Goal: Task Accomplishment & Management: Use online tool/utility

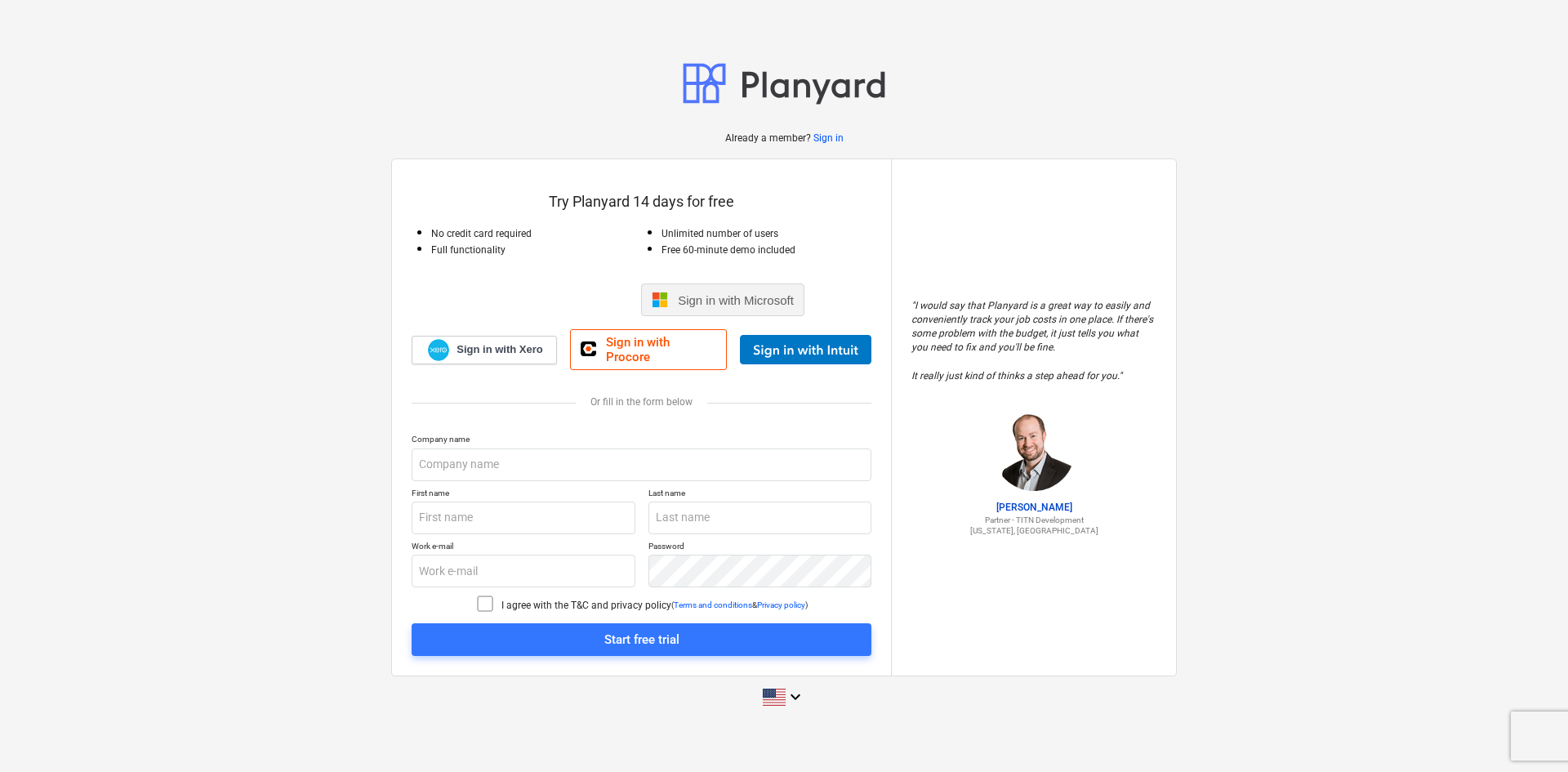
click at [692, 307] on span "Sign in with Microsoft" at bounding box center [736, 301] width 116 height 14
click at [518, 453] on input "text" at bounding box center [641, 465] width 460 height 32
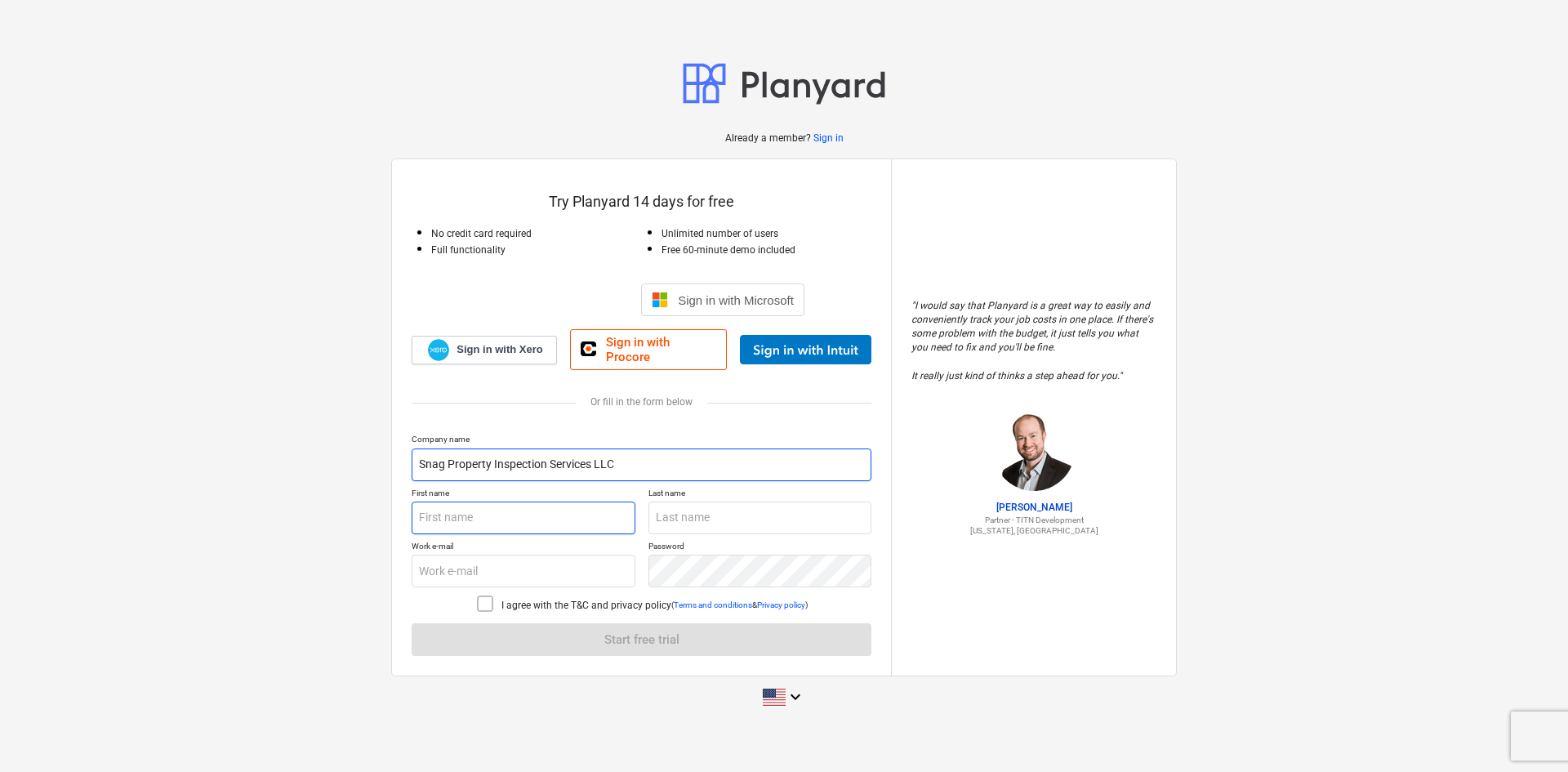
type input "Snag Property Inspection Services LLC"
click at [533, 512] on input "text" at bounding box center [523, 518] width 224 height 32
type input "Hyleen"
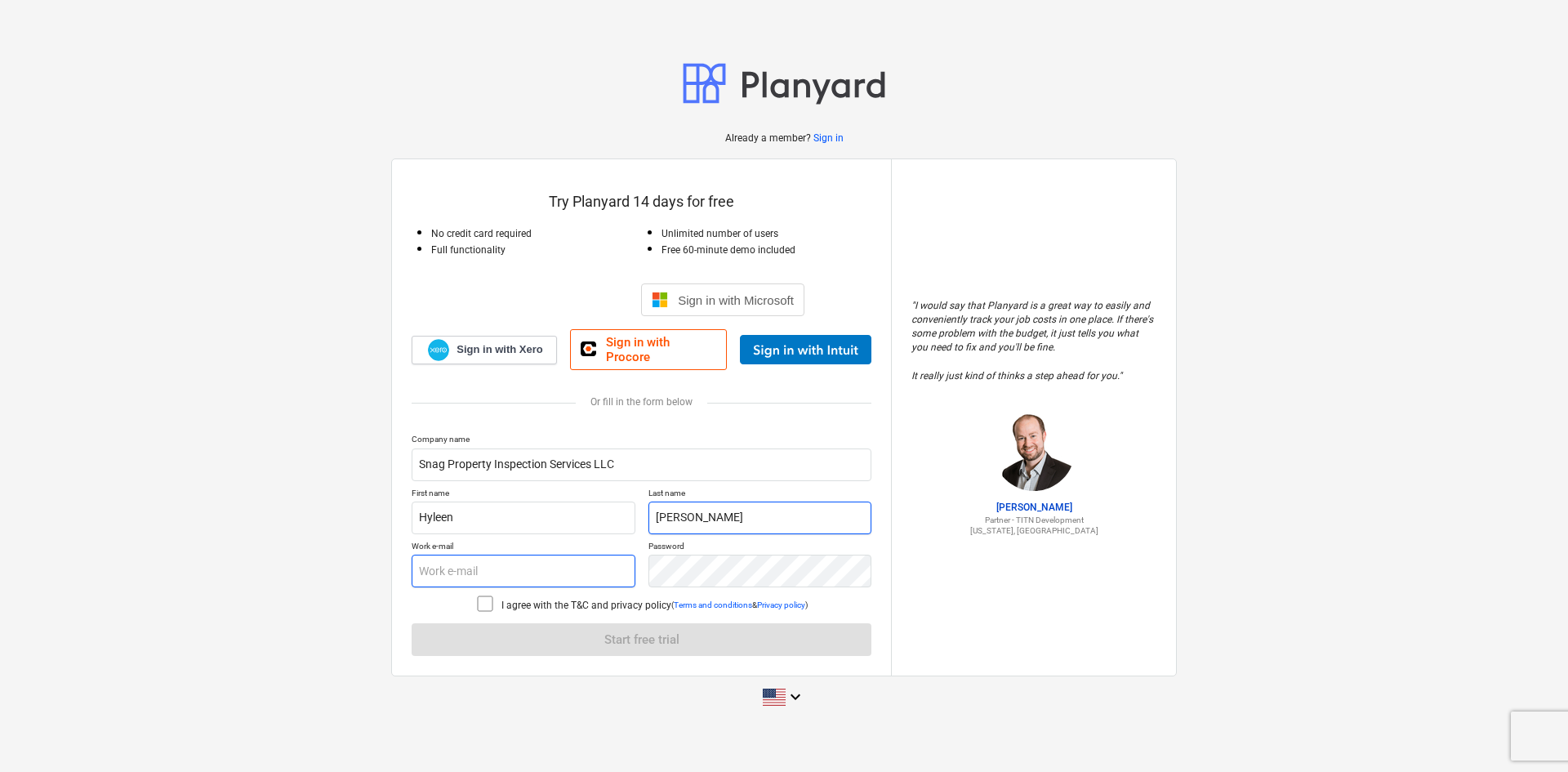
type input "[PERSON_NAME]"
click at [552, 576] on input "text" at bounding box center [523, 571] width 224 height 32
type input "[EMAIL_ADDRESS][DOMAIN_NAME]"
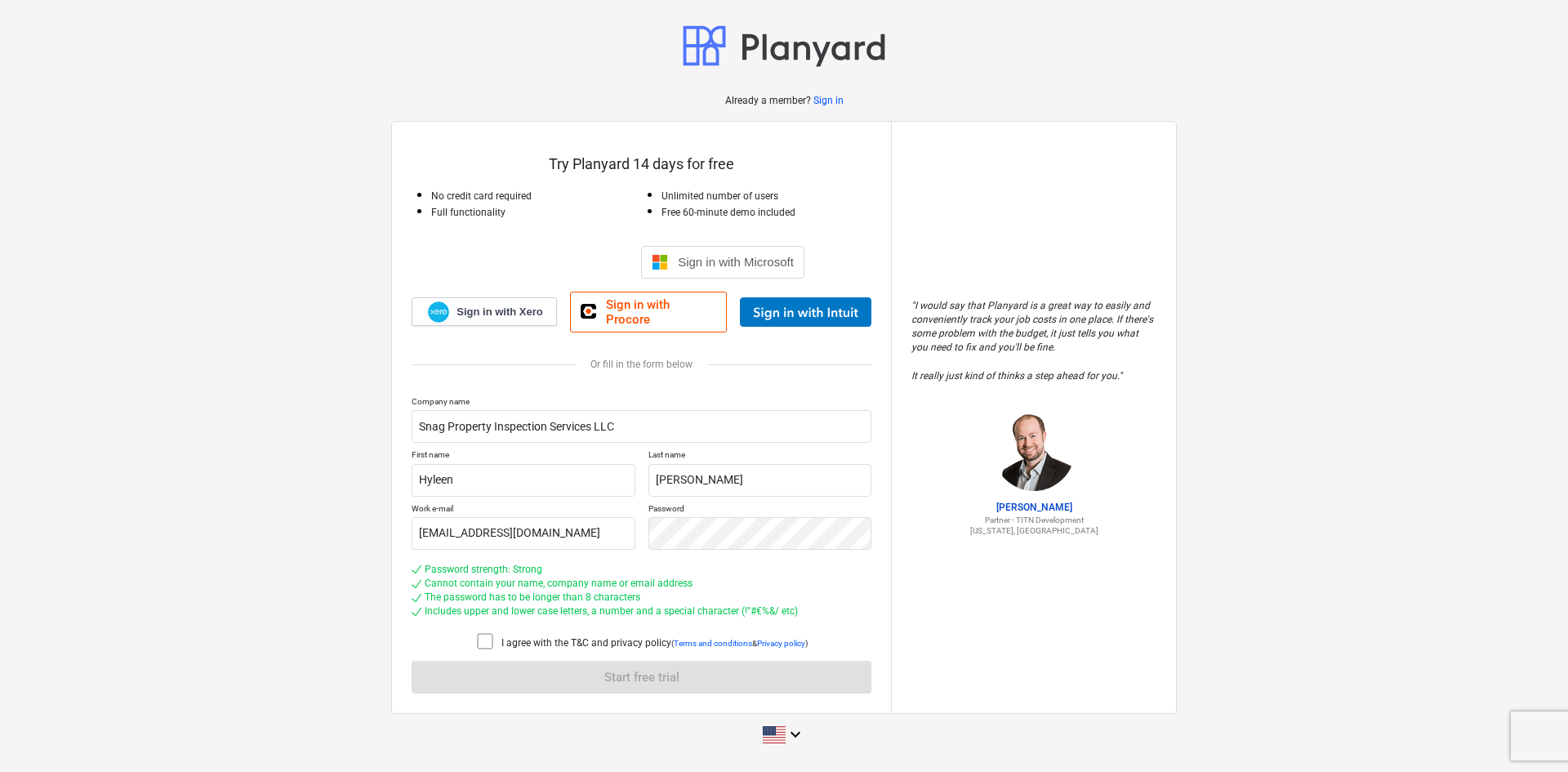
click at [199, 638] on div "Already a member? Sign in Try Planyard 14 days for free No credit card required…" at bounding box center [784, 387] width 1568 height 765
click at [486, 636] on icon at bounding box center [485, 641] width 20 height 20
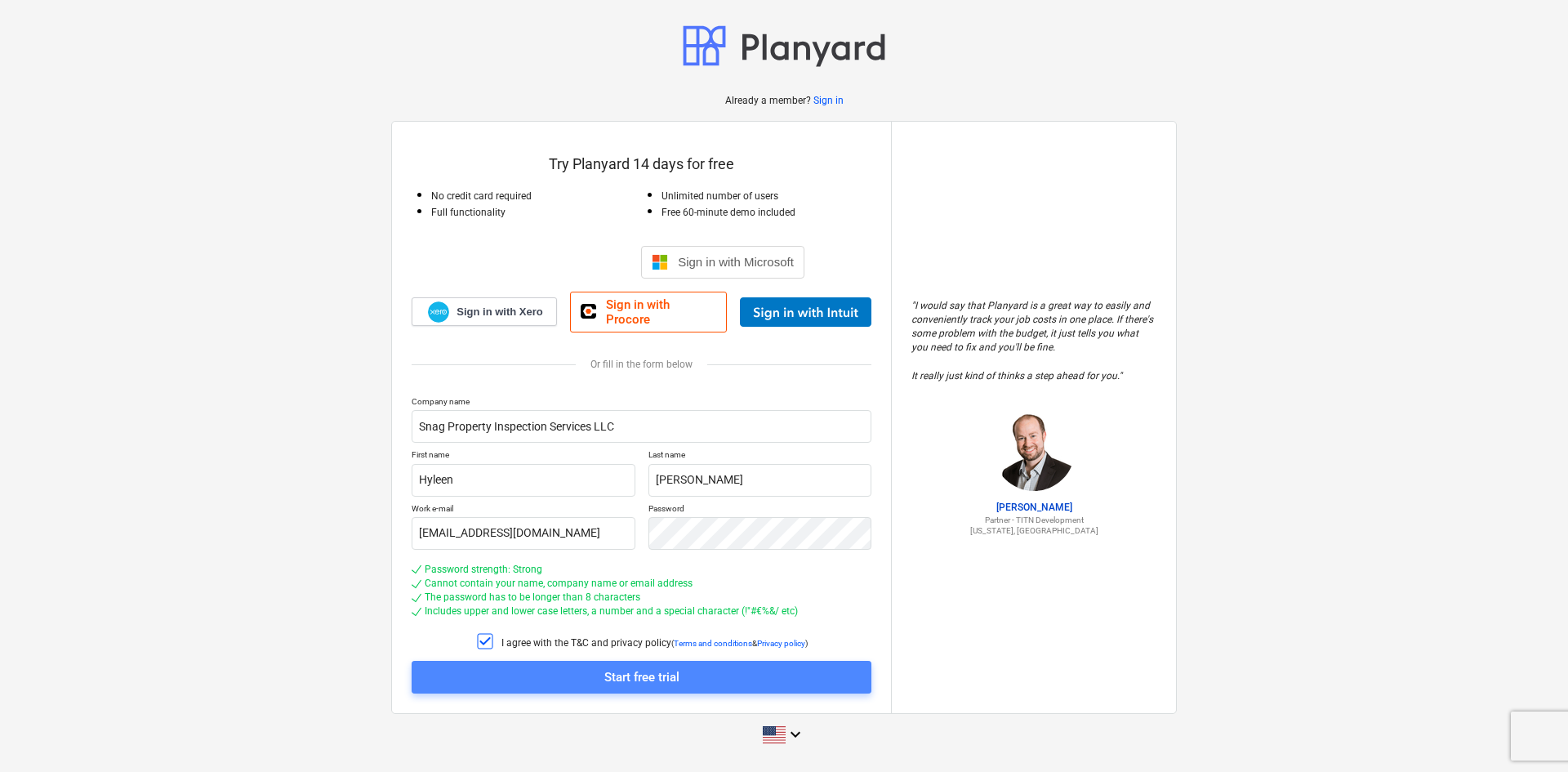
click at [555, 667] on span "Start free trial" at bounding box center [641, 677] width 421 height 21
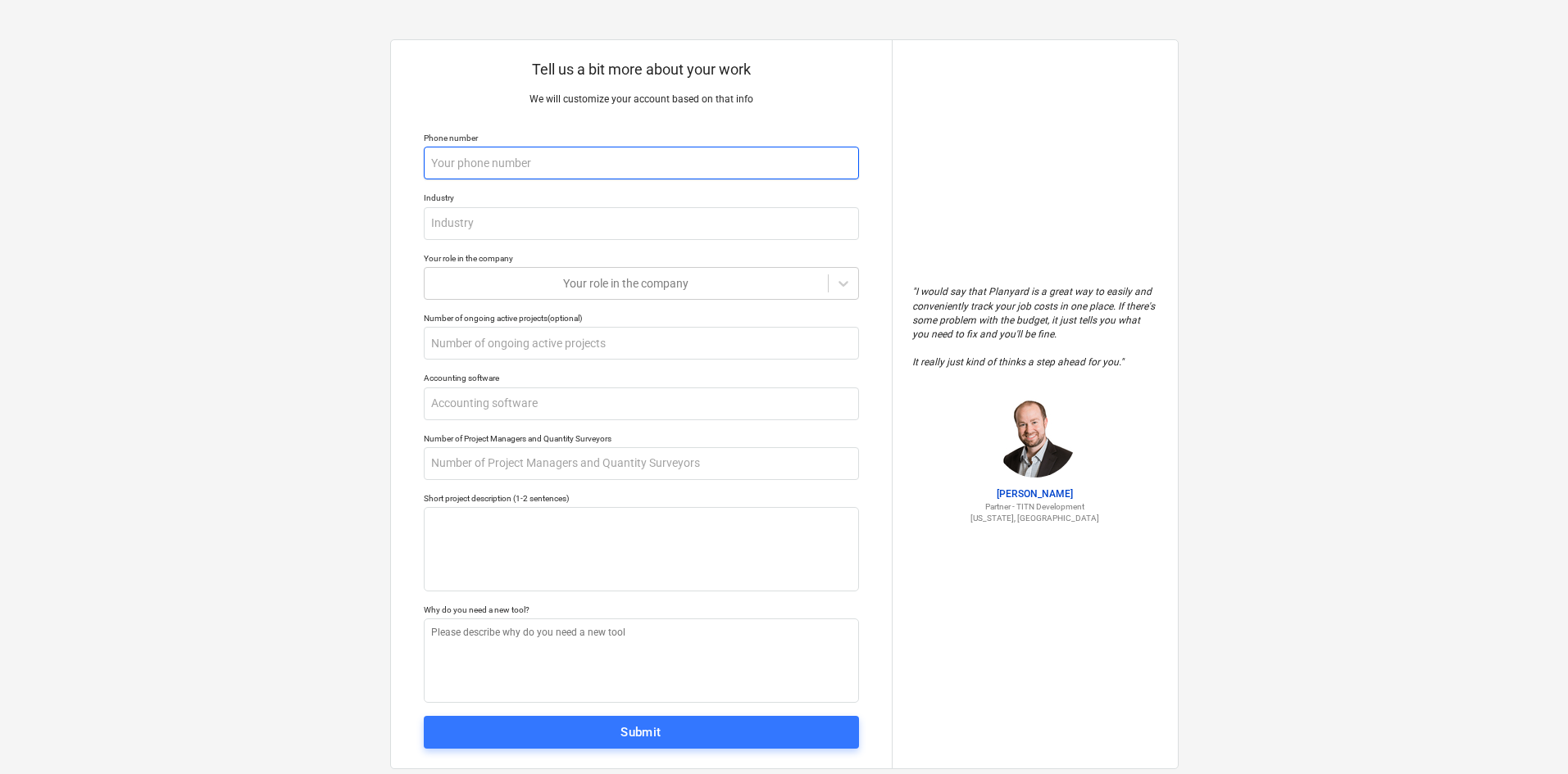
click at [611, 164] on input "text" at bounding box center [641, 163] width 435 height 33
click at [552, 168] on input "text" at bounding box center [641, 163] width 435 height 33
type textarea "x"
type input "0"
type textarea "x"
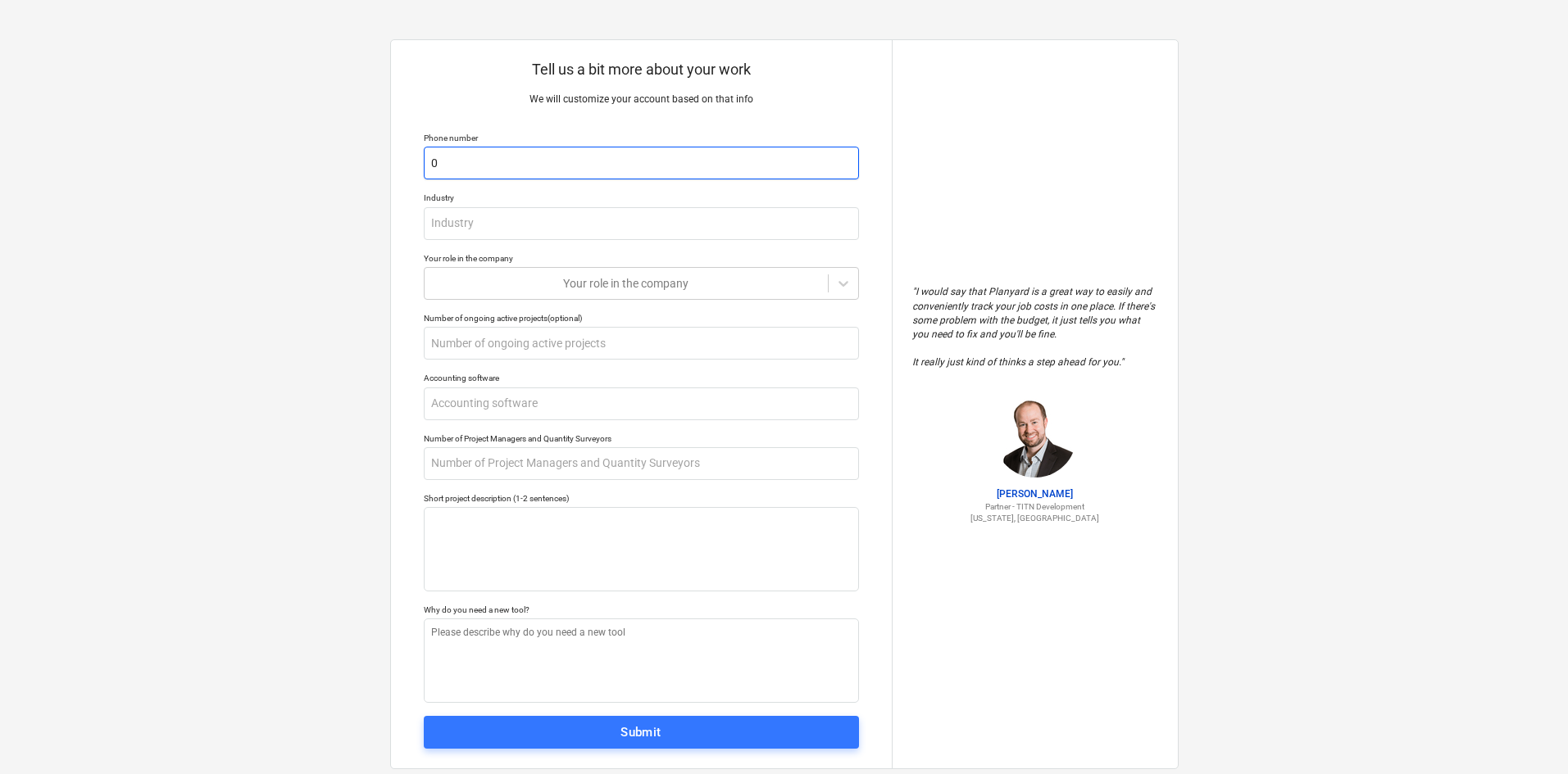
type input "00"
type textarea "x"
type input "009"
type textarea "x"
type input "0097"
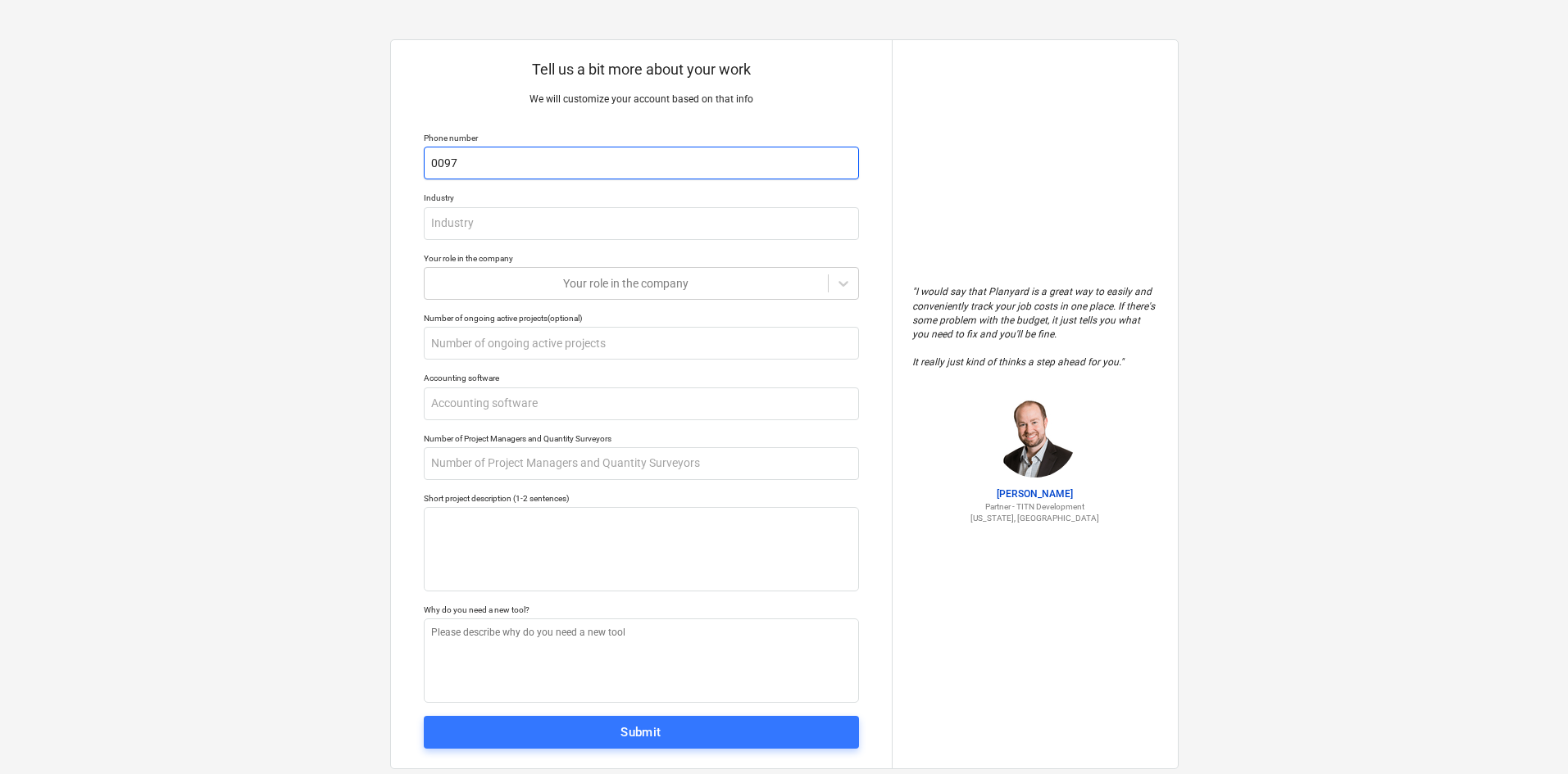
type textarea "x"
type input "00971"
type textarea "x"
type input "009715"
type textarea "x"
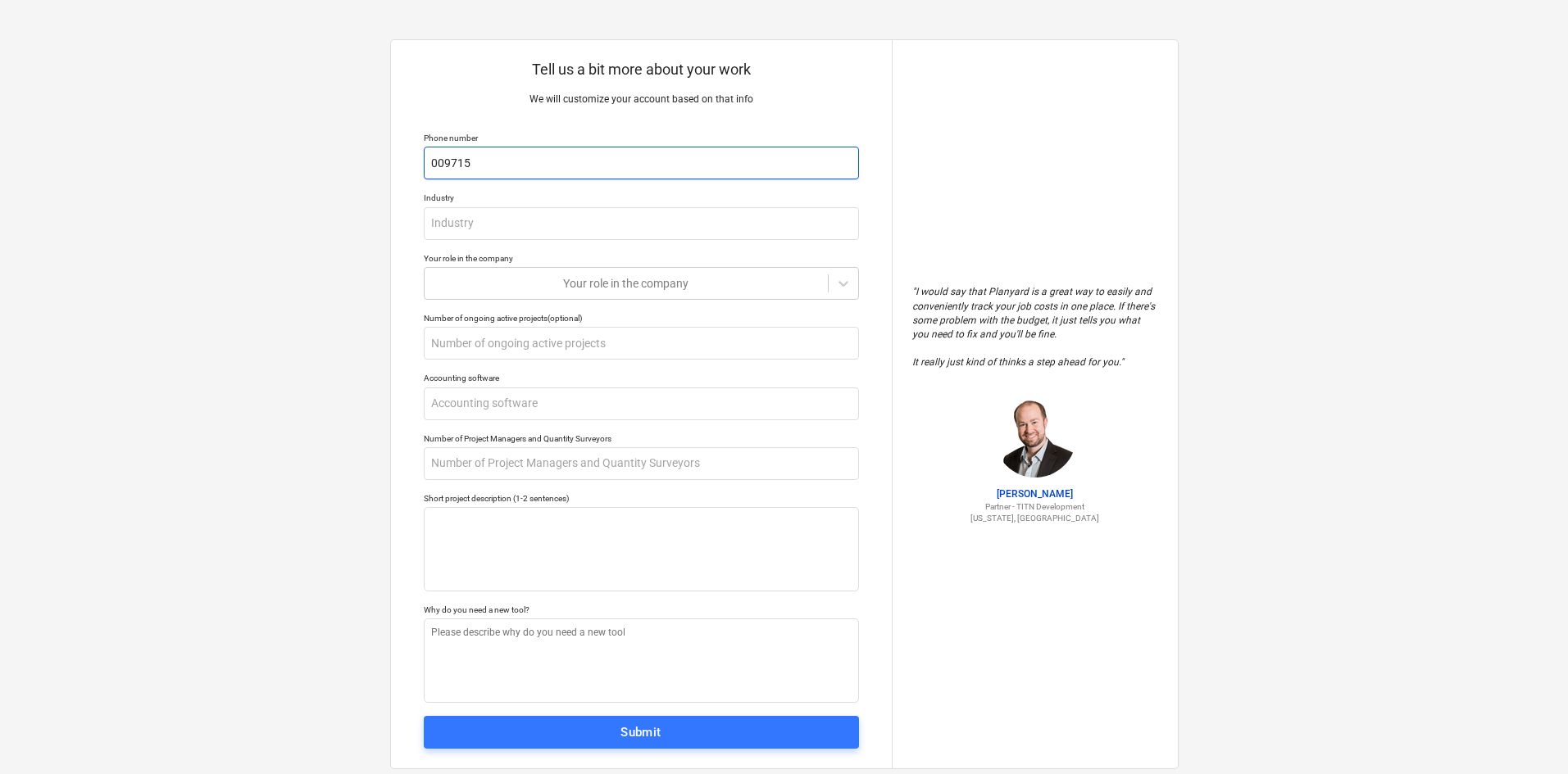
type input "0097156"
type textarea "x"
type input "00971561"
type textarea "x"
type input "009715611"
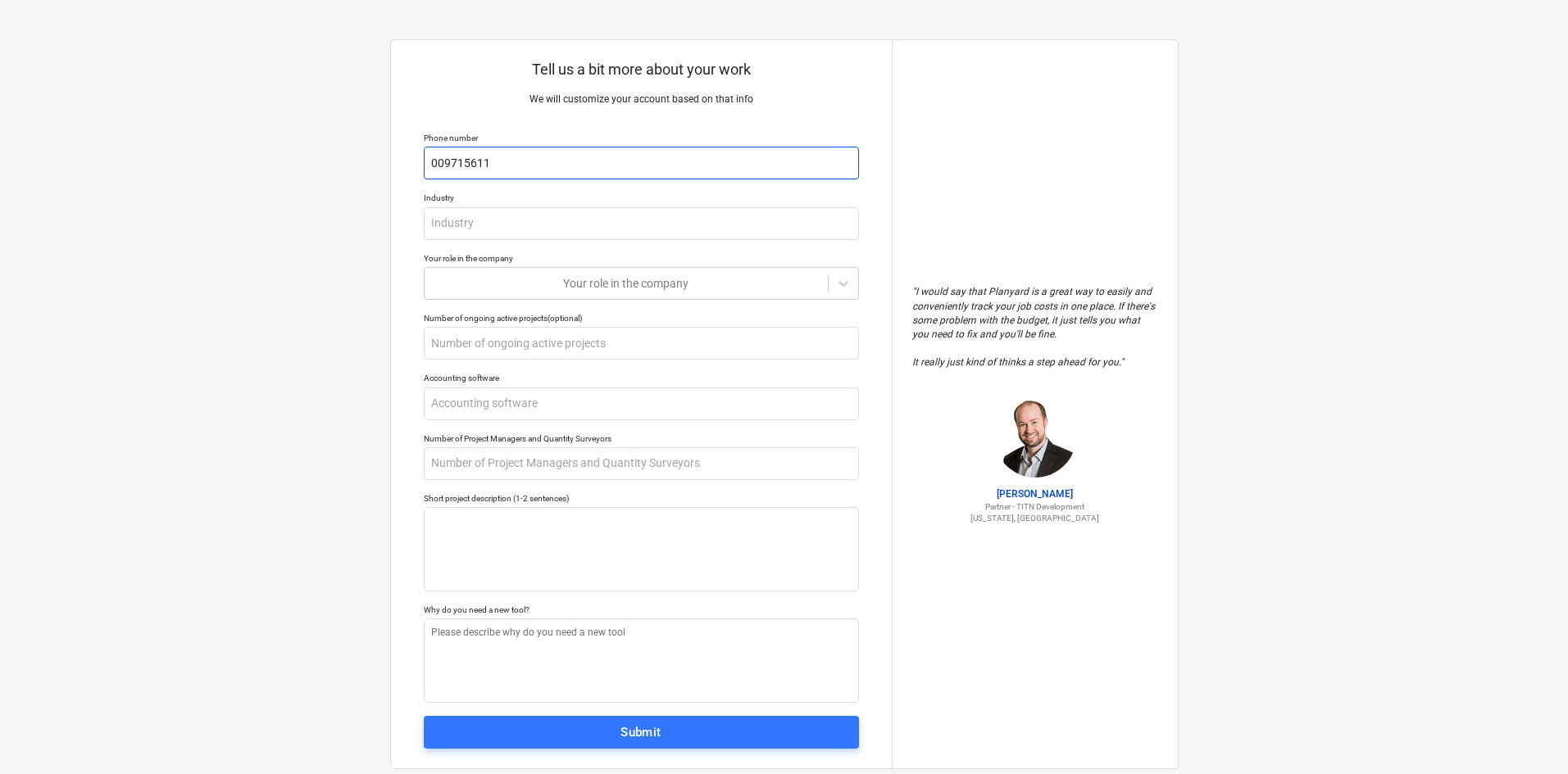
type textarea "x"
type input "0097156116"
type textarea "x"
type input "00971561169"
type textarea "x"
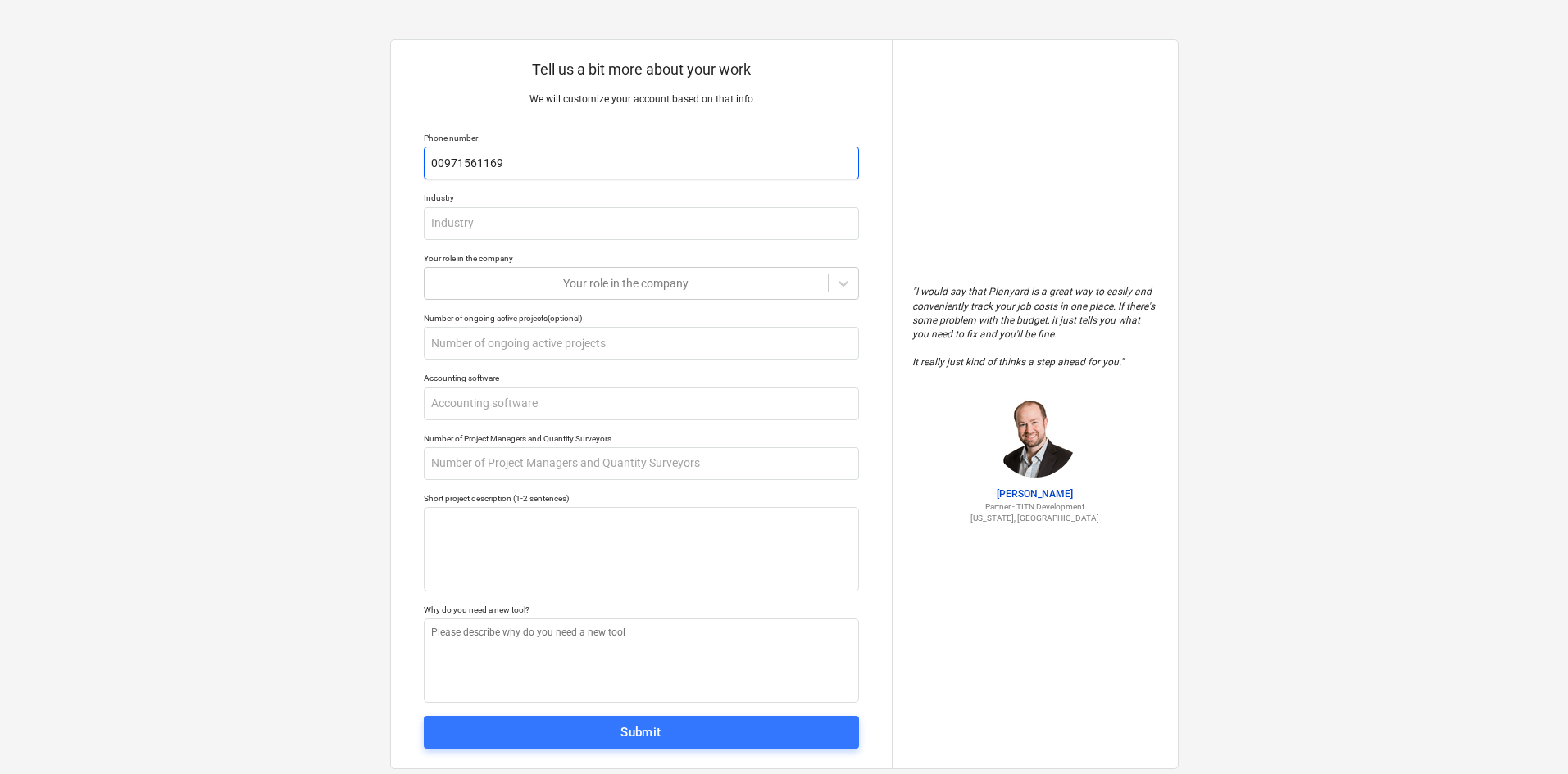
type input "009715611693"
type textarea "x"
type input "0097156116936"
type textarea "x"
type input "00971561169367"
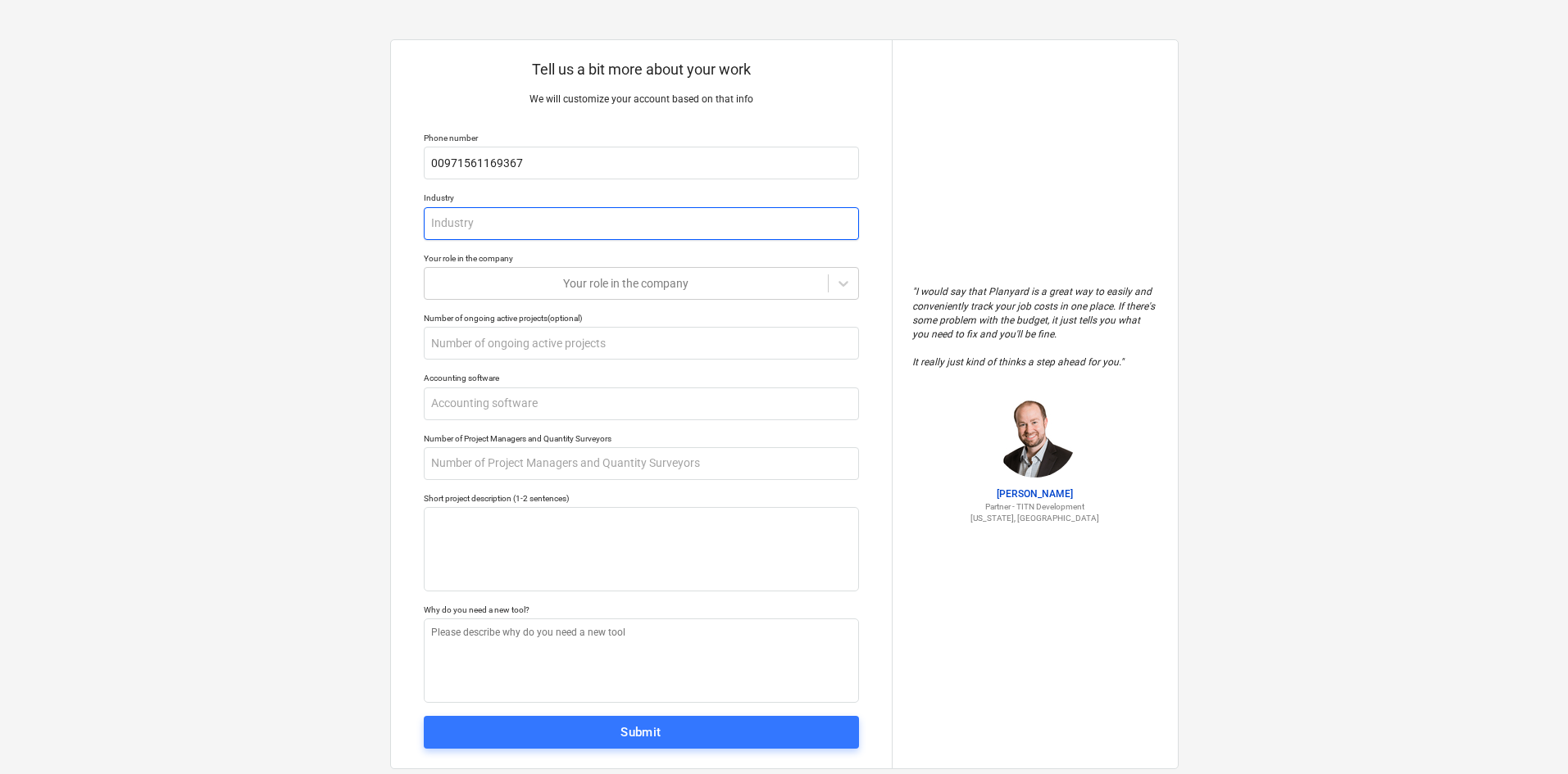
click at [537, 219] on input "text" at bounding box center [641, 223] width 435 height 33
type textarea "x"
type input "I"
type textarea "x"
type input "In"
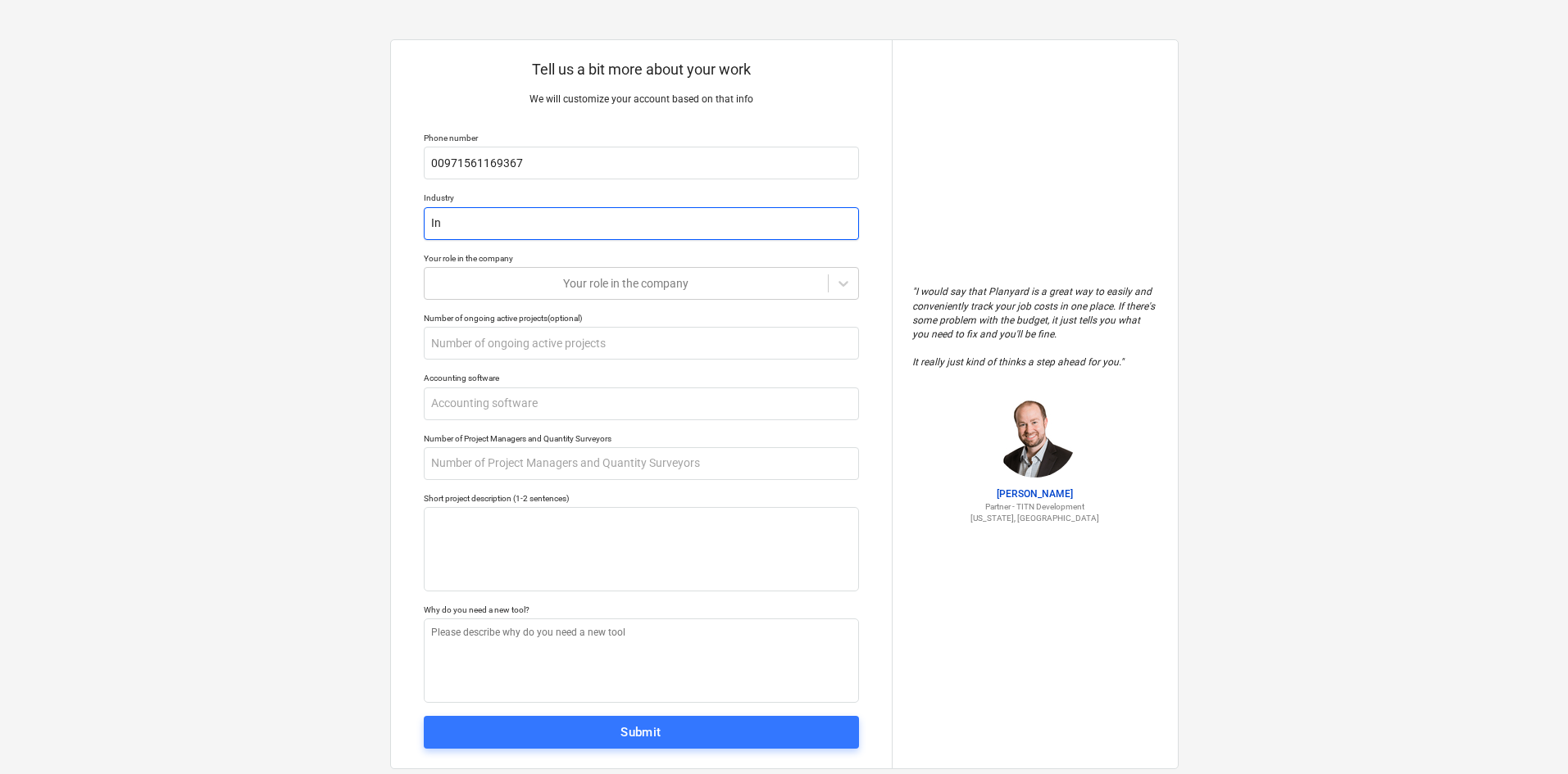
type textarea "x"
type input "Ins"
type textarea "x"
type input "Insp"
type textarea "x"
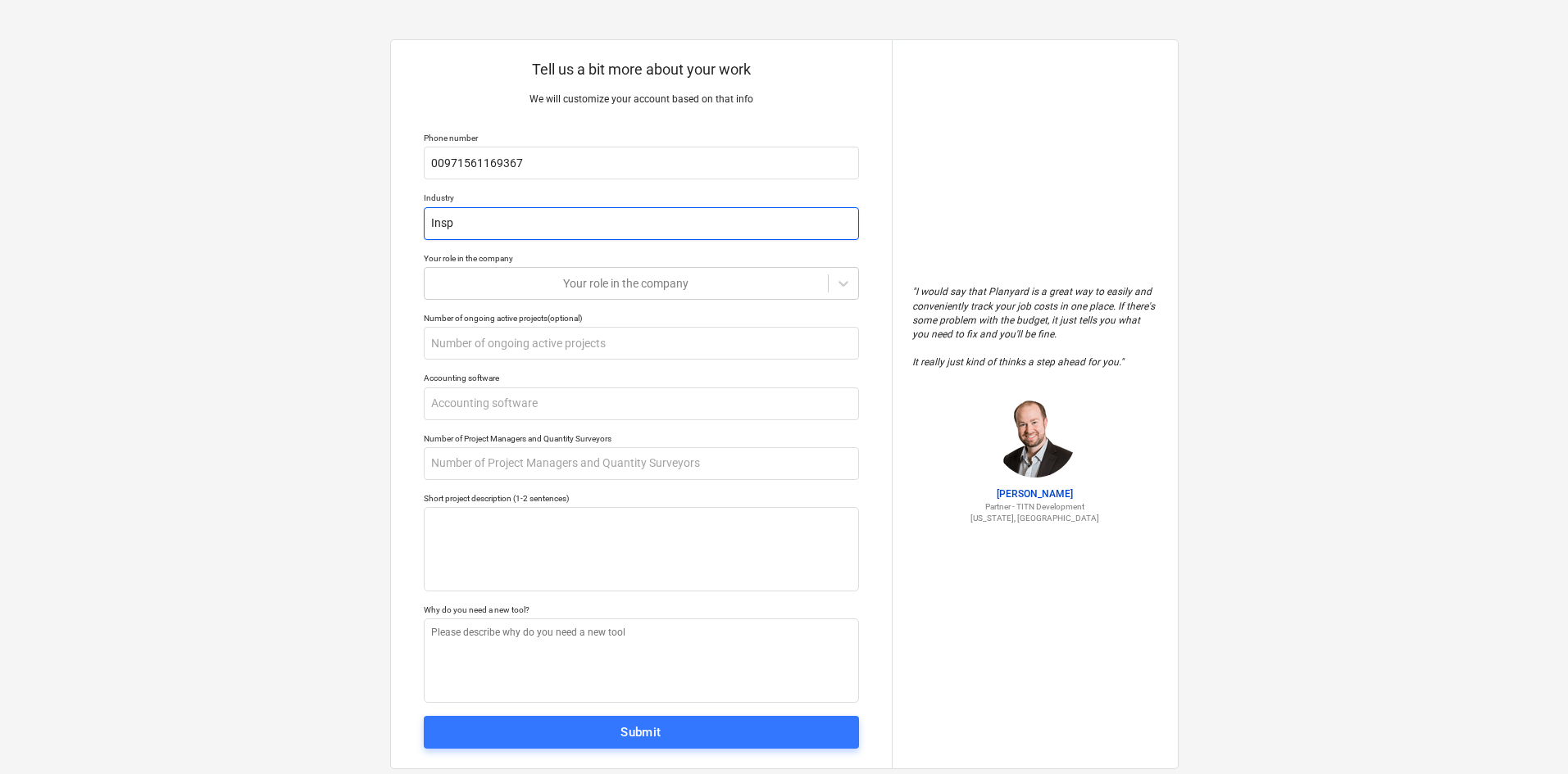
type input "Inspe"
type textarea "x"
type input "Inspec"
type textarea "x"
type input "Inspect"
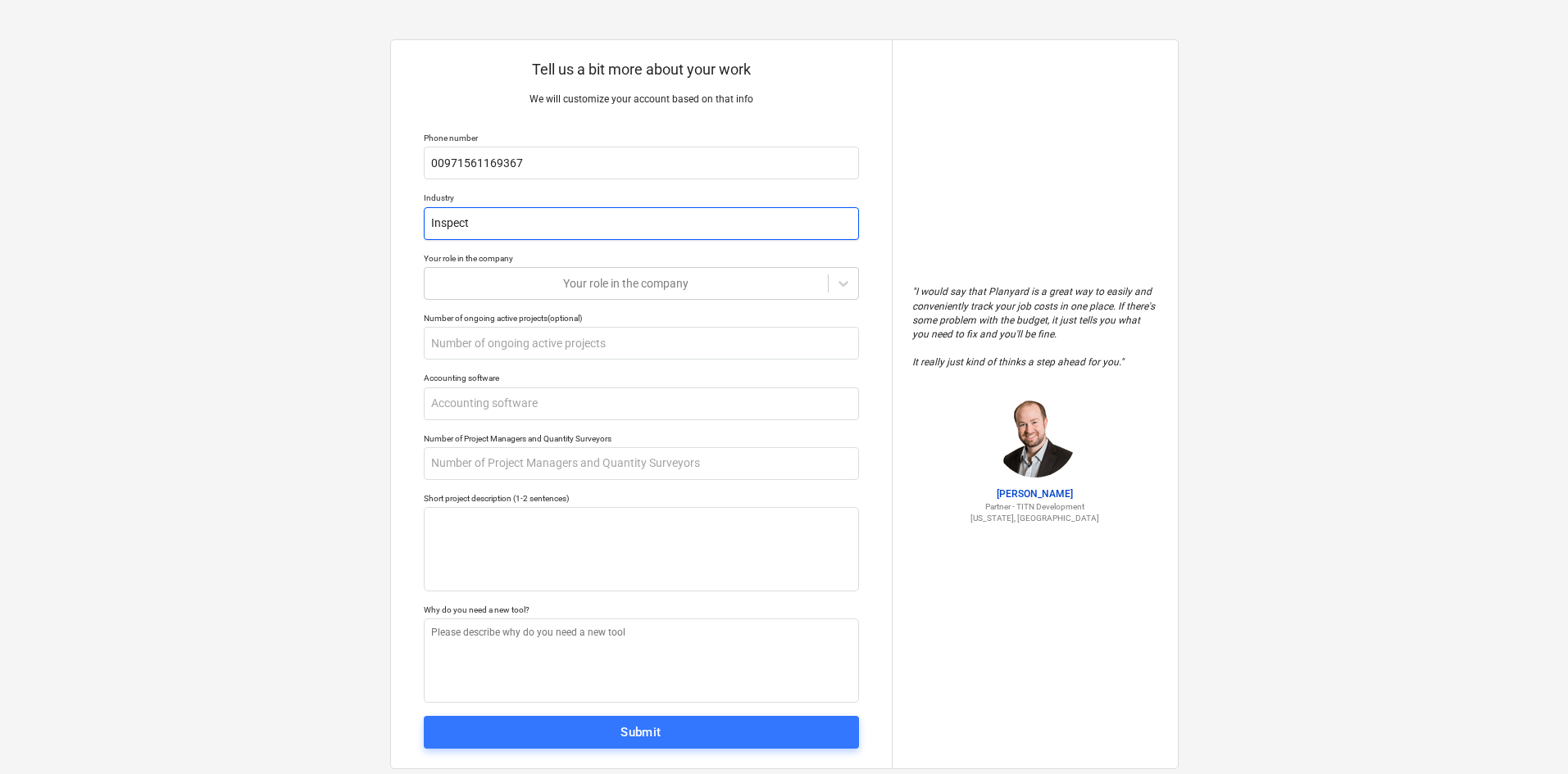
type textarea "x"
type input "Inspecti"
type textarea "x"
type input "Inspectio"
type textarea "x"
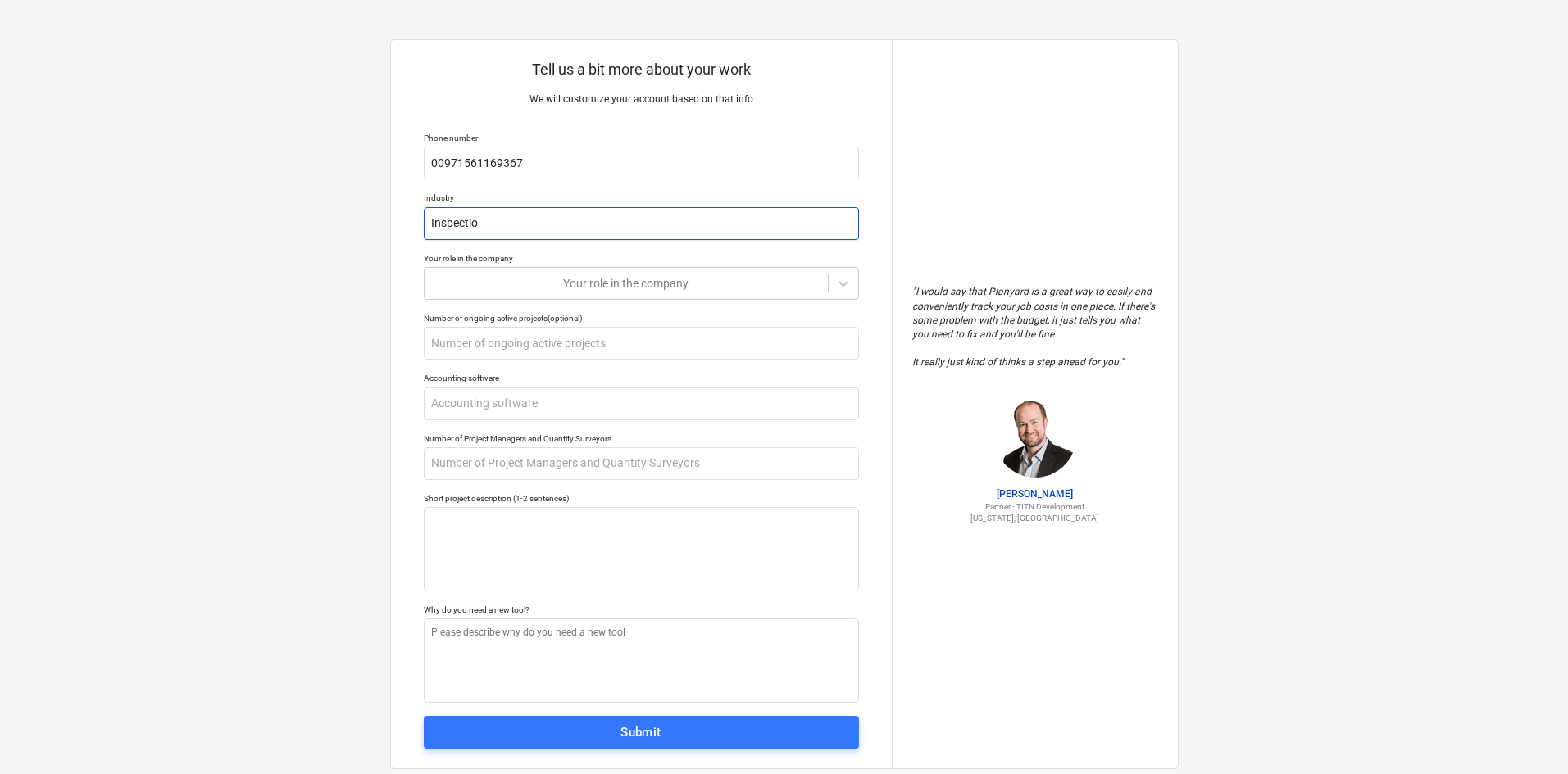
type input "PInspectio"
type textarea "x"
type input "PrInspectio"
type textarea "x"
type input "ProInspectio"
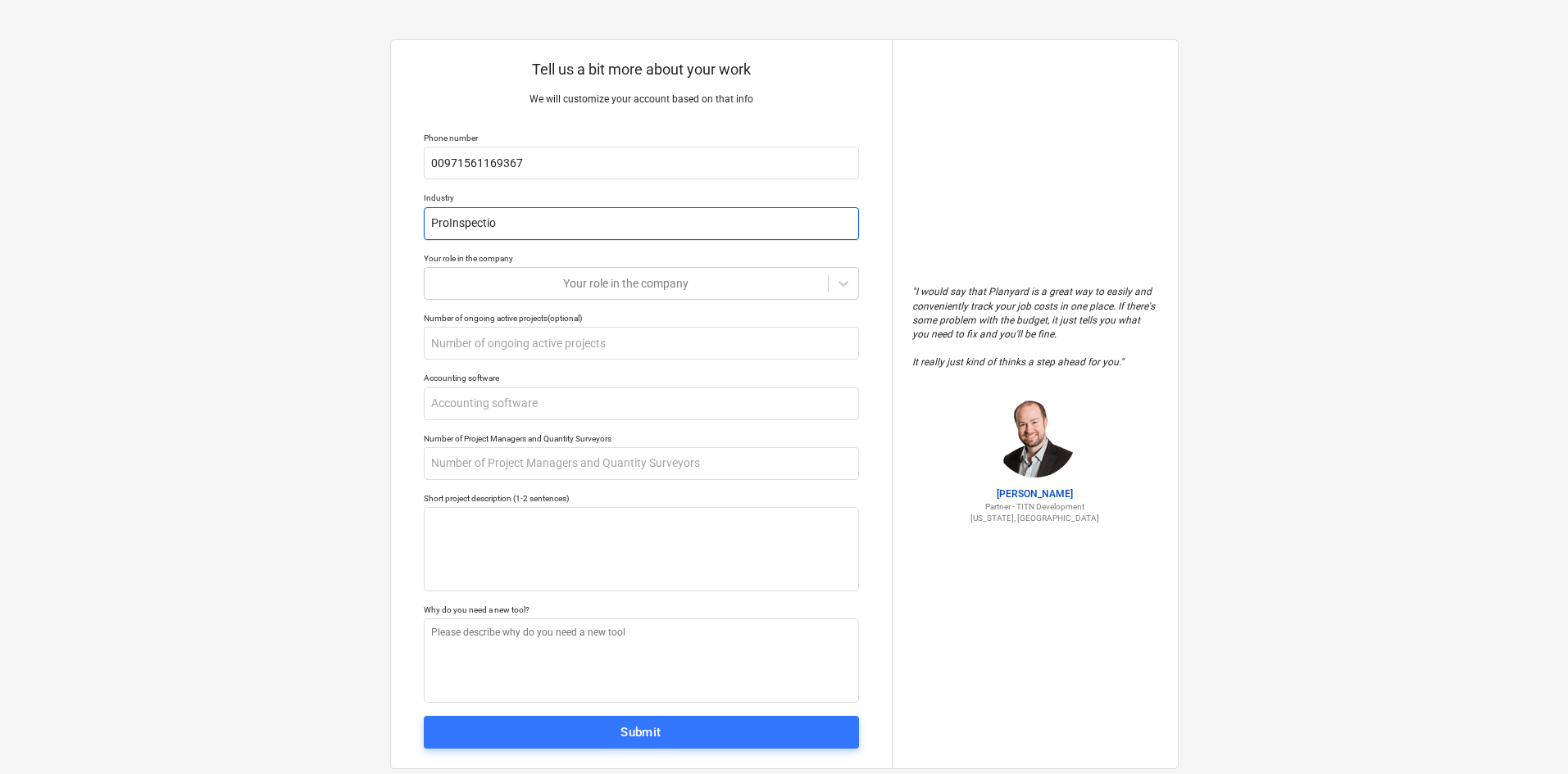
type textarea "x"
type input "PropInspectio"
type textarea "x"
type input "PropeInspectio"
type textarea "x"
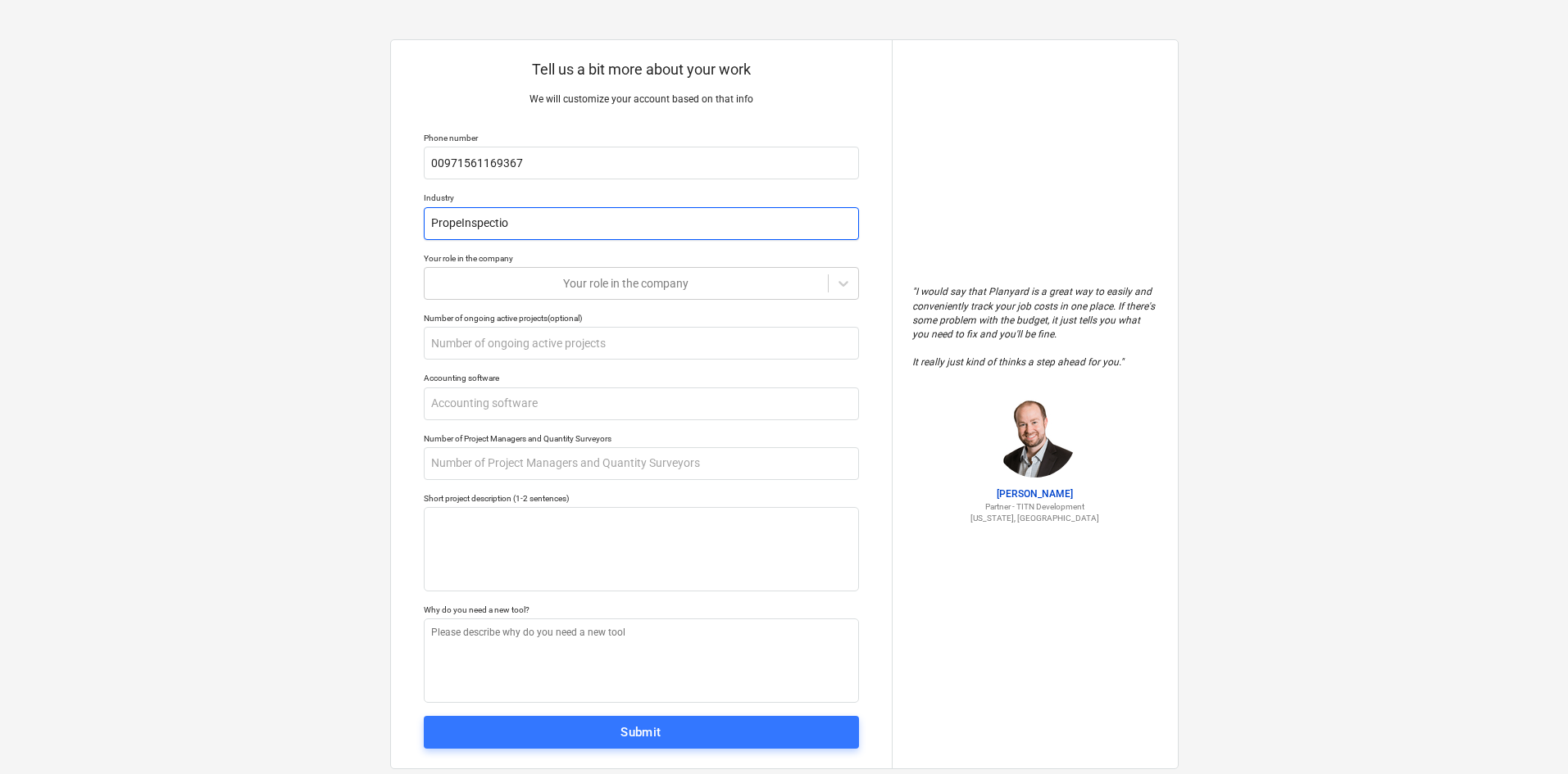
type input "ProperInspectio"
type textarea "x"
type input "PropertInspectio"
type textarea "x"
type input "PropertyInspectio"
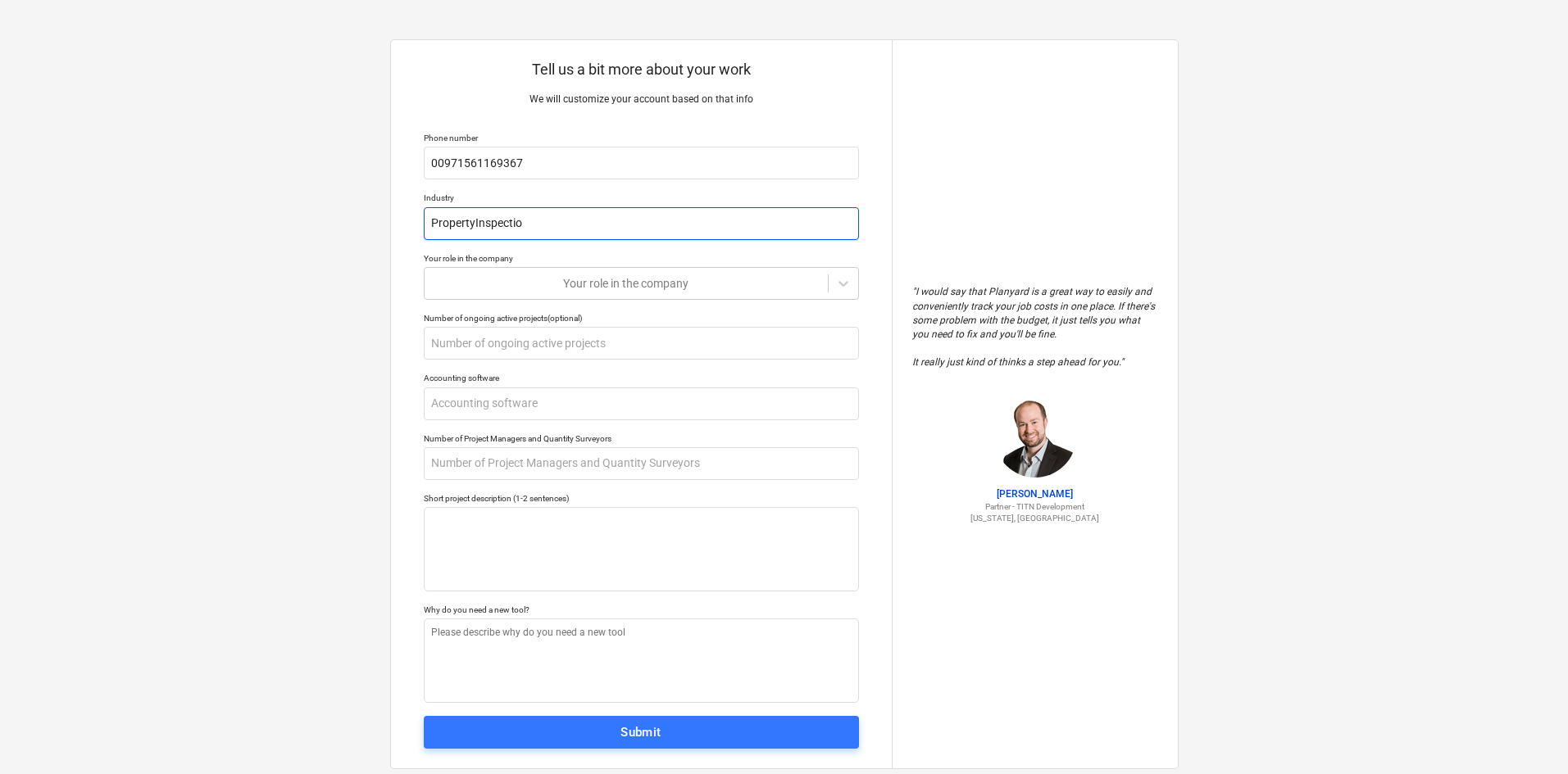
type textarea "x"
type input "Property Inspectio"
type textarea "x"
type input "Property Inspection"
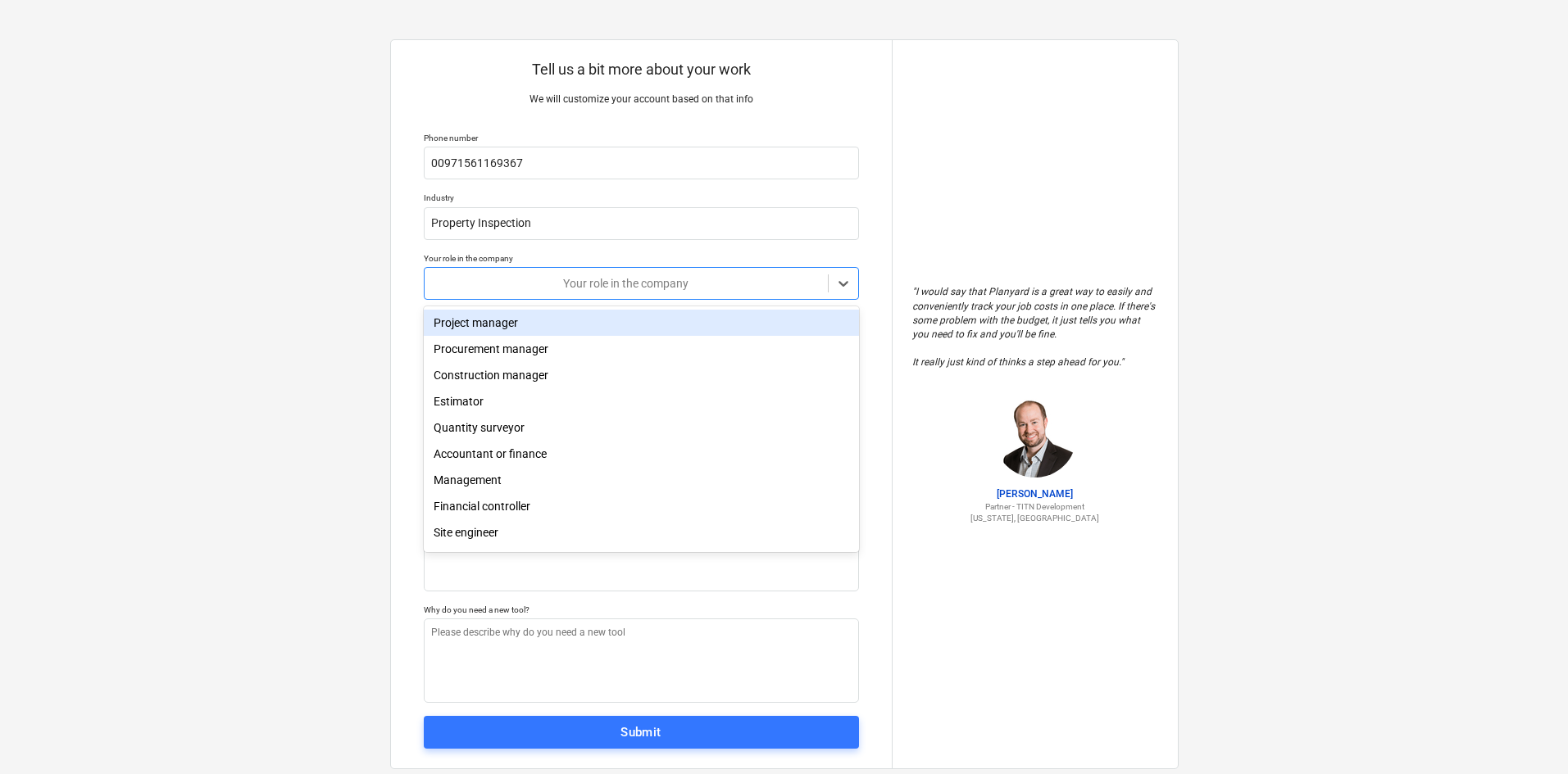
click at [585, 281] on div at bounding box center [626, 283] width 387 height 16
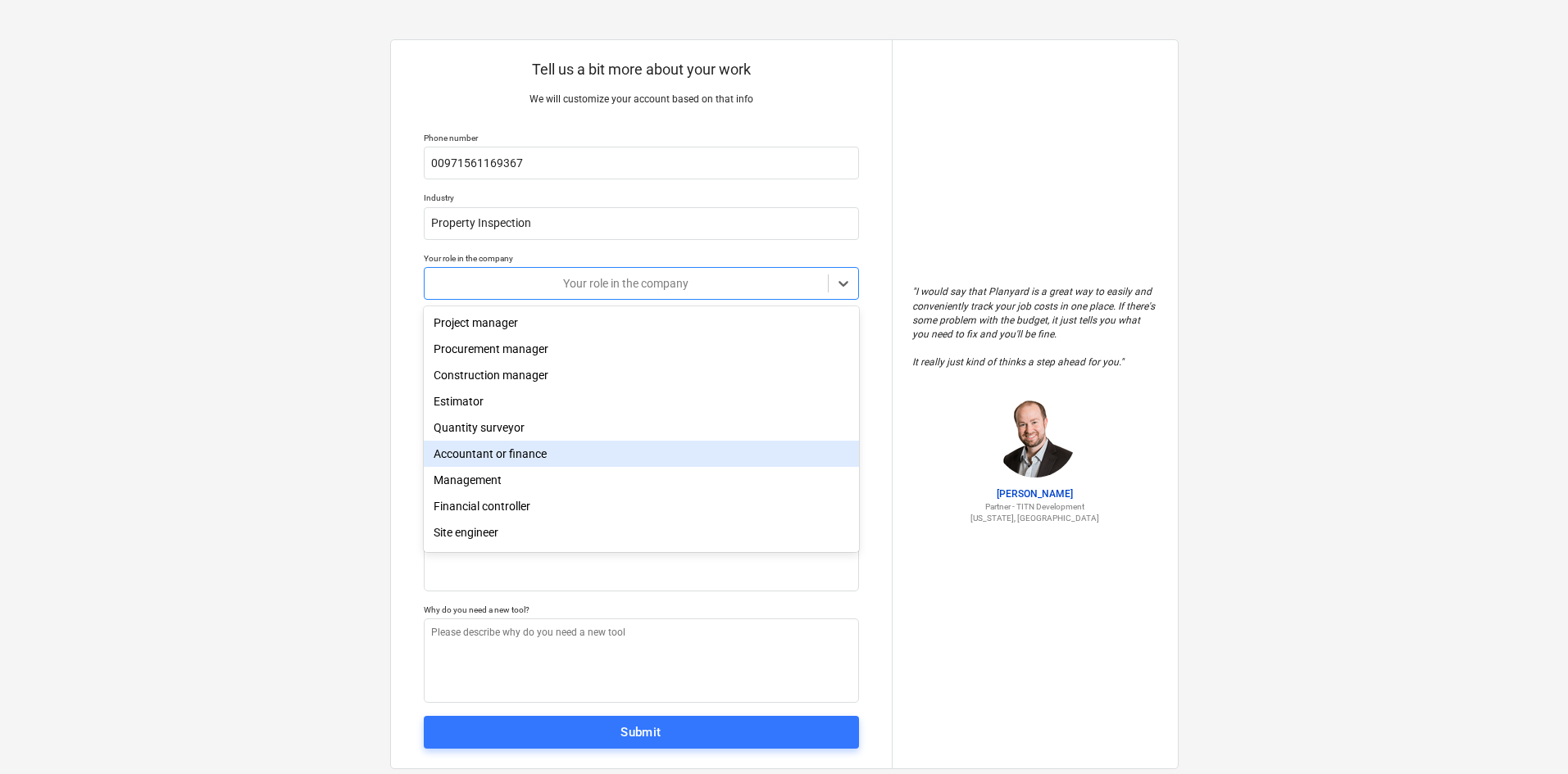
click at [560, 455] on div "Accountant or finance" at bounding box center [641, 454] width 435 height 27
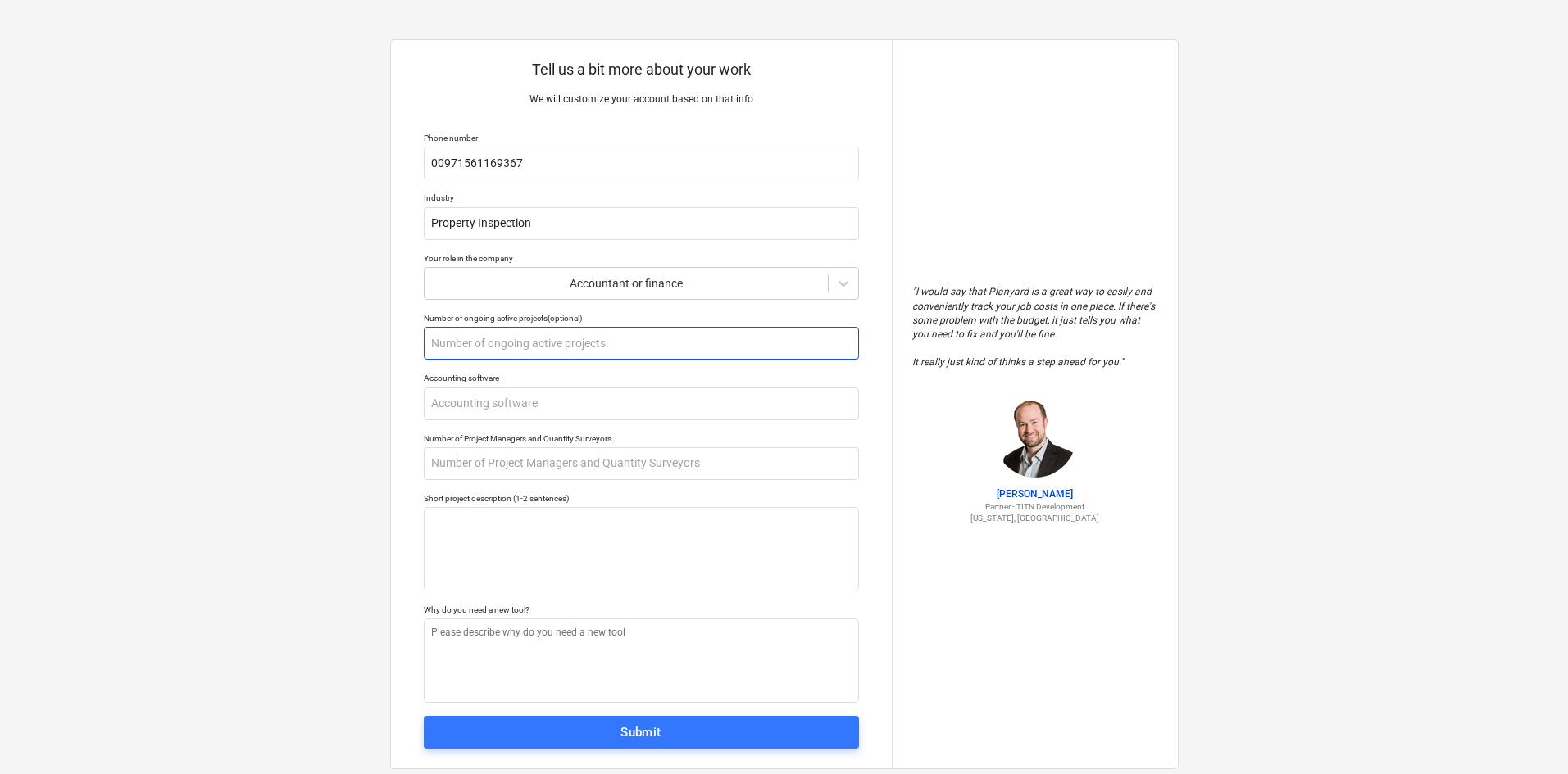
click at [522, 348] on input "text" at bounding box center [641, 343] width 435 height 33
type textarea "x"
type input "5"
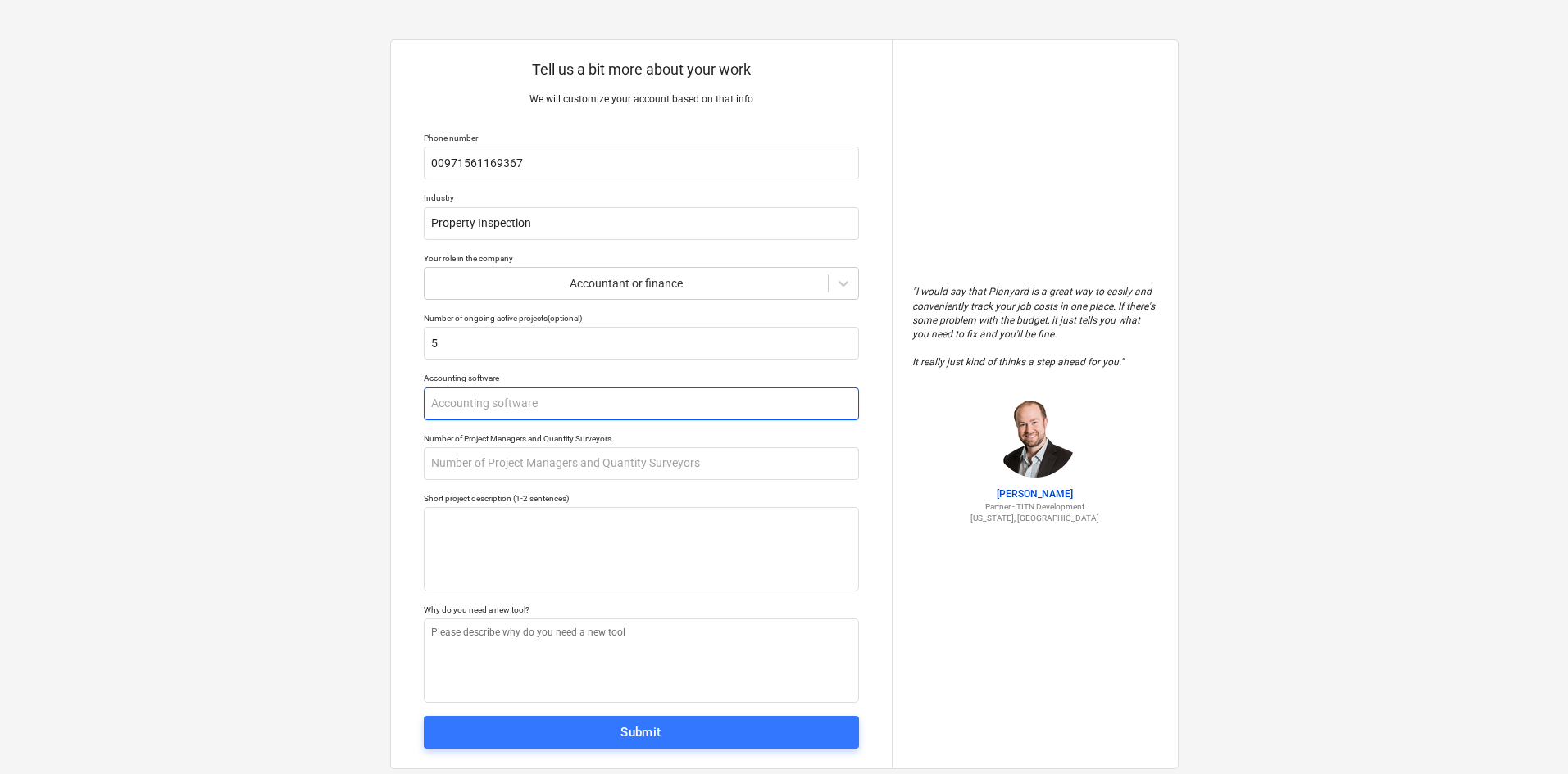
click at [619, 398] on input "text" at bounding box center [641, 404] width 435 height 33
type textarea "x"
type input "S"
type textarea "x"
type input "SA"
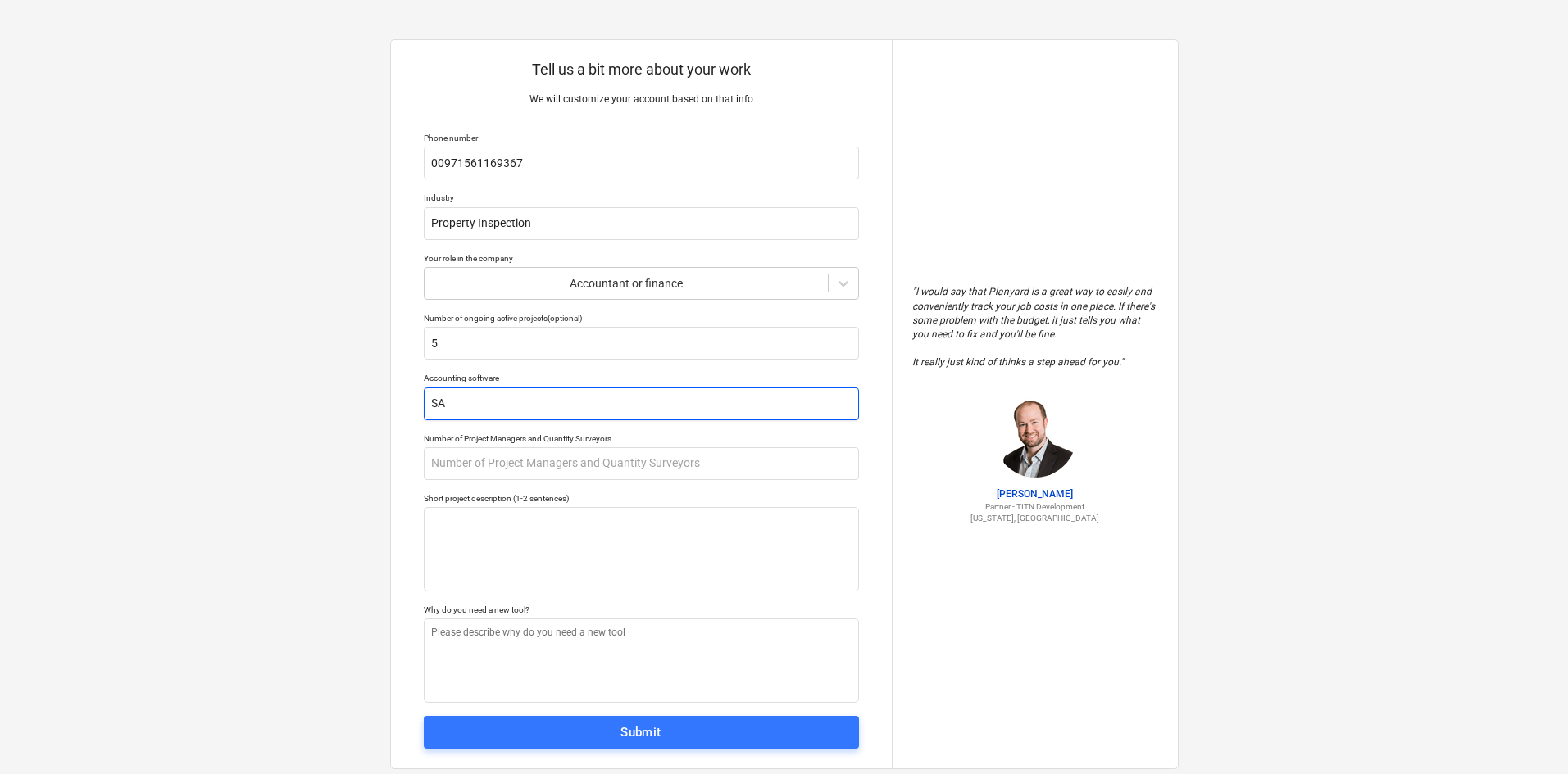
type textarea "x"
type input "SAF"
type textarea "x"
type input "SAG"
type textarea "x"
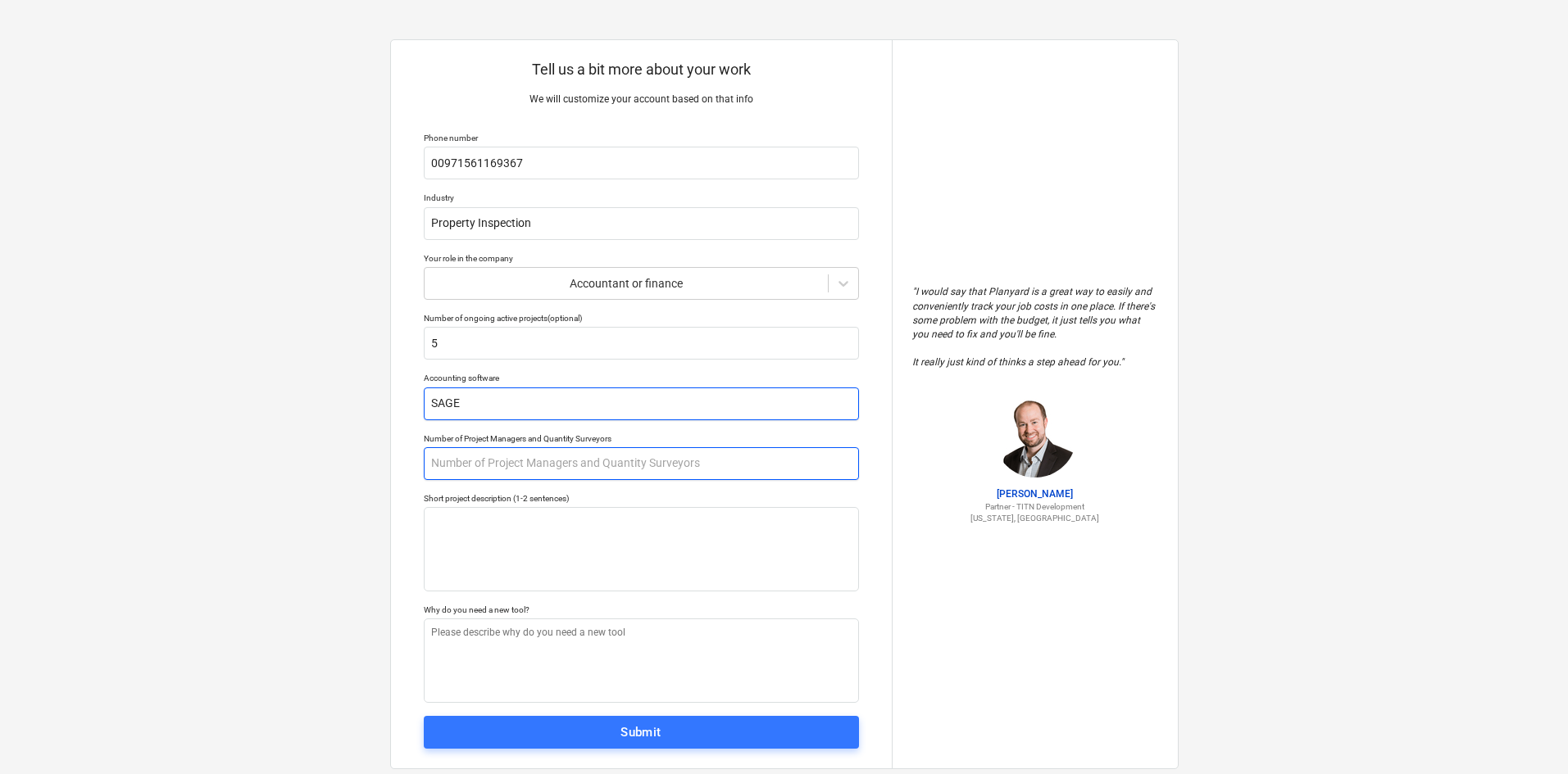
type input "SAGE"
click at [532, 456] on input "text" at bounding box center [641, 464] width 435 height 33
type textarea "x"
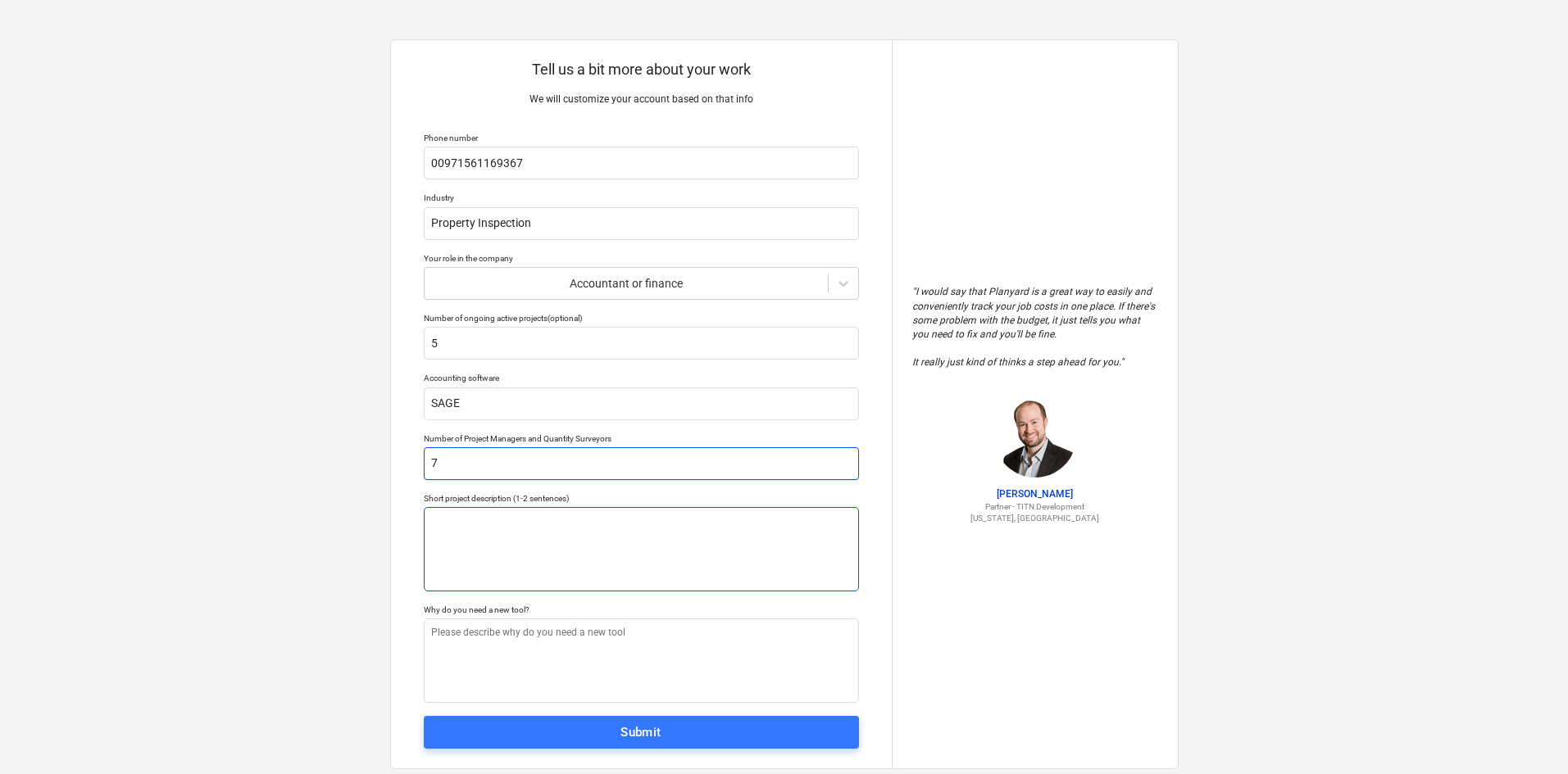
type input "7"
click at [527, 526] on textarea at bounding box center [641, 549] width 435 height 85
type textarea "x"
type textarea "I"
type textarea "x"
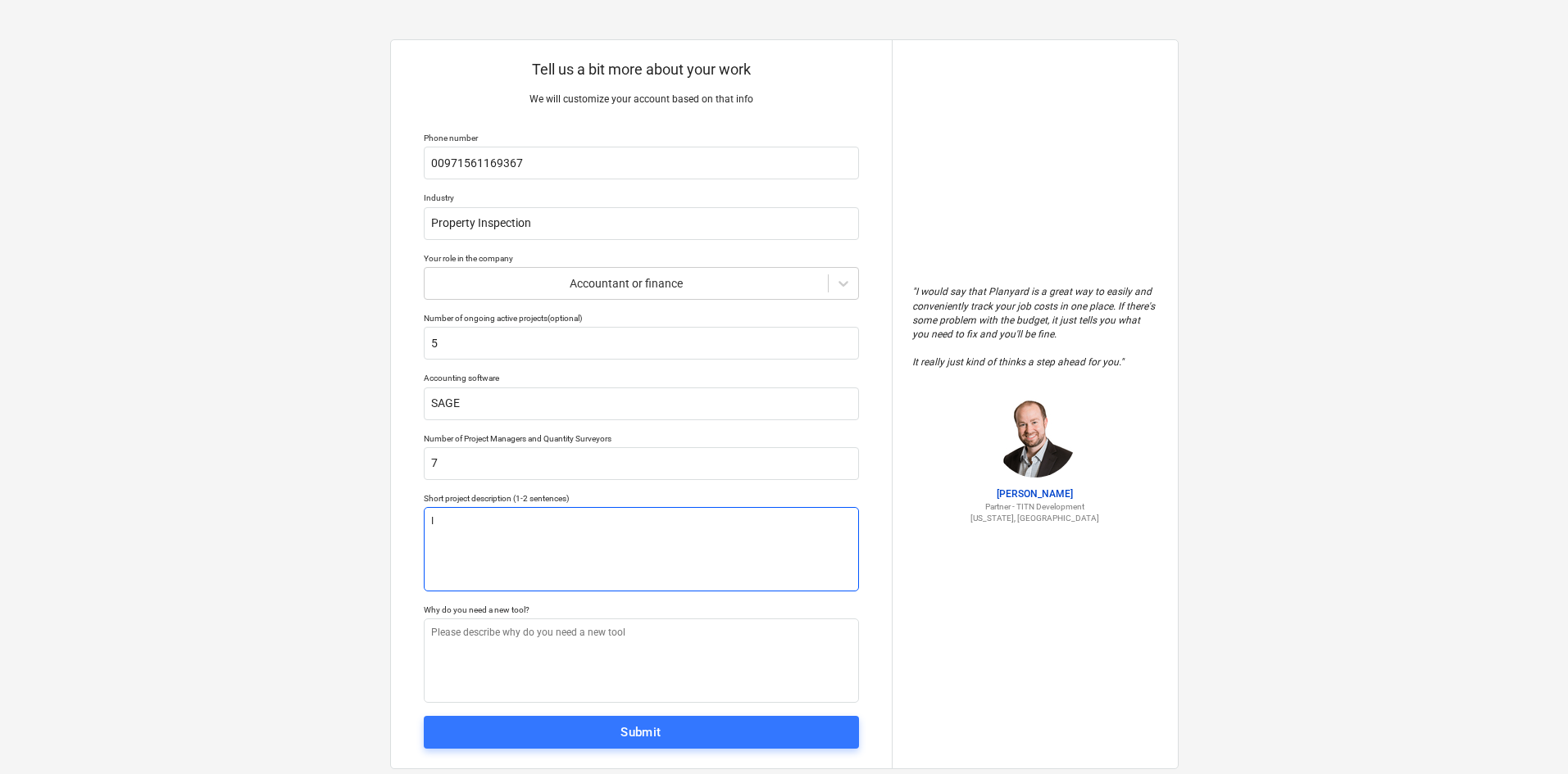
type textarea "In"
type textarea "x"
type textarea "Ins"
type textarea "x"
type textarea "Insp"
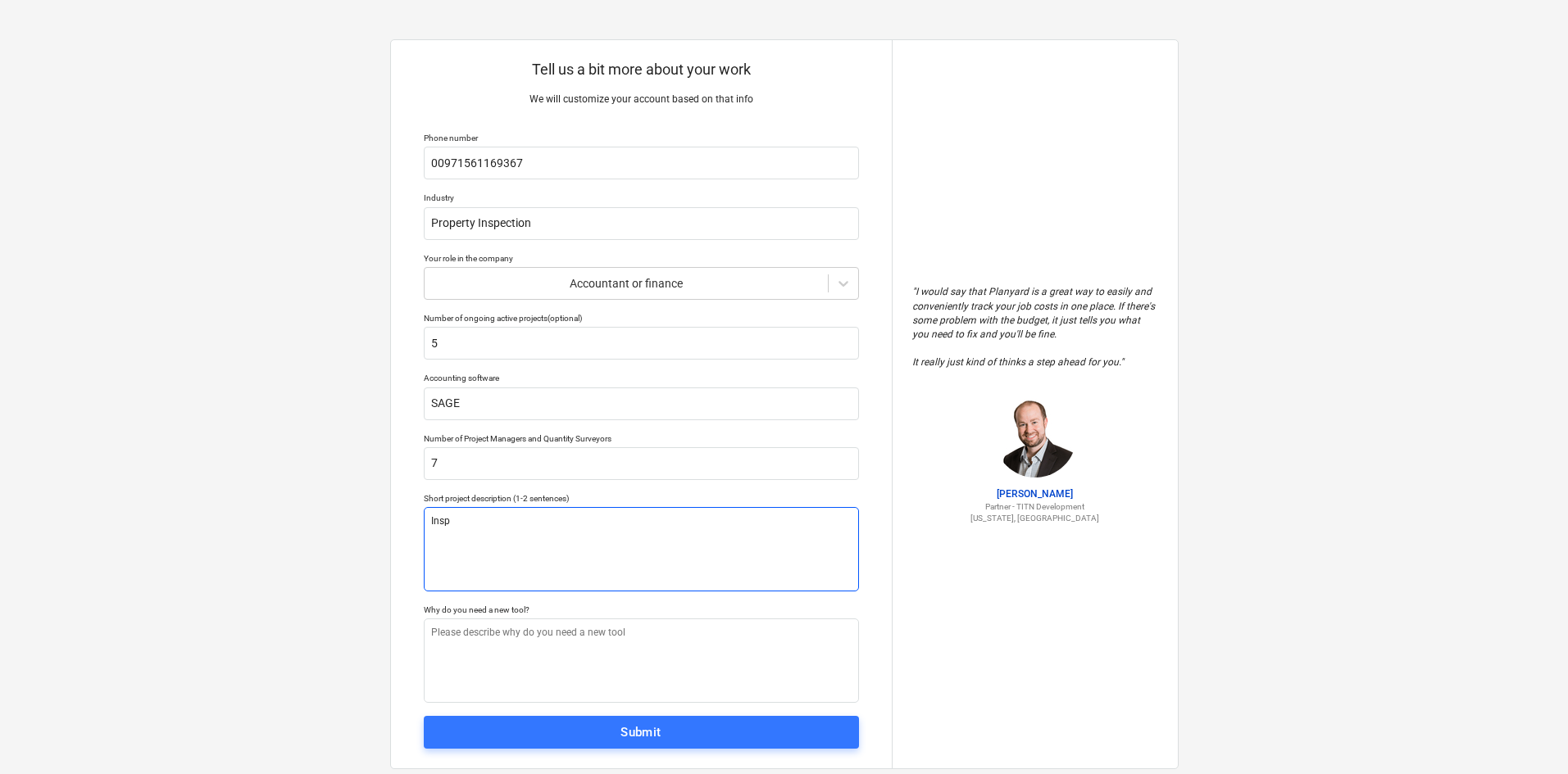
type textarea "x"
type textarea "Inspe"
type textarea "x"
type textarea "Inspec"
type textarea "x"
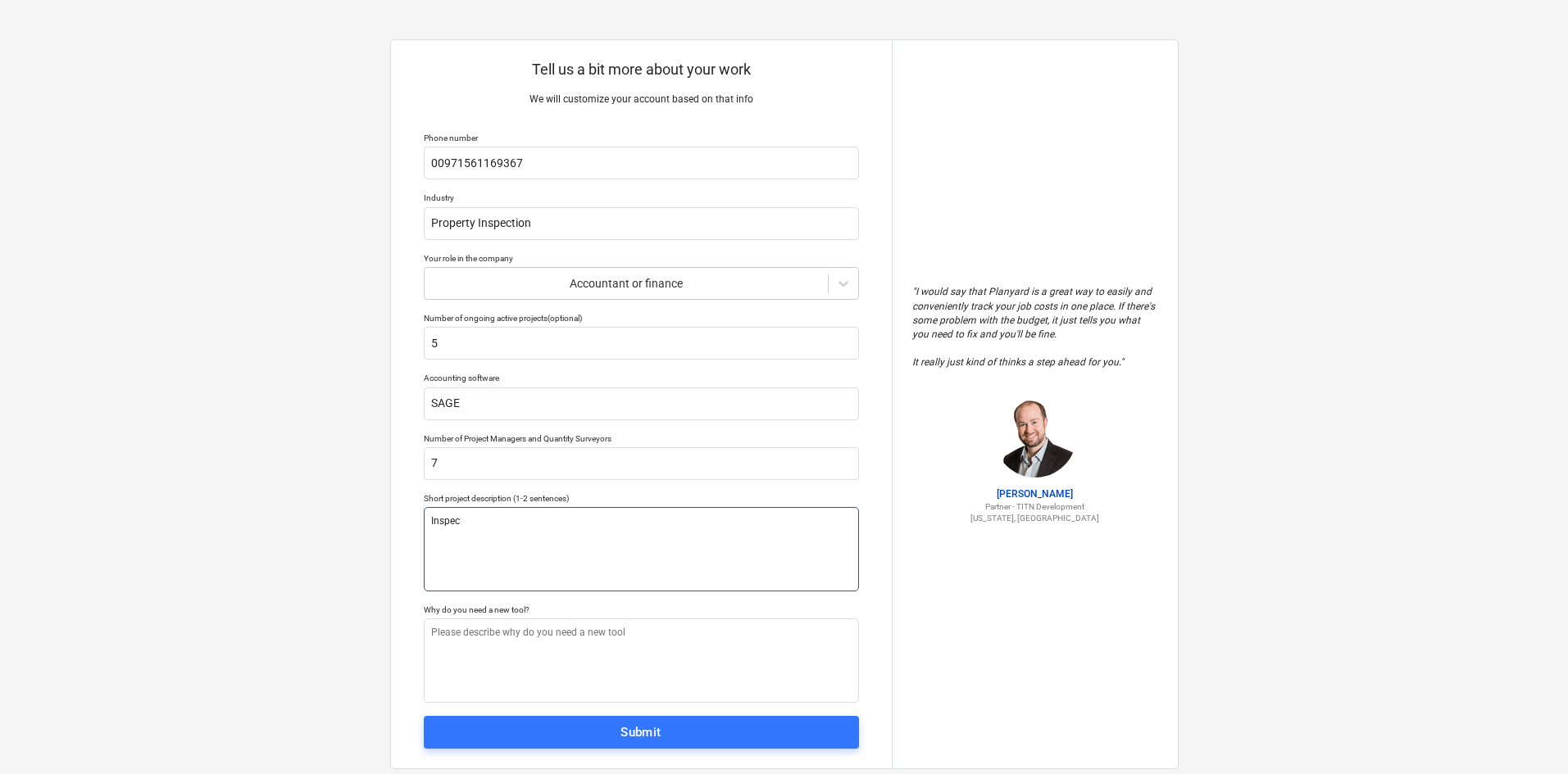
type textarea "Inspect"
type textarea "x"
type textarea "Inspecti"
type textarea "x"
type textarea "Inspectio"
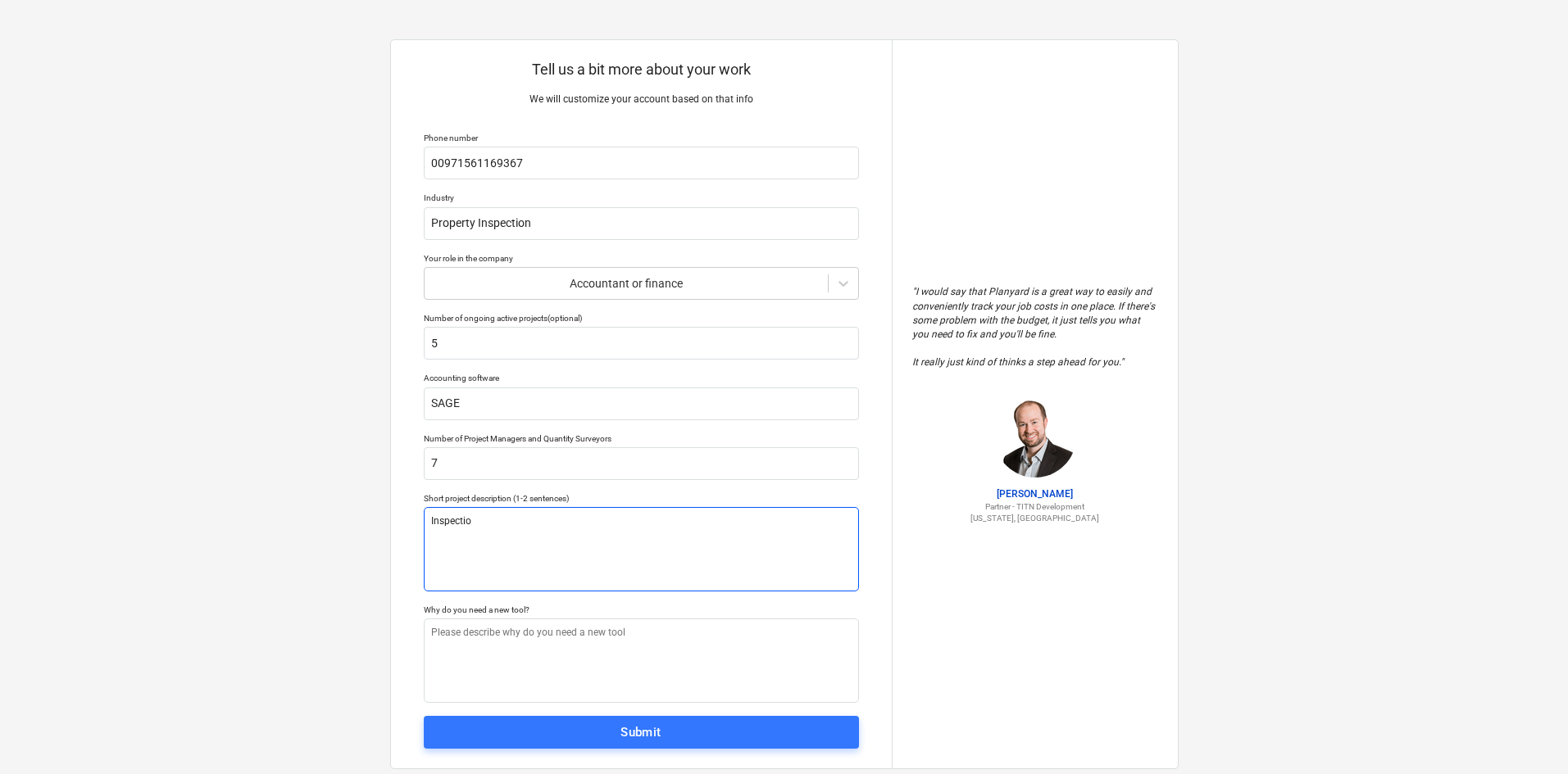
type textarea "x"
type textarea "Inspection"
type textarea "x"
type textarea "Inspection"
type textarea "x"
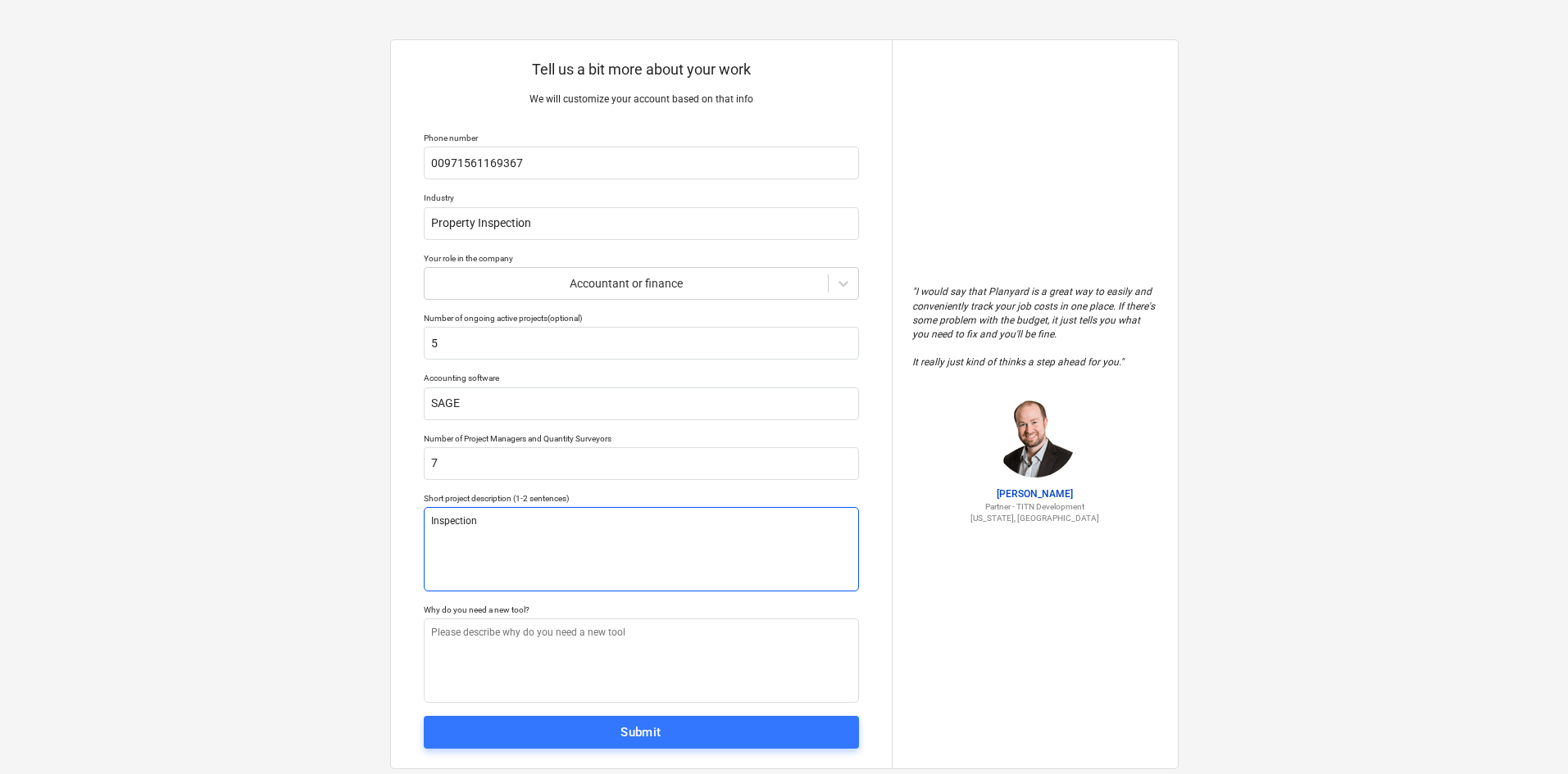
type textarea "Inspection o"
type textarea "x"
type textarea "Inspection of"
type textarea "x"
type textarea "Inspection of"
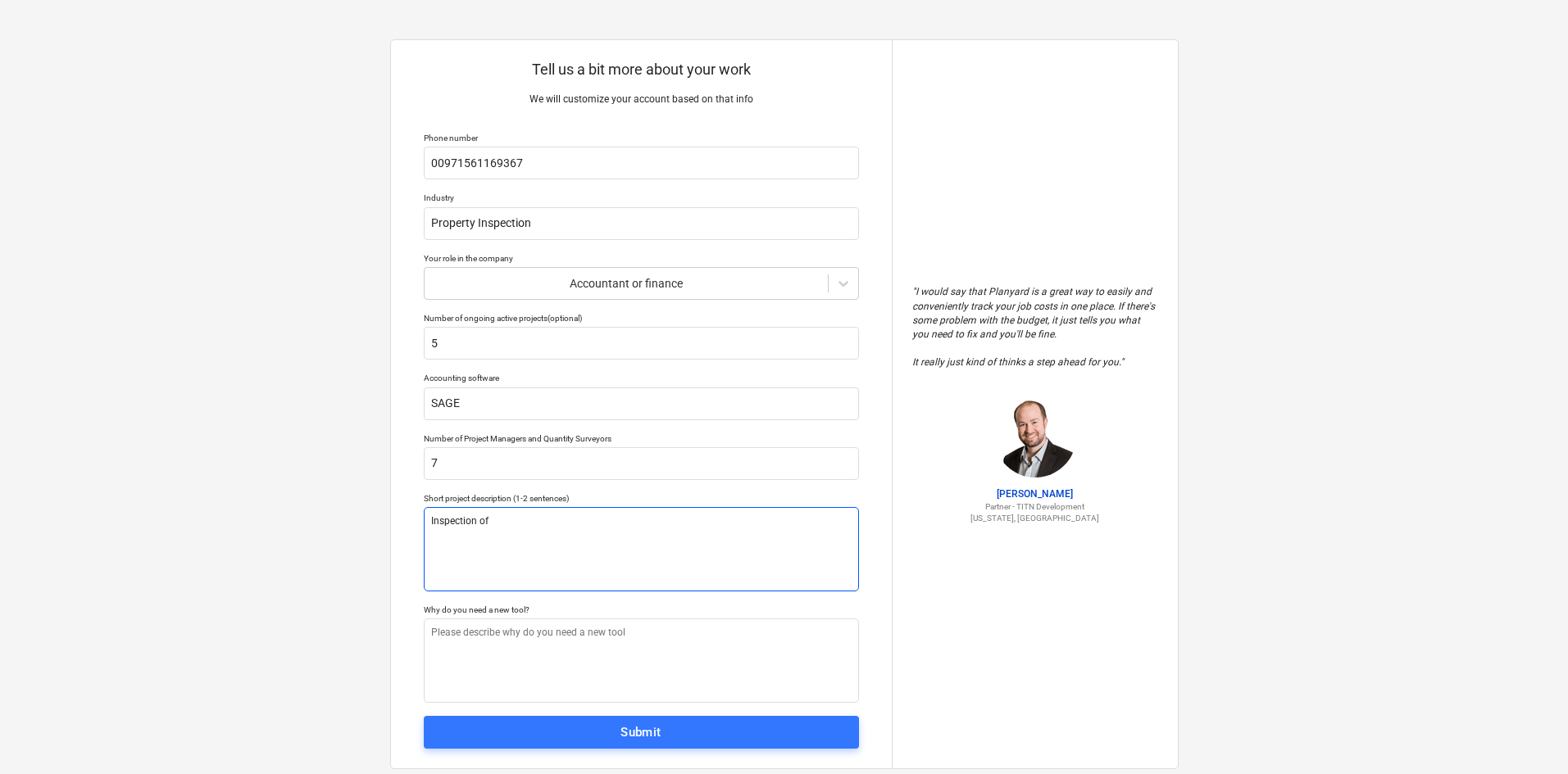
type textarea "x"
type textarea "Inspection of p"
type textarea "x"
type textarea "Inspection of pr"
type textarea "x"
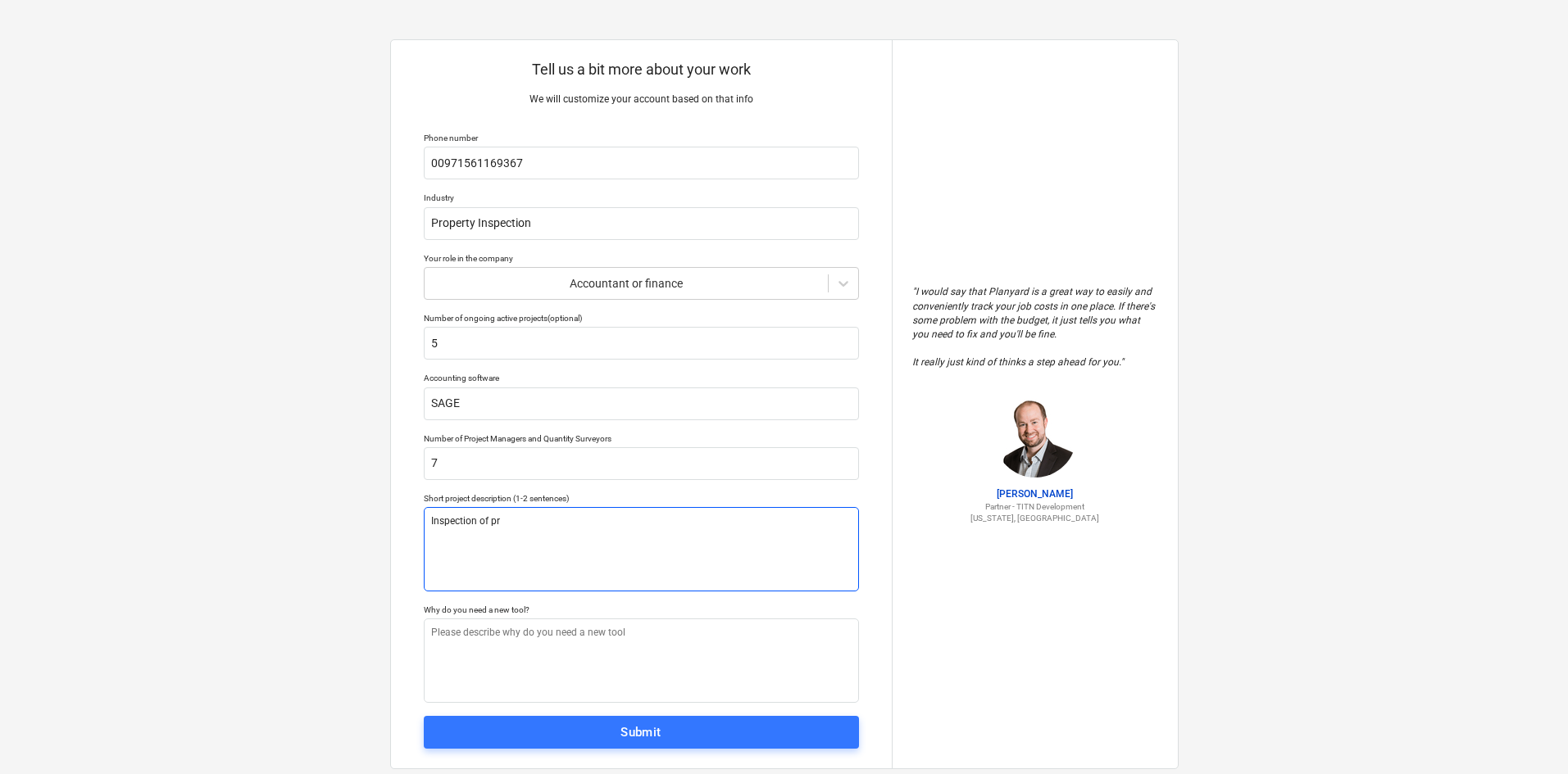
type textarea "Inspection of pro"
type textarea "x"
type textarea "Inspection of prop"
type textarea "x"
type textarea "Inspection of prope"
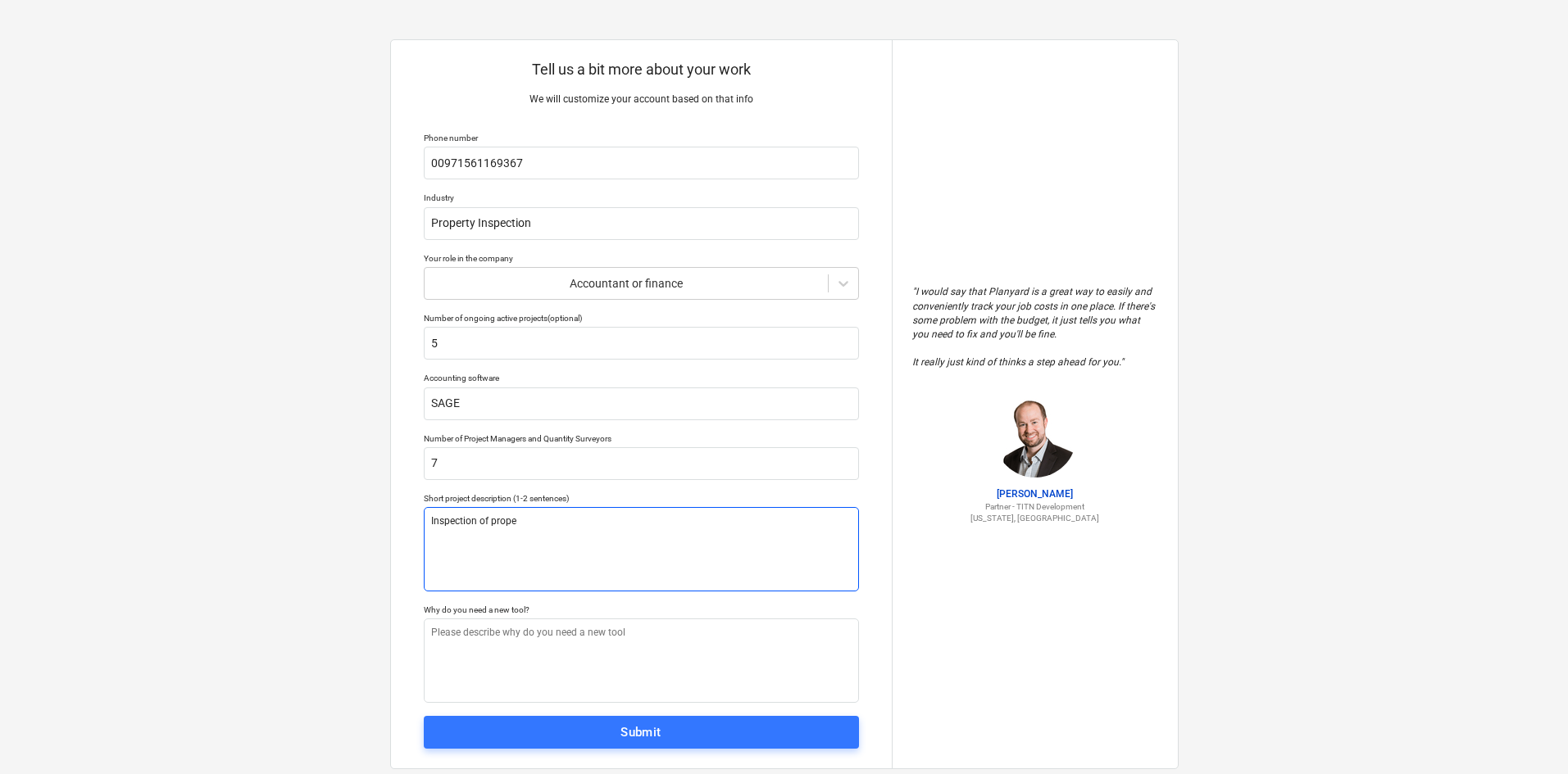
type textarea "x"
type textarea "Inspection of proper"
type textarea "x"
type textarea "Inspection of propert"
type textarea "x"
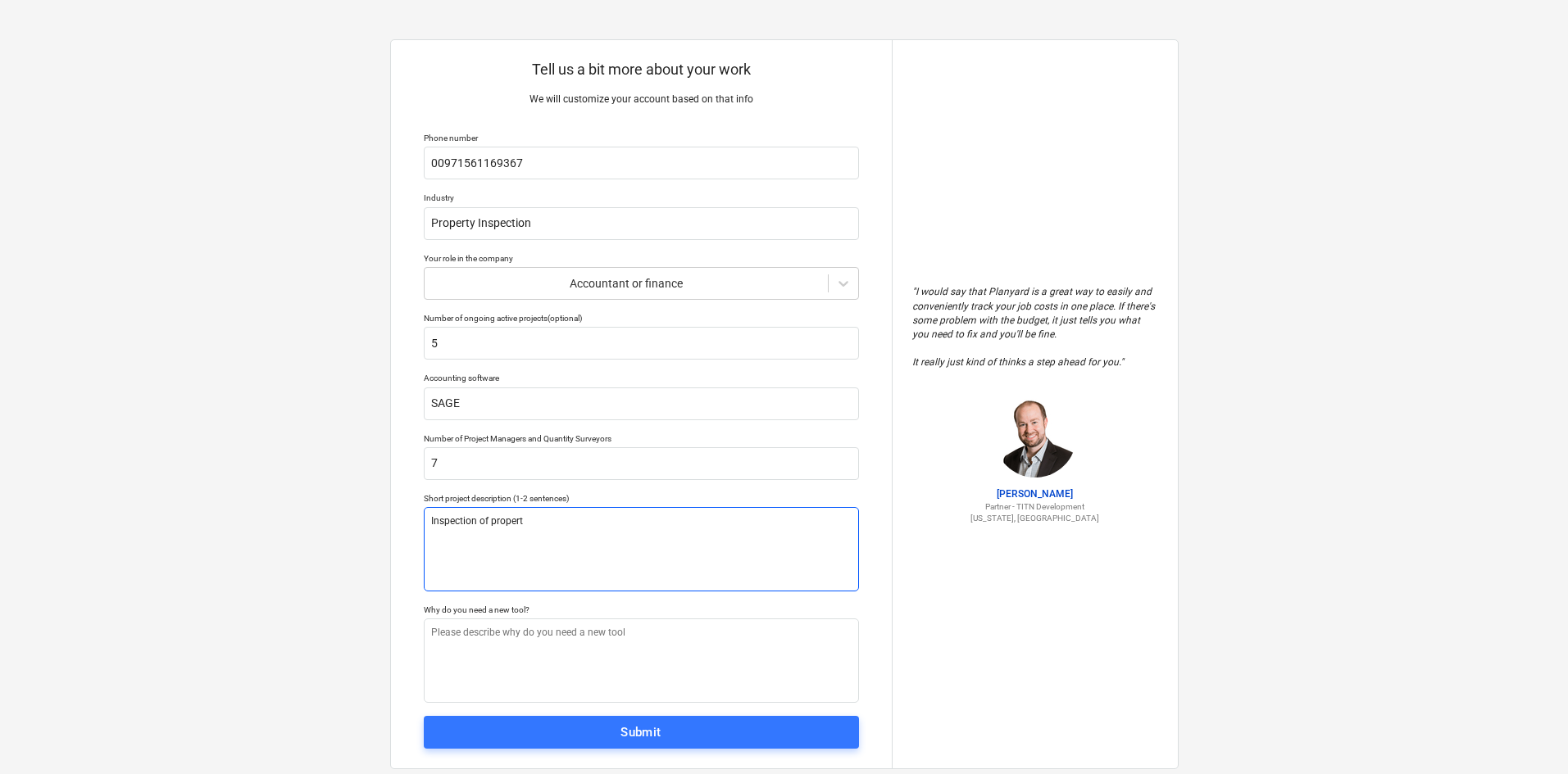
type textarea "Inspection of properti"
type textarea "x"
type textarea "Inspection of propertie"
type textarea "x"
type textarea "Inspection of properties"
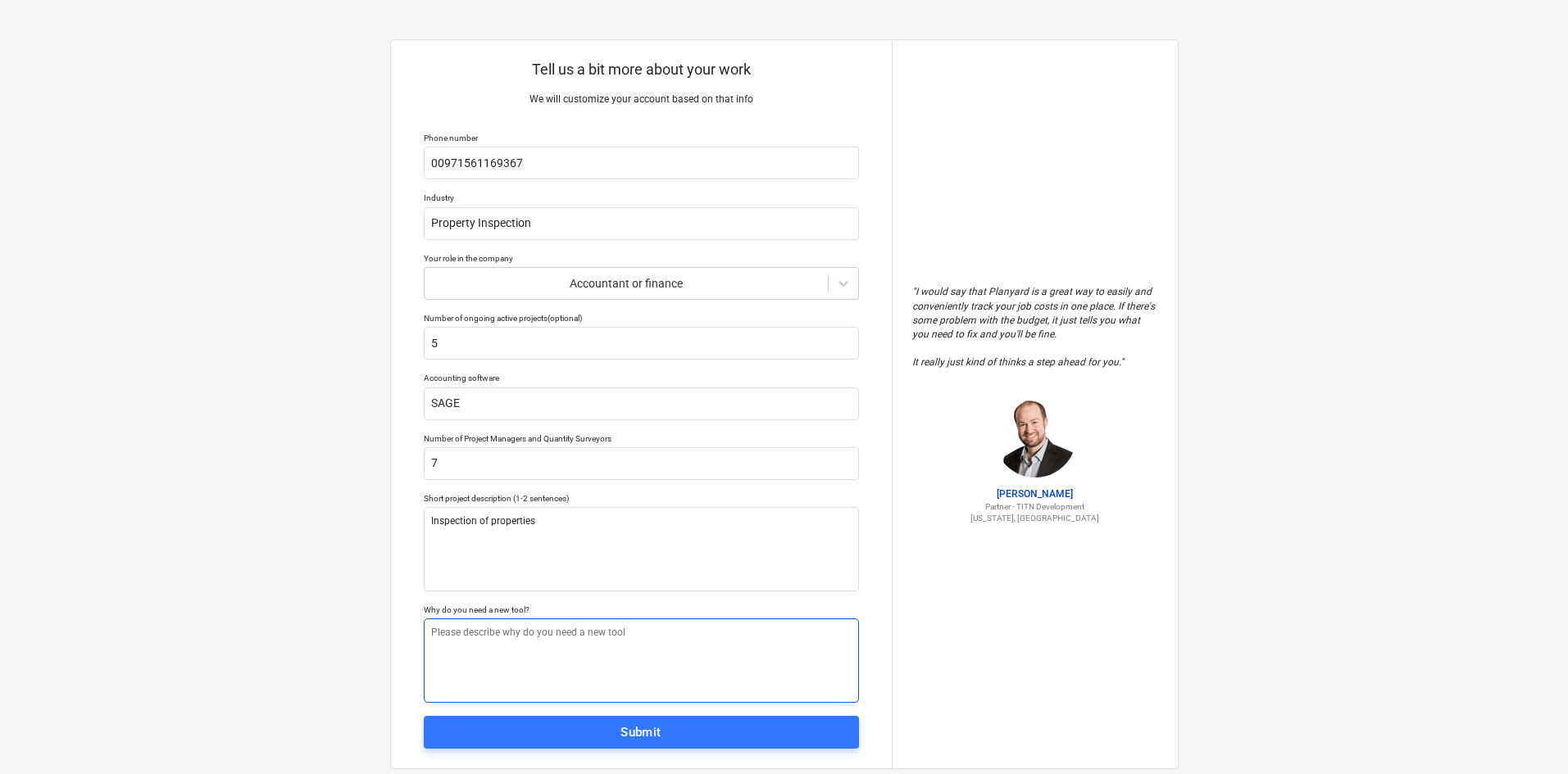
click at [551, 628] on textarea at bounding box center [641, 661] width 435 height 85
type textarea "x"
type textarea "W"
type textarea "x"
type textarea "We"
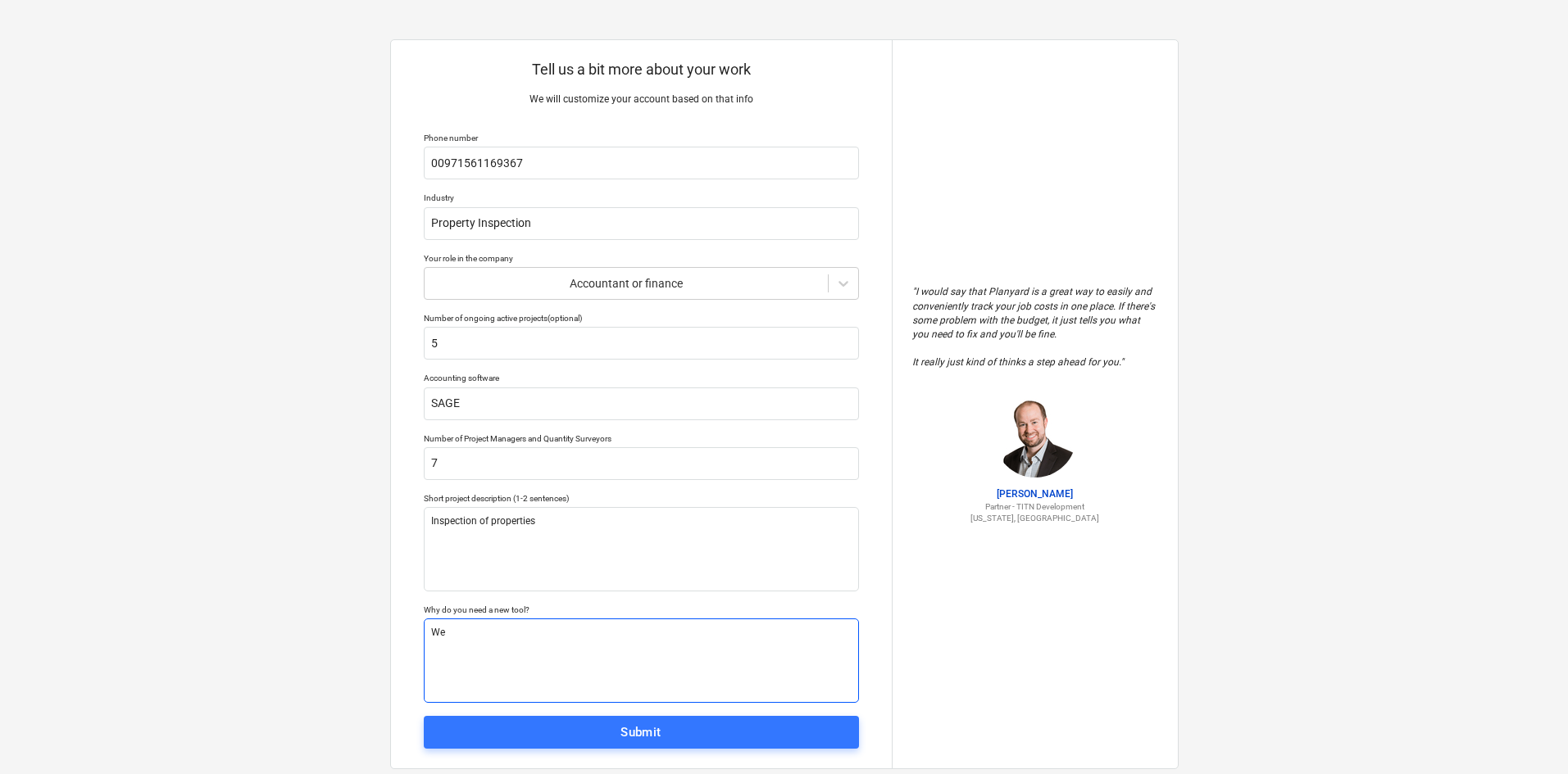
type textarea "x"
type textarea "We"
type textarea "x"
type textarea "We n"
type textarea "x"
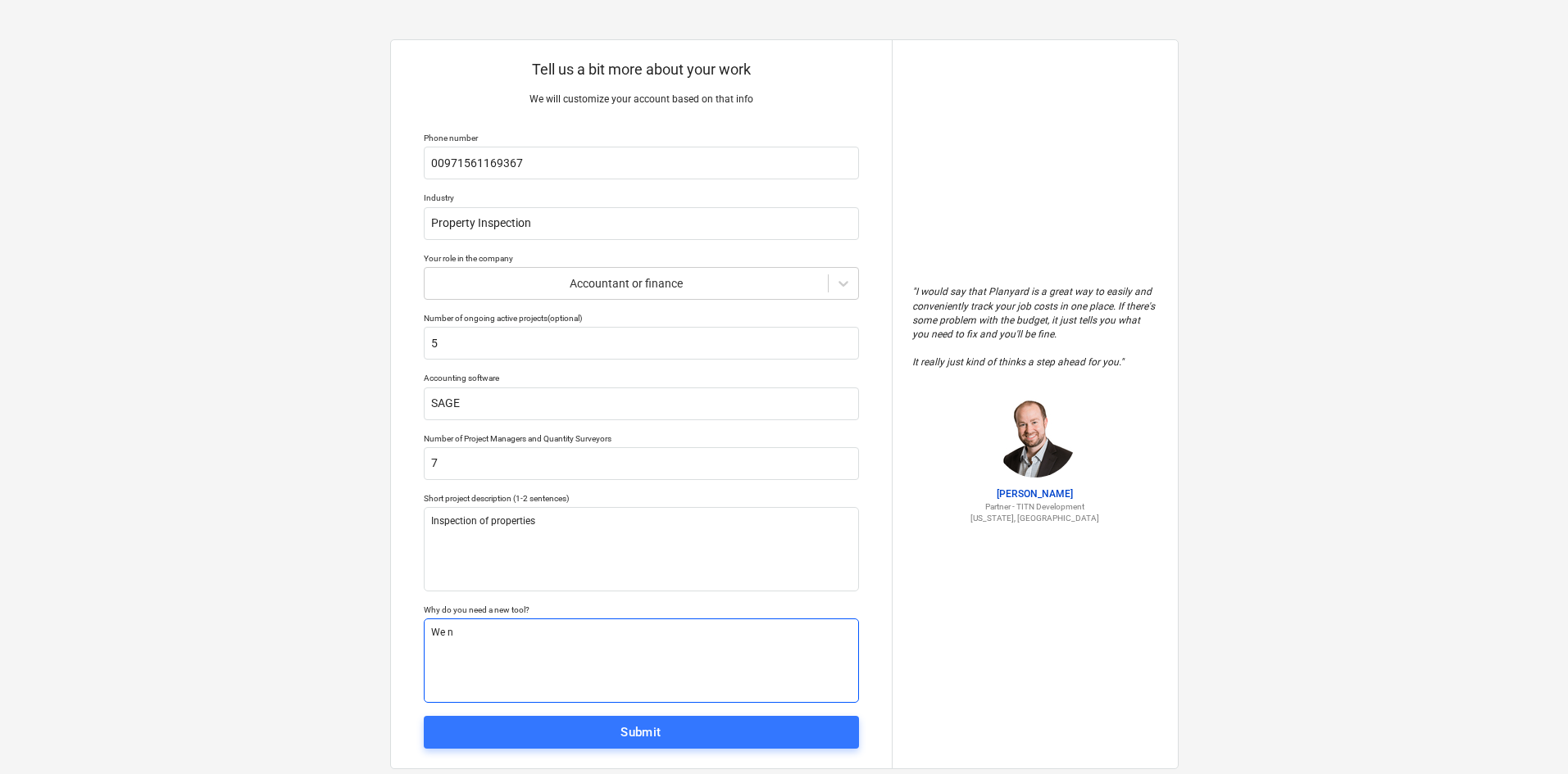
type textarea "We ne"
type textarea "x"
type textarea "We nee"
type textarea "x"
type textarea "We need"
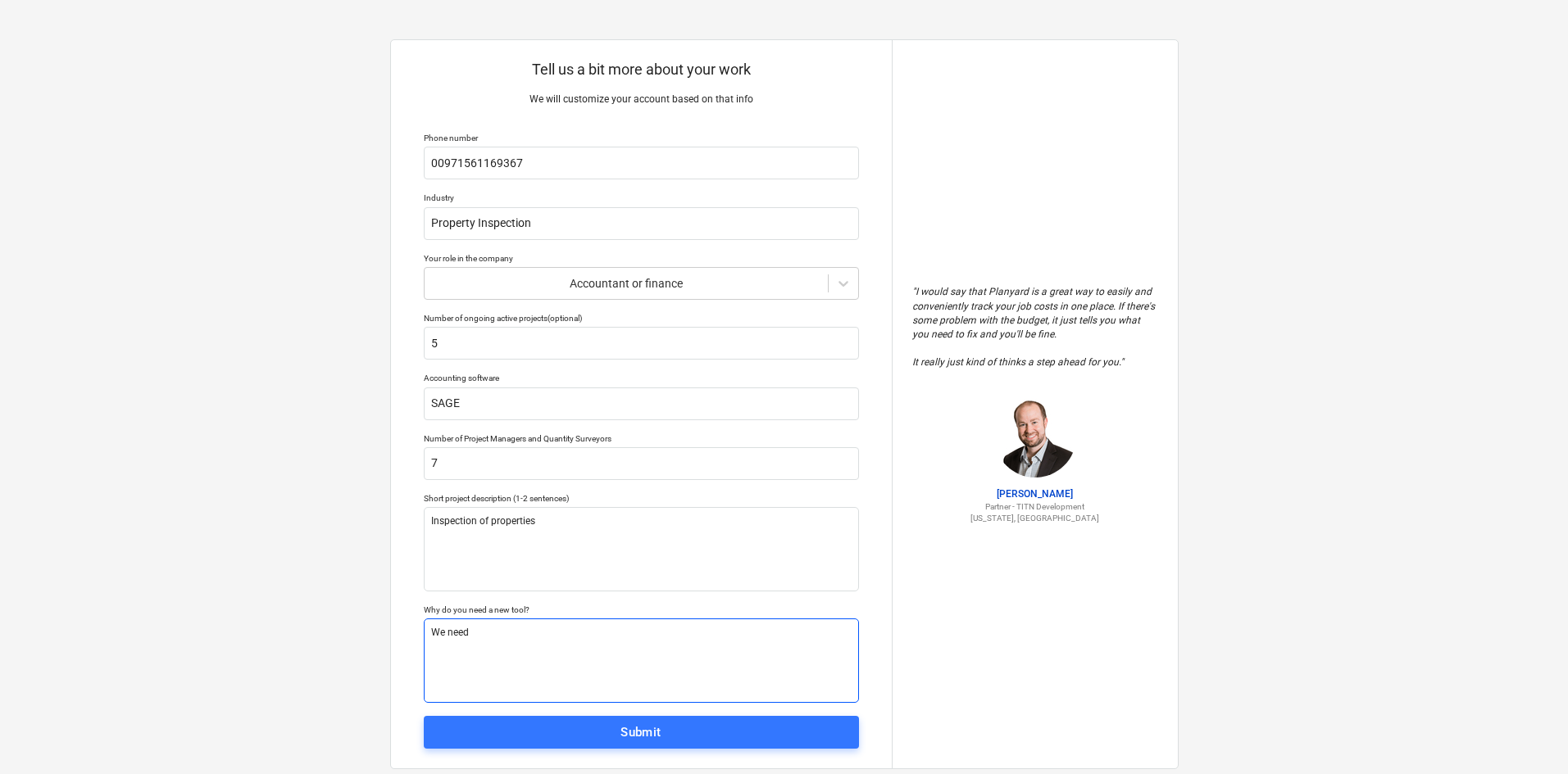
type textarea "x"
type textarea "We need"
type textarea "x"
type textarea "We need a"
type textarea "x"
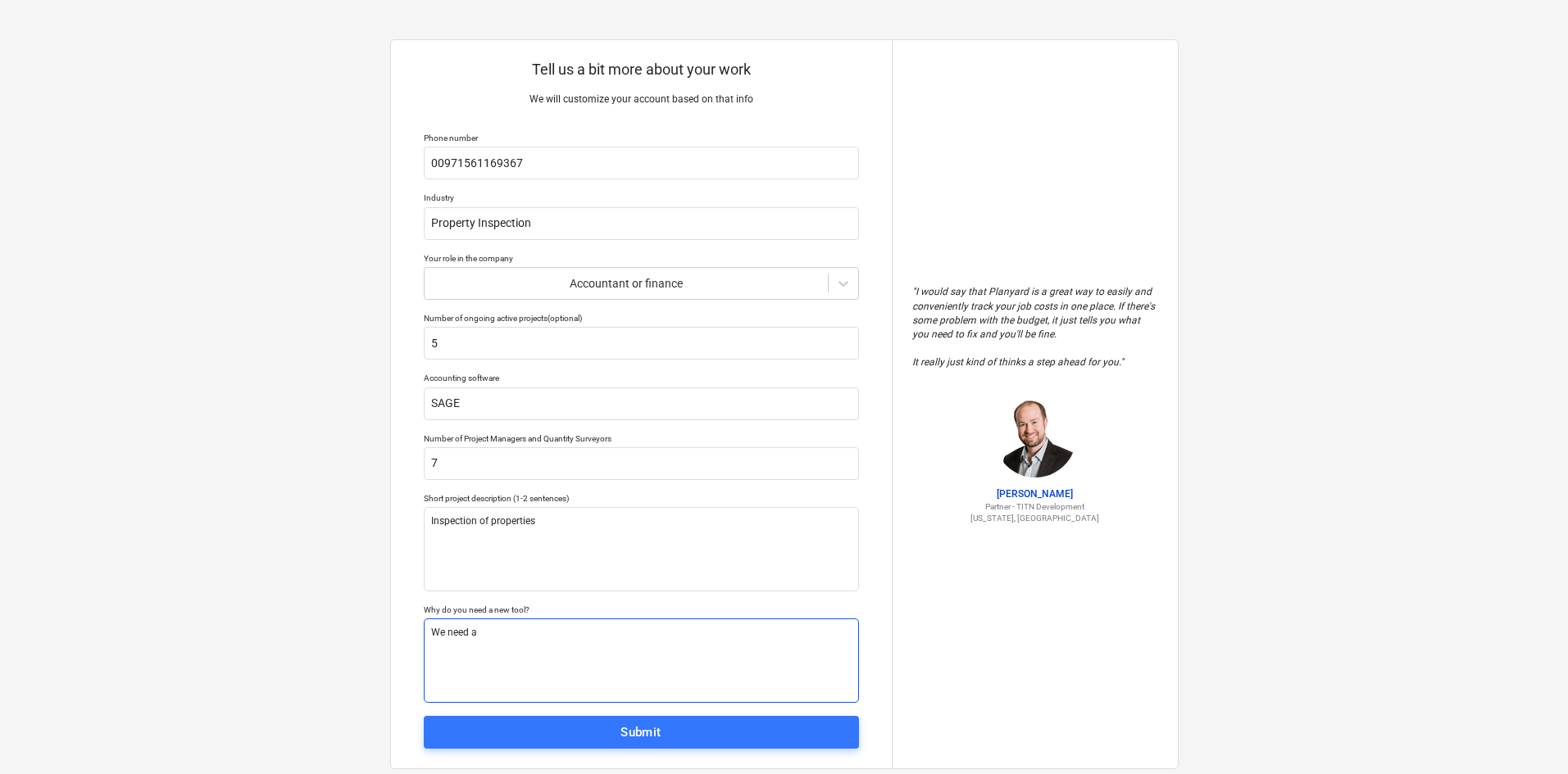
type textarea "We need an"
type textarea "x"
type textarea "We need an"
type textarea "x"
type textarea "We need an a"
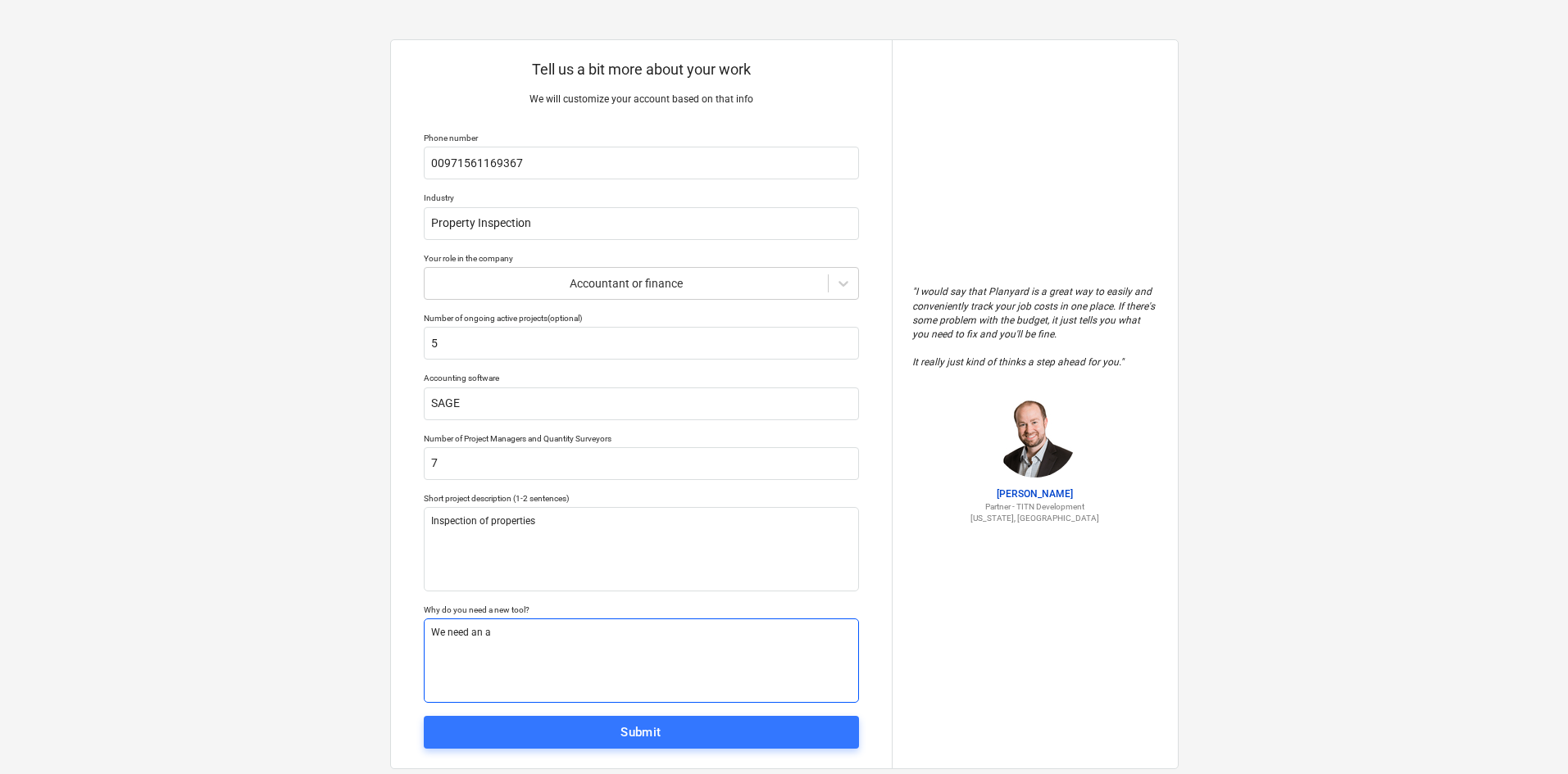
type textarea "x"
type textarea "We need an au"
type textarea "x"
type textarea "We need an aut"
type textarea "x"
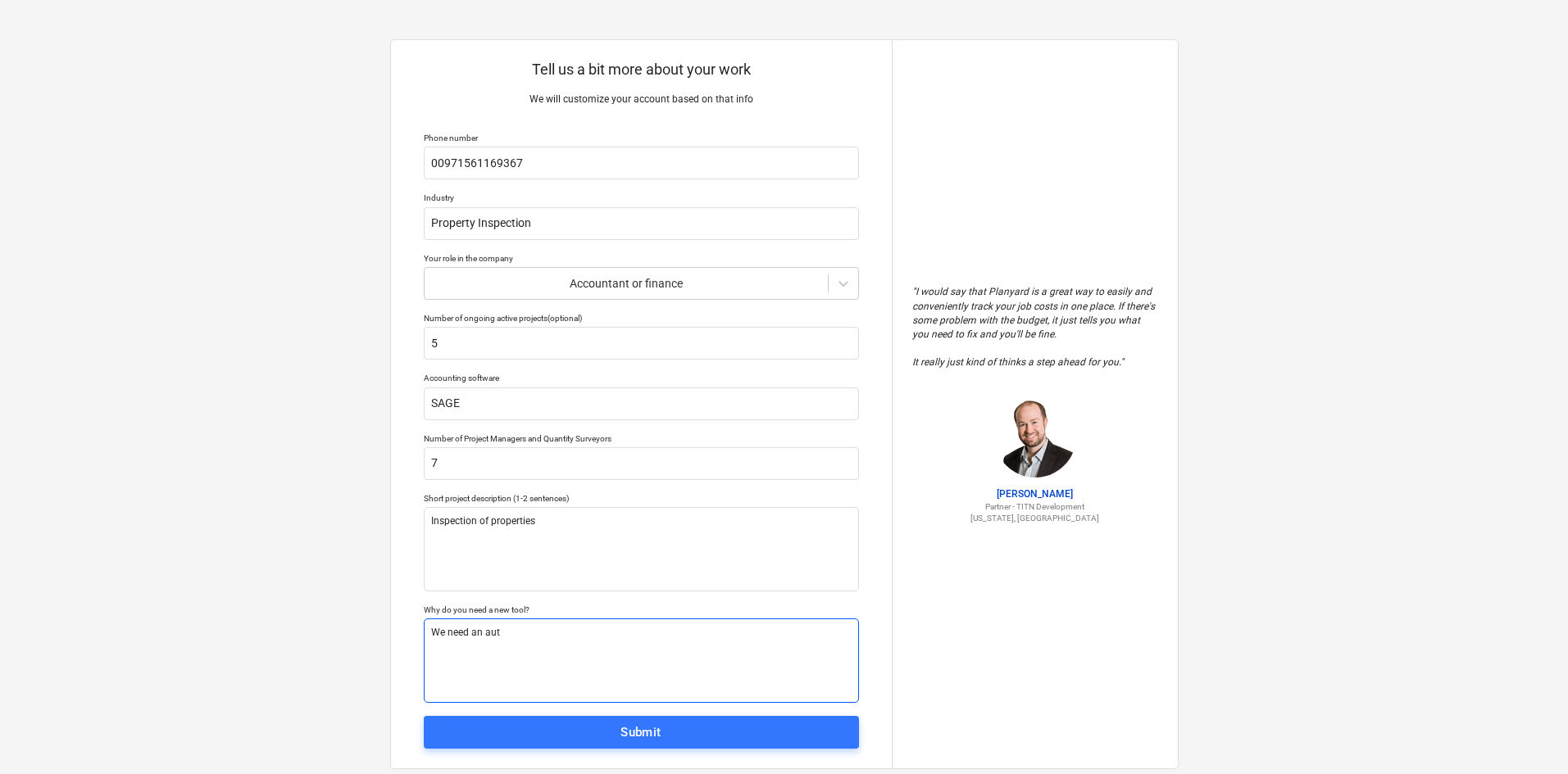
type textarea "We need an auto"
type textarea "x"
type textarea "We need an autom"
type textarea "x"
type textarea "We need an automa"
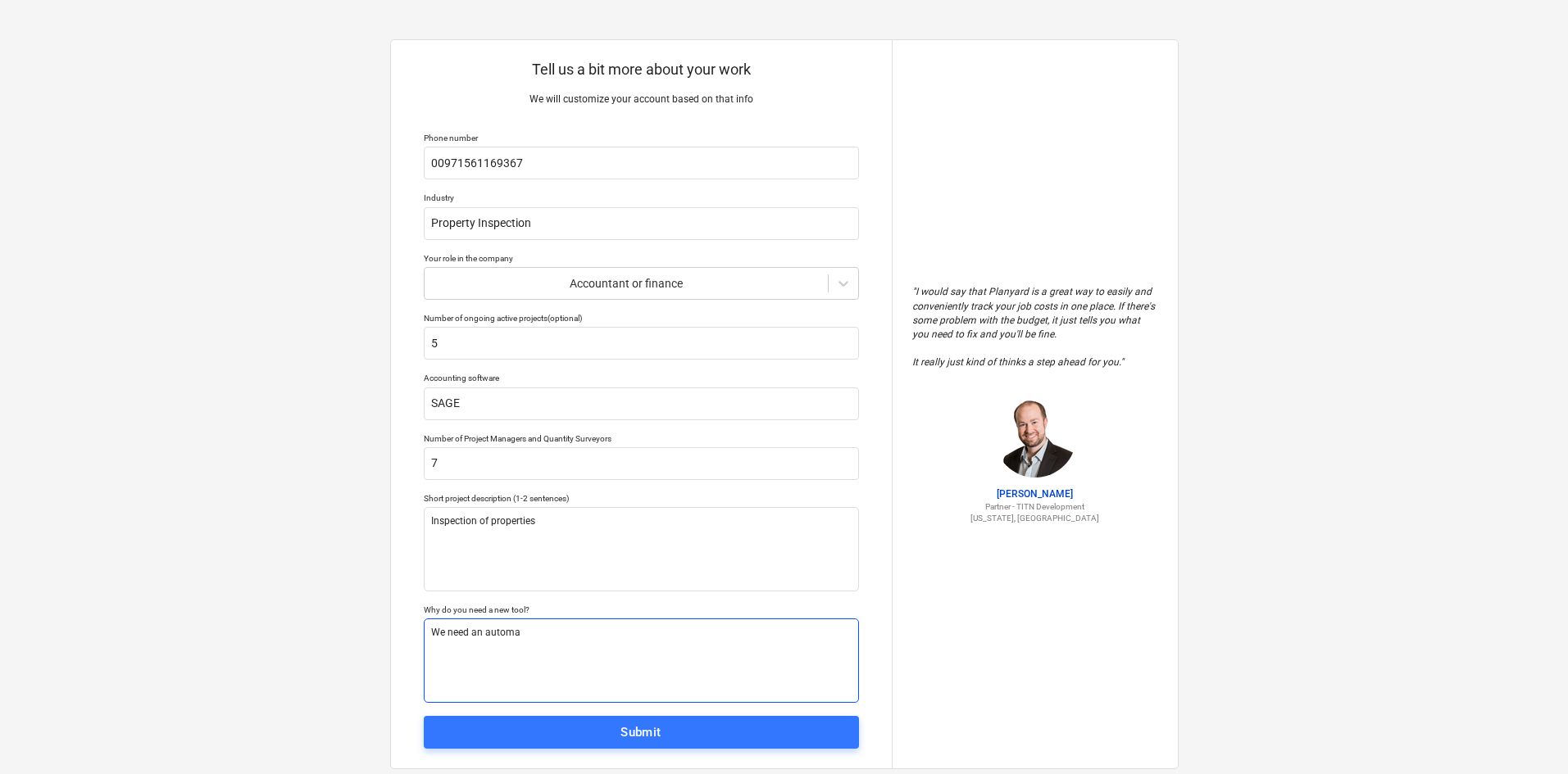
type textarea "x"
type textarea "We need an automat"
type textarea "x"
type textarea "We need an automate"
type textarea "x"
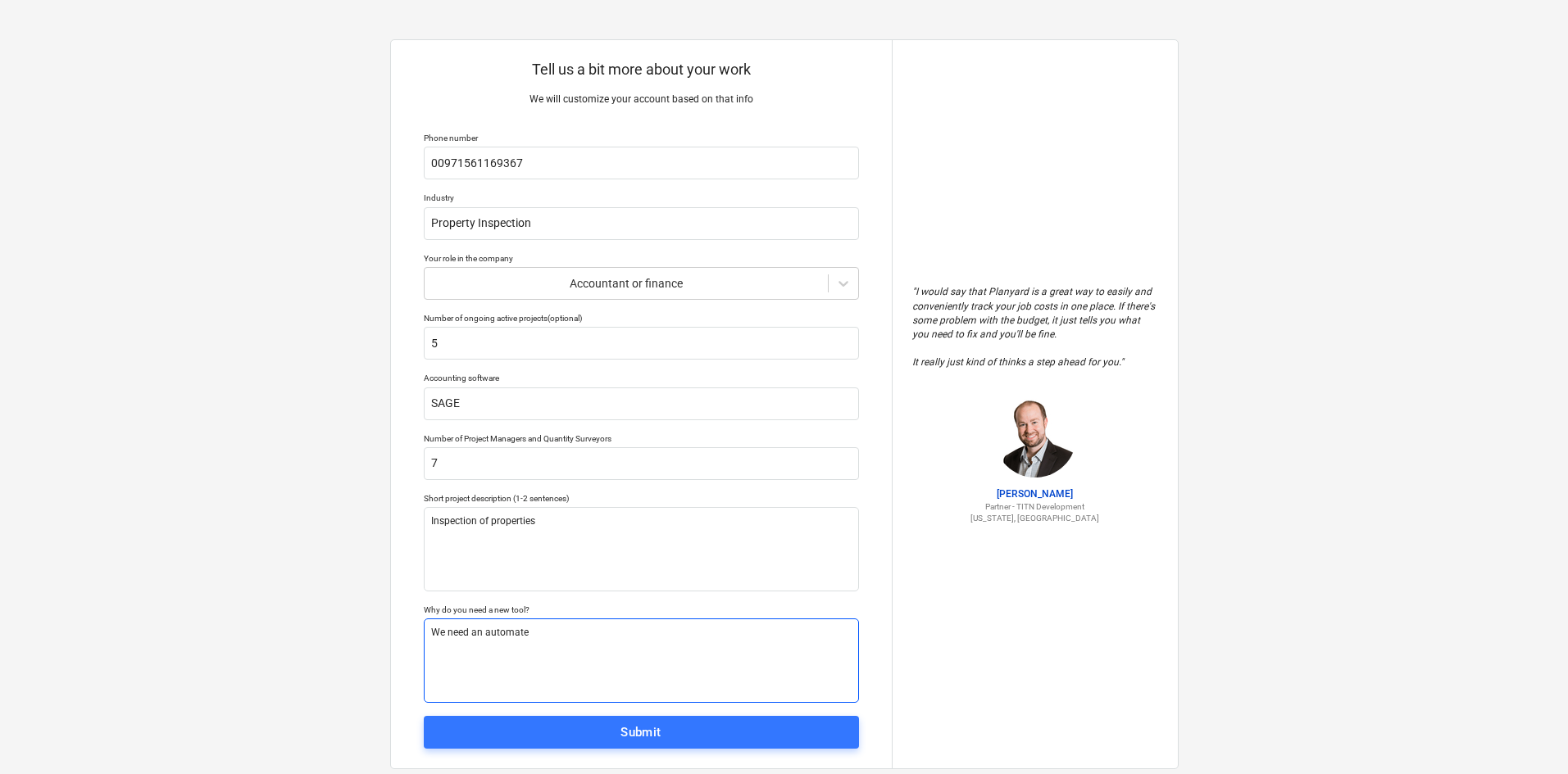
type textarea "We need an automated"
type textarea "x"
type textarea "We need an automated"
type textarea "x"
type textarea "We need an automated c"
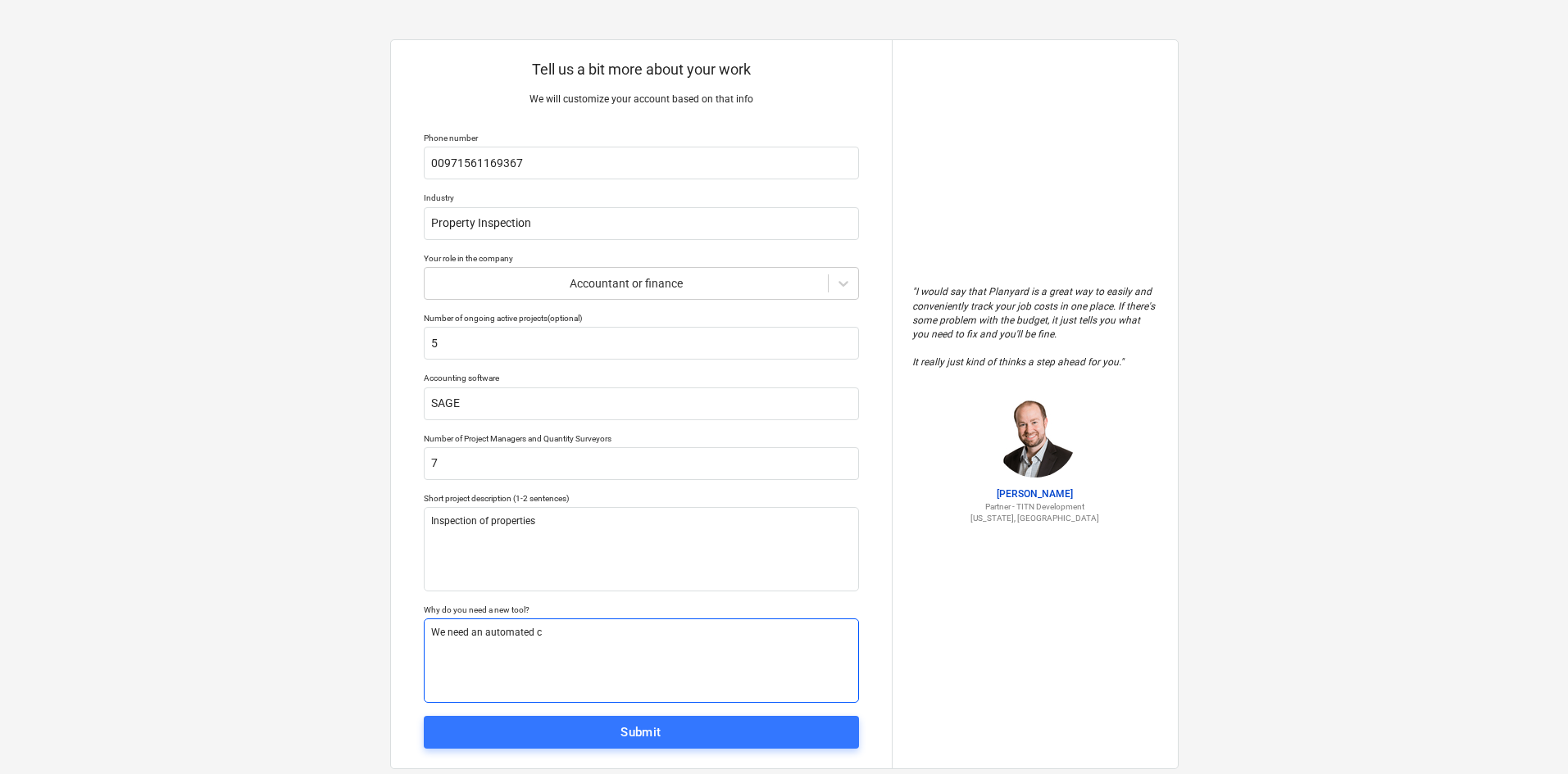
type textarea "x"
type textarea "We need an automated co"
type textarea "x"
type textarea "We need an automated cos"
type textarea "x"
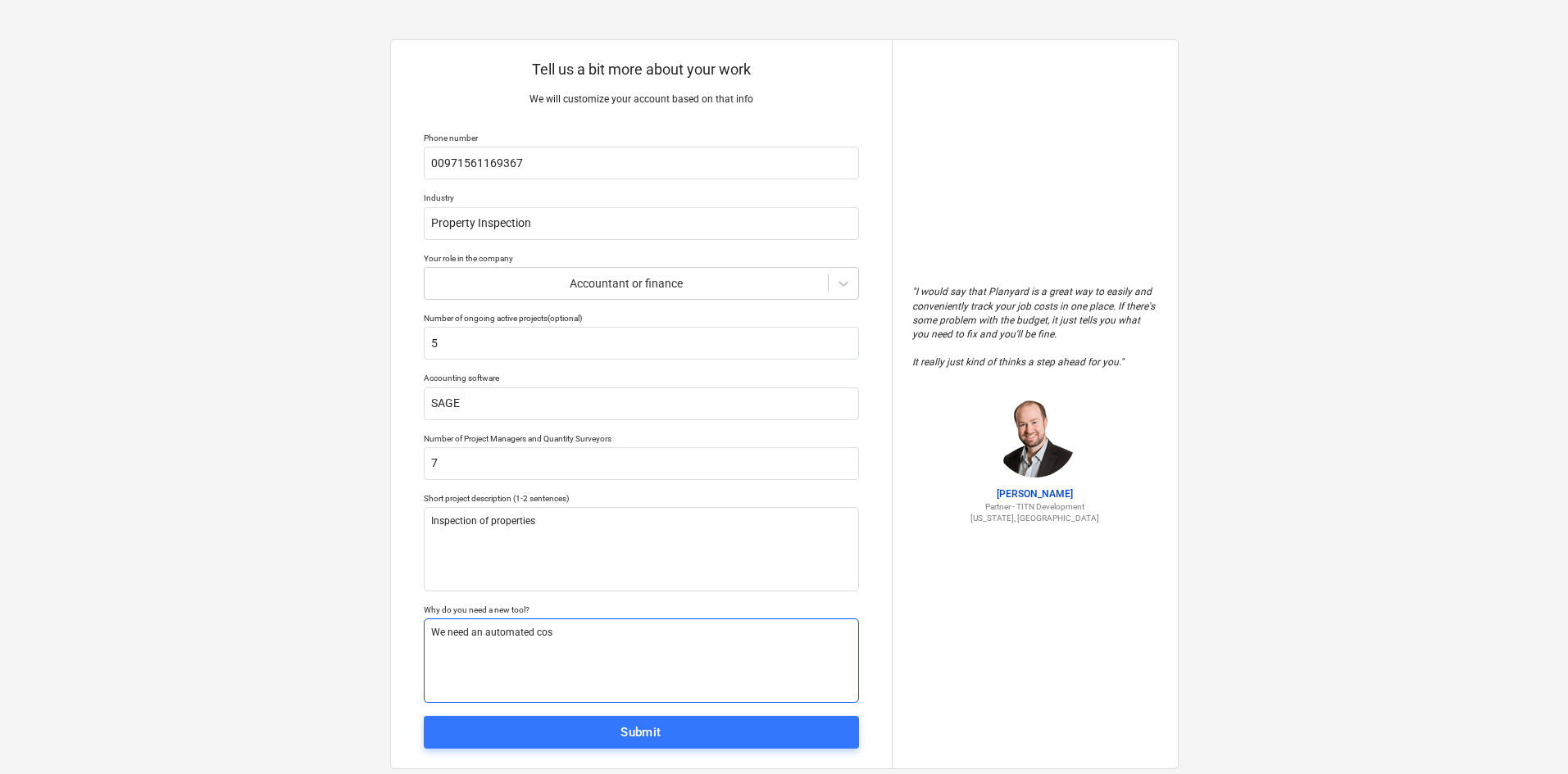
type textarea "We need an automated cost"
type textarea "x"
type textarea "We need an automated costi"
type textarea "x"
type textarea "We need an automated [PERSON_NAME]"
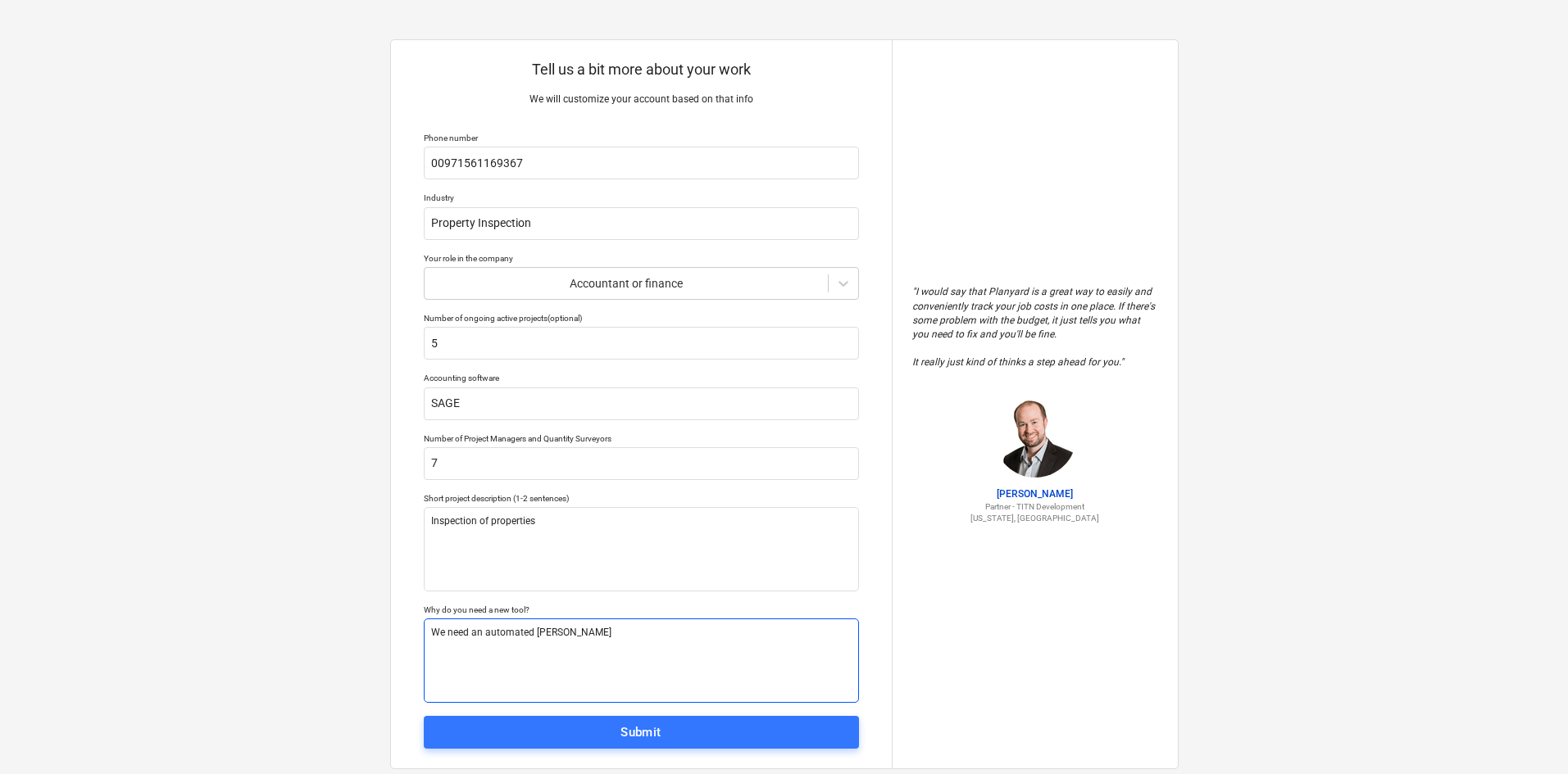
type textarea "x"
type textarea "We need an automated costing"
type textarea "x"
type textarea "We need an automated costing"
type textarea "x"
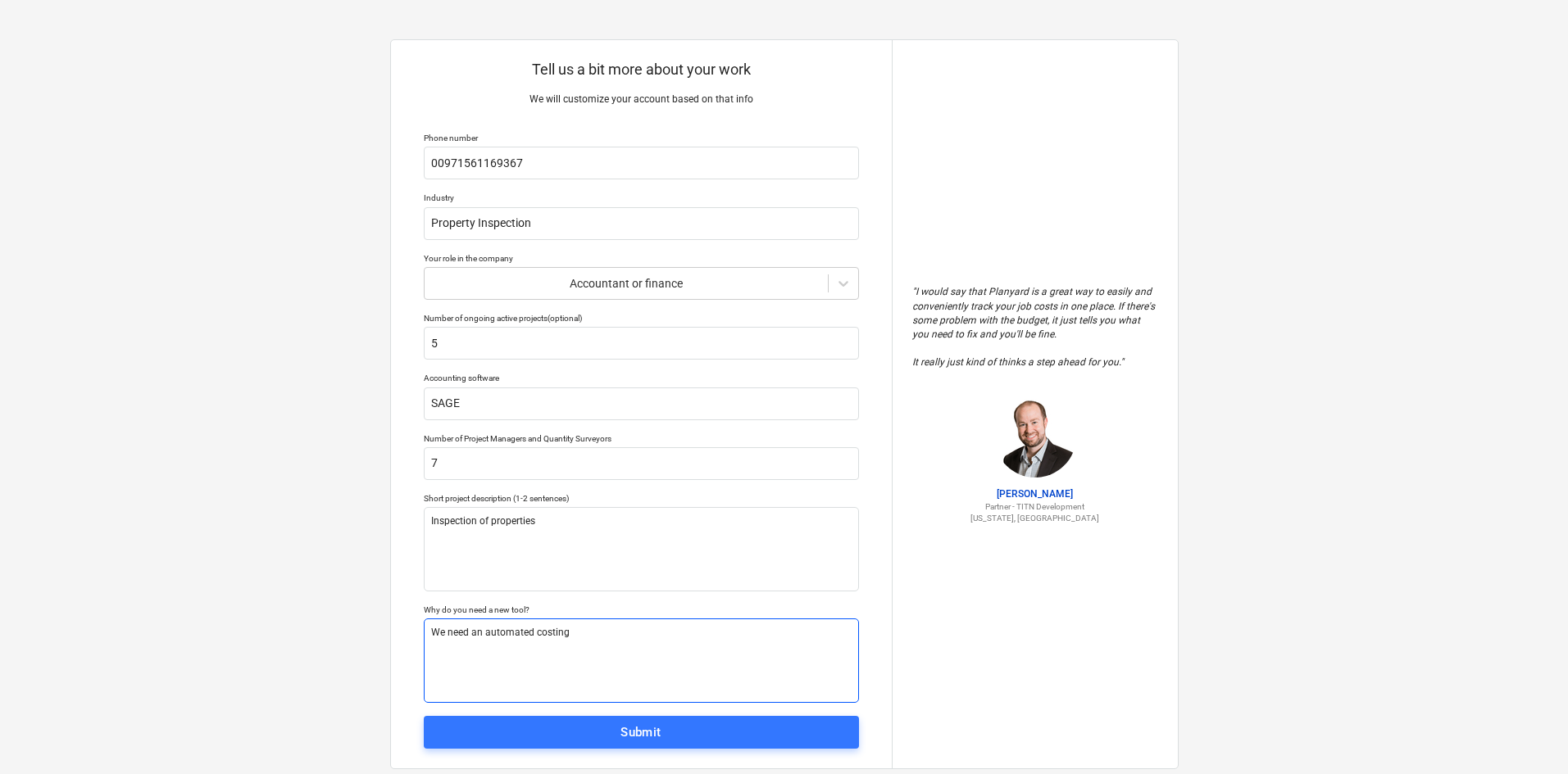
type textarea "We need an automated costing t"
type textarea "x"
type textarea "We need an automated costing to"
type textarea "x"
type textarea "We need an automated costing too"
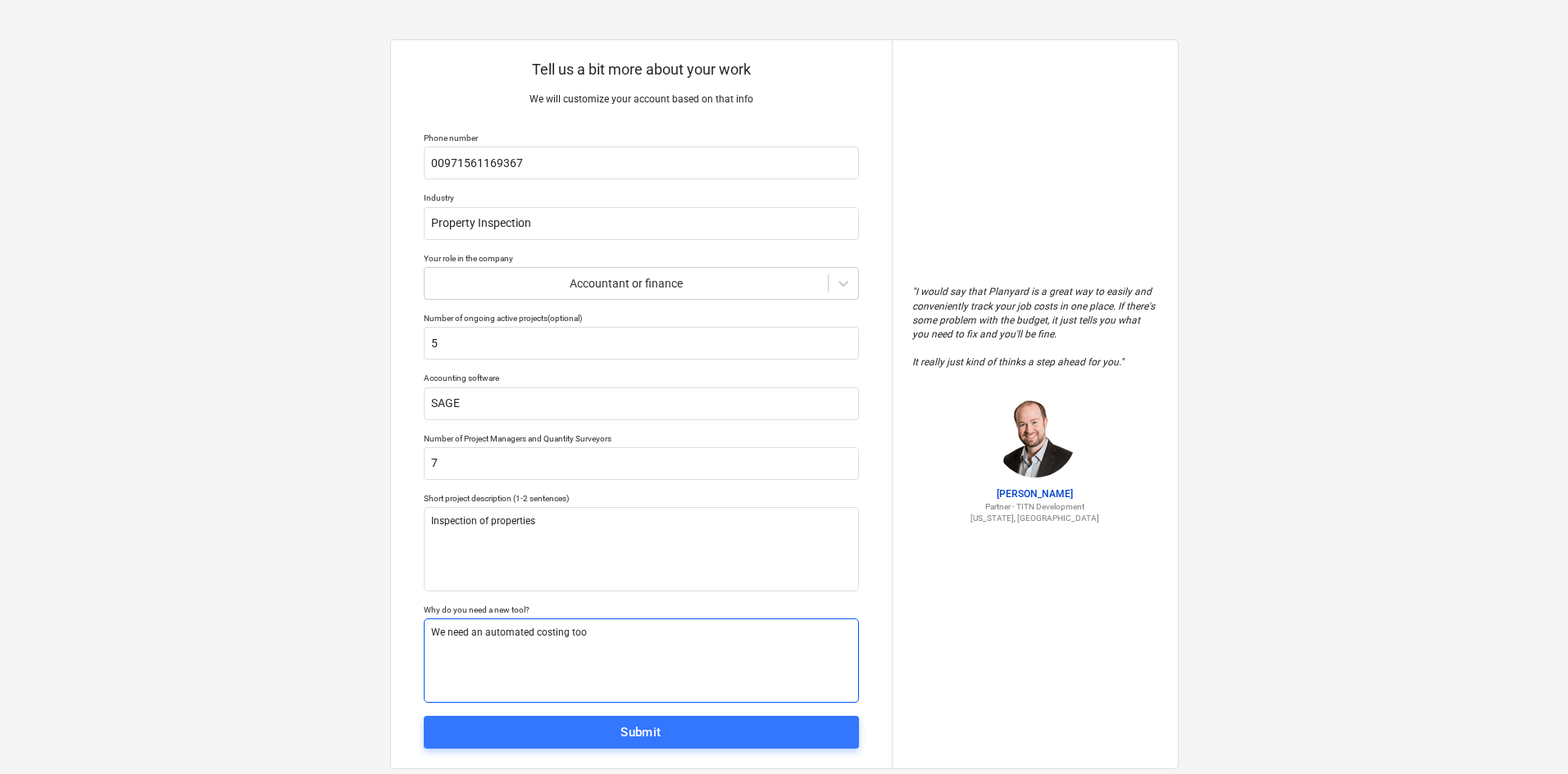
type textarea "x"
type textarea "We need an automated costing tool"
type textarea "x"
type textarea "We need an automated costing tool"
click at [718, 632] on textarea "We need an automated costing tool as per below parameters" at bounding box center [641, 661] width 435 height 85
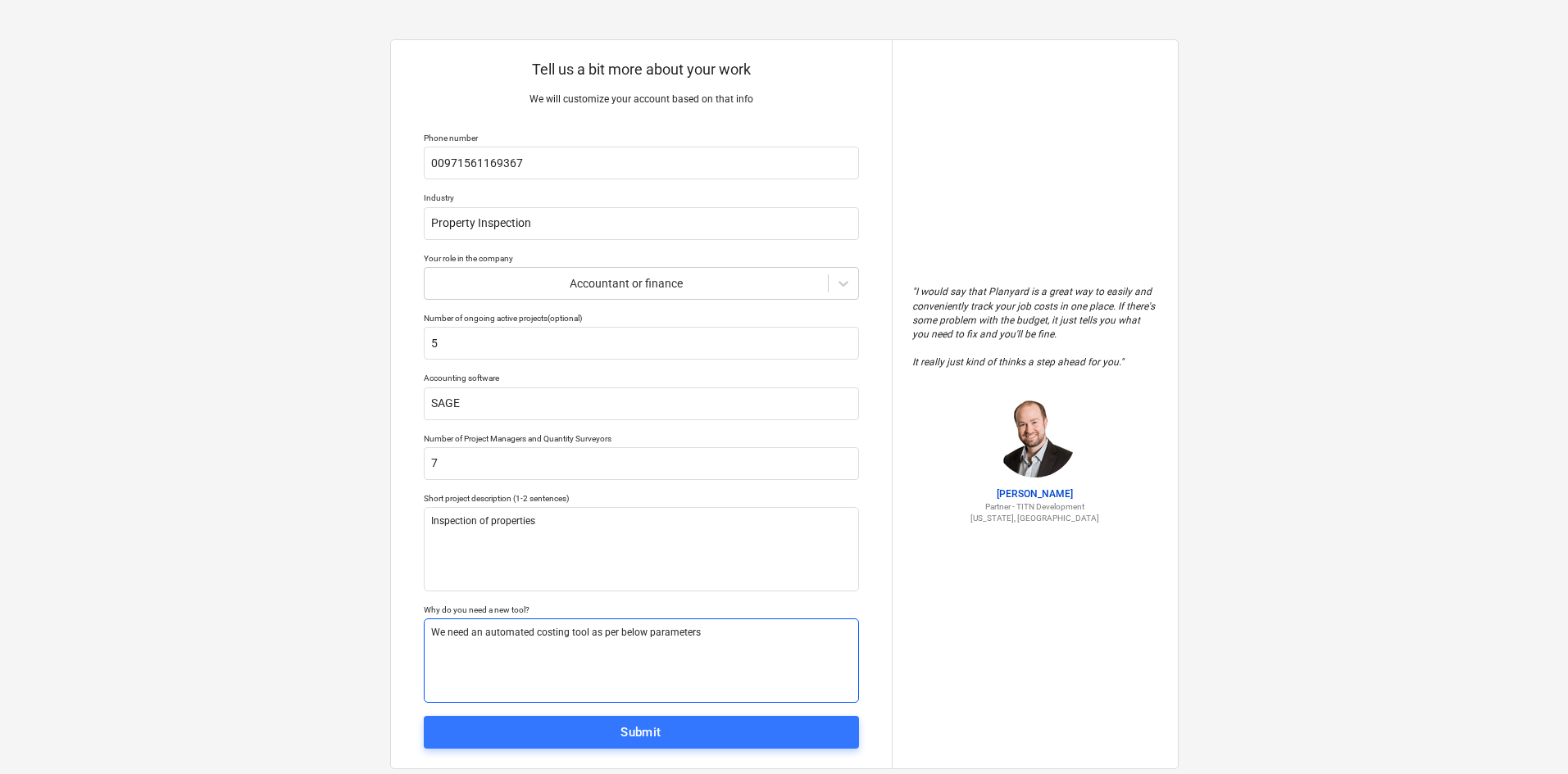
paste textarea "please provide an automated costing system for an inspection company using the …"
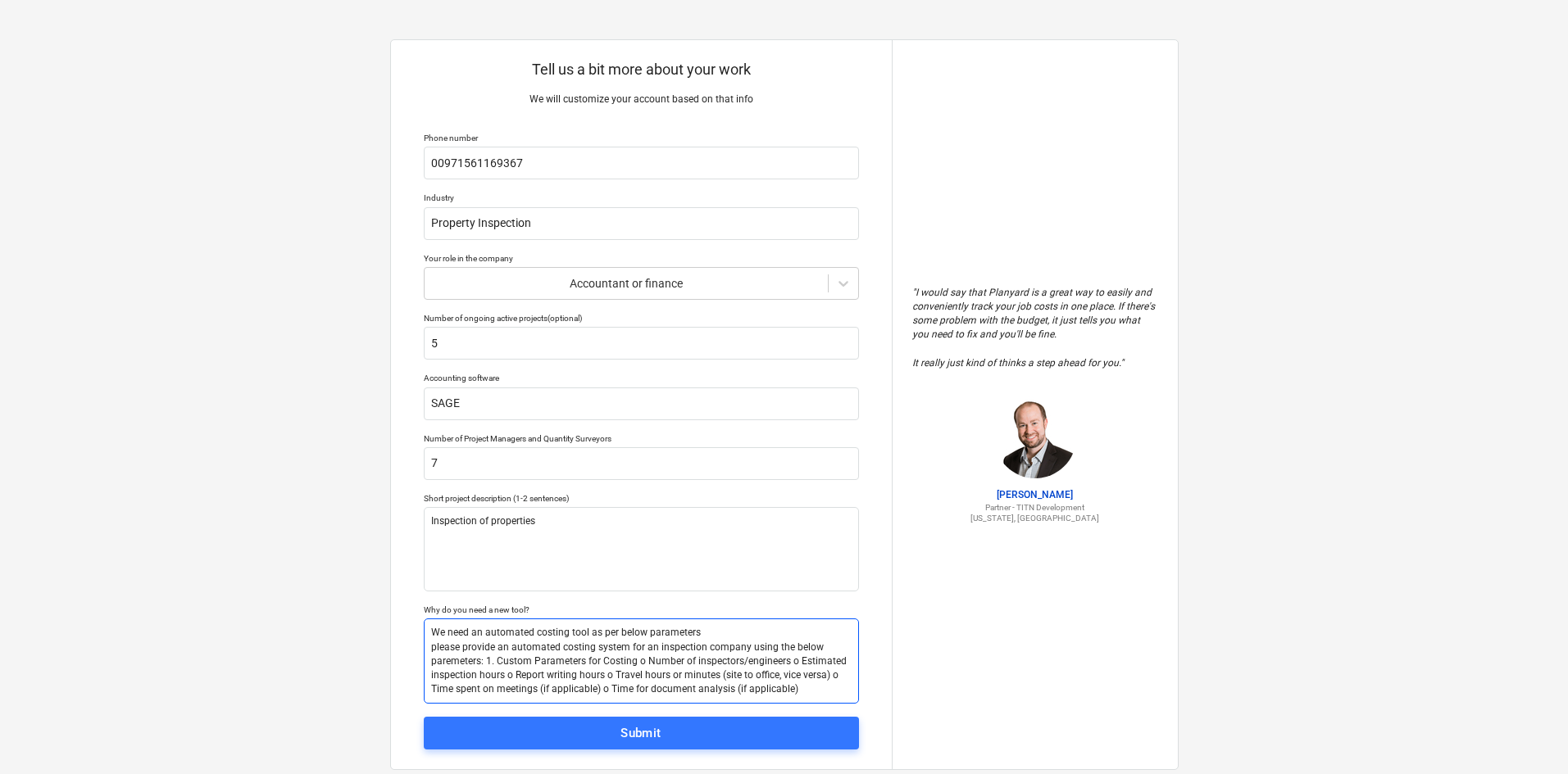
drag, startPoint x: 429, startPoint y: 647, endPoint x: 486, endPoint y: 660, distance: 58.5
click at [486, 660] on textarea "We need an automated costing tool as per below parameters please provide an aut…" at bounding box center [641, 662] width 435 height 86
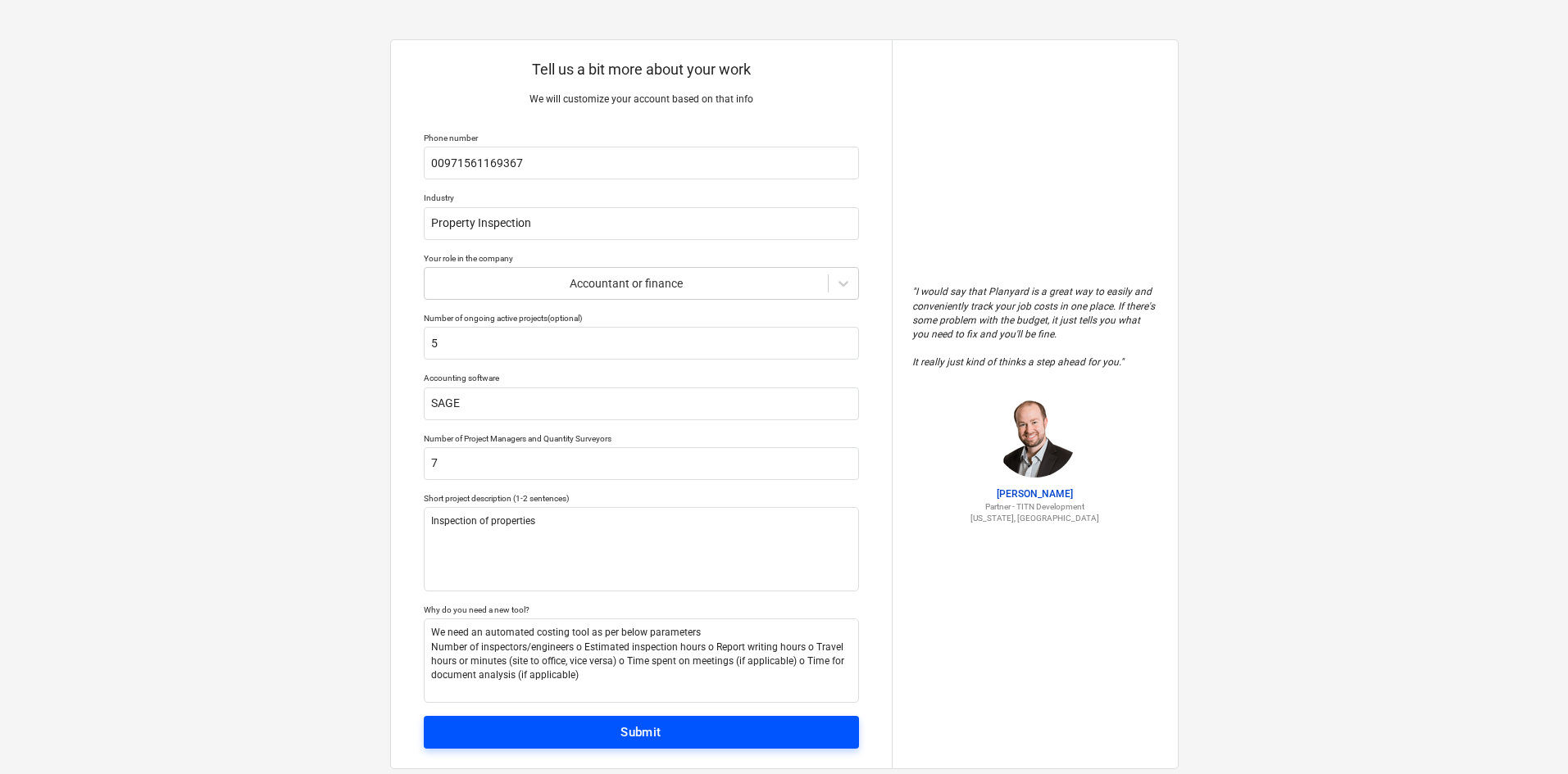
click at [533, 722] on span "Submit" at bounding box center [641, 732] width 399 height 21
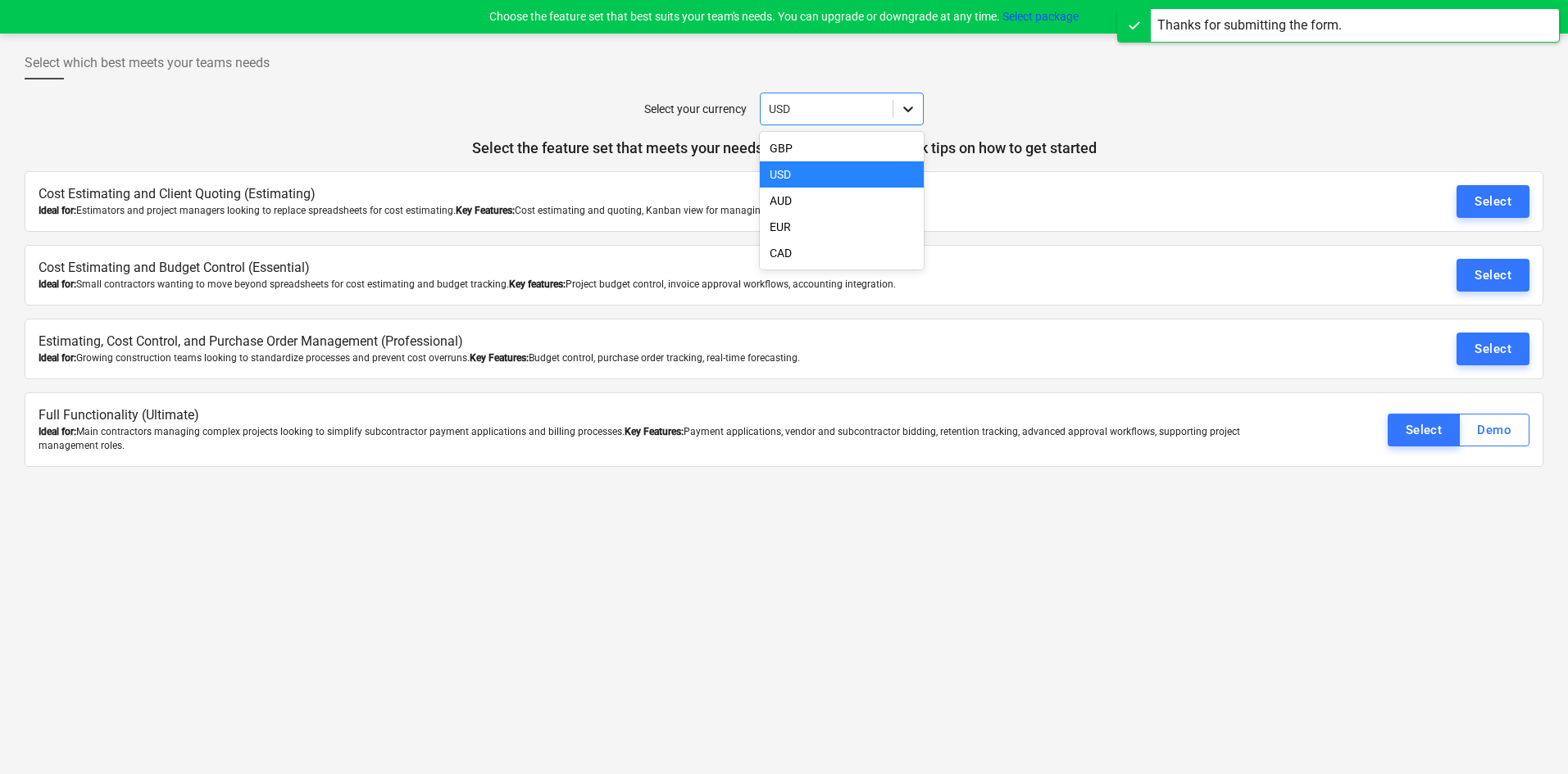
click at [907, 104] on icon at bounding box center [908, 109] width 16 height 16
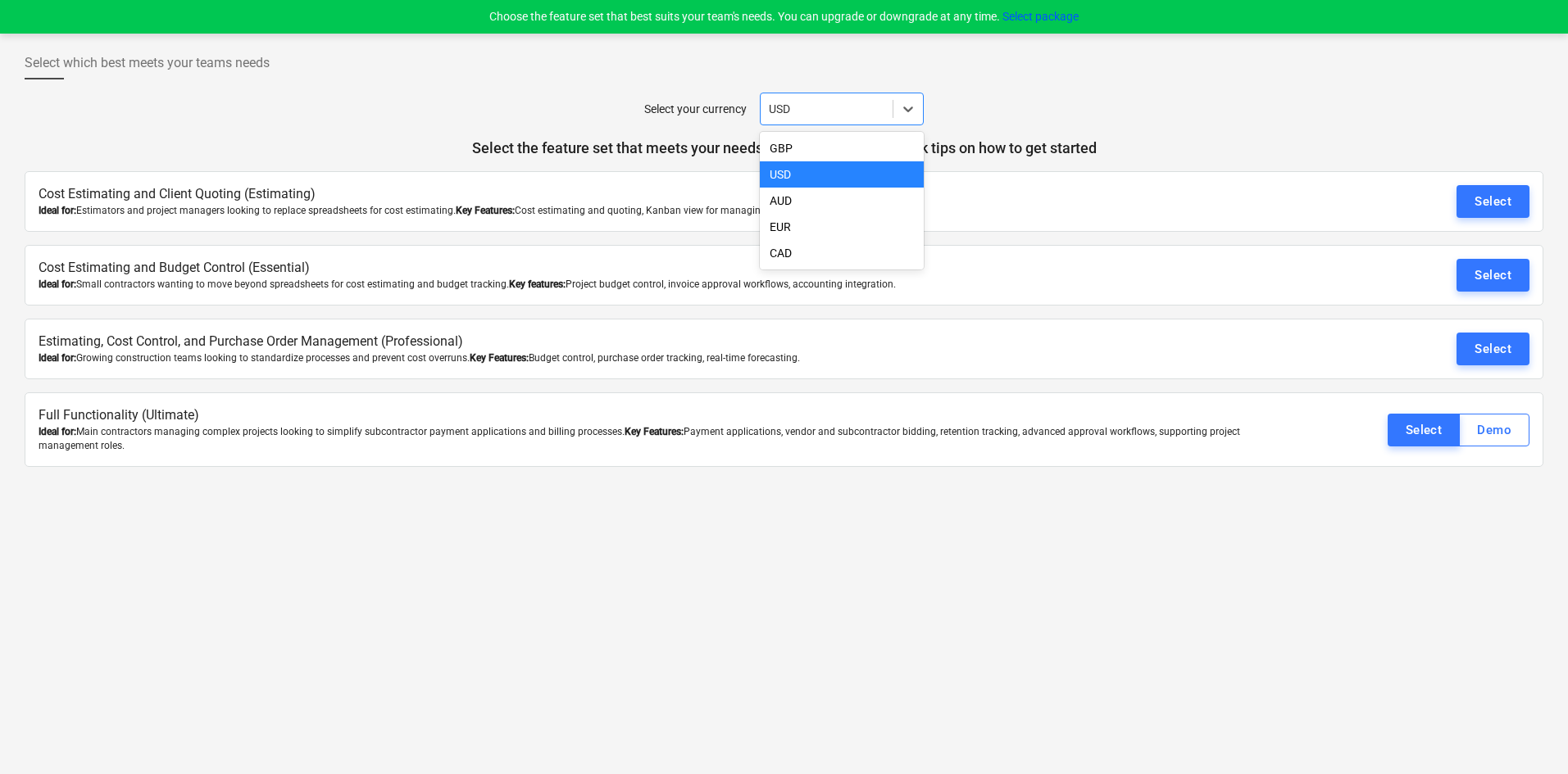
click at [801, 179] on div "USD" at bounding box center [841, 175] width 164 height 27
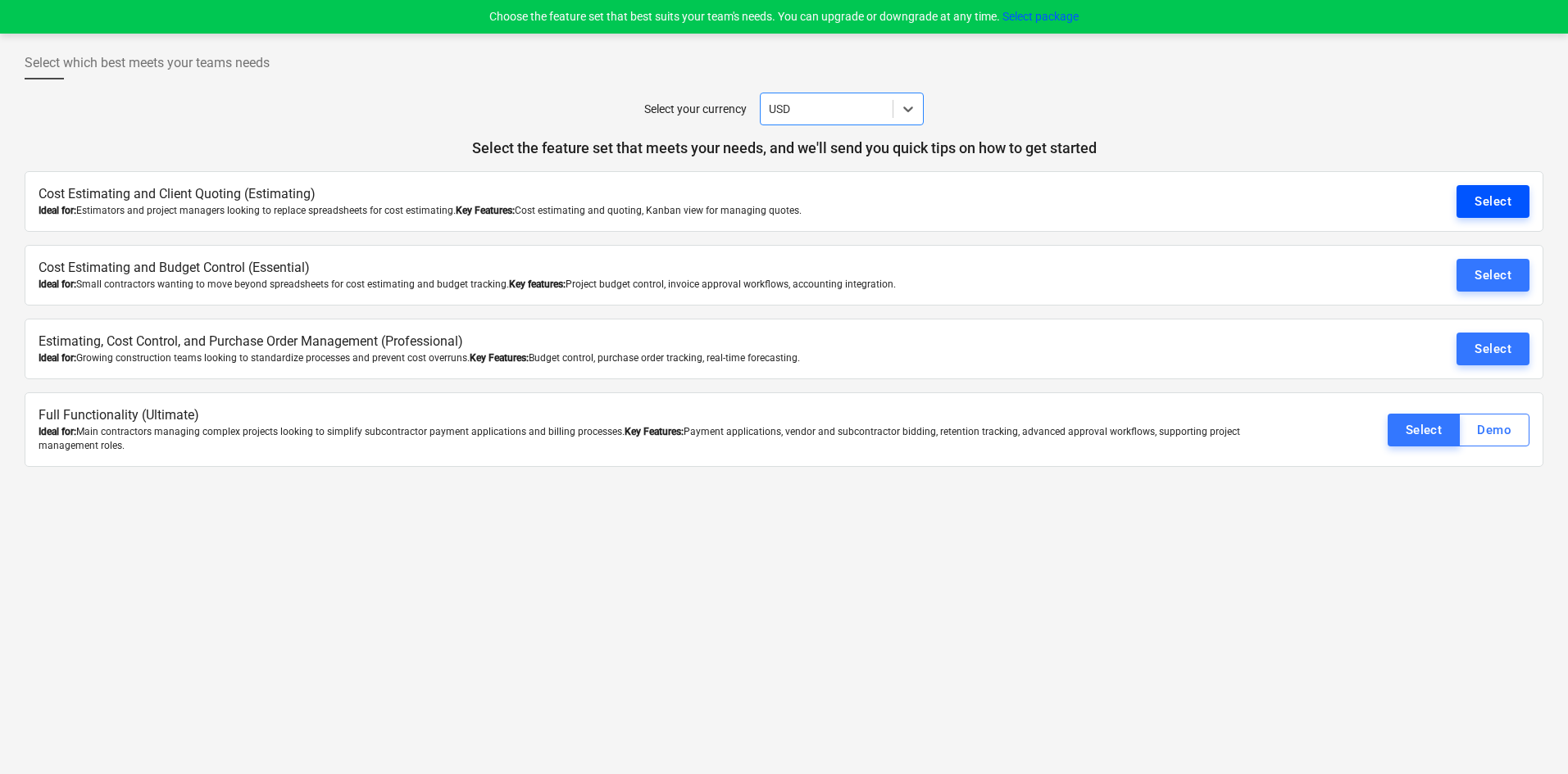
click at [1497, 204] on div "Select" at bounding box center [1493, 201] width 37 height 21
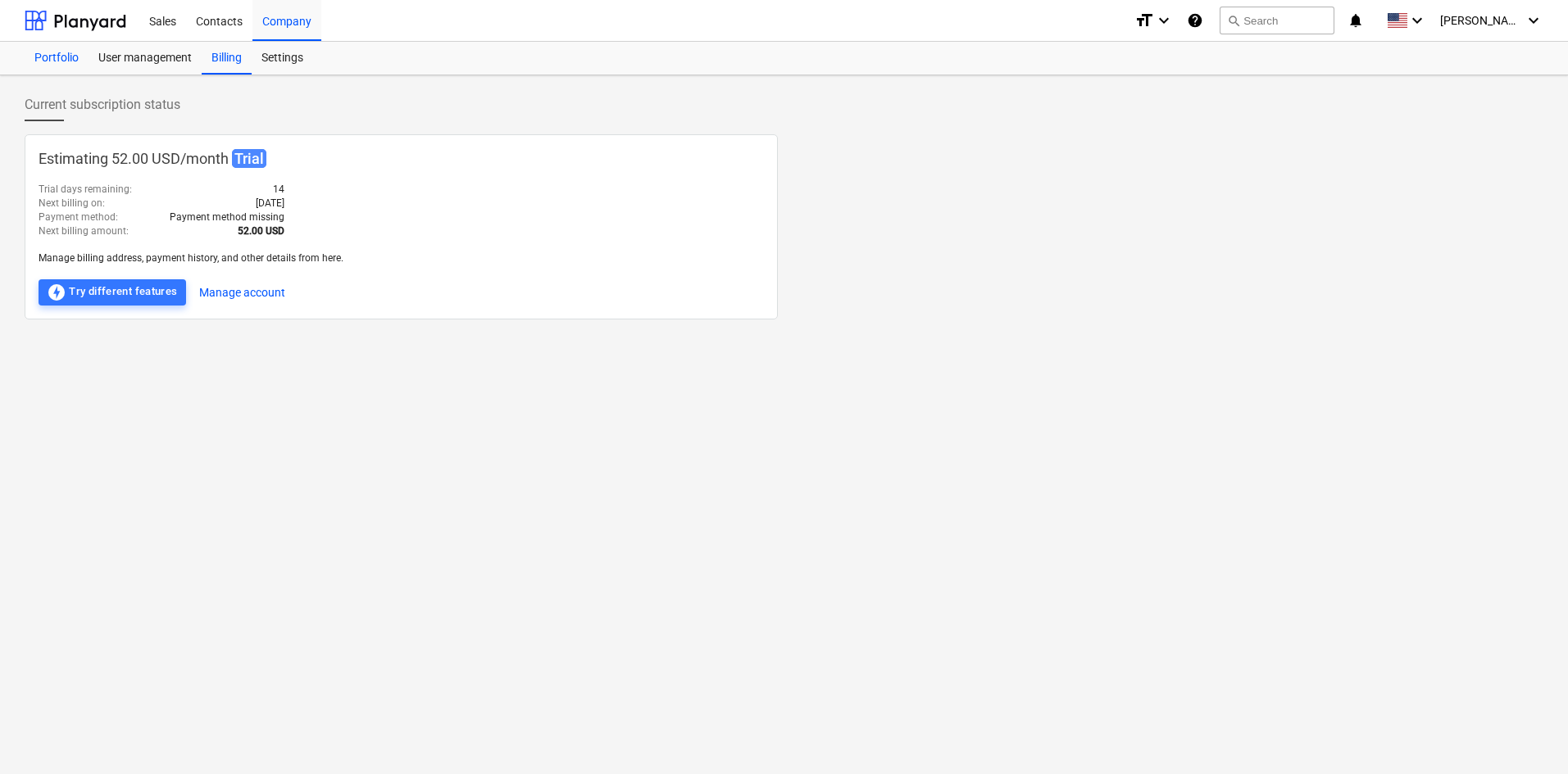
click at [45, 48] on div "Portfolio" at bounding box center [57, 58] width 64 height 33
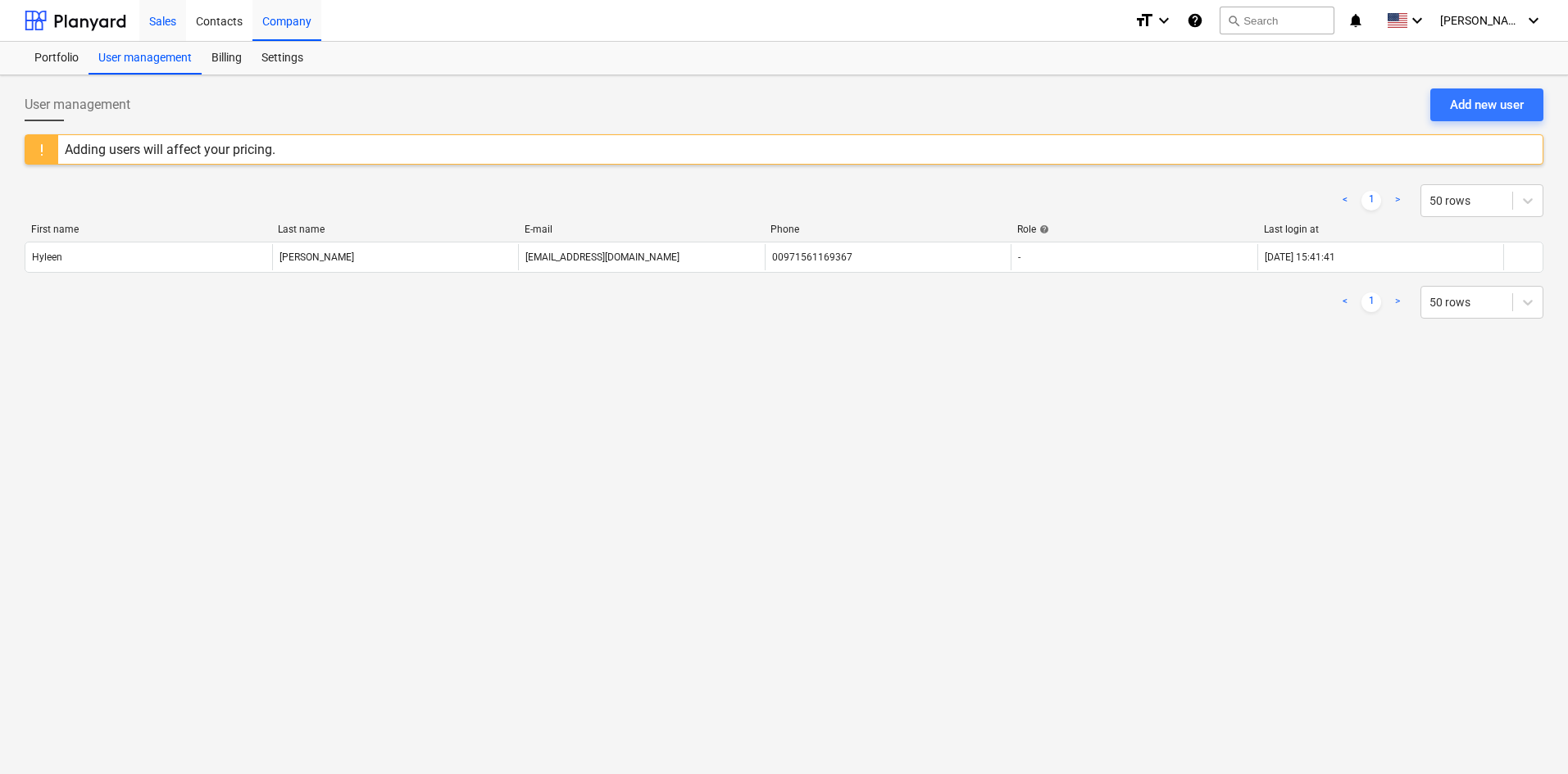
click at [162, 22] on div "Sales" at bounding box center [163, 20] width 47 height 42
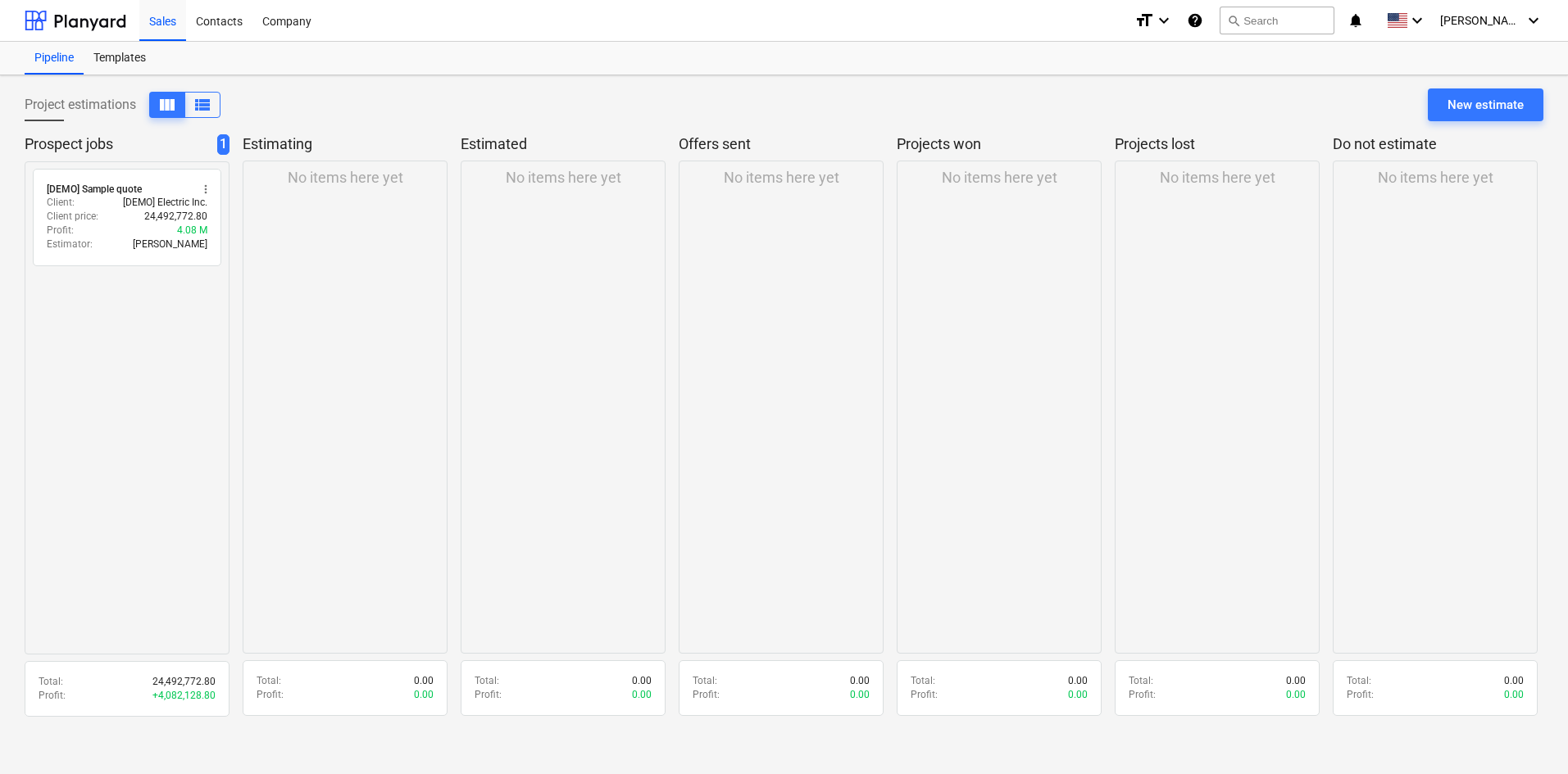
click at [370, 185] on p "No items here yet" at bounding box center [345, 177] width 116 height 20
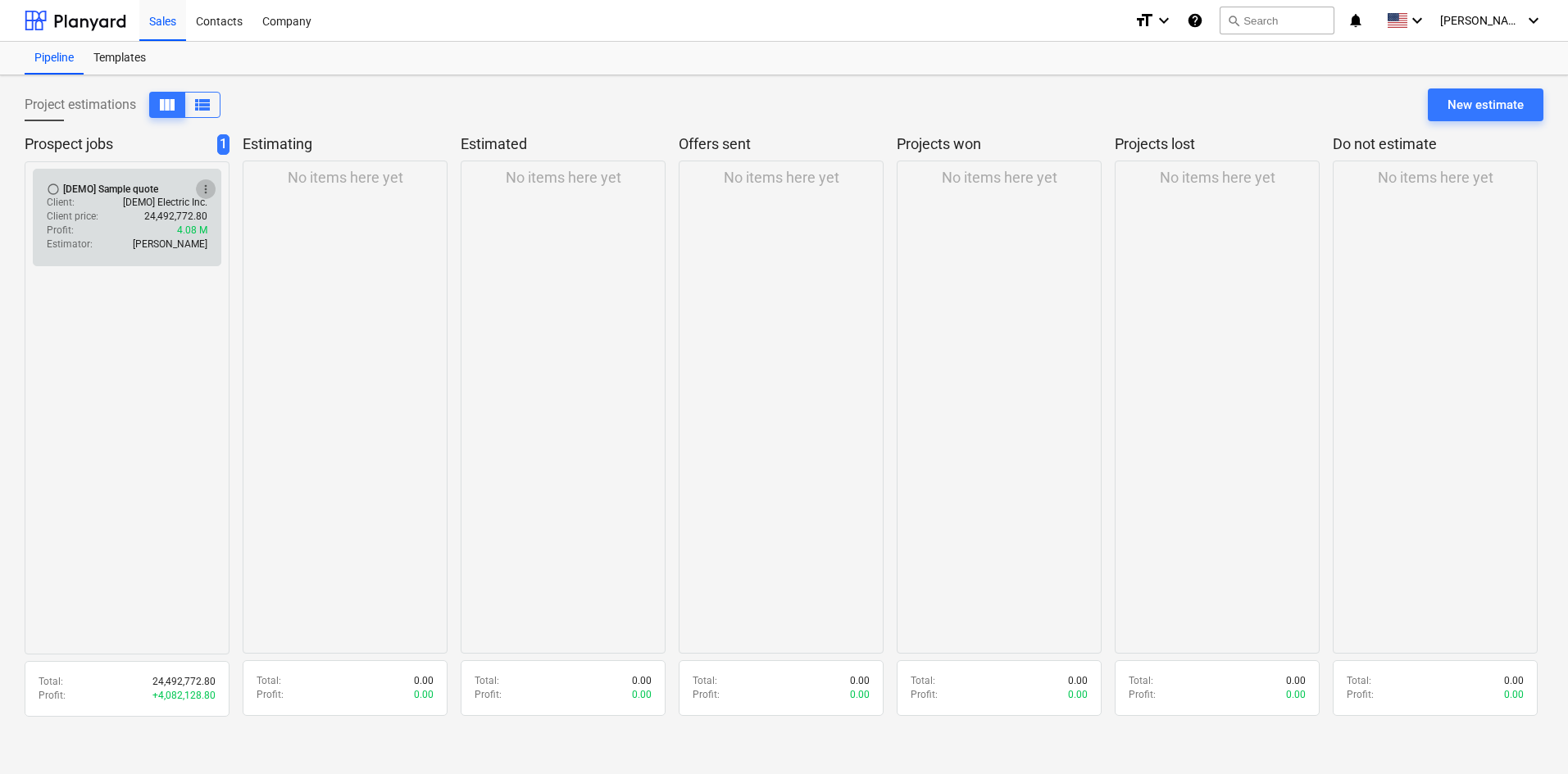
click at [206, 186] on span "more_vert" at bounding box center [206, 188] width 13 height 13
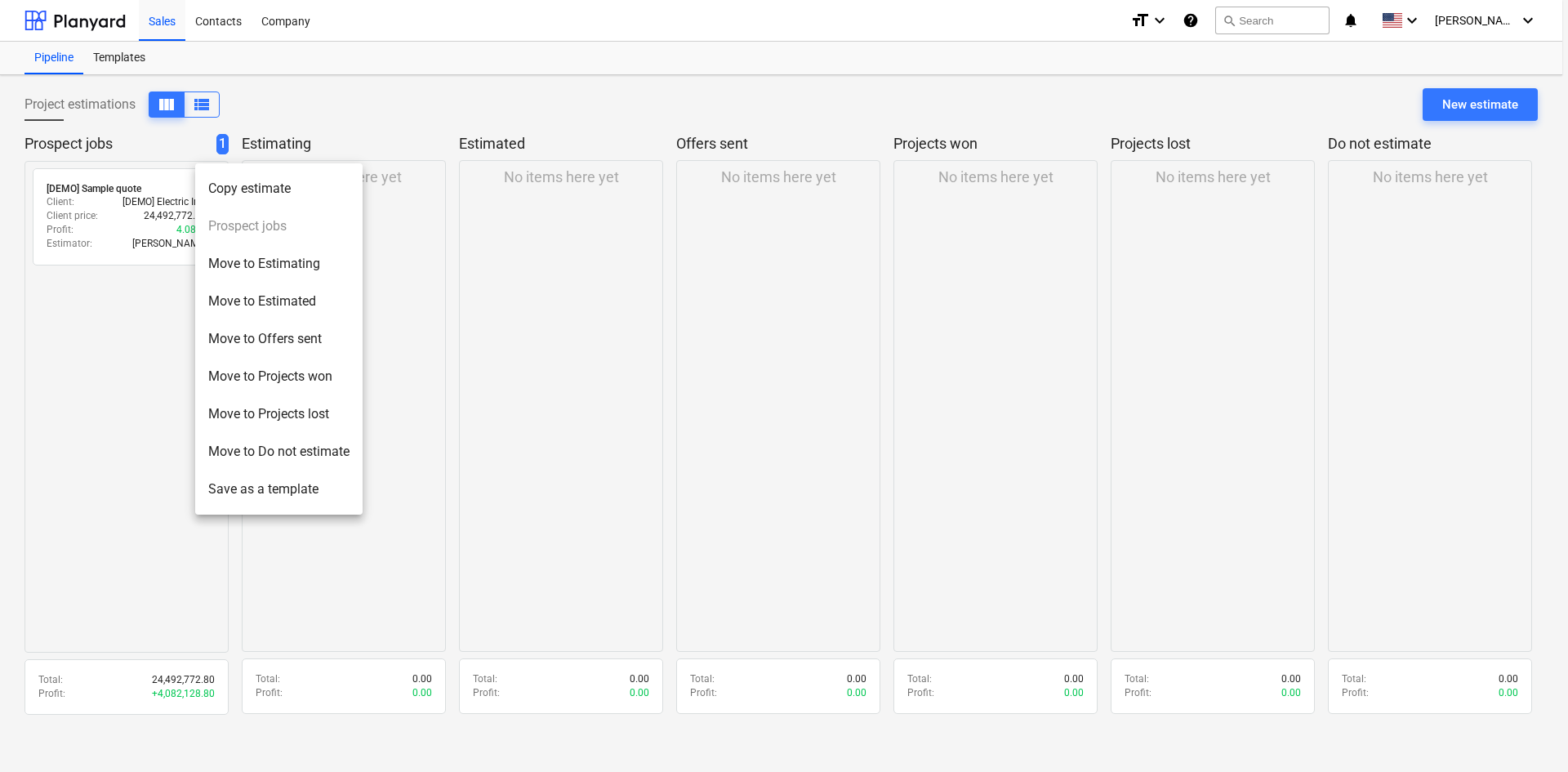
click at [504, 254] on div at bounding box center [784, 386] width 1568 height 772
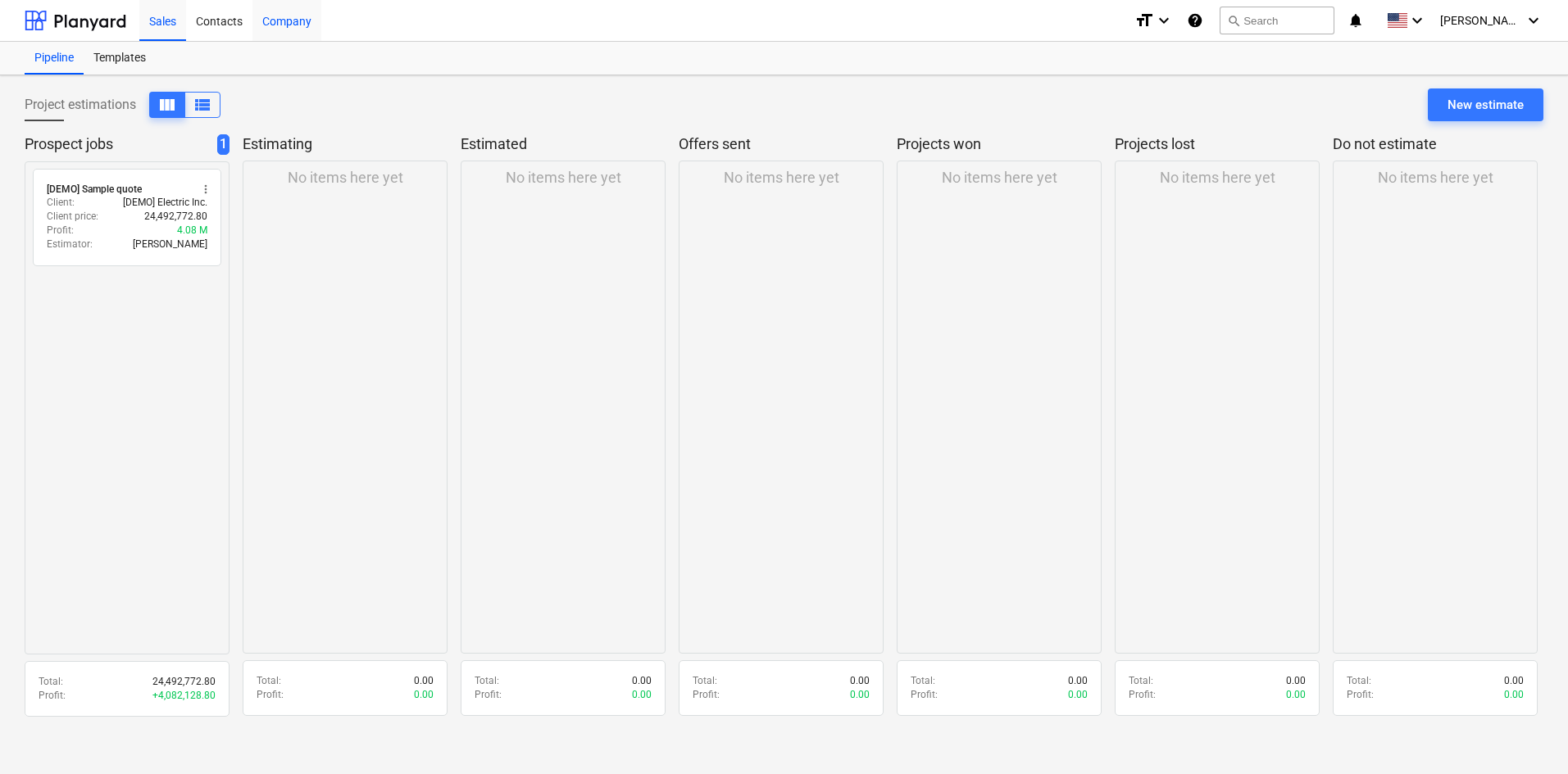
click at [273, 21] on div "Company" at bounding box center [287, 20] width 69 height 42
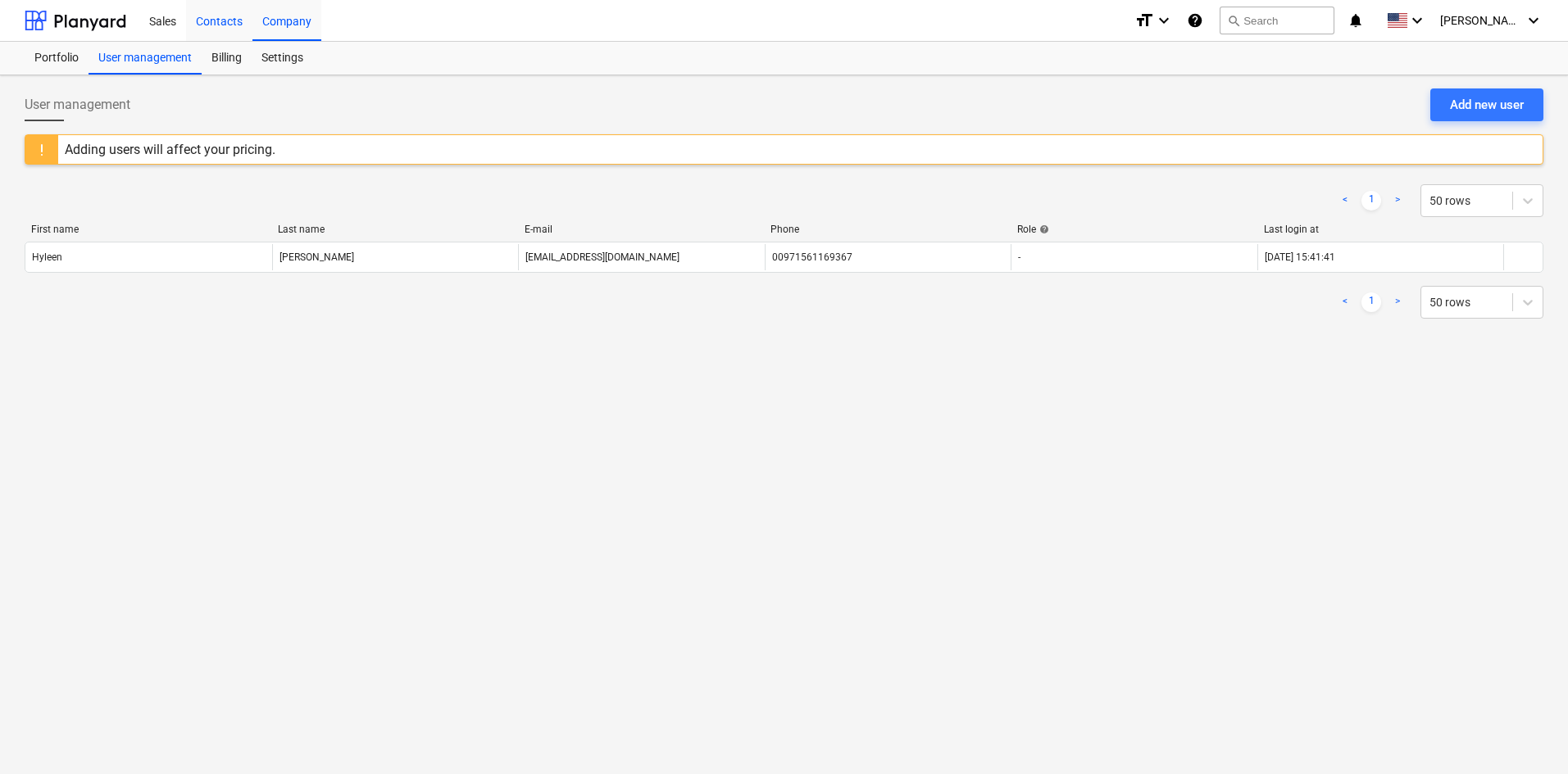
click at [219, 11] on div "Contacts" at bounding box center [219, 20] width 67 height 42
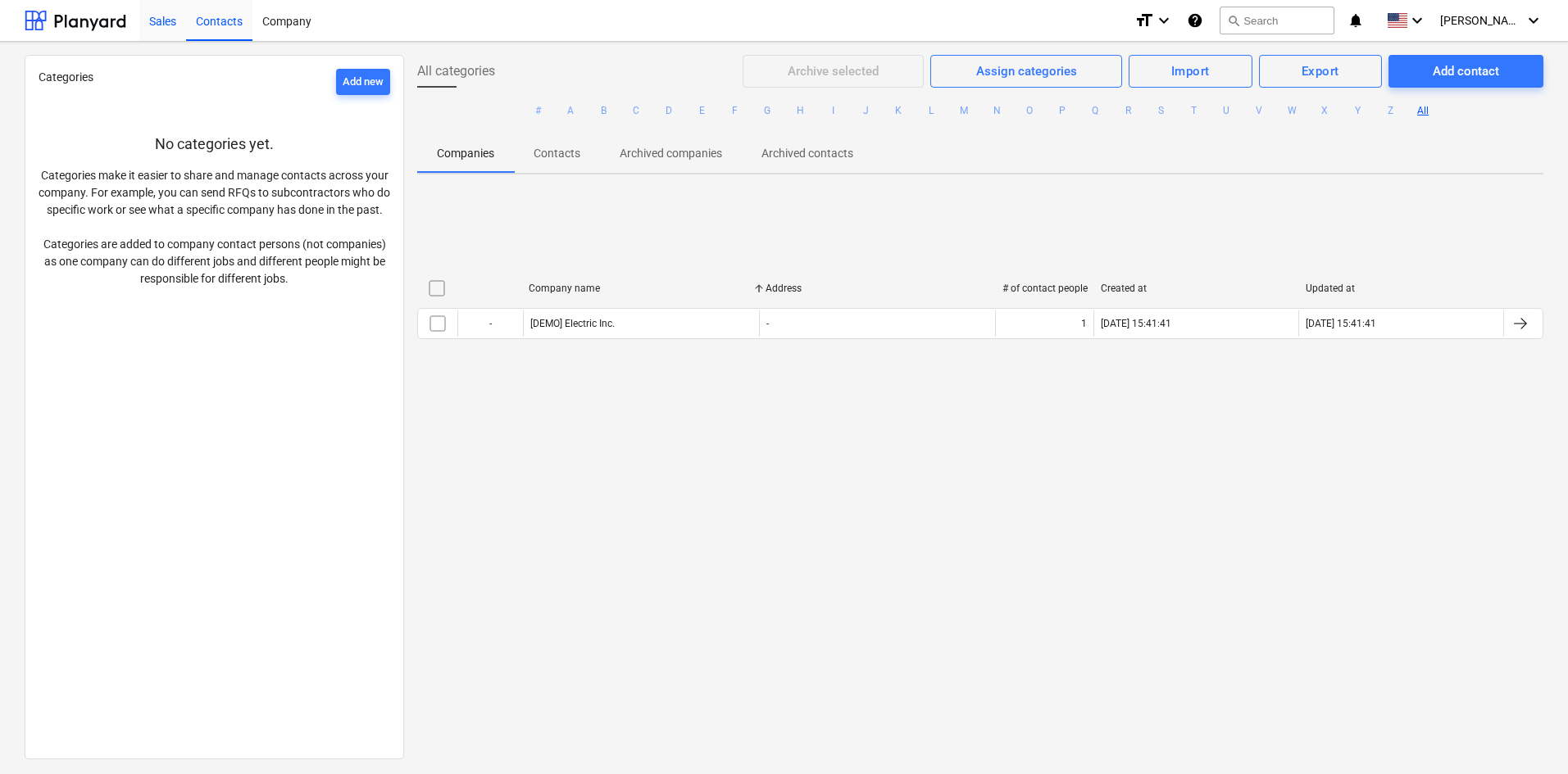
click at [164, 15] on div "Sales" at bounding box center [163, 20] width 47 height 42
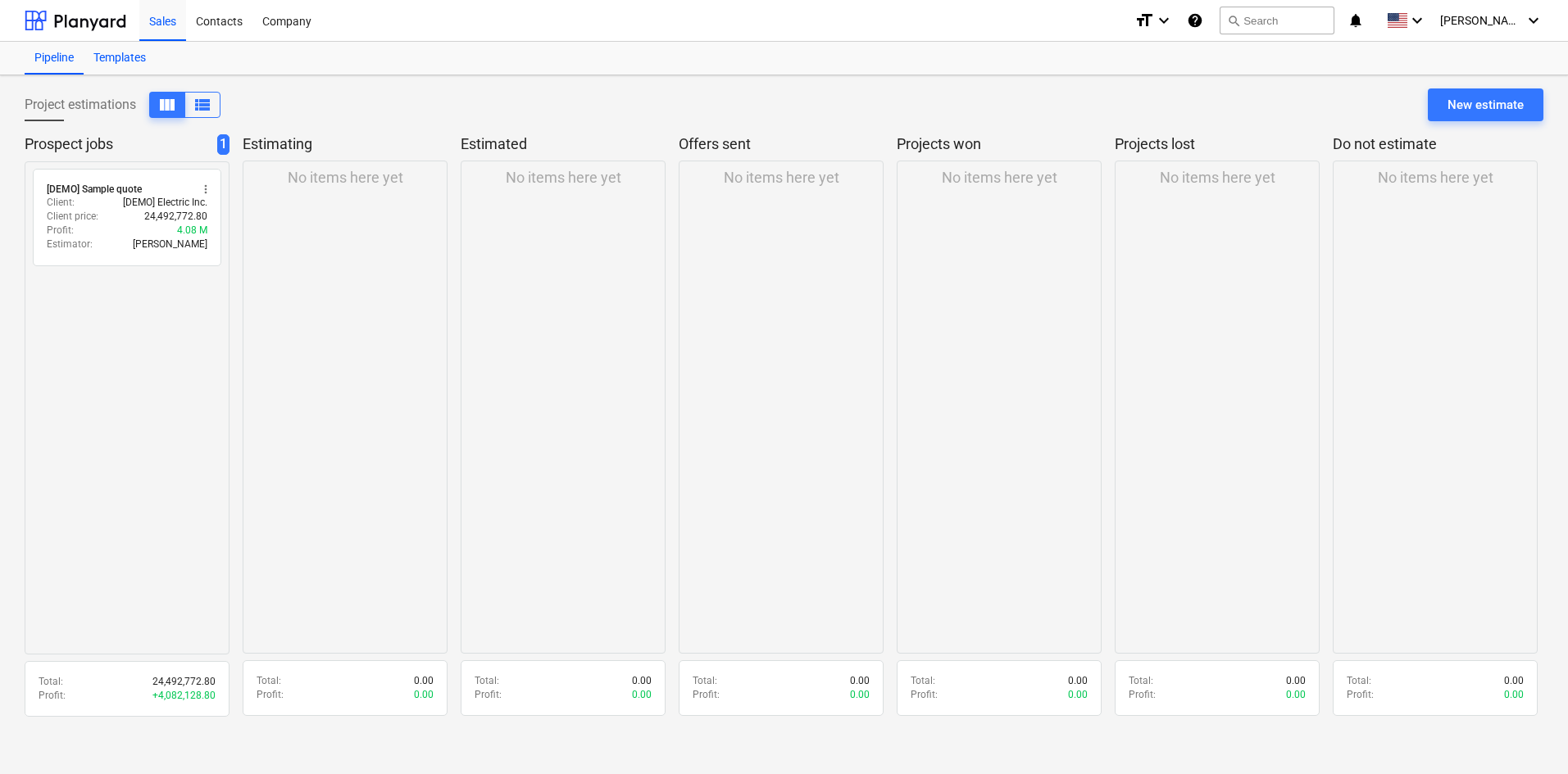
click at [118, 57] on div "Templates" at bounding box center [120, 58] width 72 height 33
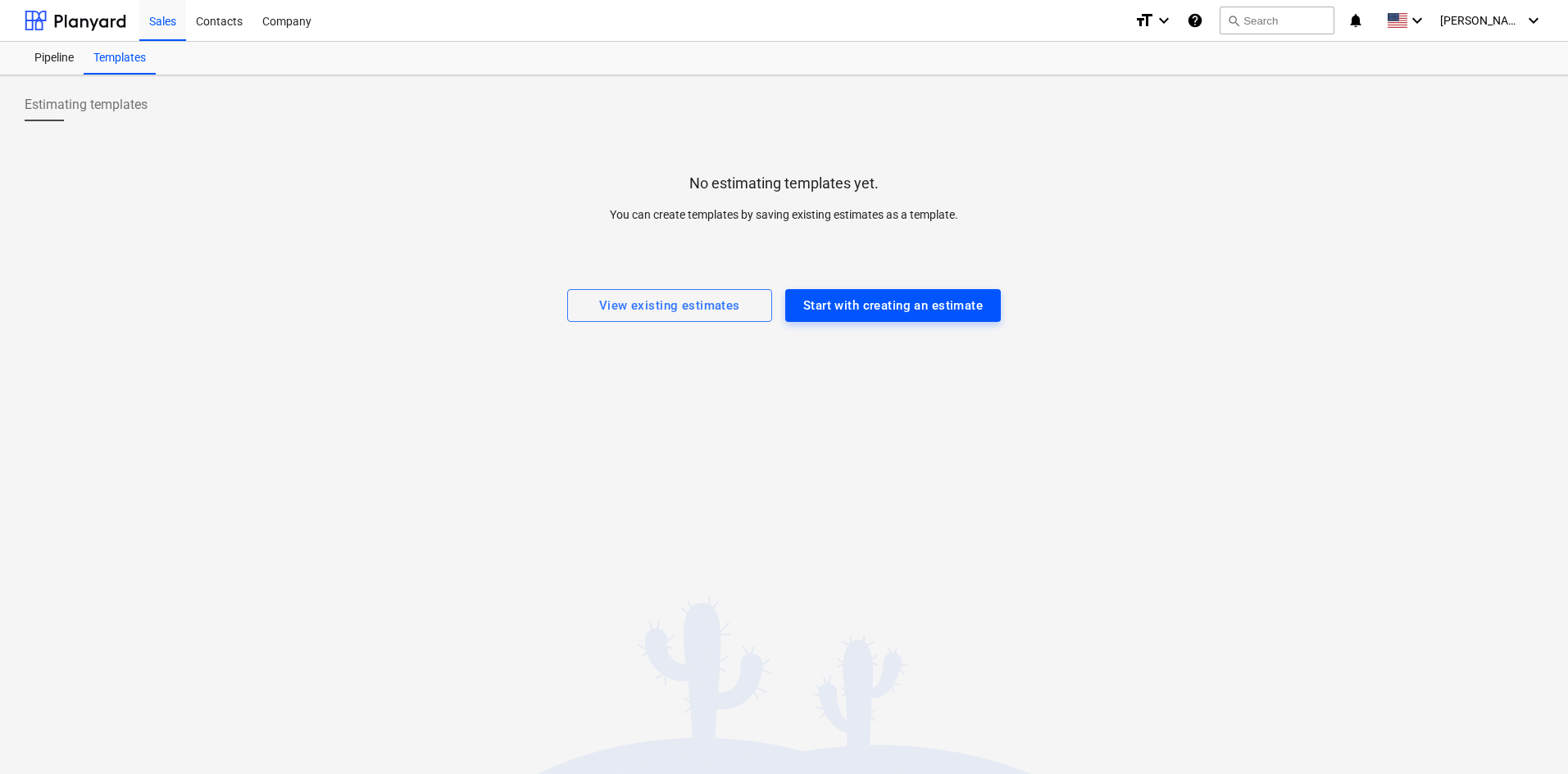
click at [891, 307] on div "Start with creating an estimate" at bounding box center [893, 306] width 180 height 21
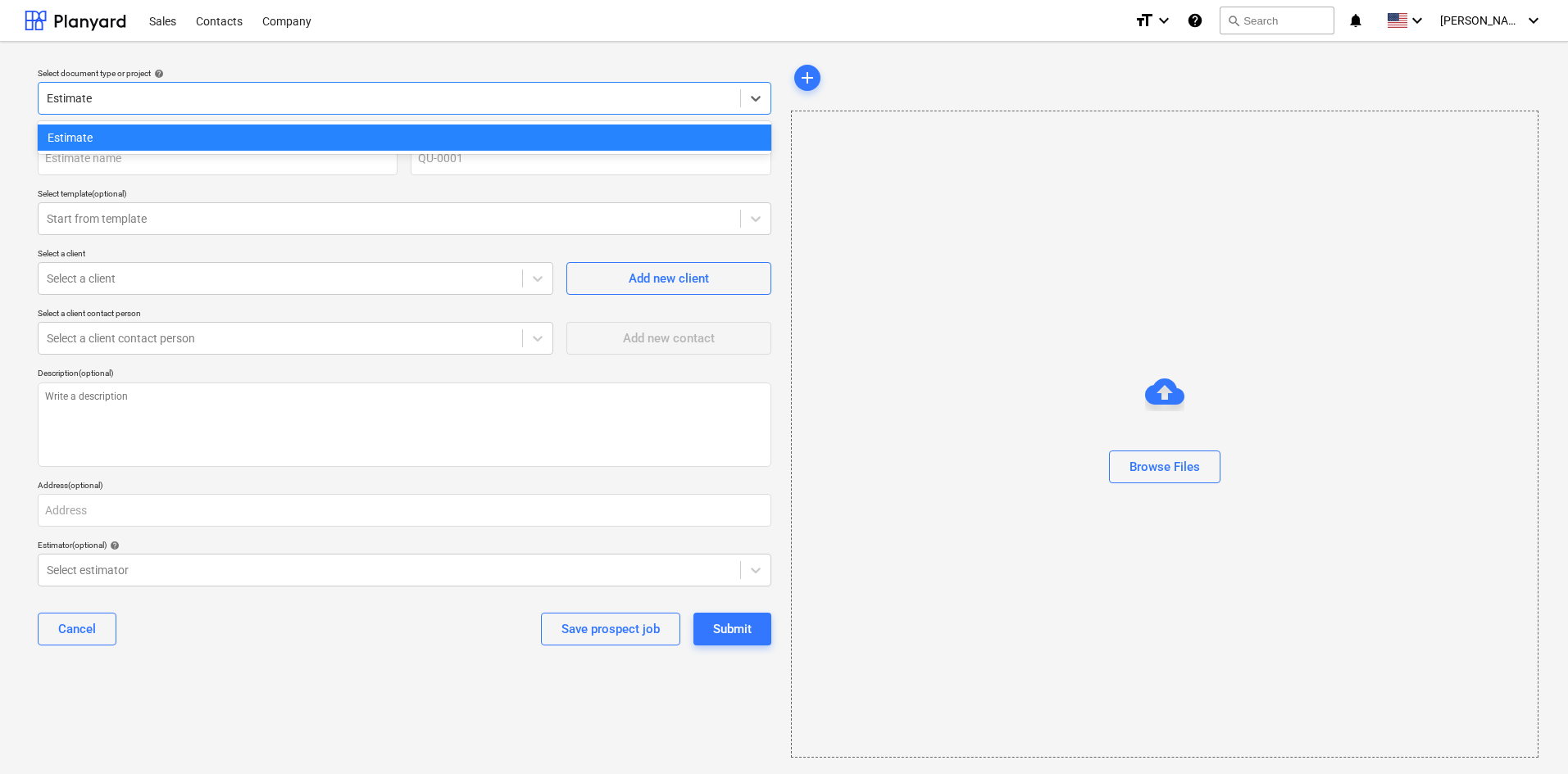
click at [195, 92] on div at bounding box center [390, 98] width 685 height 16
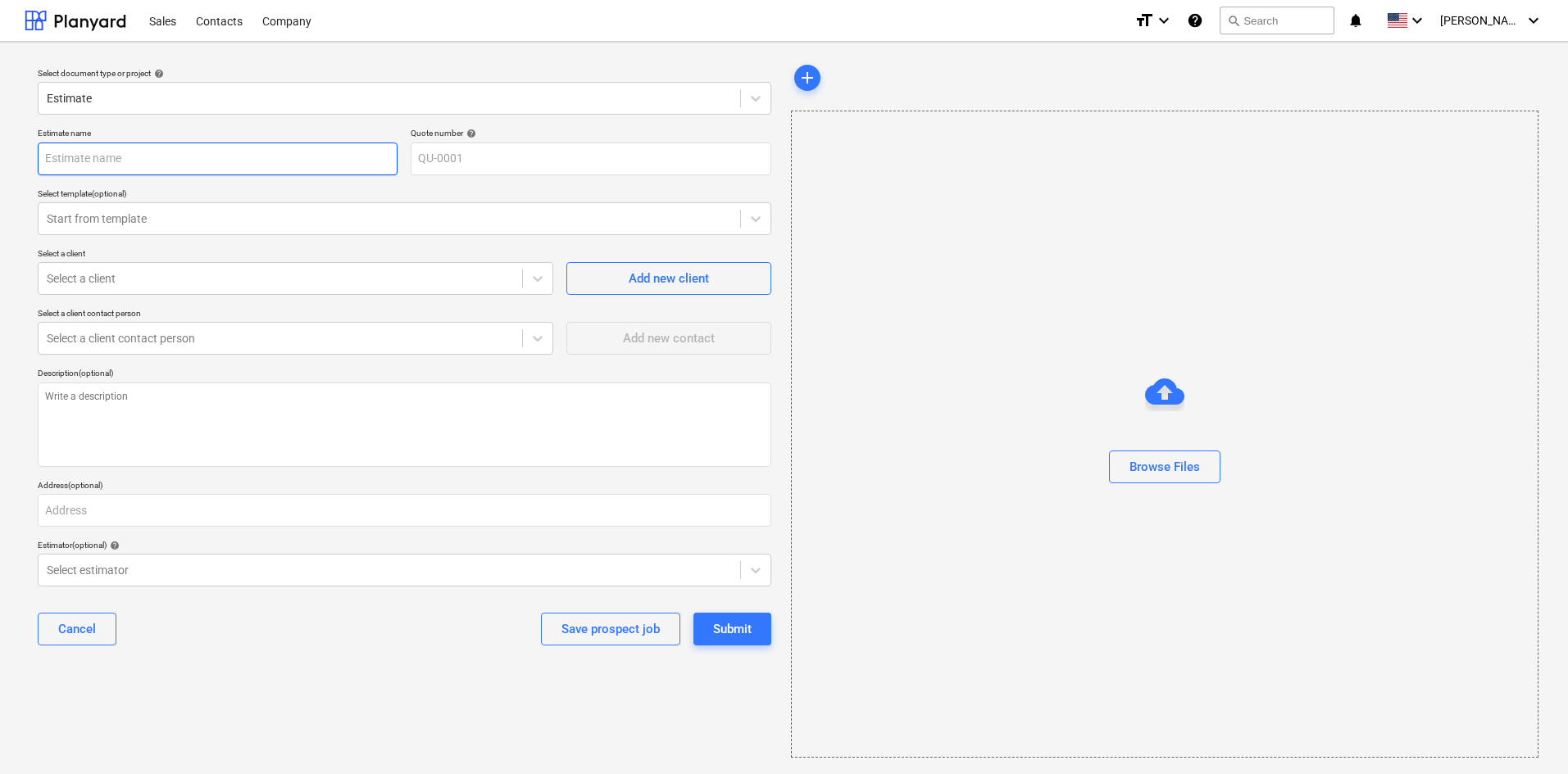
click at [219, 163] on input "text" at bounding box center [218, 159] width 360 height 33
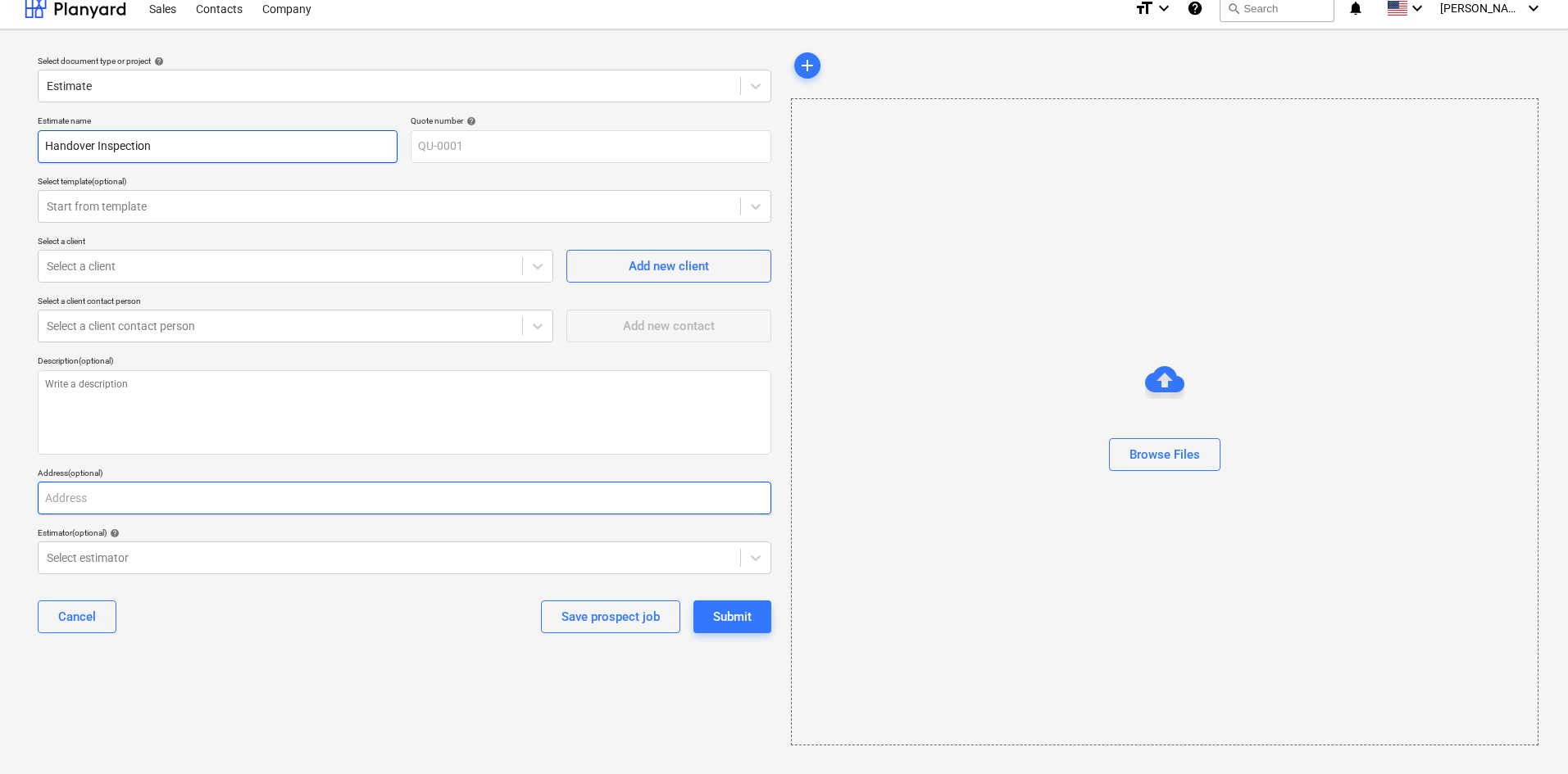
scroll to position [15, 0]
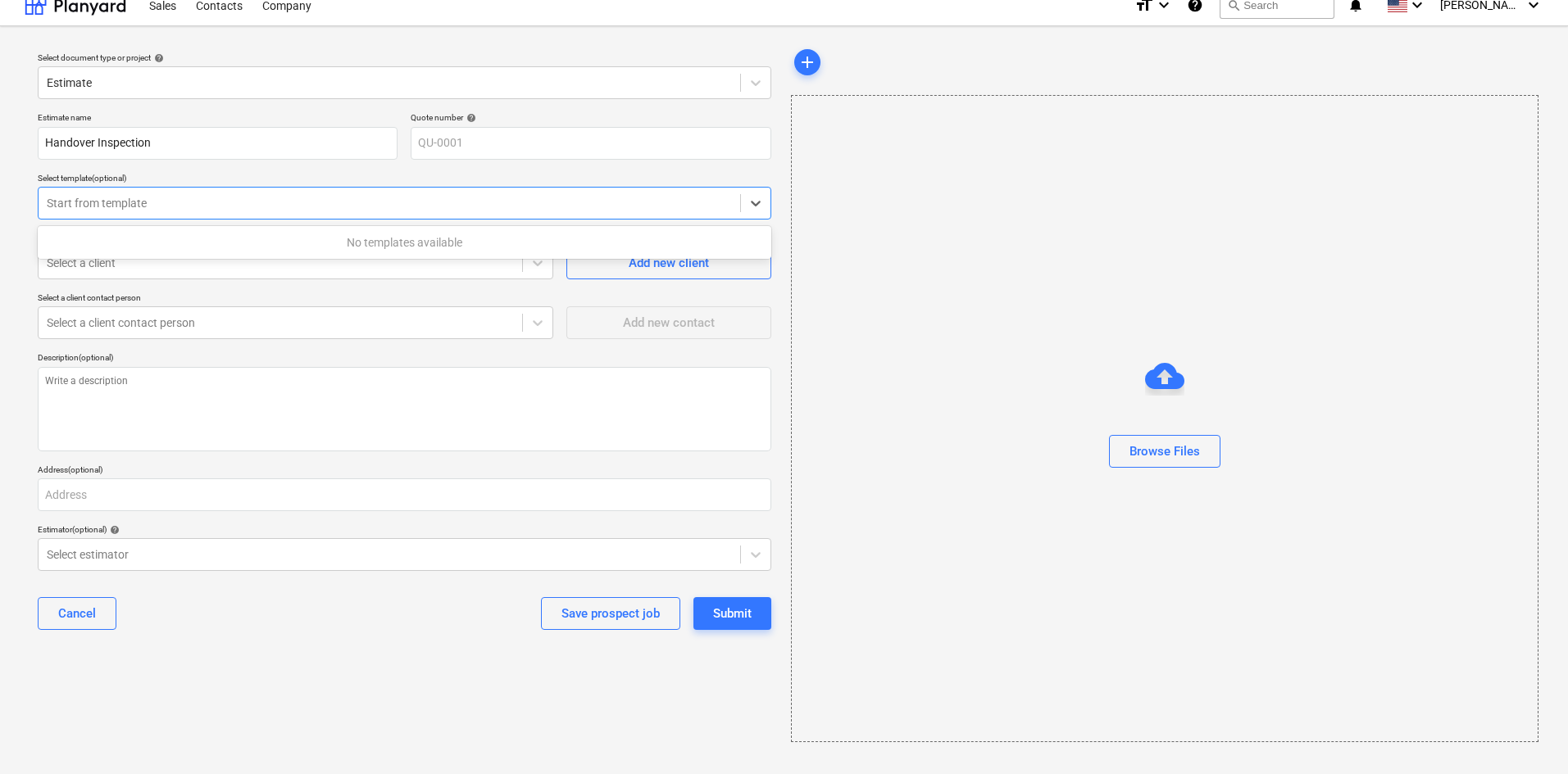
click at [219, 200] on div at bounding box center [390, 203] width 685 height 16
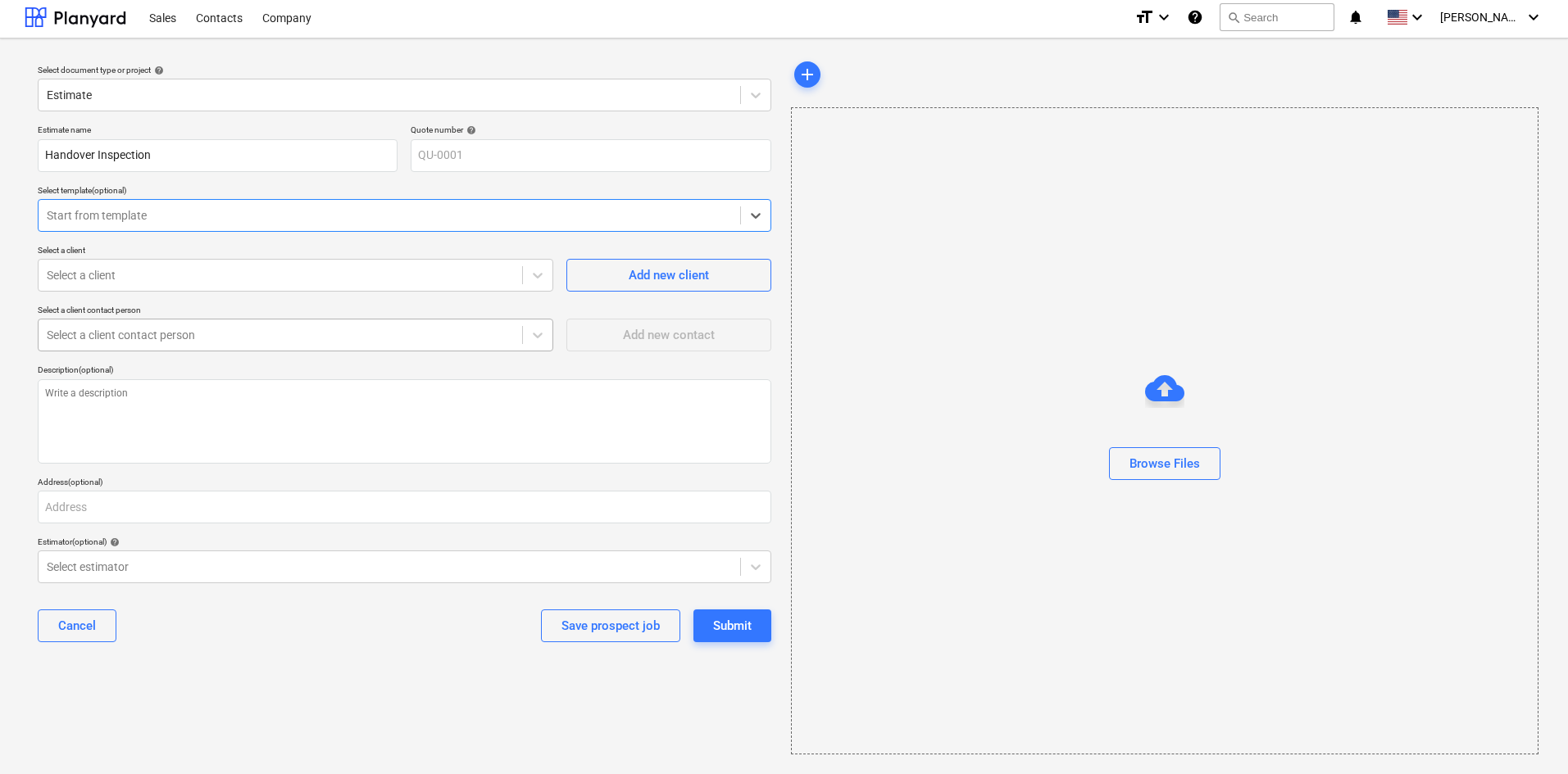
scroll to position [0, 0]
click at [179, 21] on div "Sales" at bounding box center [163, 20] width 47 height 42
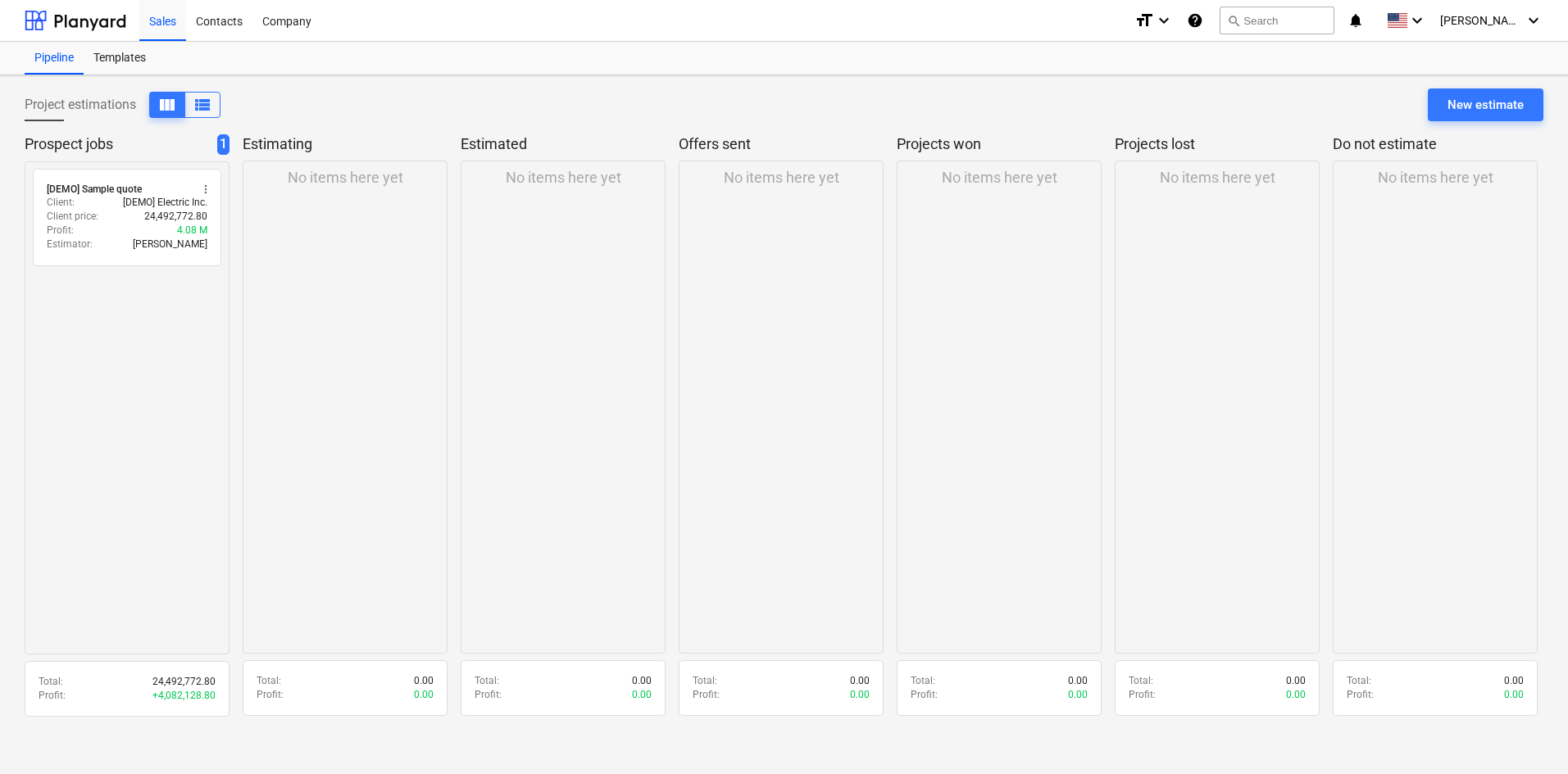
click at [373, 179] on p "No items here yet" at bounding box center [345, 177] width 116 height 20
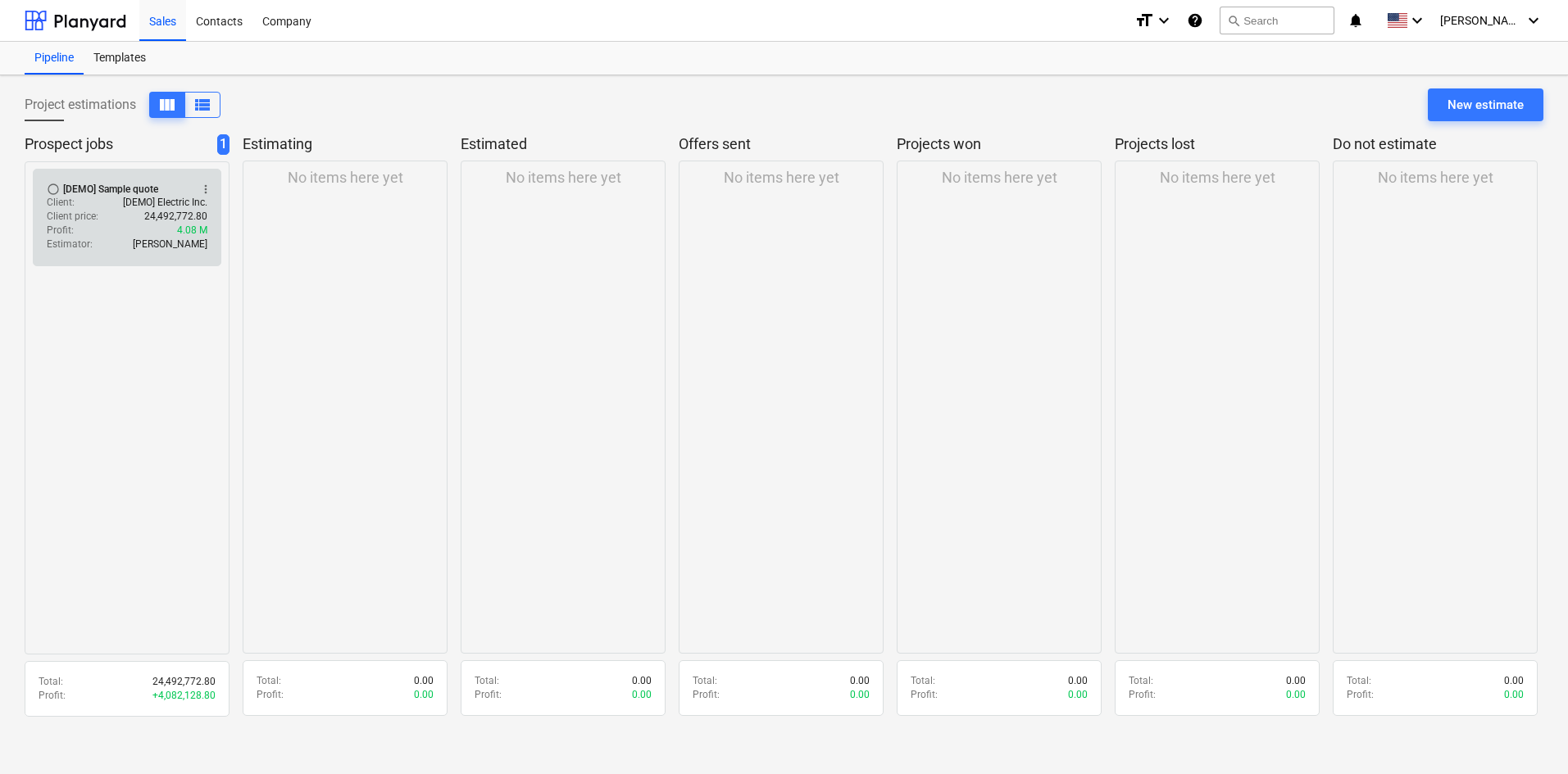
click at [126, 253] on div "radio_button_unchecked [DEMO] Sample quote more_vert Client : [DEMO] Electric I…" at bounding box center [127, 217] width 188 height 98
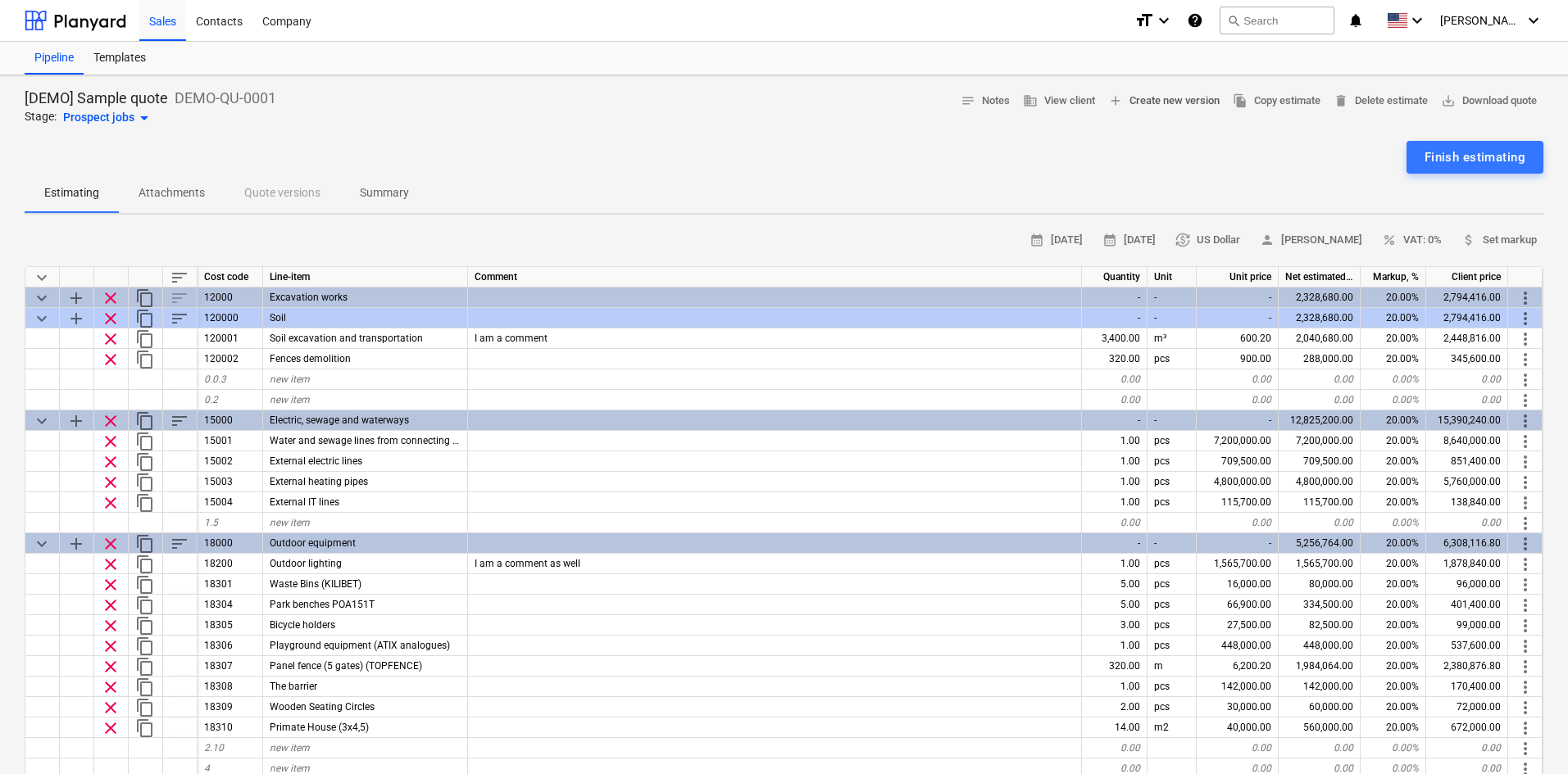
click at [1171, 102] on span "add Create new version" at bounding box center [1164, 101] width 111 height 19
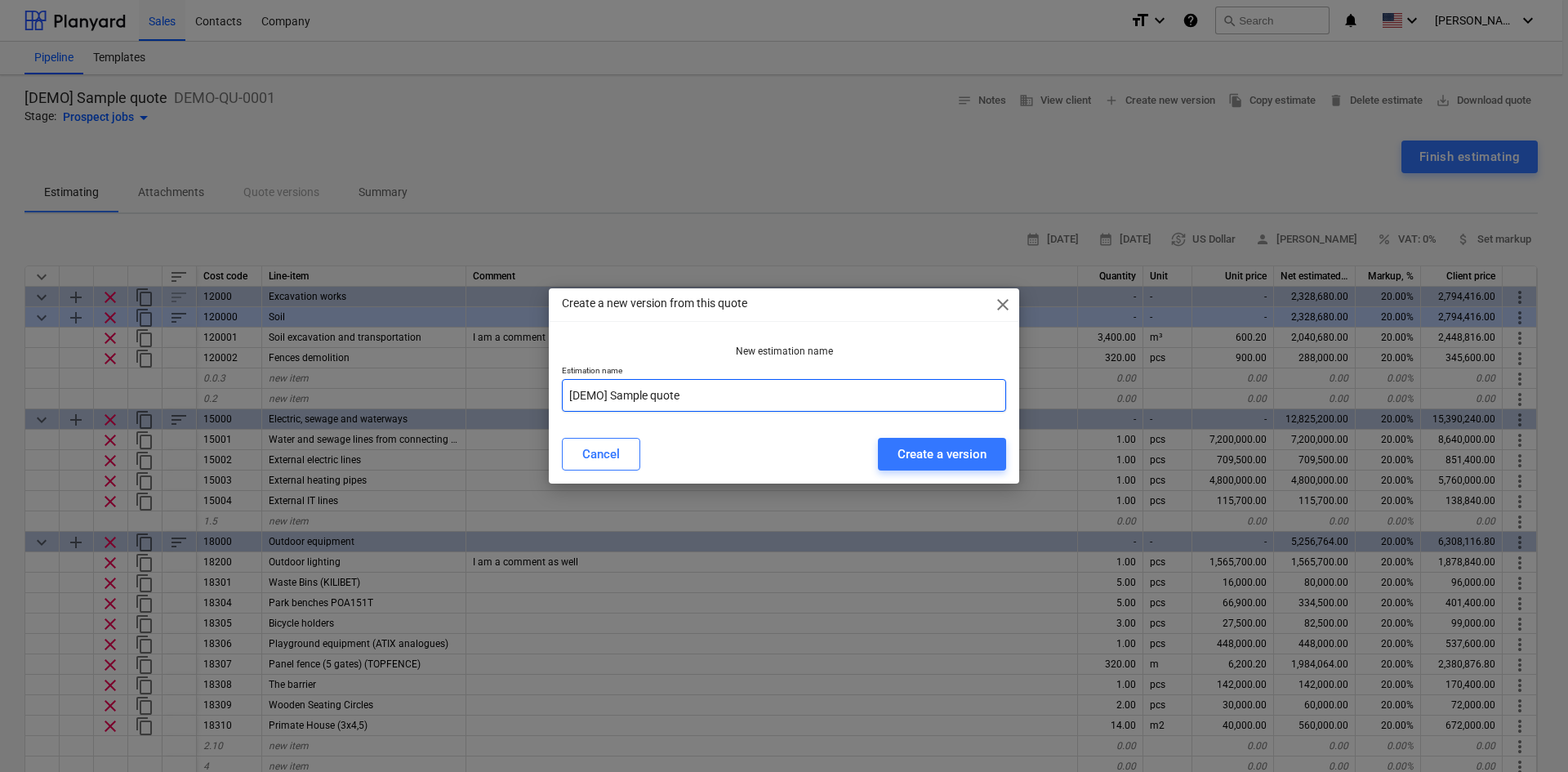
drag, startPoint x: 688, startPoint y: 389, endPoint x: 482, endPoint y: 384, distance: 206.1
click at [482, 384] on div "Create a new version from this quote close New estimation name Estimation name …" at bounding box center [784, 386] width 1568 height 772
click at [911, 453] on div "Create a version" at bounding box center [942, 454] width 89 height 21
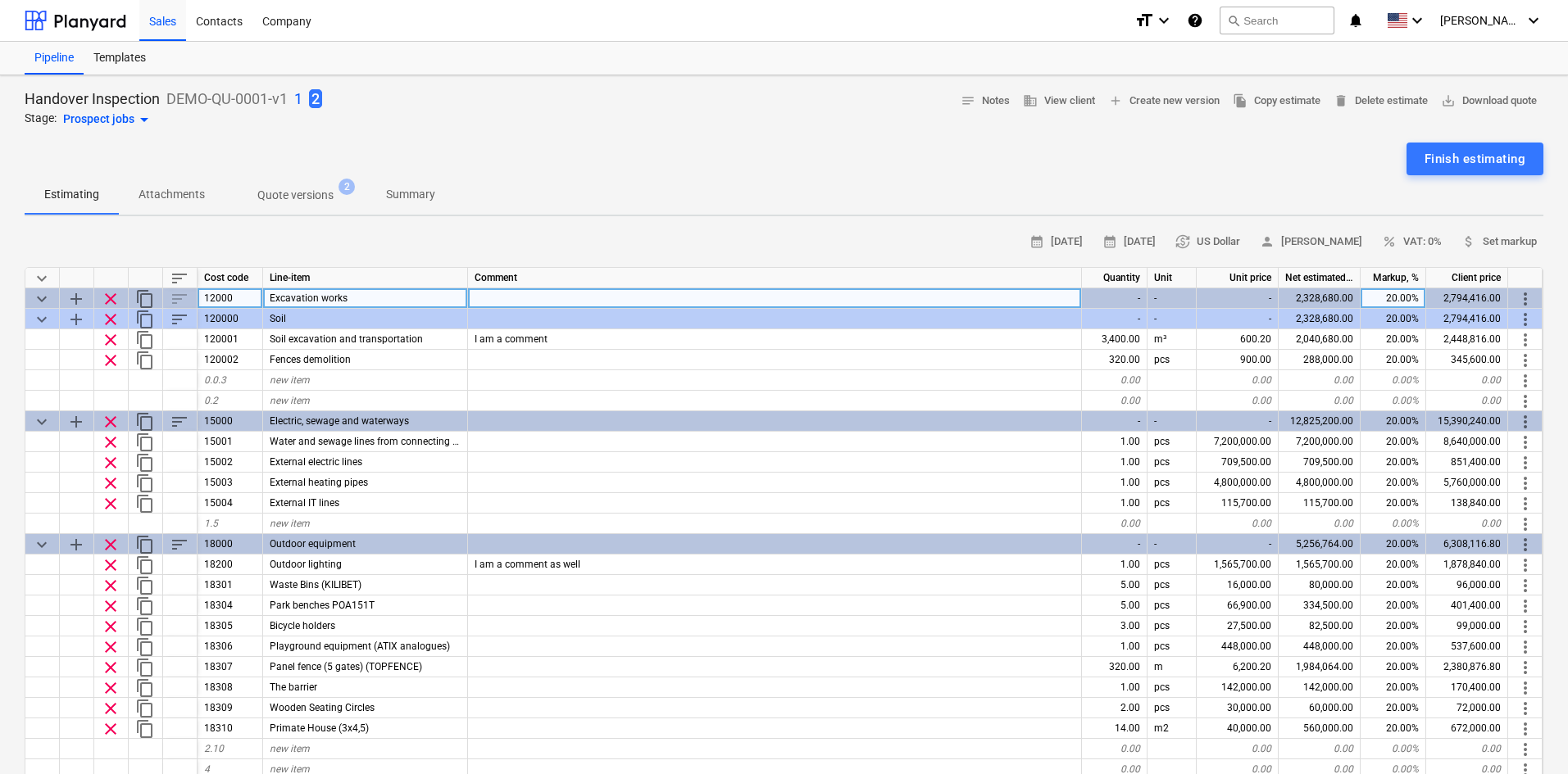
click at [348, 298] on div "Excavation works" at bounding box center [365, 299] width 205 height 21
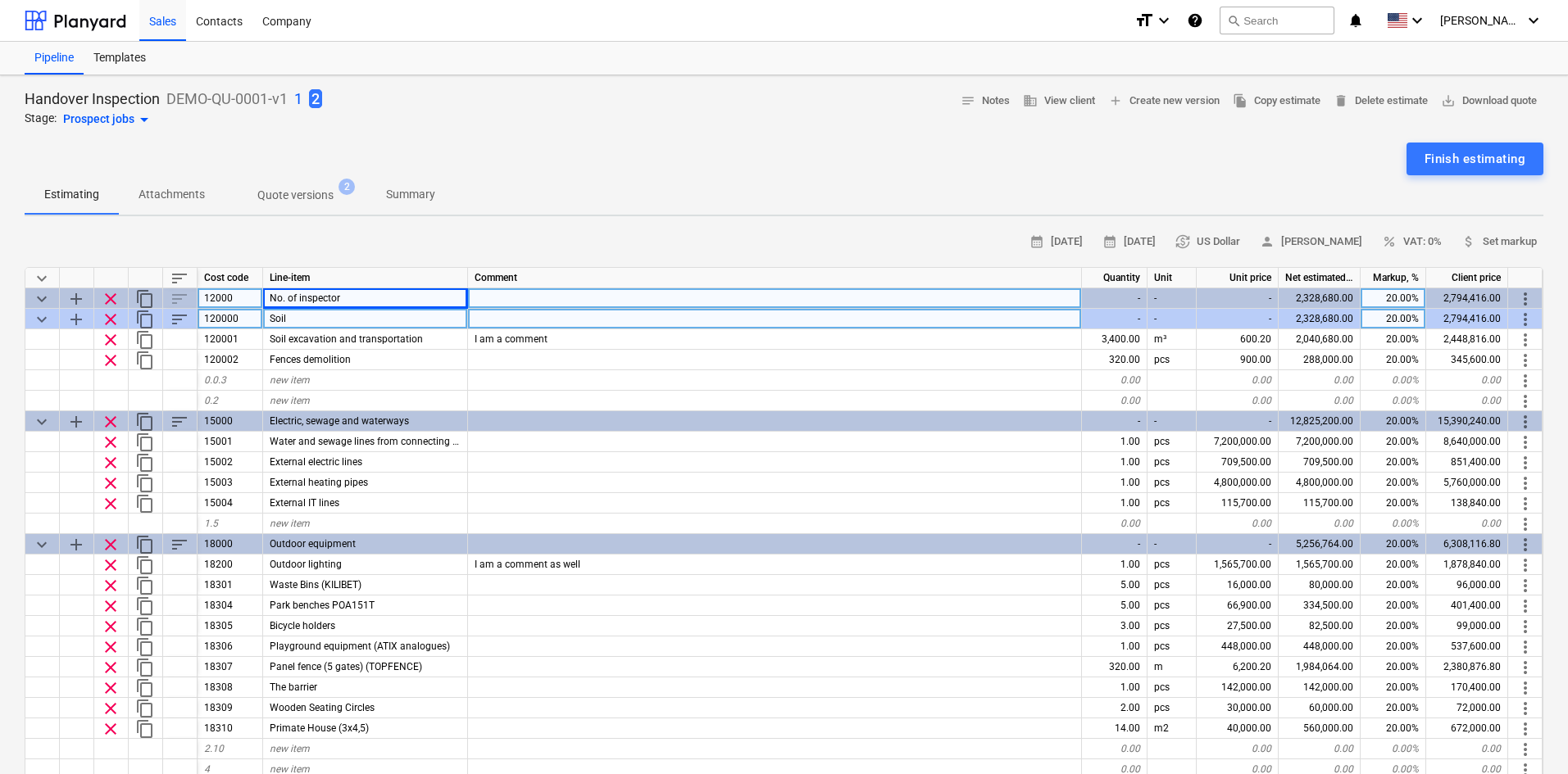
click at [372, 324] on div "Soil" at bounding box center [365, 319] width 205 height 21
drag, startPoint x: 372, startPoint y: 324, endPoint x: 254, endPoint y: 307, distance: 119.2
click at [254, 307] on div "keyboard_arrow_down sort Cost code Line-item Comment Quantity Unit Unit price N…" at bounding box center [784, 548] width 1518 height 562
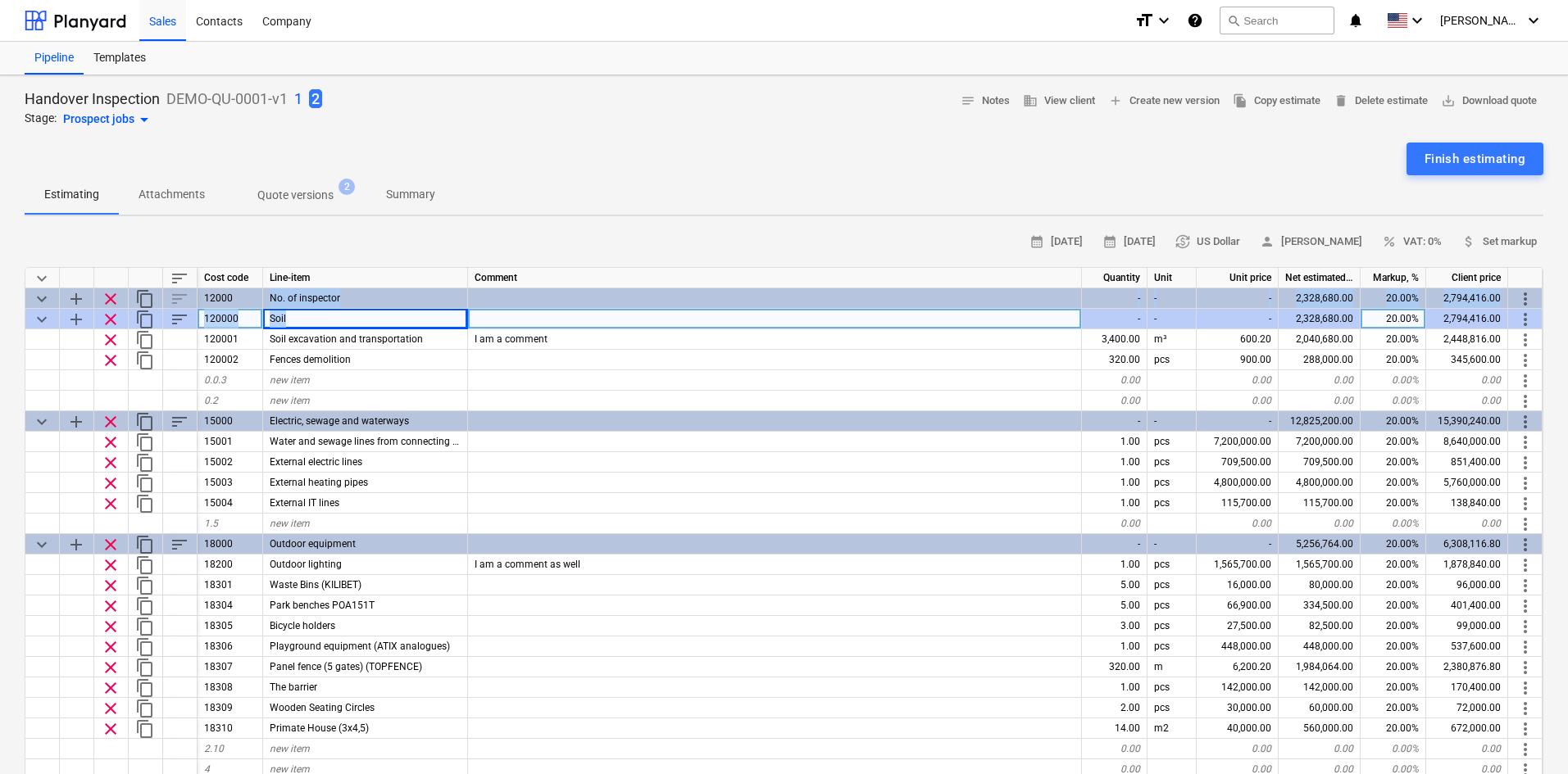
click at [289, 314] on div "Soil" at bounding box center [365, 319] width 205 height 21
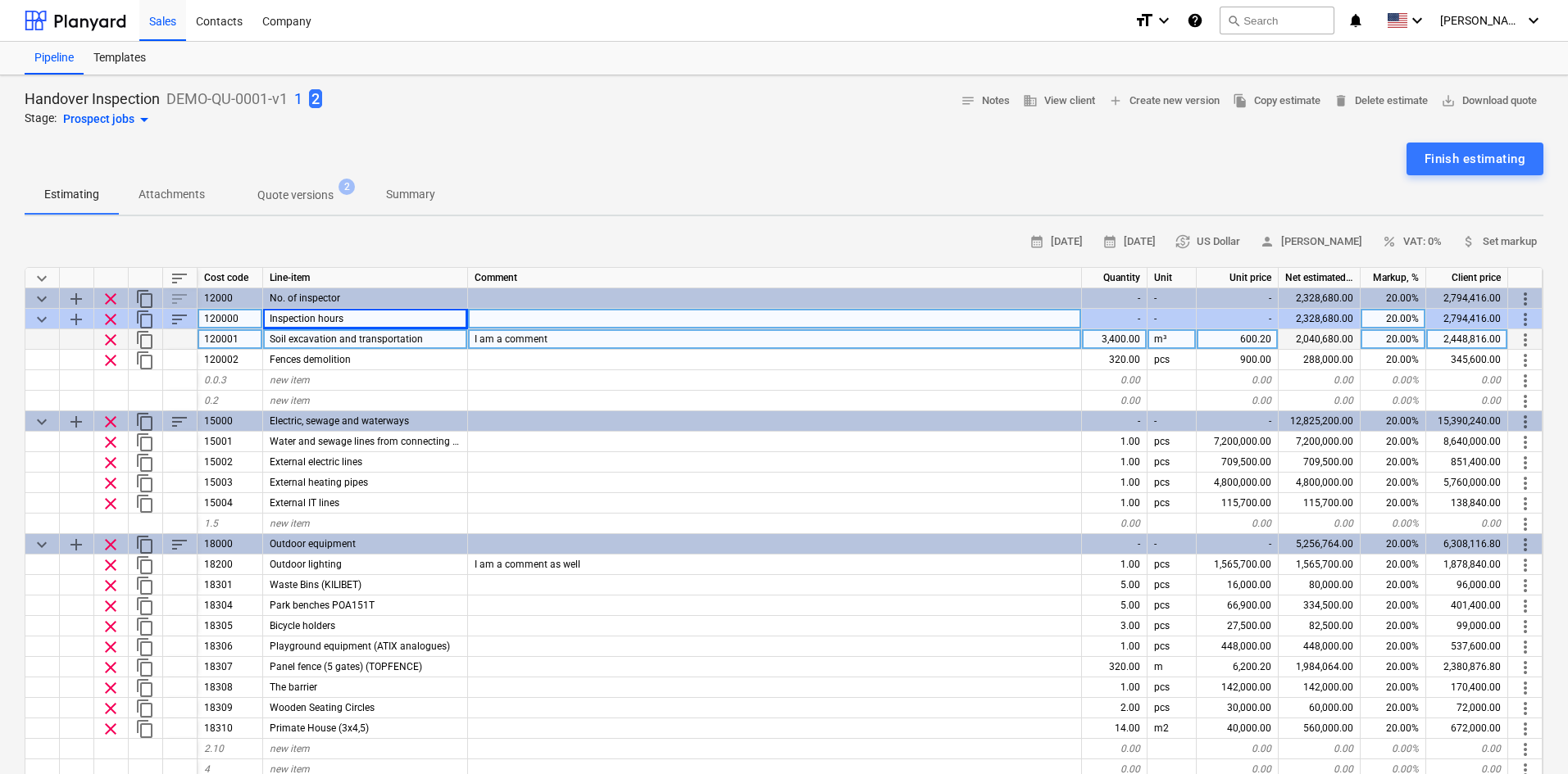
click at [414, 333] on div "Soil excavation and transportation" at bounding box center [365, 340] width 205 height 21
click at [522, 333] on div "I am a comment" at bounding box center [774, 340] width 614 height 21
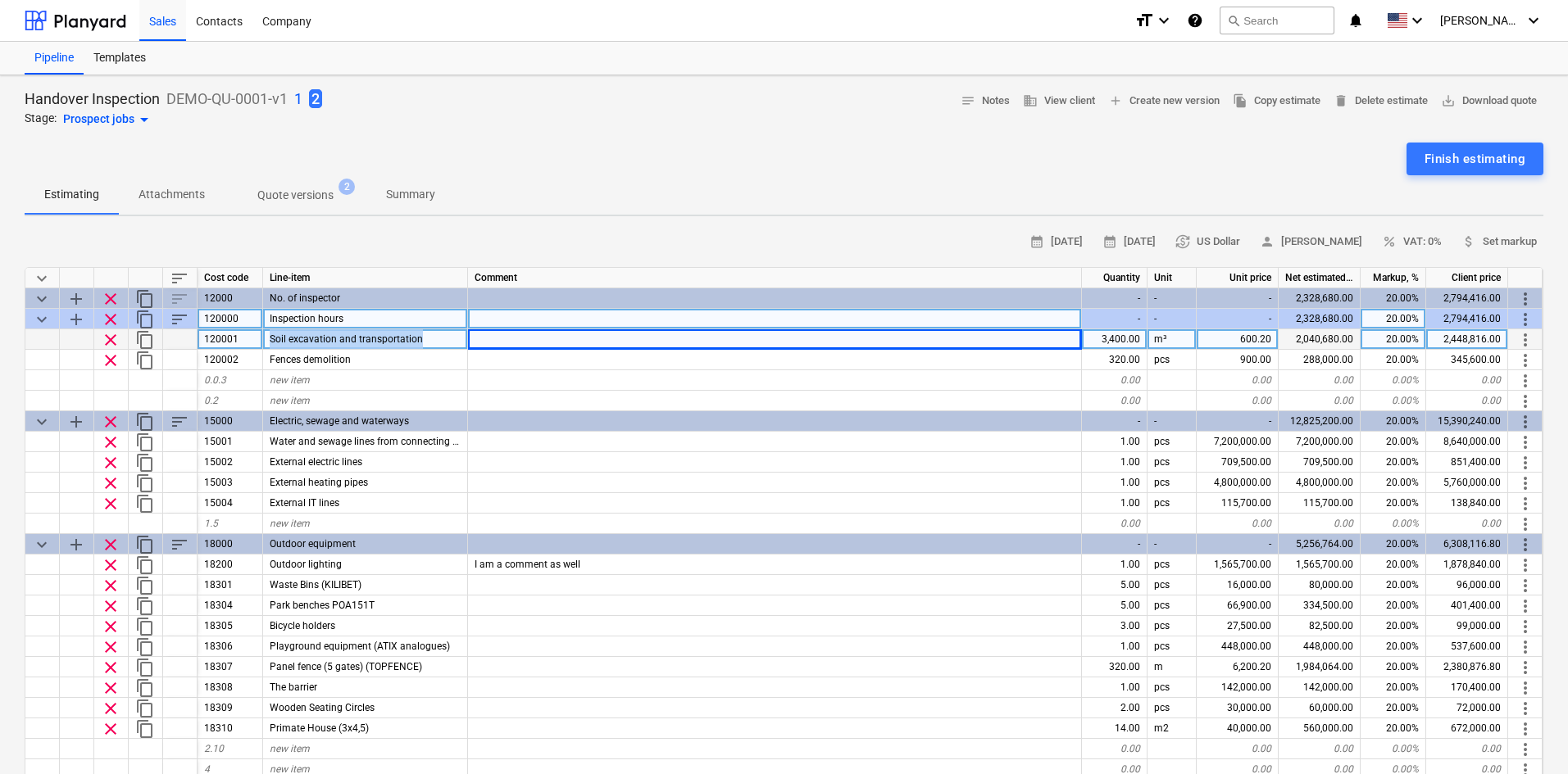
drag, startPoint x: 429, startPoint y: 340, endPoint x: 264, endPoint y: 333, distance: 165.1
click at [264, 333] on div "Soil excavation and transportation" at bounding box center [365, 340] width 205 height 21
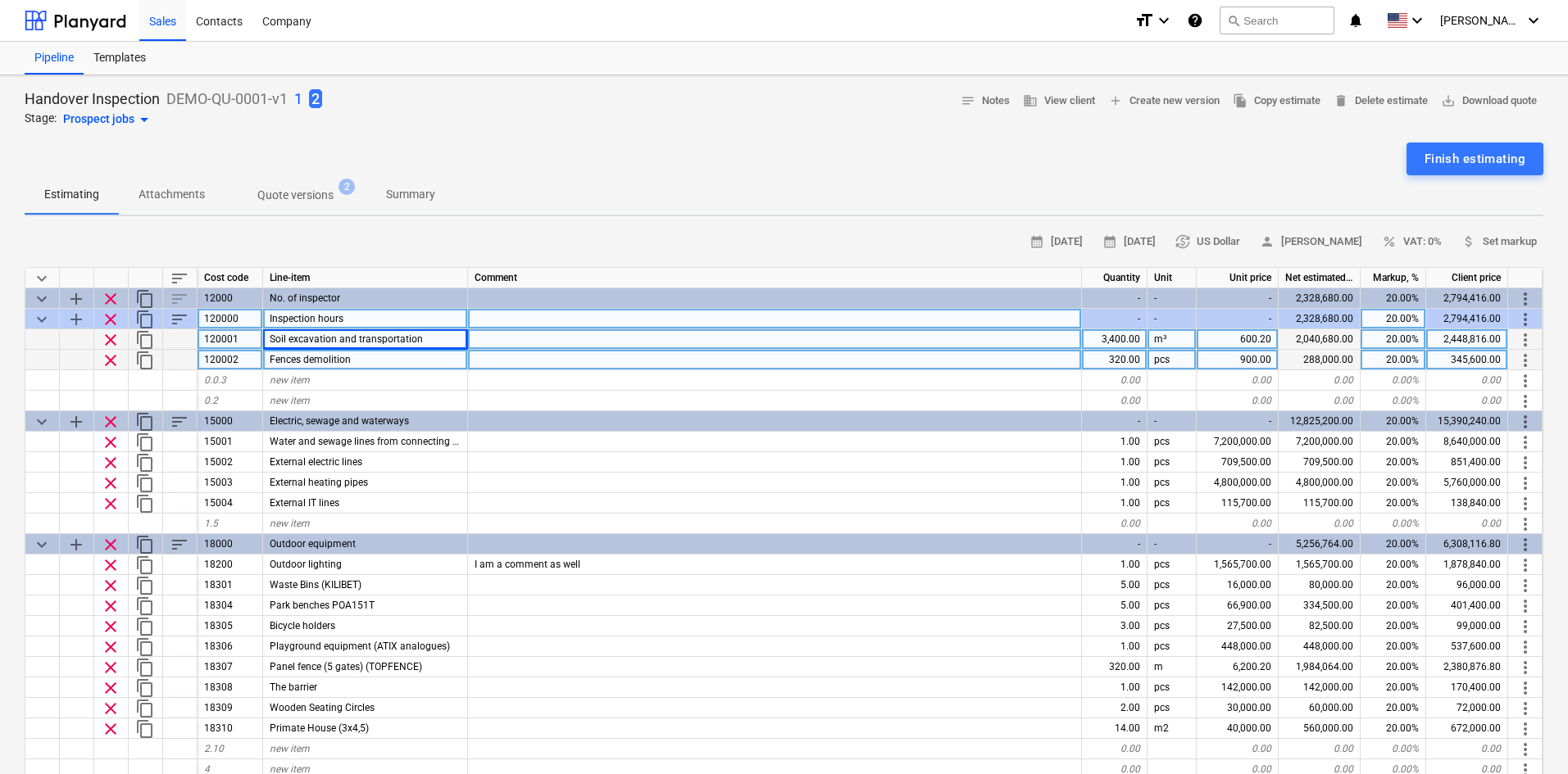
click at [415, 356] on div "Fences demolition" at bounding box center [365, 360] width 205 height 21
click at [445, 374] on div "new item" at bounding box center [365, 381] width 205 height 21
click at [1161, 342] on div "m³" at bounding box center [1172, 340] width 49 height 21
click at [1176, 340] on input "m³" at bounding box center [1172, 339] width 48 height 20
drag, startPoint x: 1177, startPoint y: 339, endPoint x: 1160, endPoint y: 339, distance: 17.0
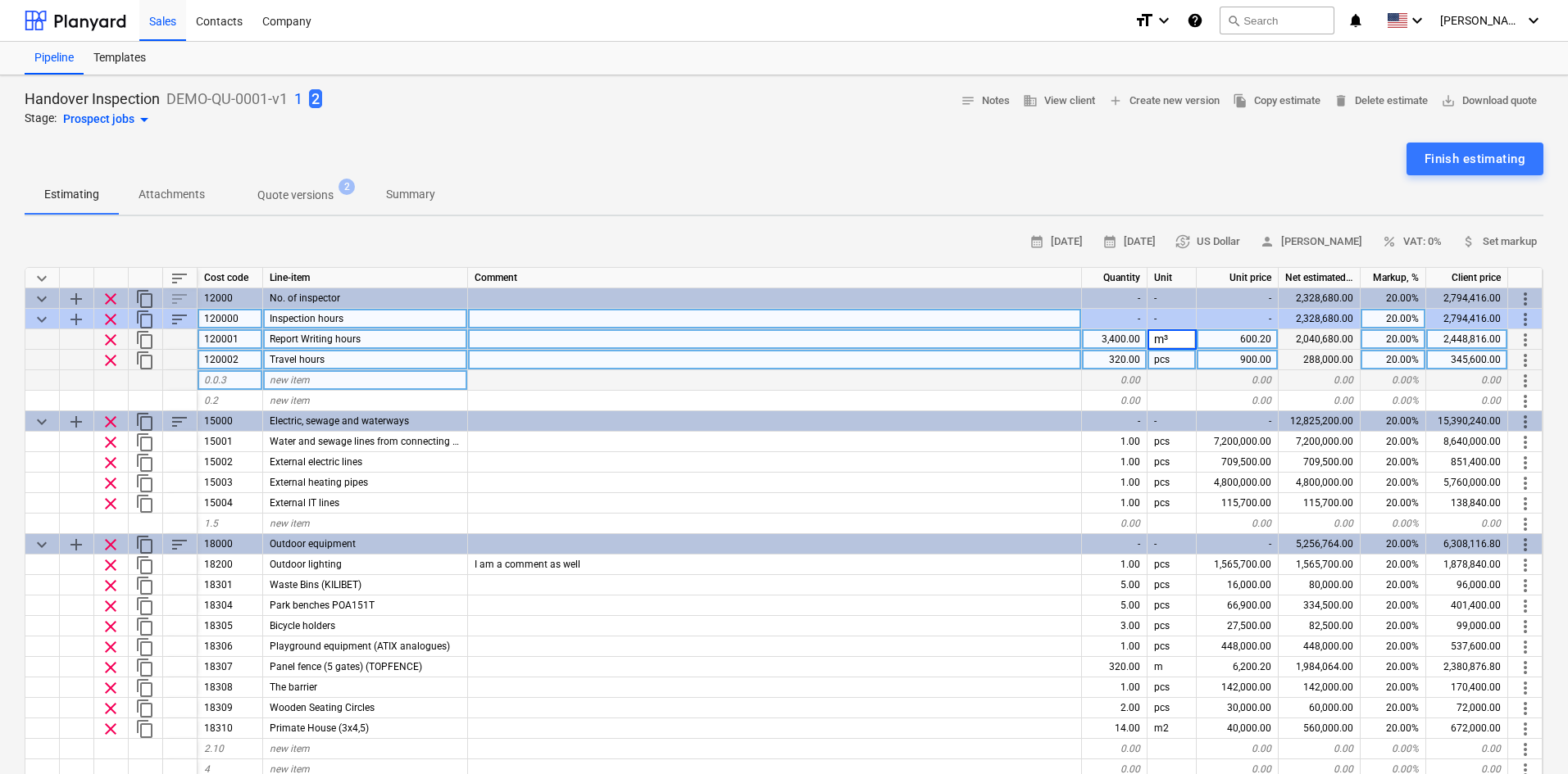
click at [1160, 339] on input "m³" at bounding box center [1172, 339] width 48 height 20
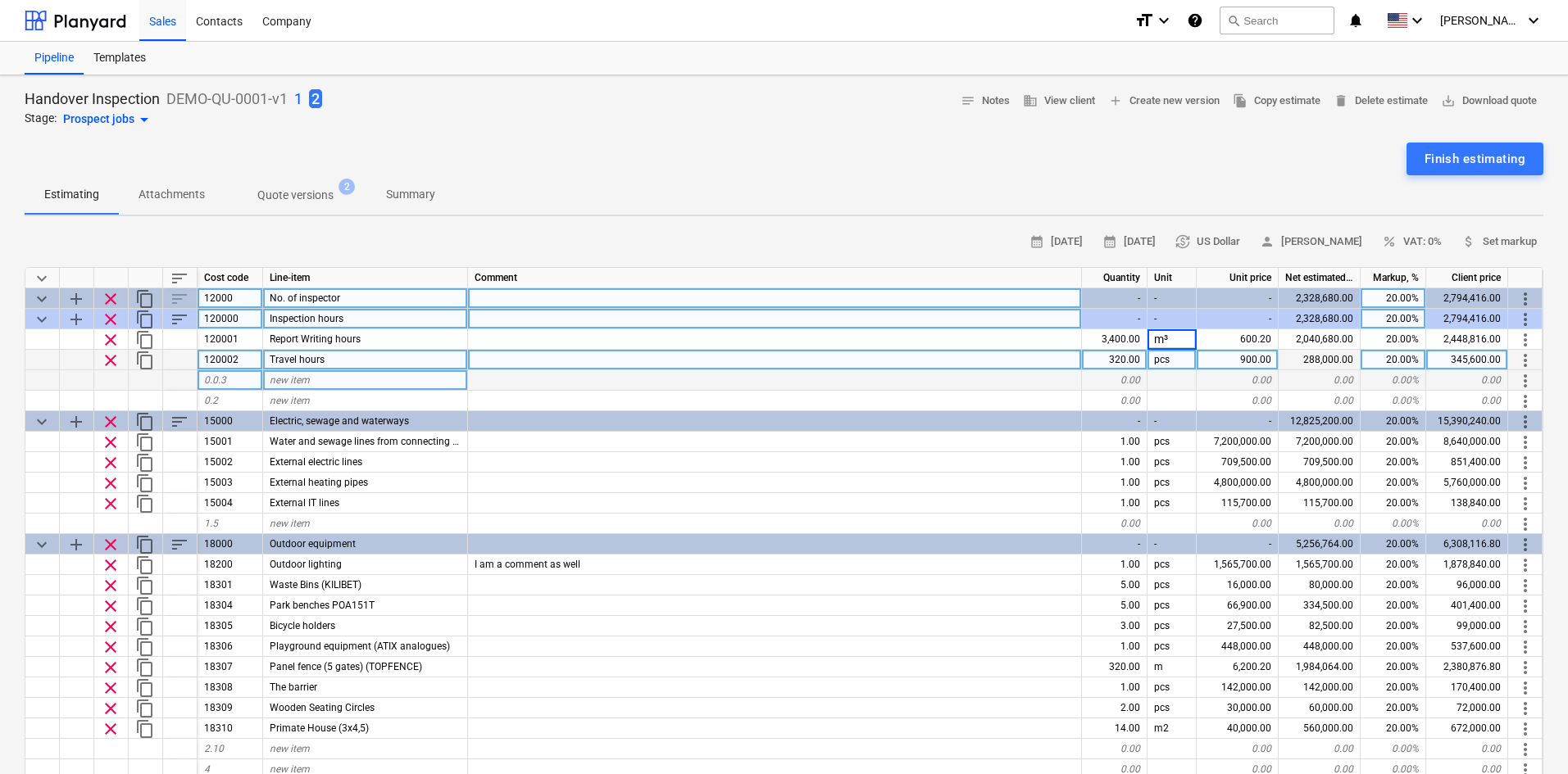
click at [1115, 300] on div "-" at bounding box center [1114, 299] width 66 height 21
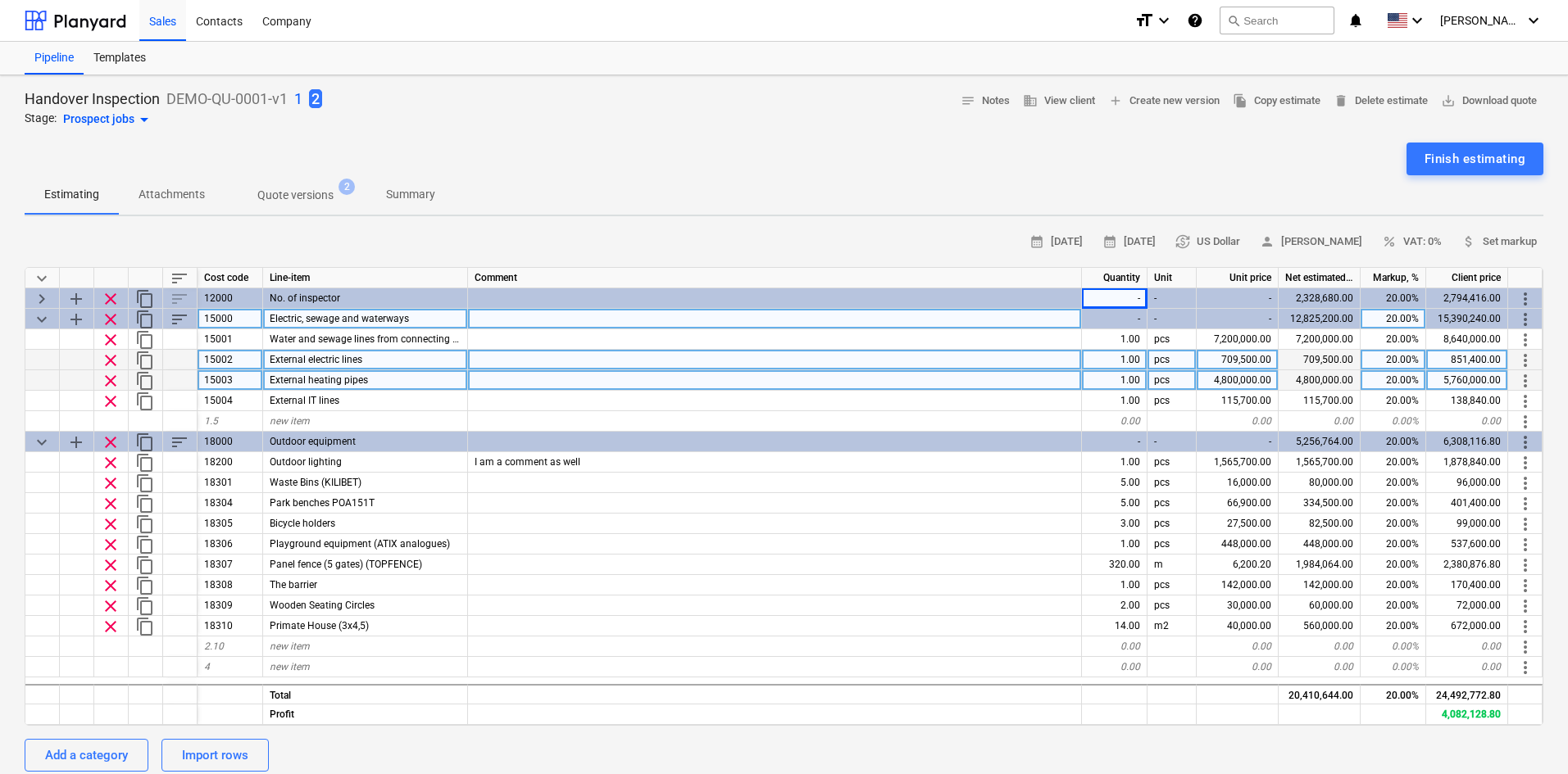
click at [235, 313] on div "15000" at bounding box center [230, 319] width 66 height 21
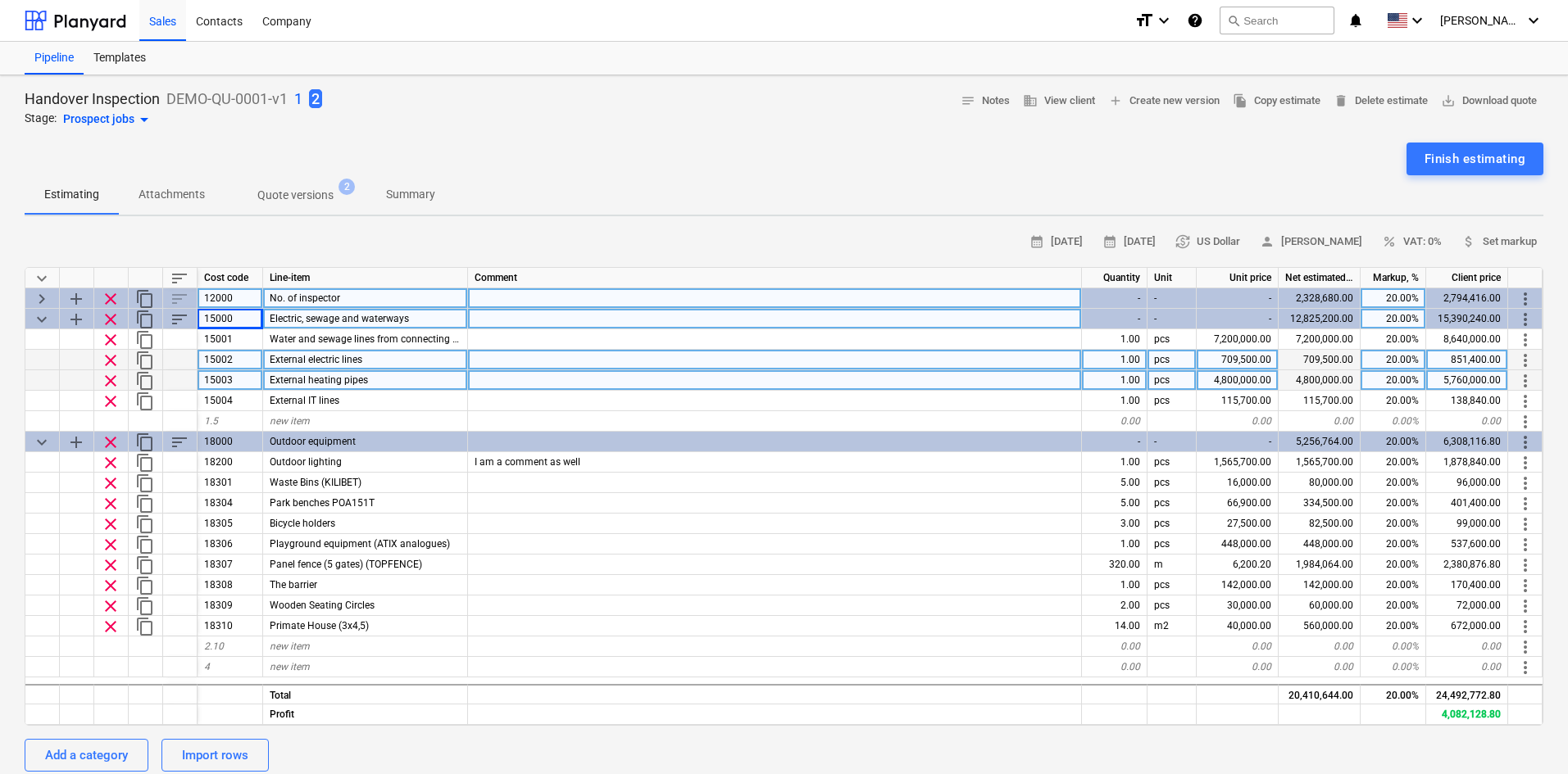
click at [248, 297] on div "12000" at bounding box center [230, 299] width 66 height 21
click at [256, 323] on div "15000" at bounding box center [230, 319] width 66 height 21
click at [110, 298] on span "clear" at bounding box center [110, 299] width 20 height 20
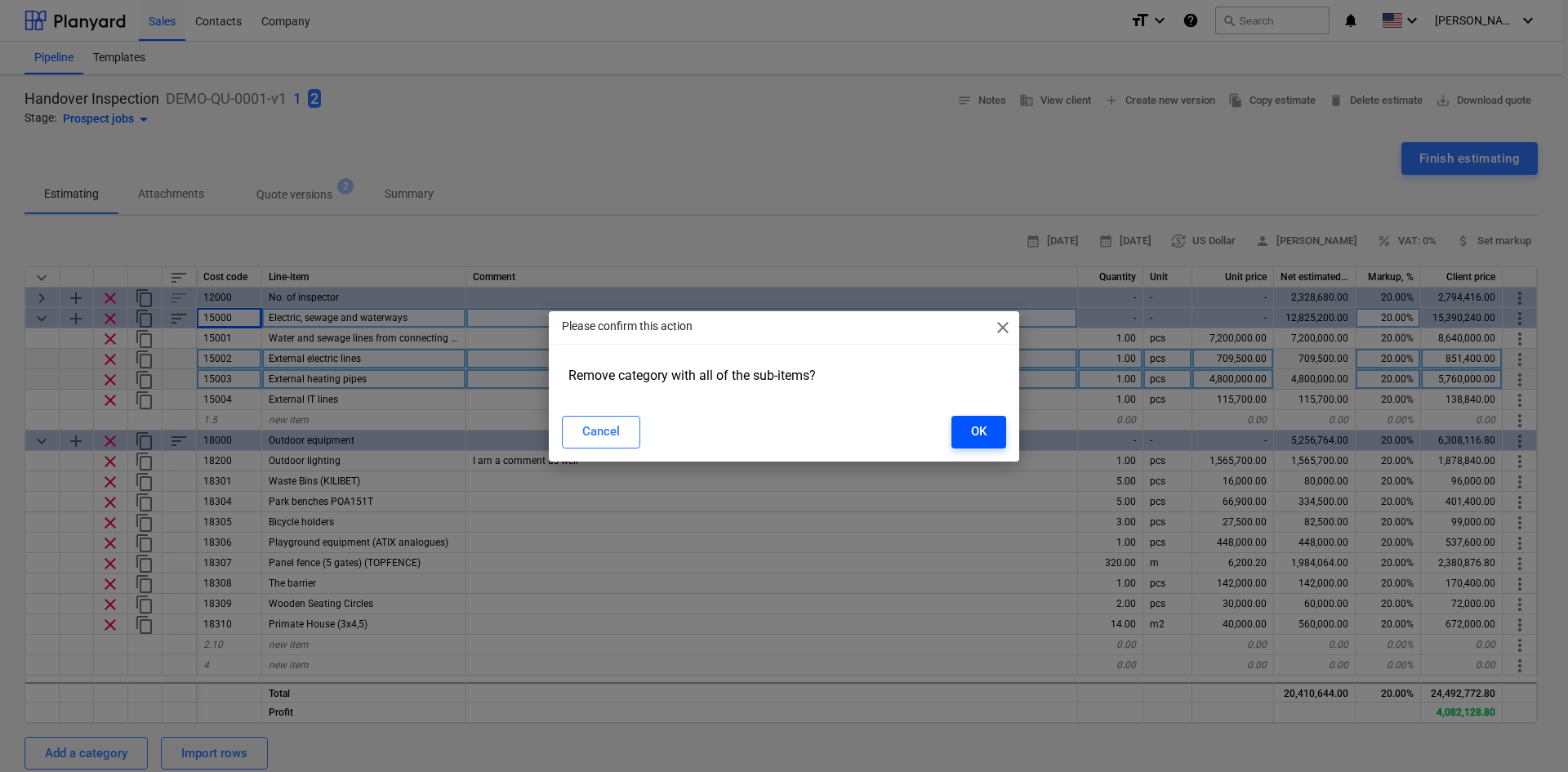
click at [987, 425] on button "OK" at bounding box center [979, 432] width 55 height 32
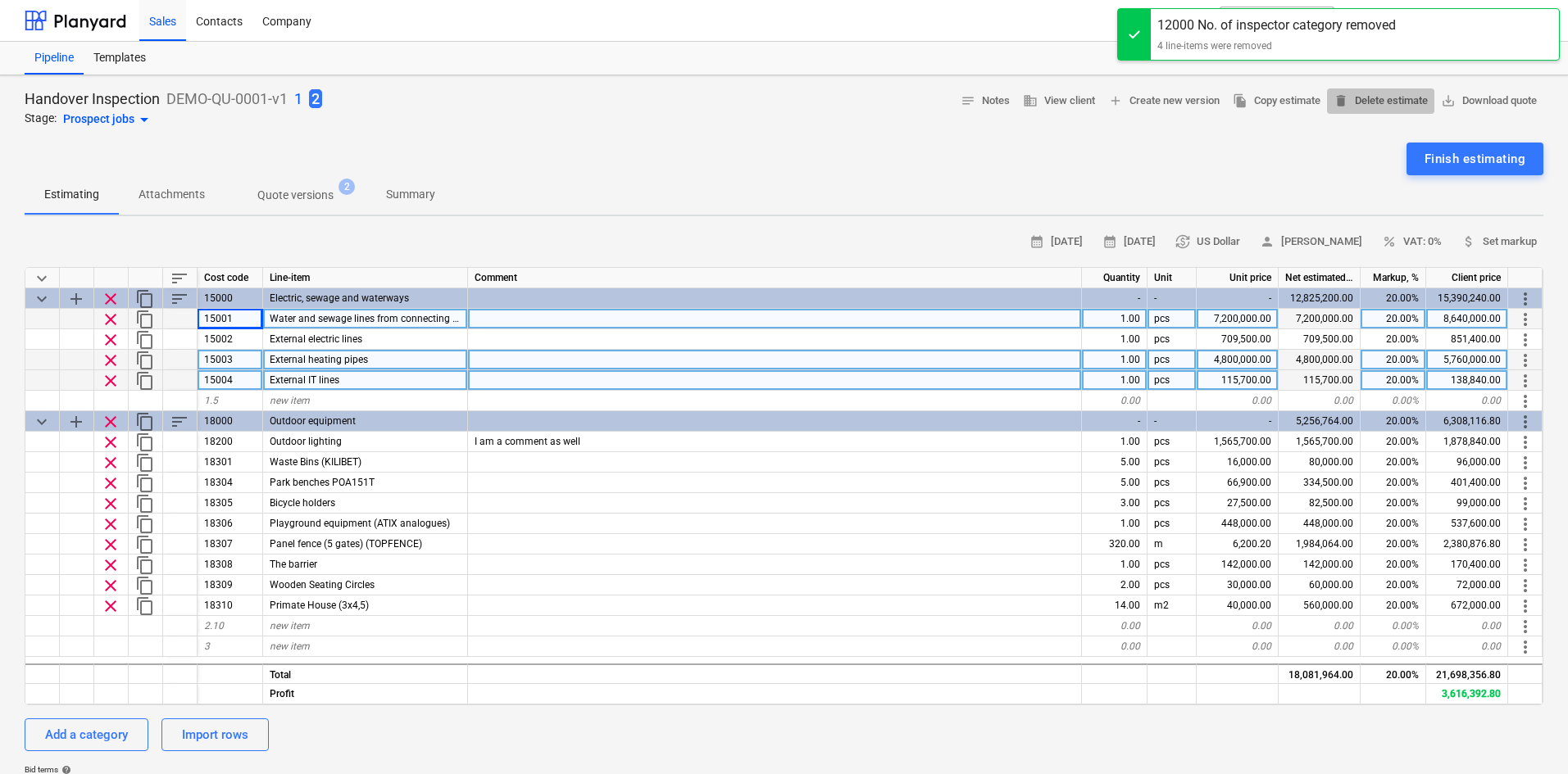
click at [1389, 100] on span "delete Delete estimate" at bounding box center [1380, 101] width 94 height 19
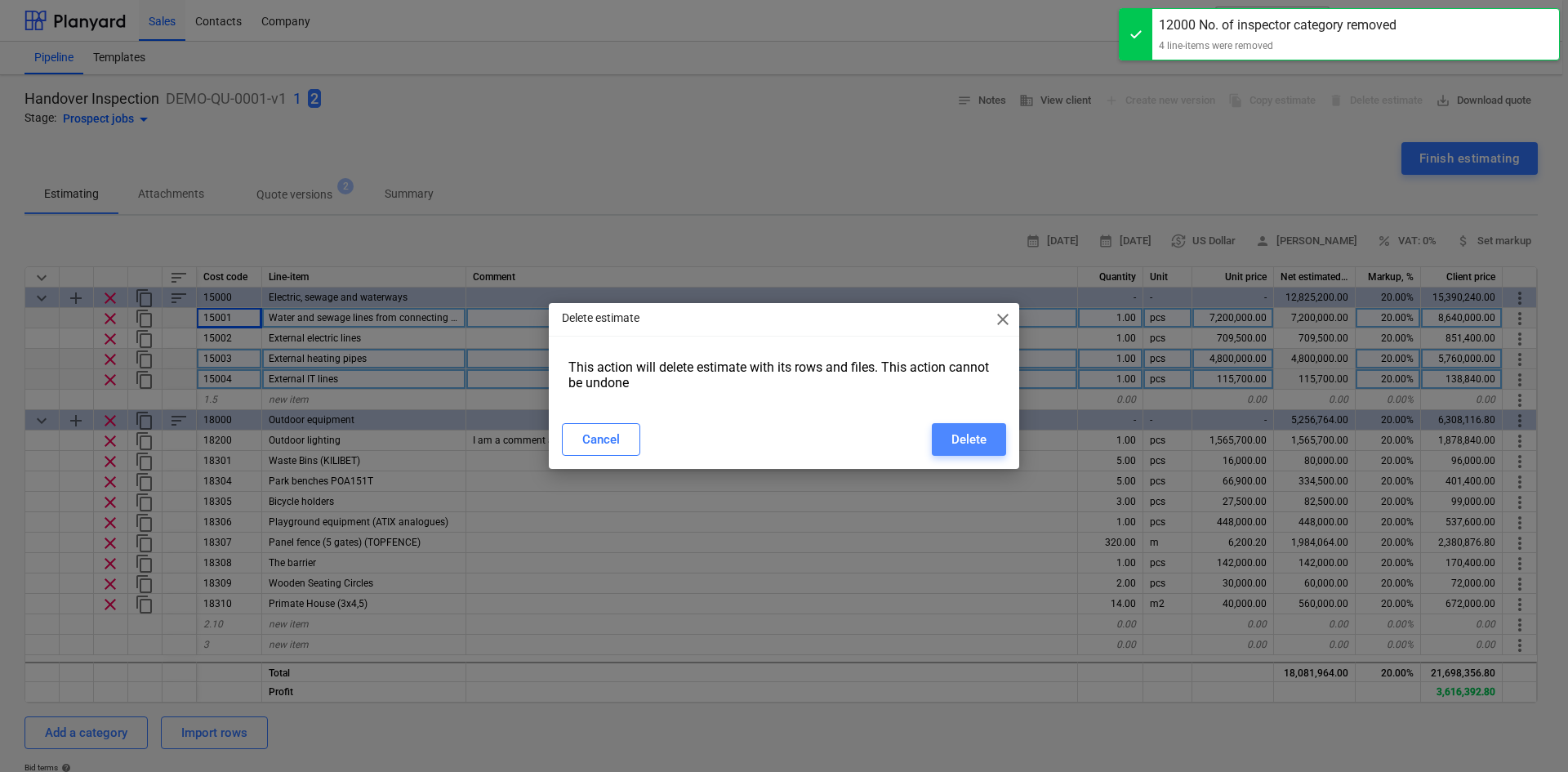
click at [986, 449] on div "Delete" at bounding box center [969, 439] width 35 height 21
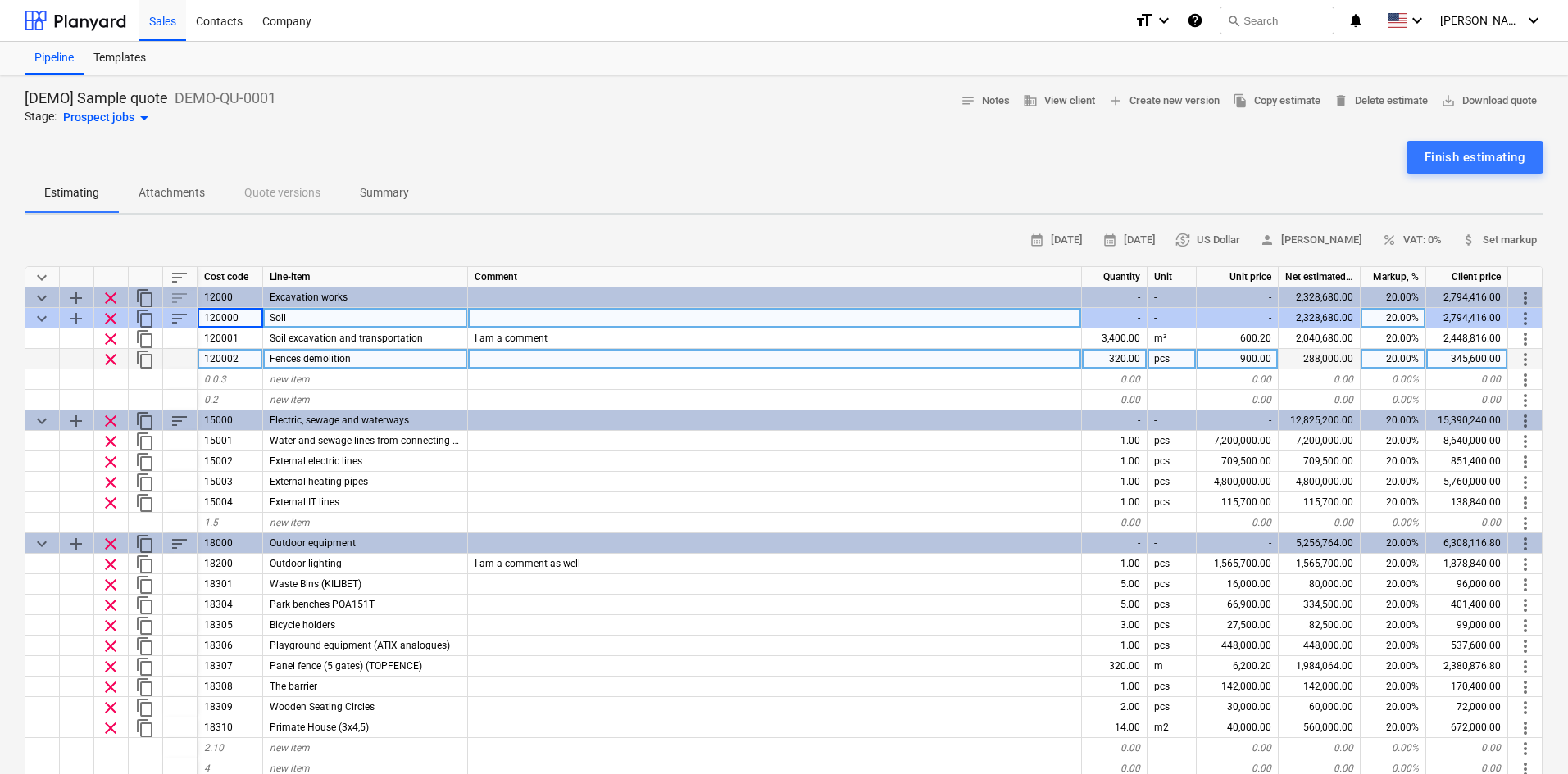
click at [136, 117] on span "arrow_drop_down" at bounding box center [144, 117] width 20 height 20
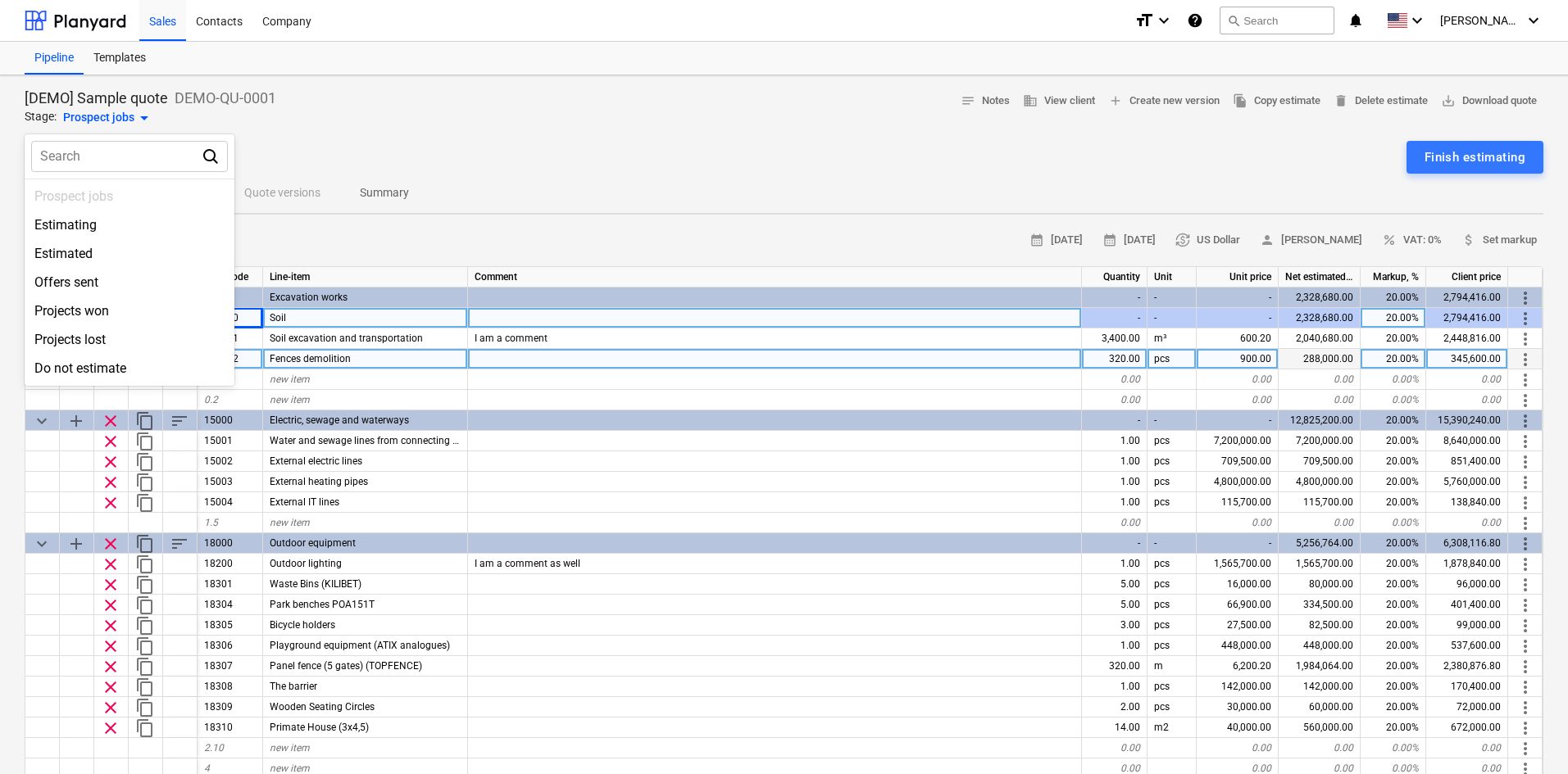
click at [136, 116] on div at bounding box center [784, 387] width 1568 height 774
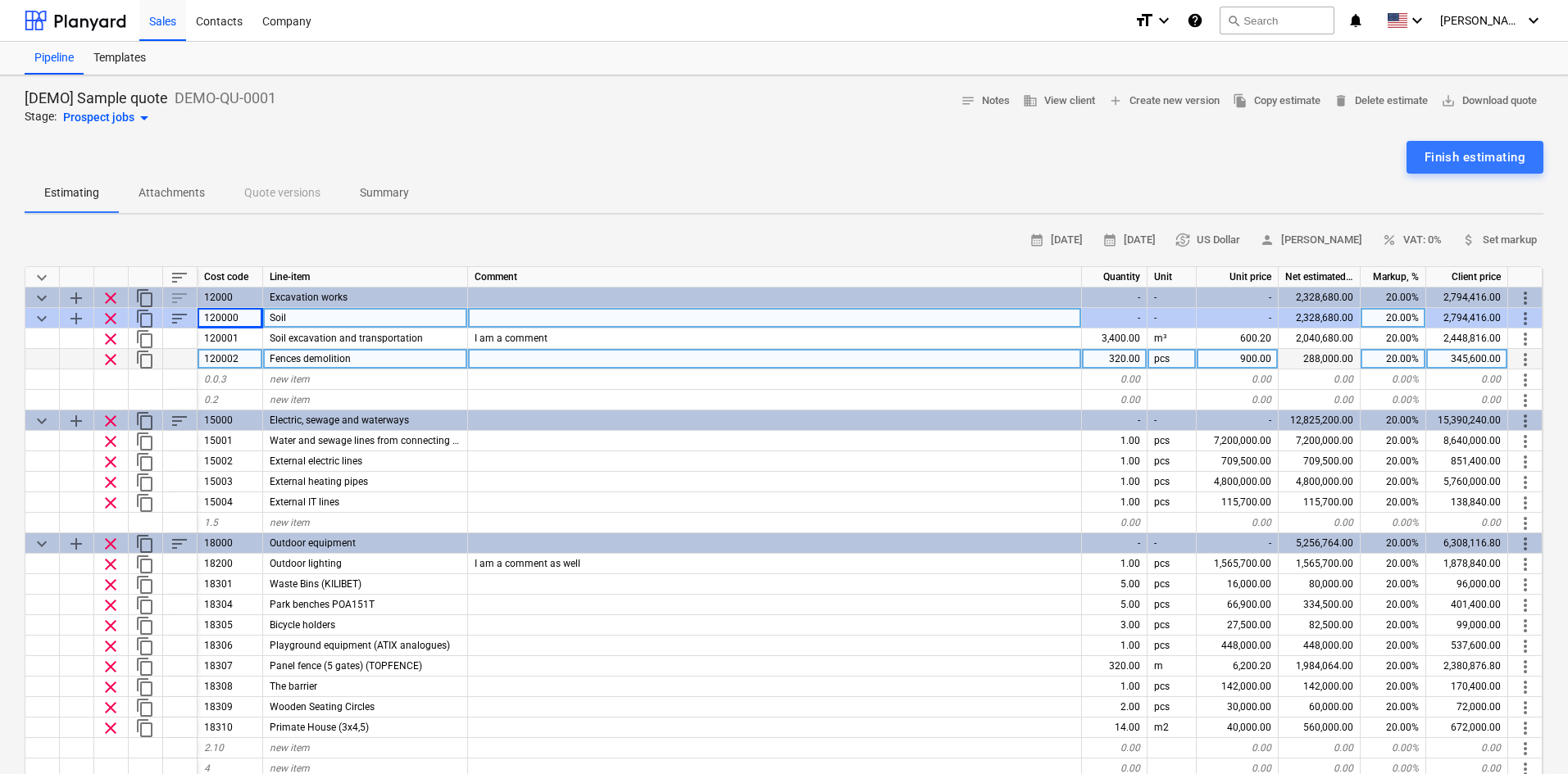
click at [400, 194] on p "Summary" at bounding box center [384, 193] width 49 height 17
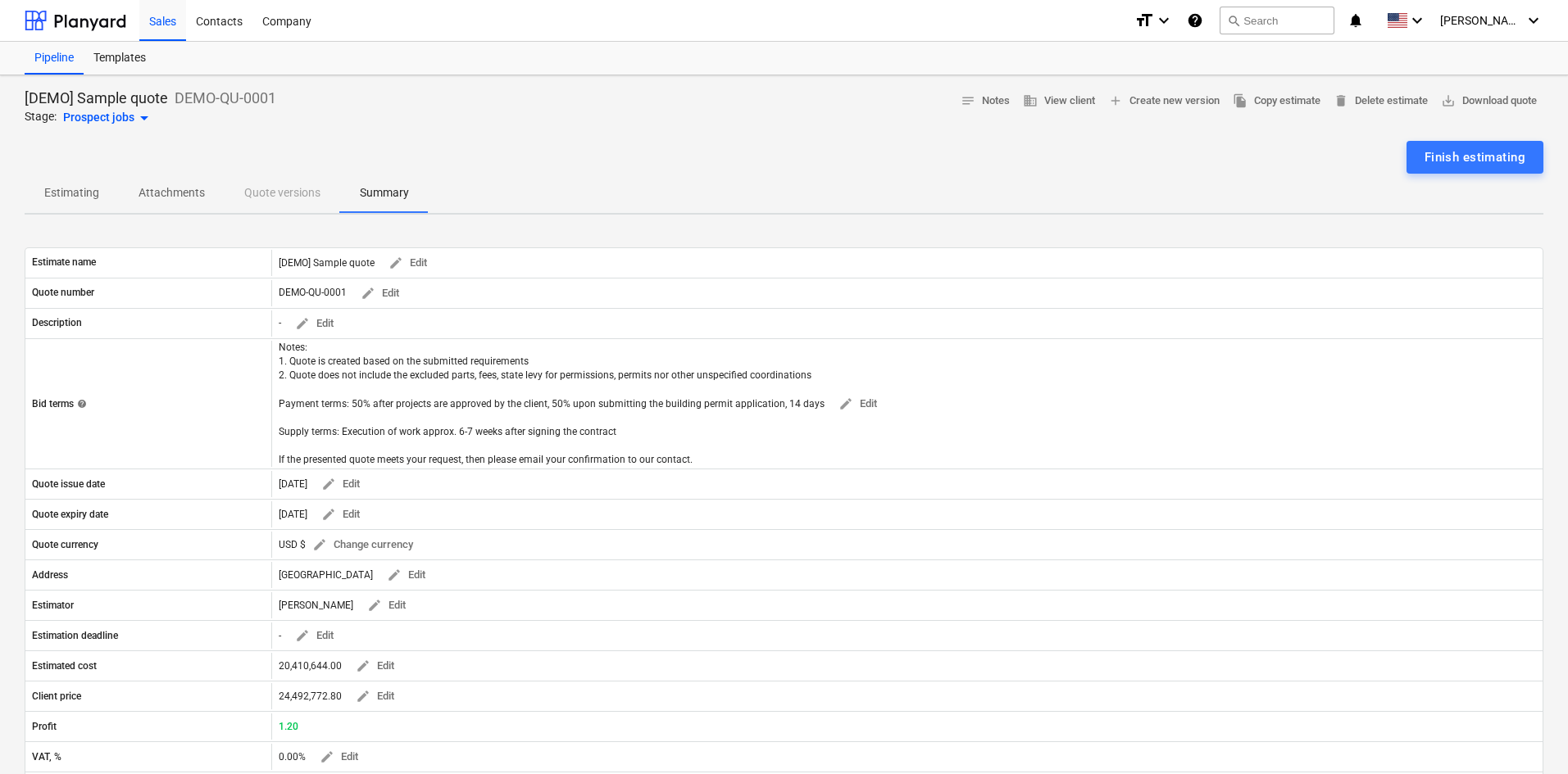
click at [104, 117] on div "Prospect jobs arrow_drop_down" at bounding box center [109, 117] width 91 height 20
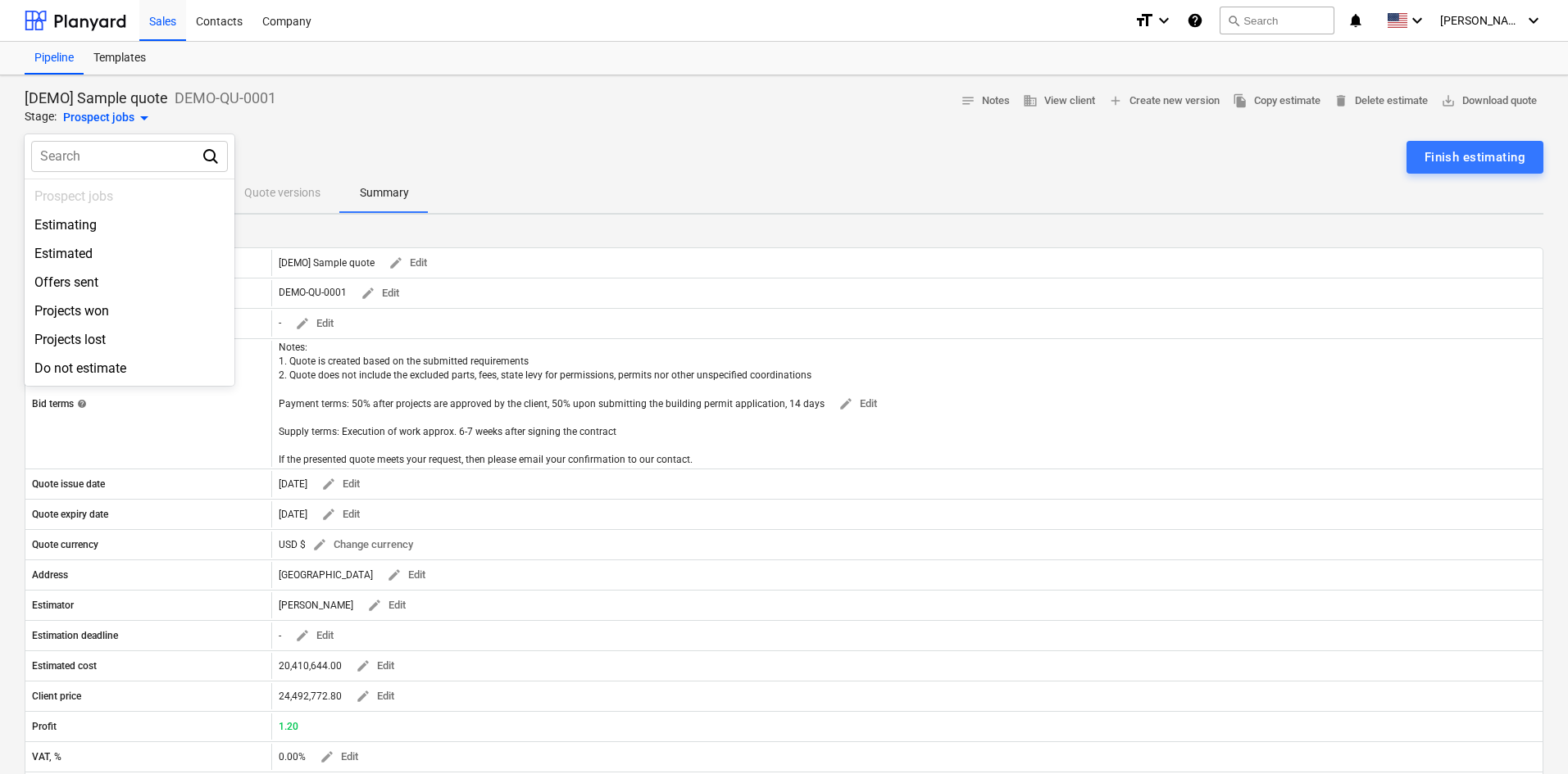
click at [57, 65] on div at bounding box center [784, 387] width 1568 height 774
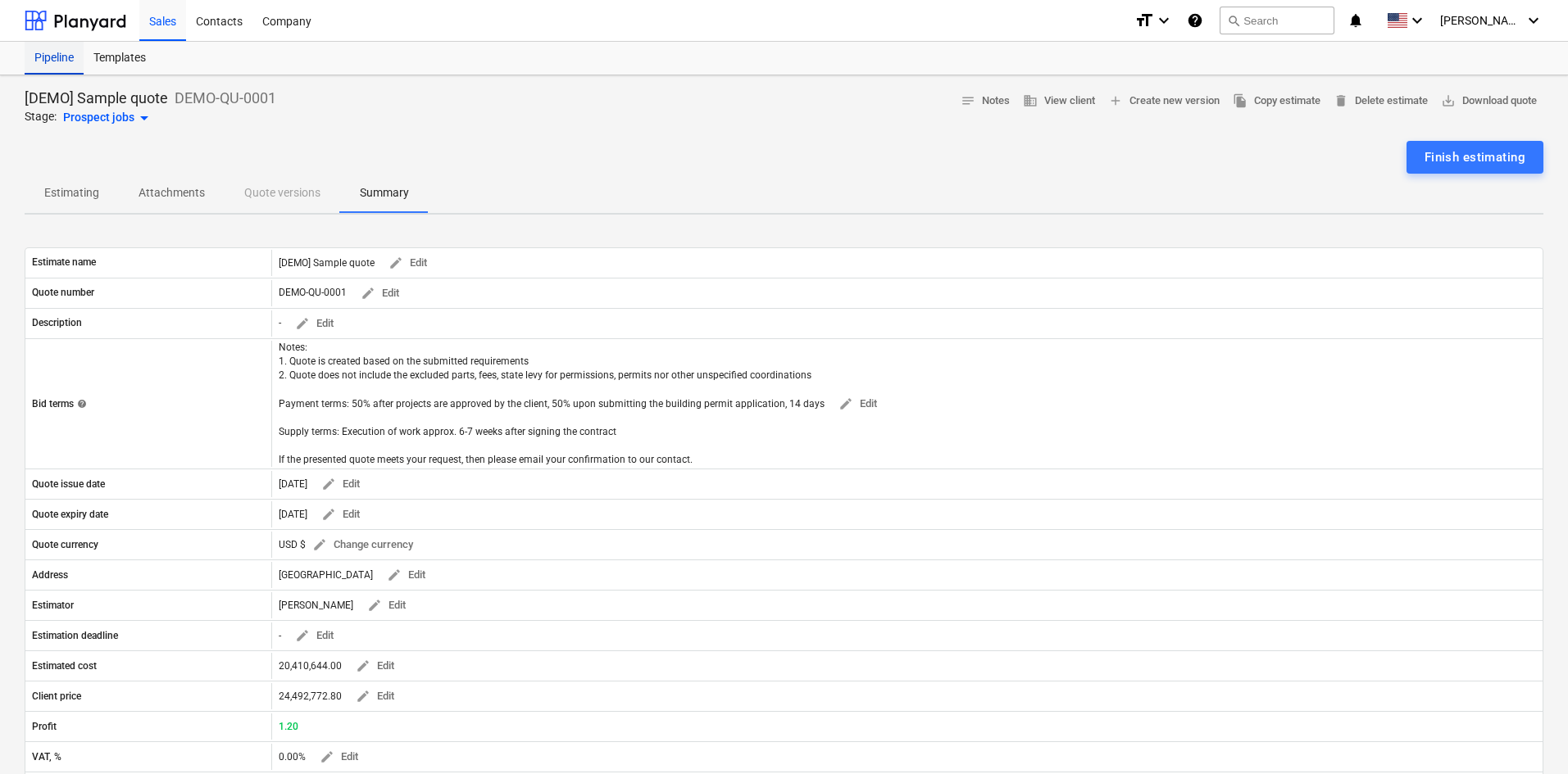
click at [57, 54] on div "Pipeline" at bounding box center [54, 58] width 59 height 33
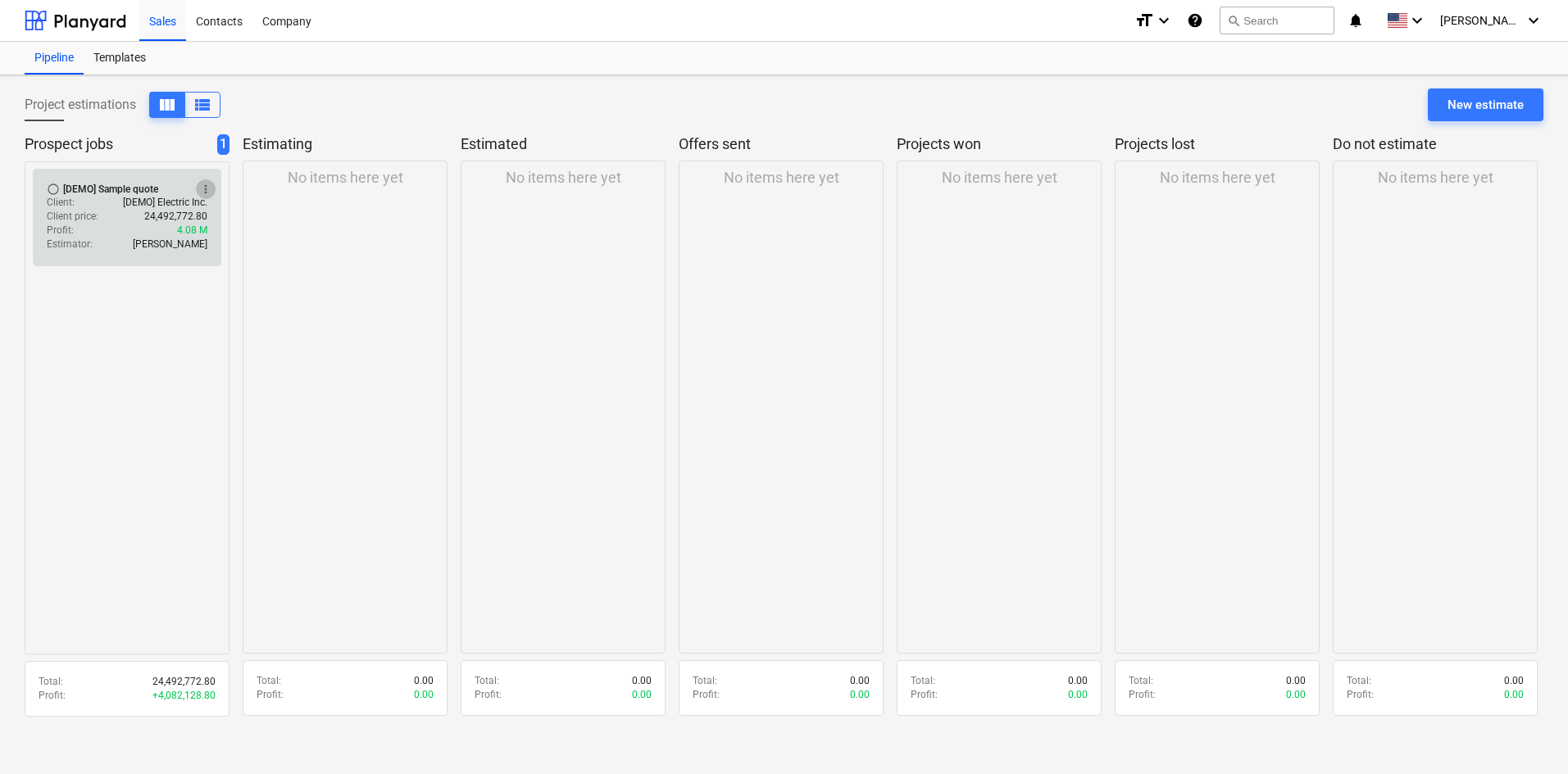
click at [205, 185] on span "more_vert" at bounding box center [206, 188] width 13 height 13
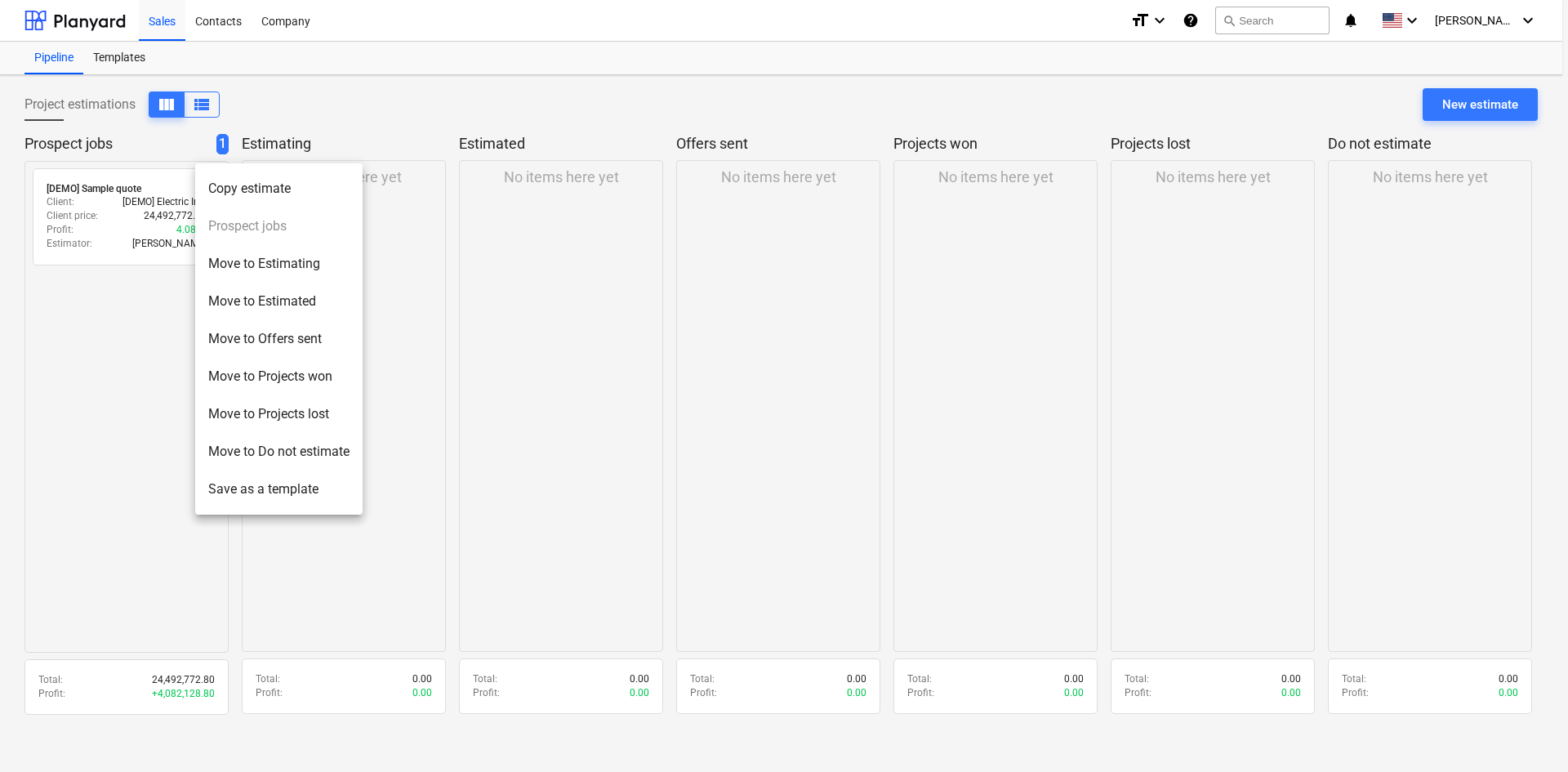
click at [92, 278] on div at bounding box center [784, 386] width 1568 height 772
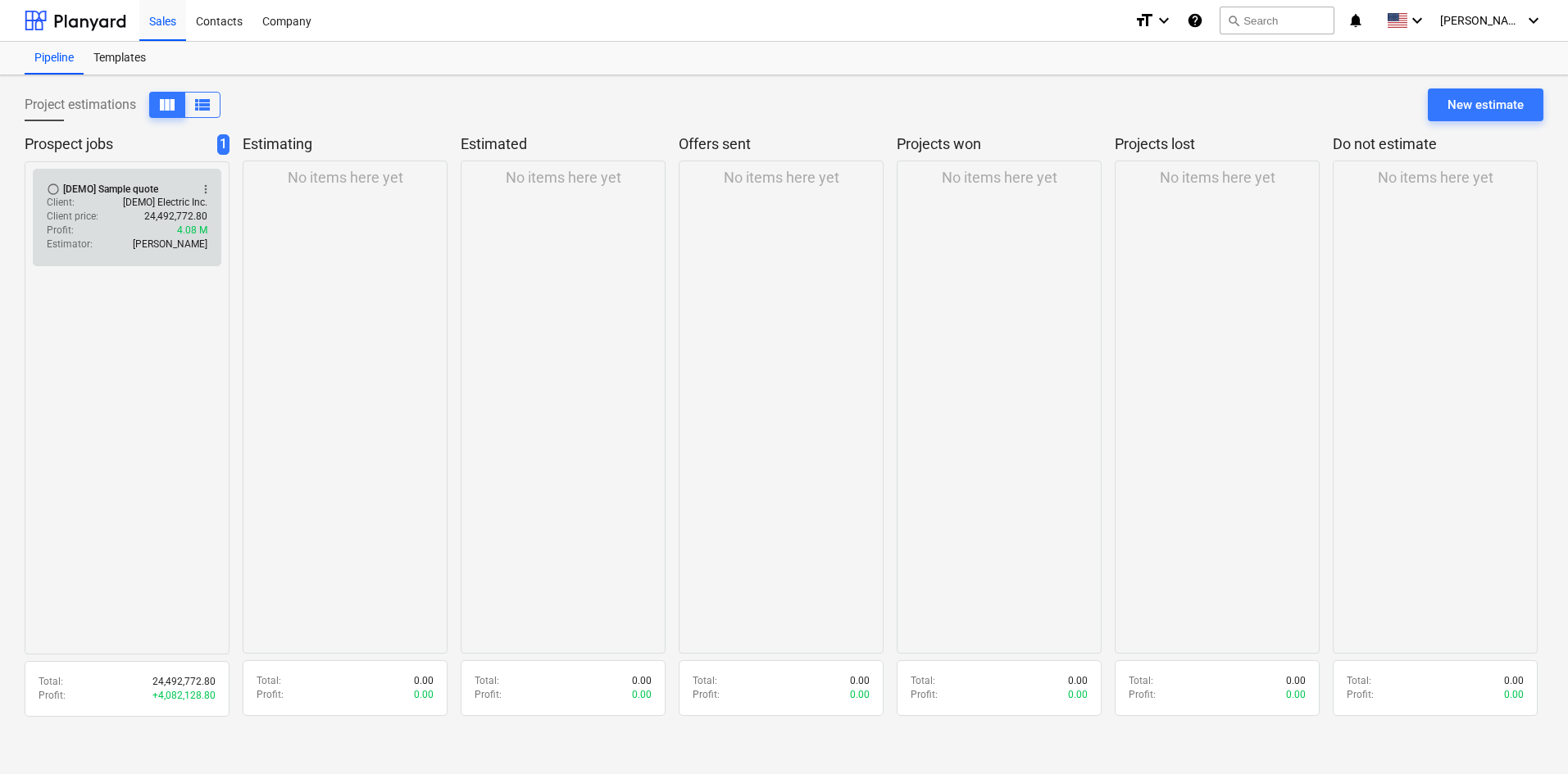
drag, startPoint x: 132, startPoint y: 191, endPoint x: 79, endPoint y: 234, distance: 68.2
click at [79, 234] on div "Profit : 4.08 M" at bounding box center [128, 230] width 161 height 14
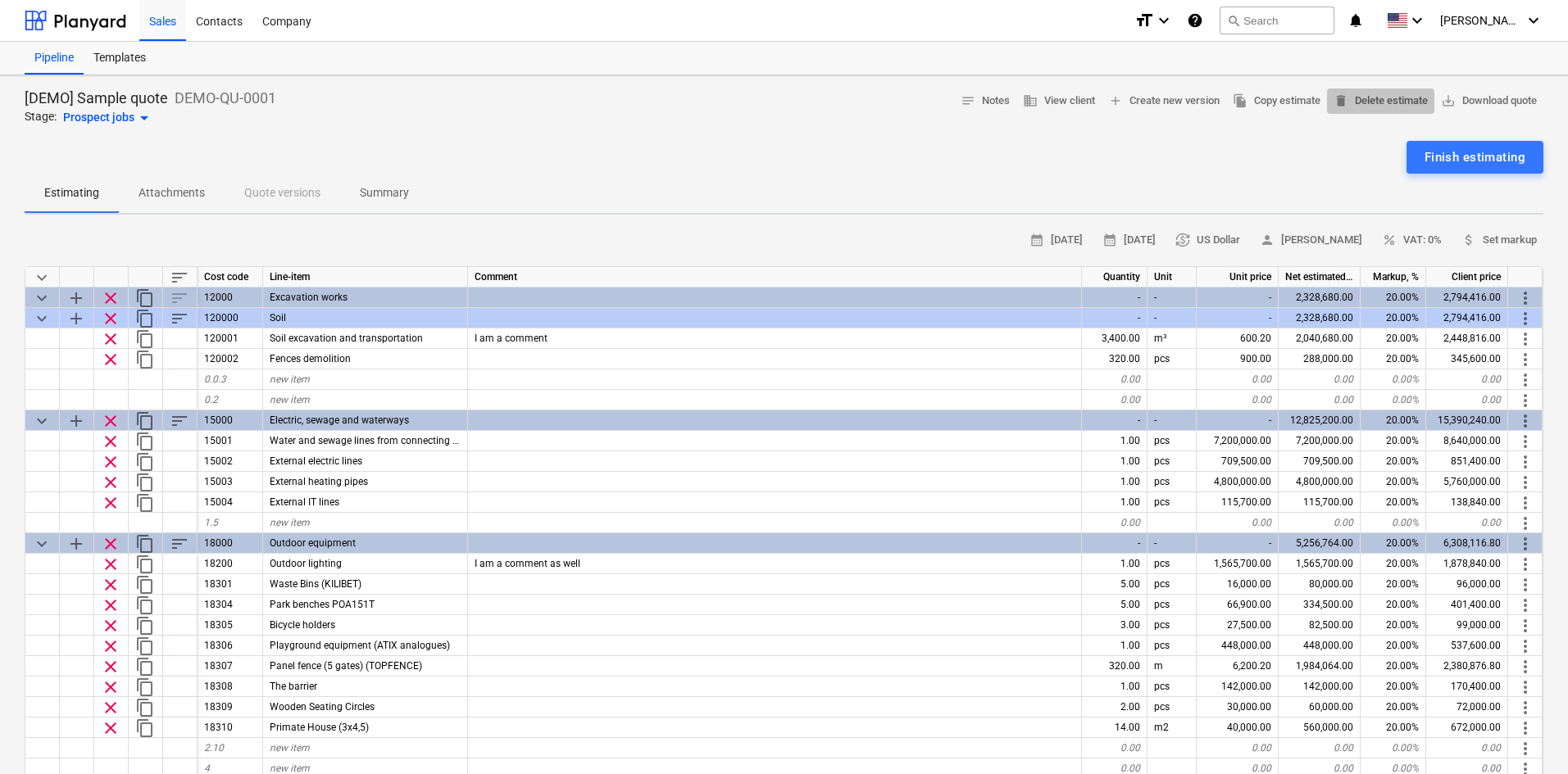
click at [1380, 104] on span "delete Delete estimate" at bounding box center [1380, 101] width 94 height 19
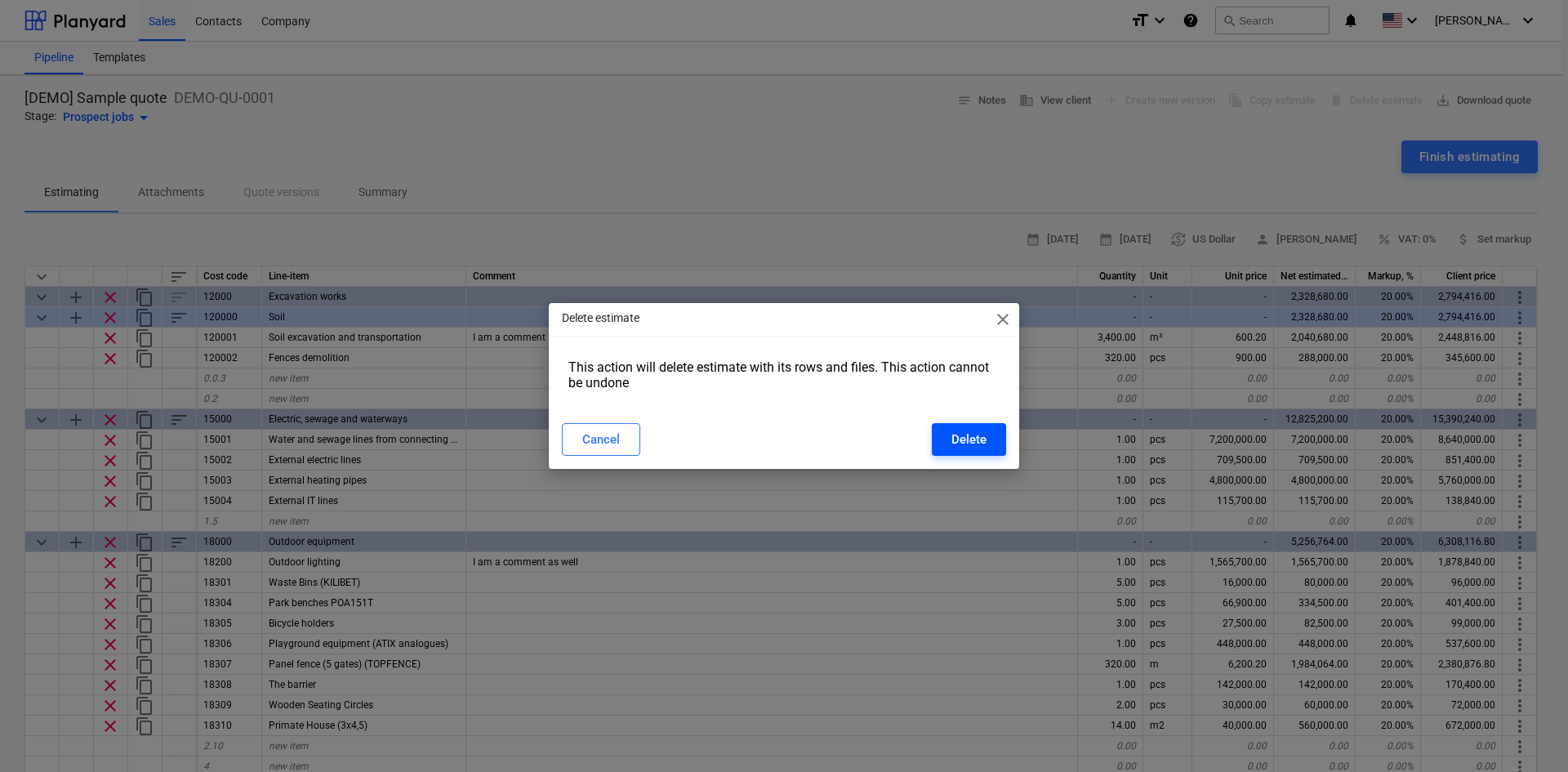
click at [988, 448] on button "Delete" at bounding box center [969, 440] width 74 height 32
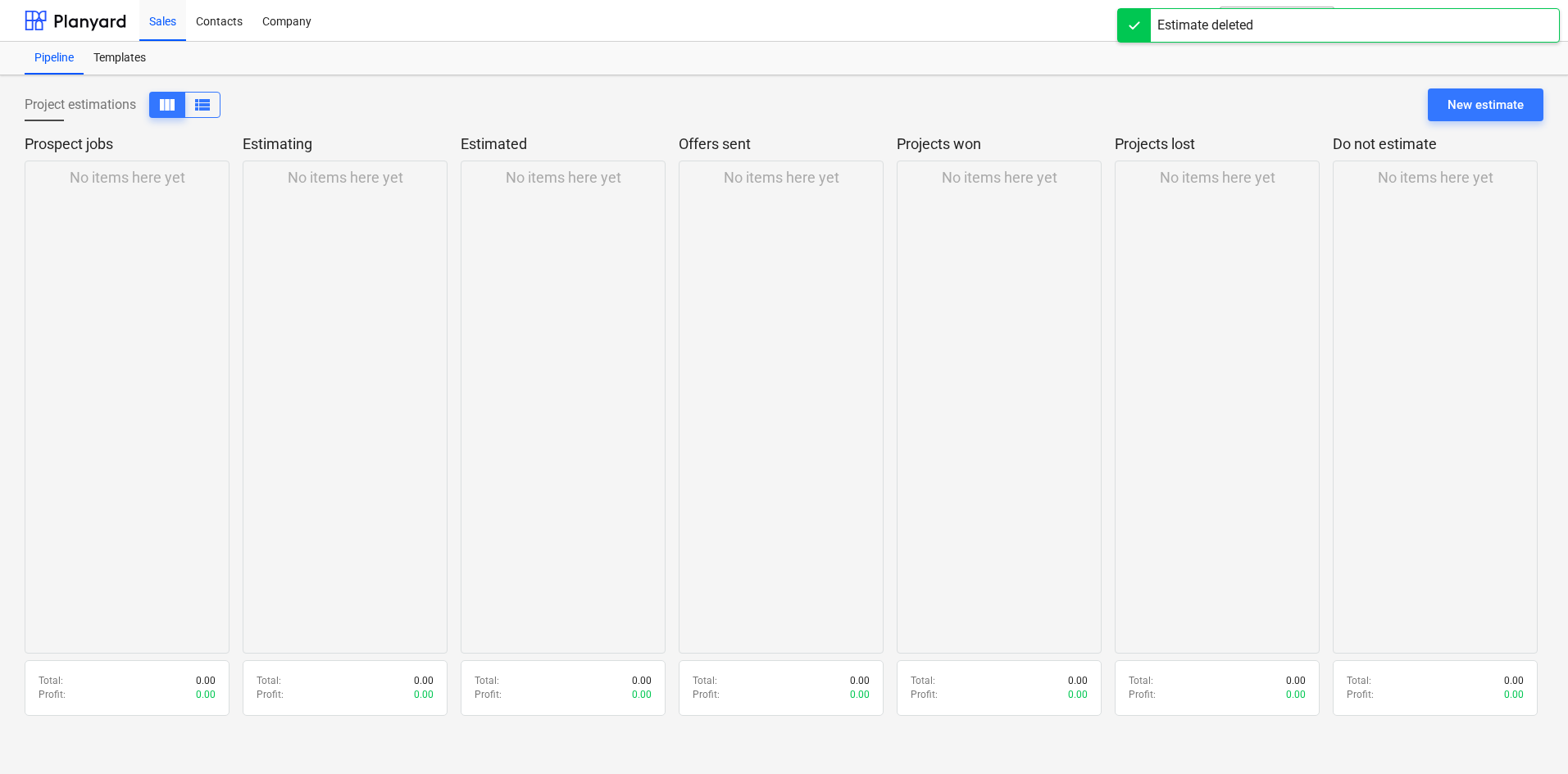
click at [139, 220] on div "No items here yet" at bounding box center [127, 408] width 205 height 493
click at [1460, 113] on div "New estimate" at bounding box center [1485, 104] width 76 height 21
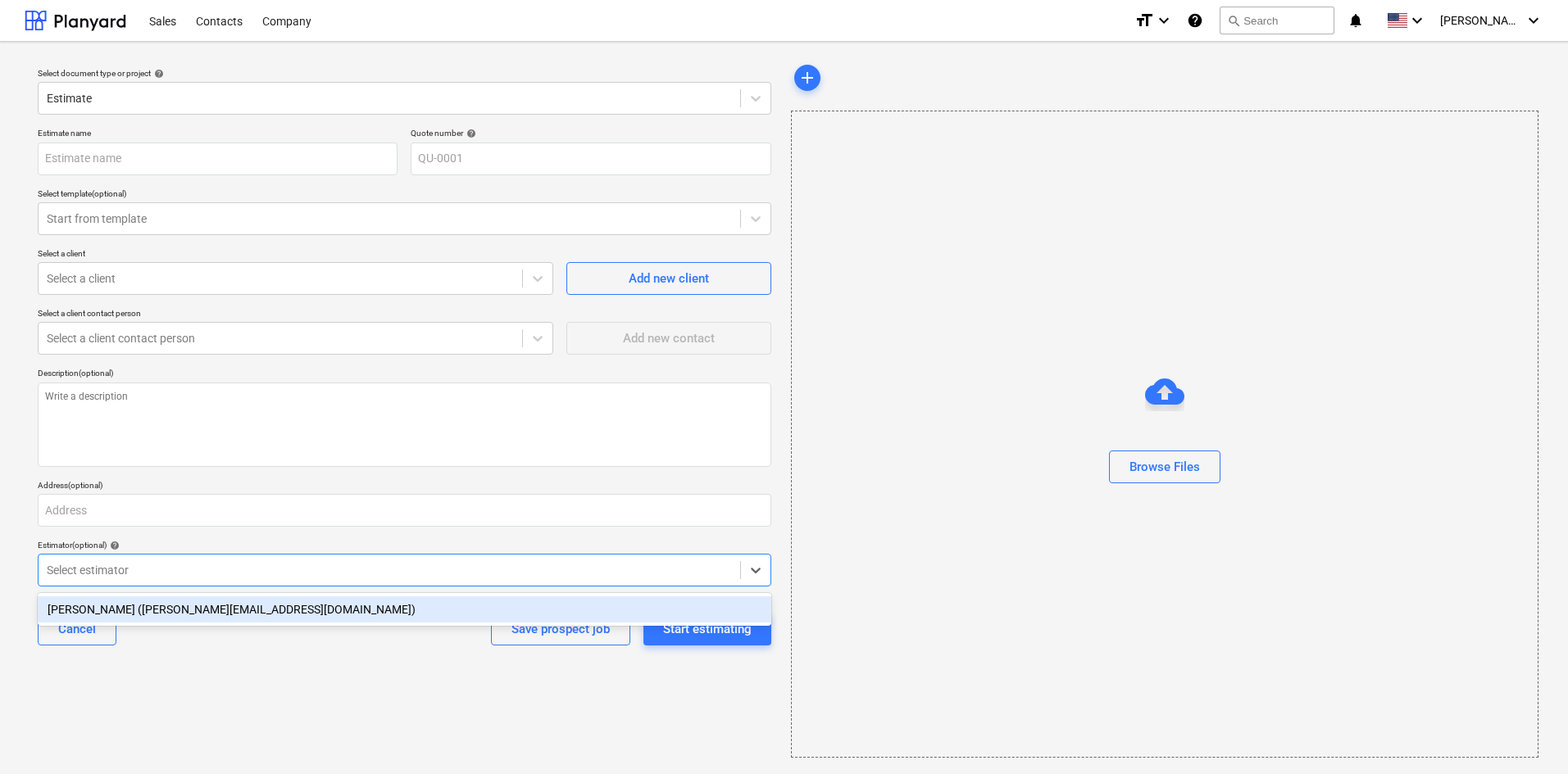
click at [81, 577] on div at bounding box center [390, 569] width 685 height 16
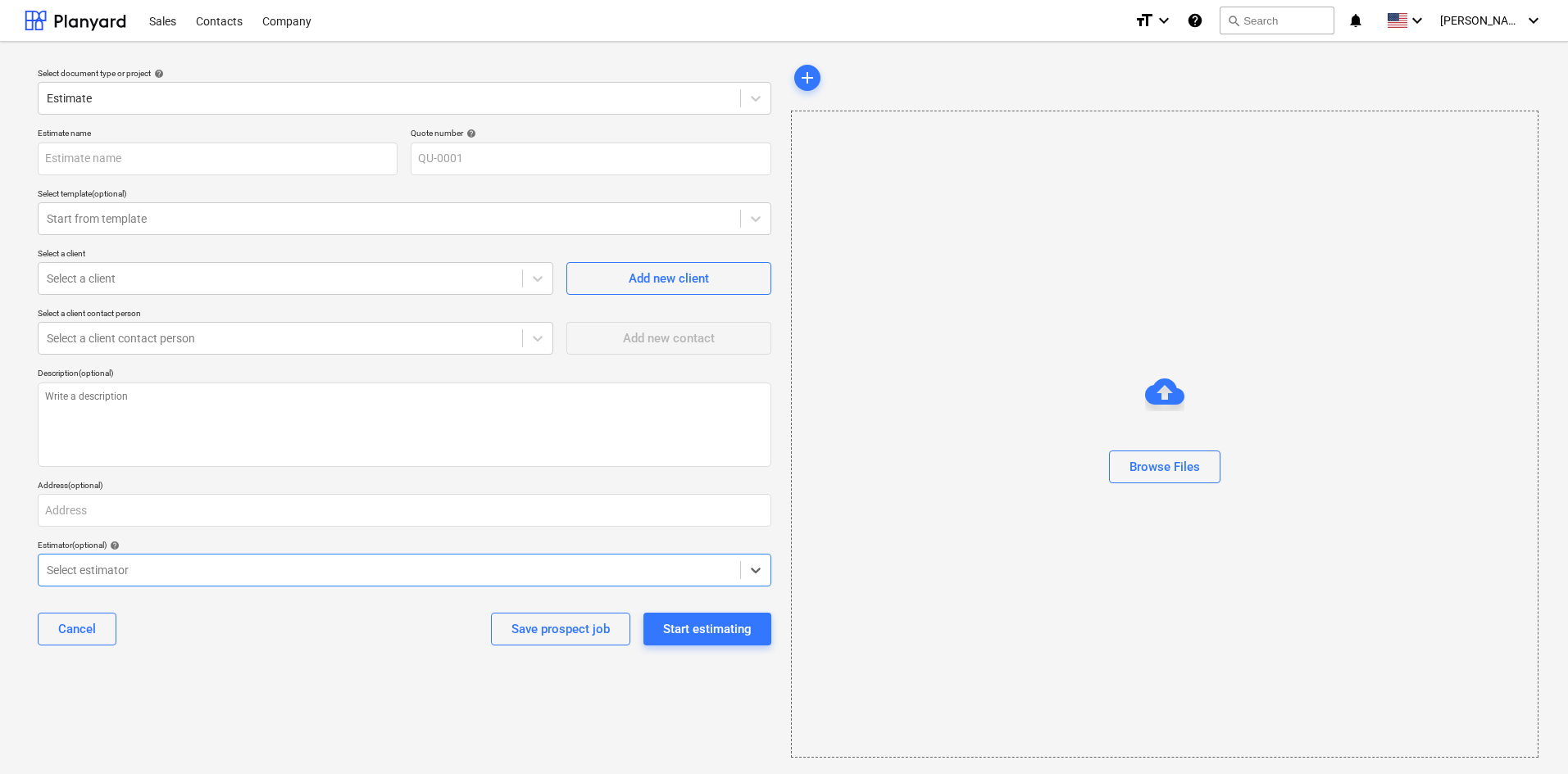
click at [83, 573] on div at bounding box center [390, 569] width 685 height 16
click at [700, 628] on div "Start estimating" at bounding box center [706, 629] width 88 height 21
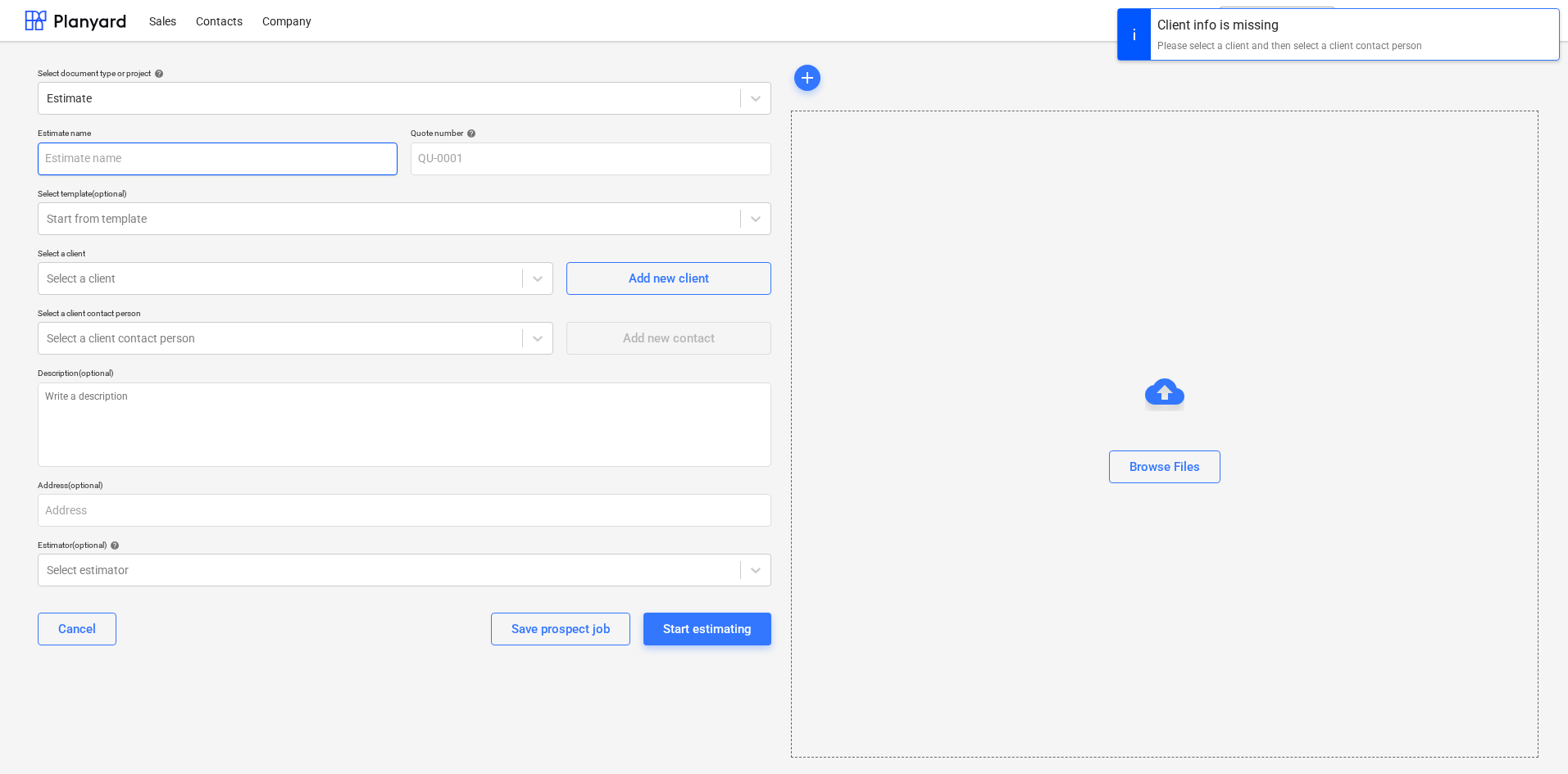
click at [187, 169] on input "text" at bounding box center [218, 159] width 360 height 33
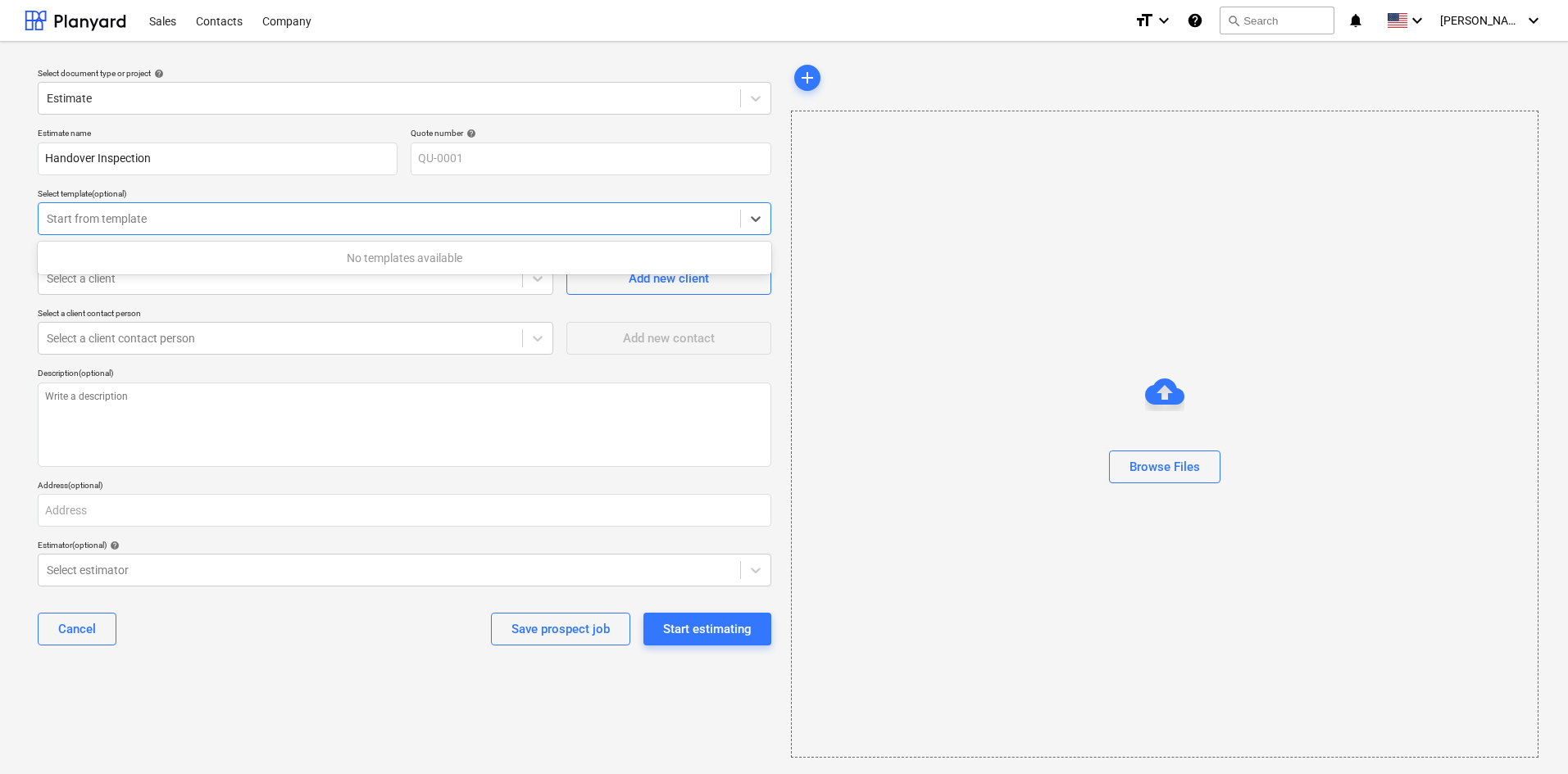
click at [208, 215] on div at bounding box center [390, 218] width 685 height 16
click at [192, 273] on div at bounding box center [280, 278] width 467 height 16
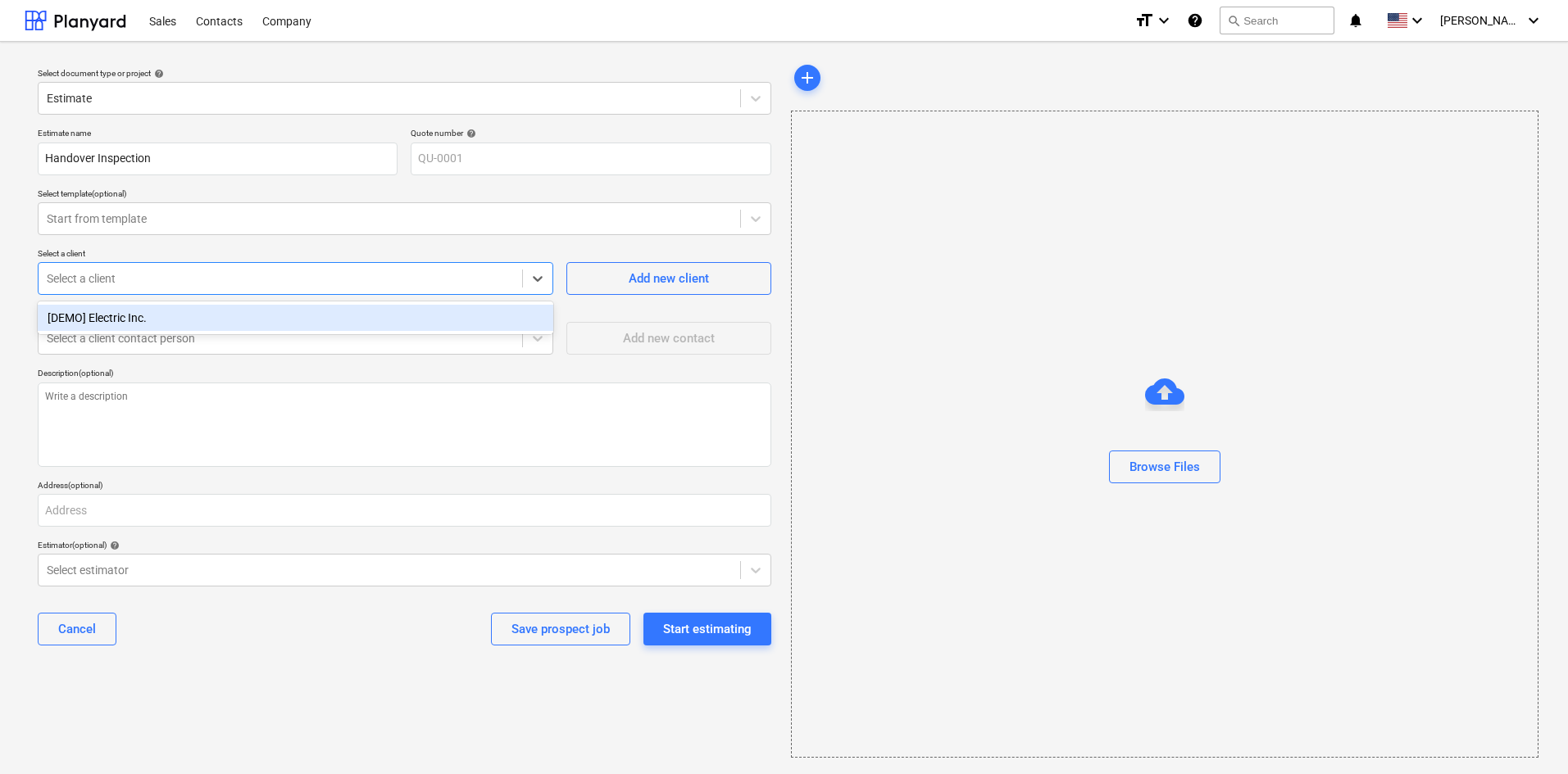
click at [167, 322] on div "[DEMO] Electric Inc." at bounding box center [295, 318] width 516 height 27
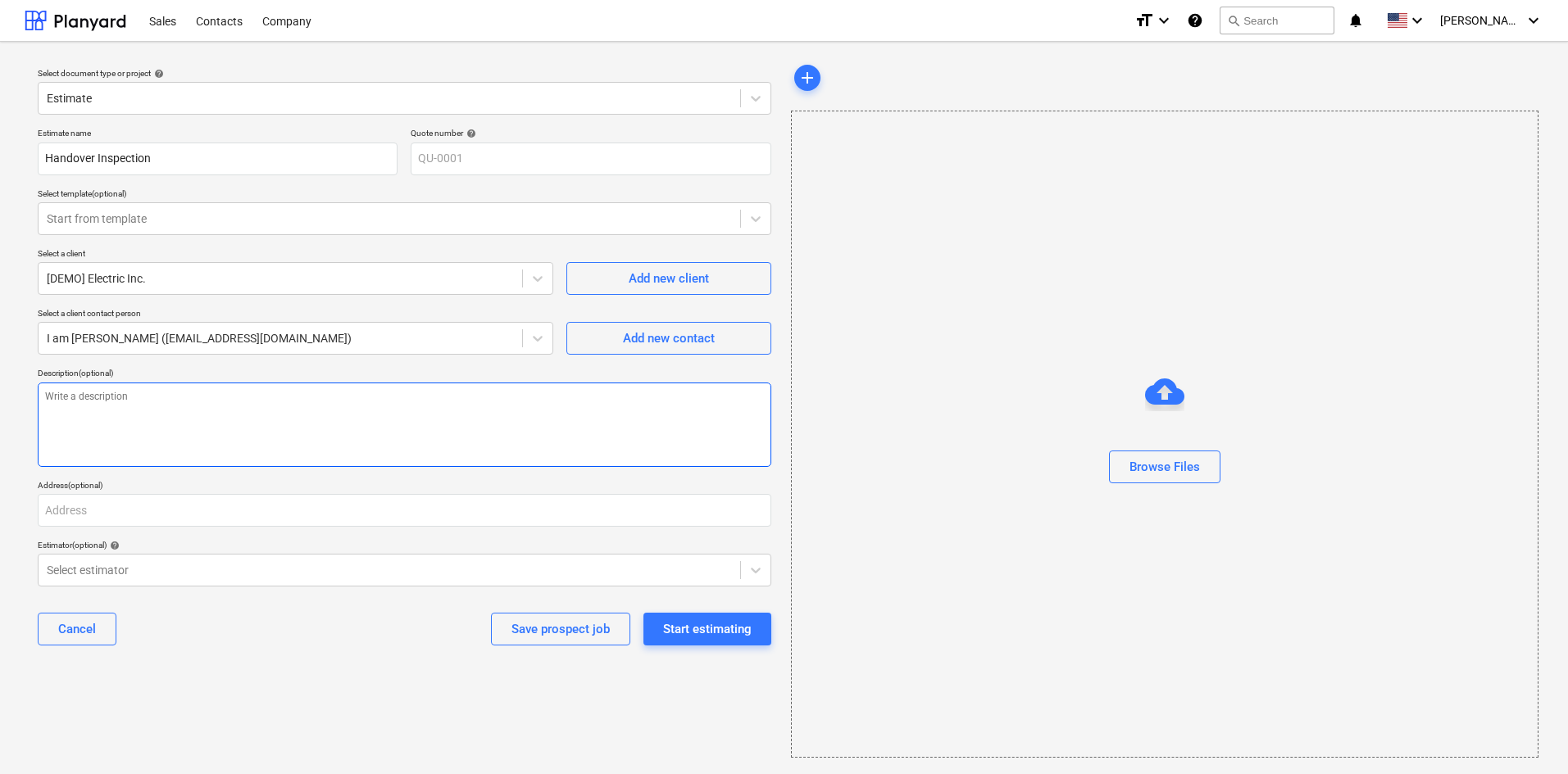
click at [241, 404] on textarea at bounding box center [404, 425] width 734 height 85
click at [677, 629] on div "Start estimating" at bounding box center [706, 629] width 88 height 21
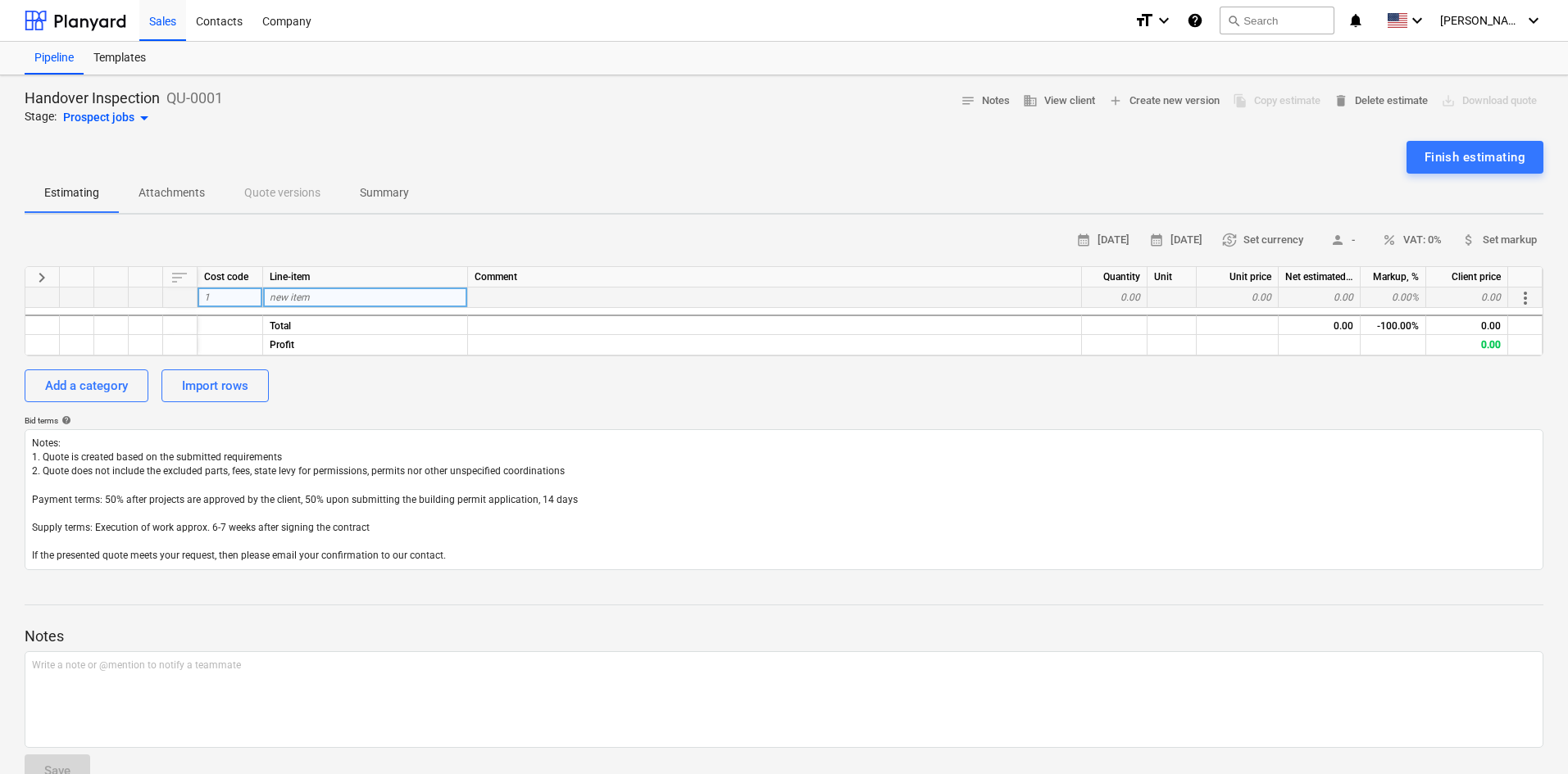
click at [230, 294] on div "1" at bounding box center [230, 298] width 66 height 21
click at [329, 302] on div "new item" at bounding box center [365, 298] width 205 height 21
click at [1126, 295] on div "0.00" at bounding box center [1114, 298] width 66 height 21
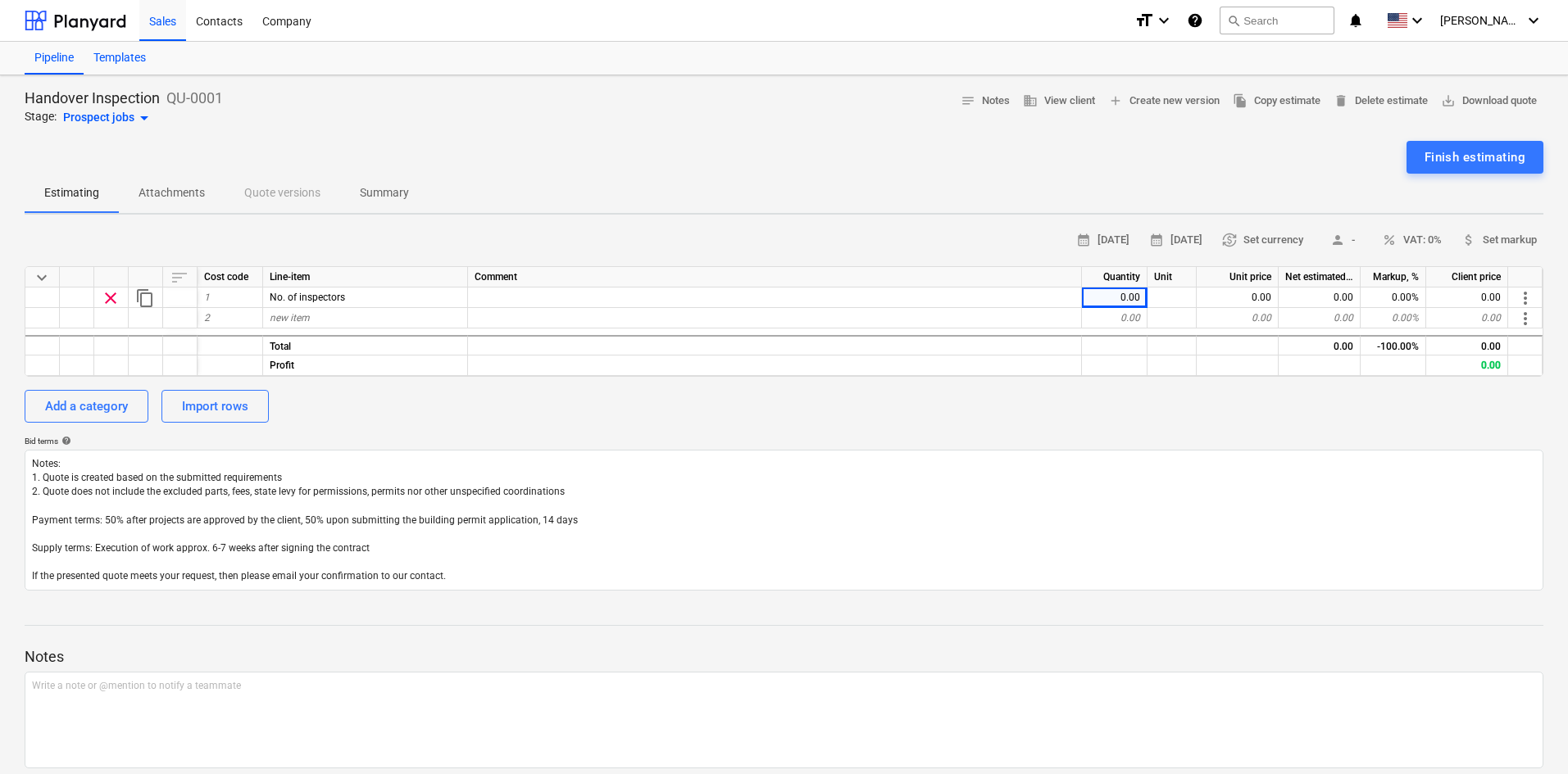
click at [102, 50] on div "Templates" at bounding box center [120, 58] width 72 height 33
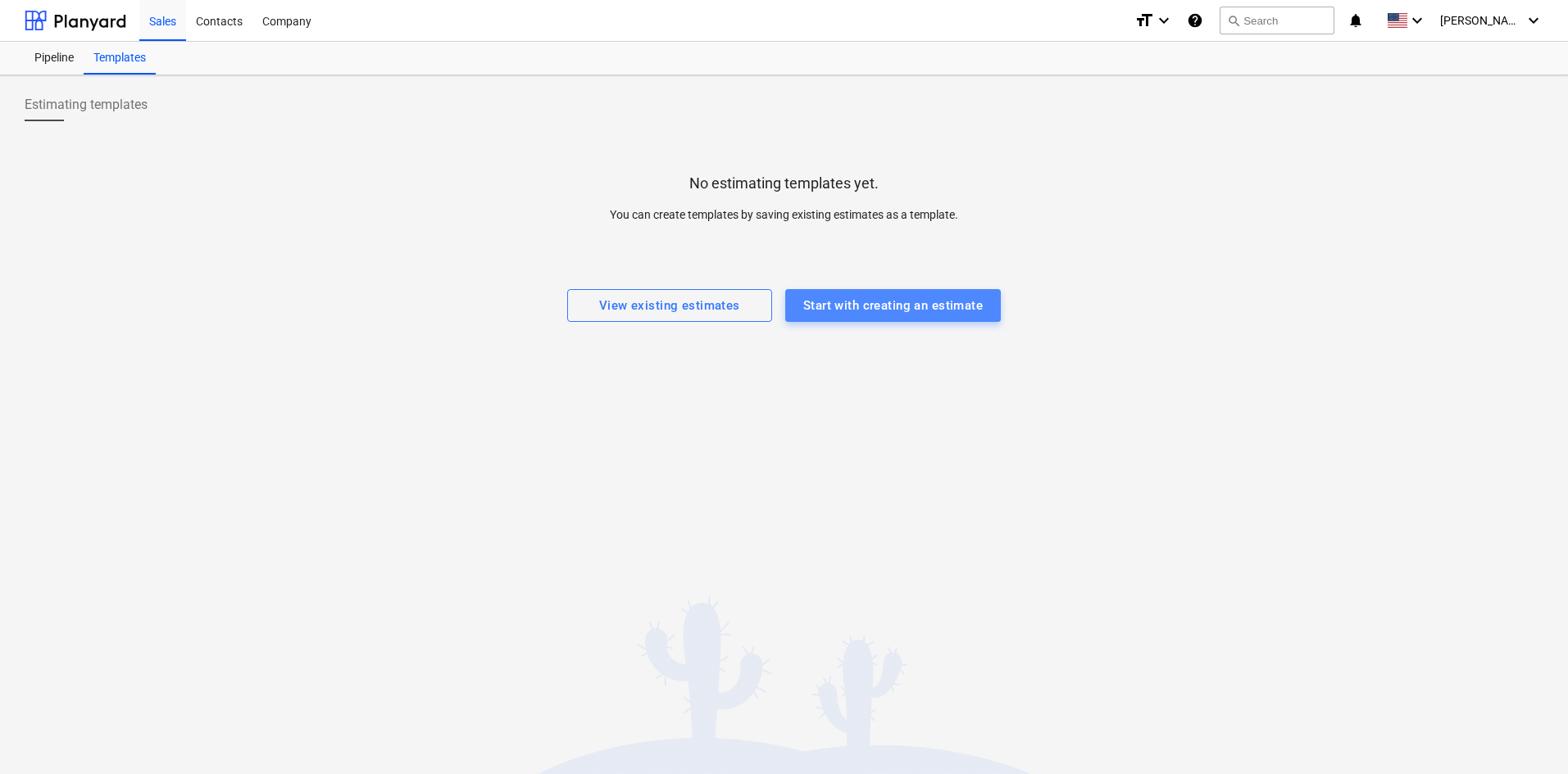
click at [886, 306] on div "Start with creating an estimate" at bounding box center [893, 306] width 180 height 21
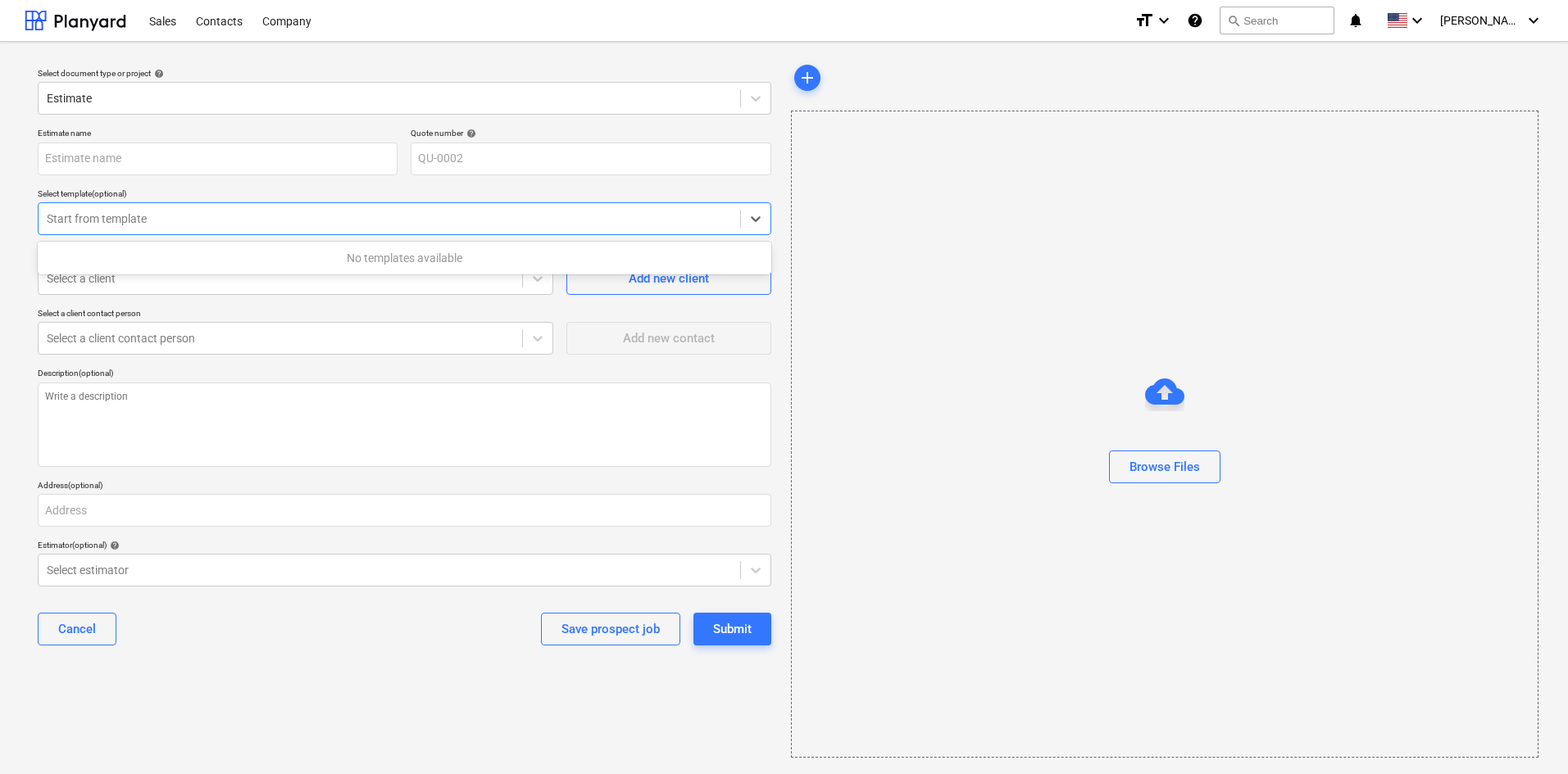
click at [217, 217] on div at bounding box center [390, 218] width 685 height 16
click at [349, 265] on div "No templates available" at bounding box center [404, 258] width 734 height 27
click at [307, 203] on div "Start from template" at bounding box center [404, 218] width 734 height 33
click at [756, 217] on icon at bounding box center [755, 218] width 16 height 16
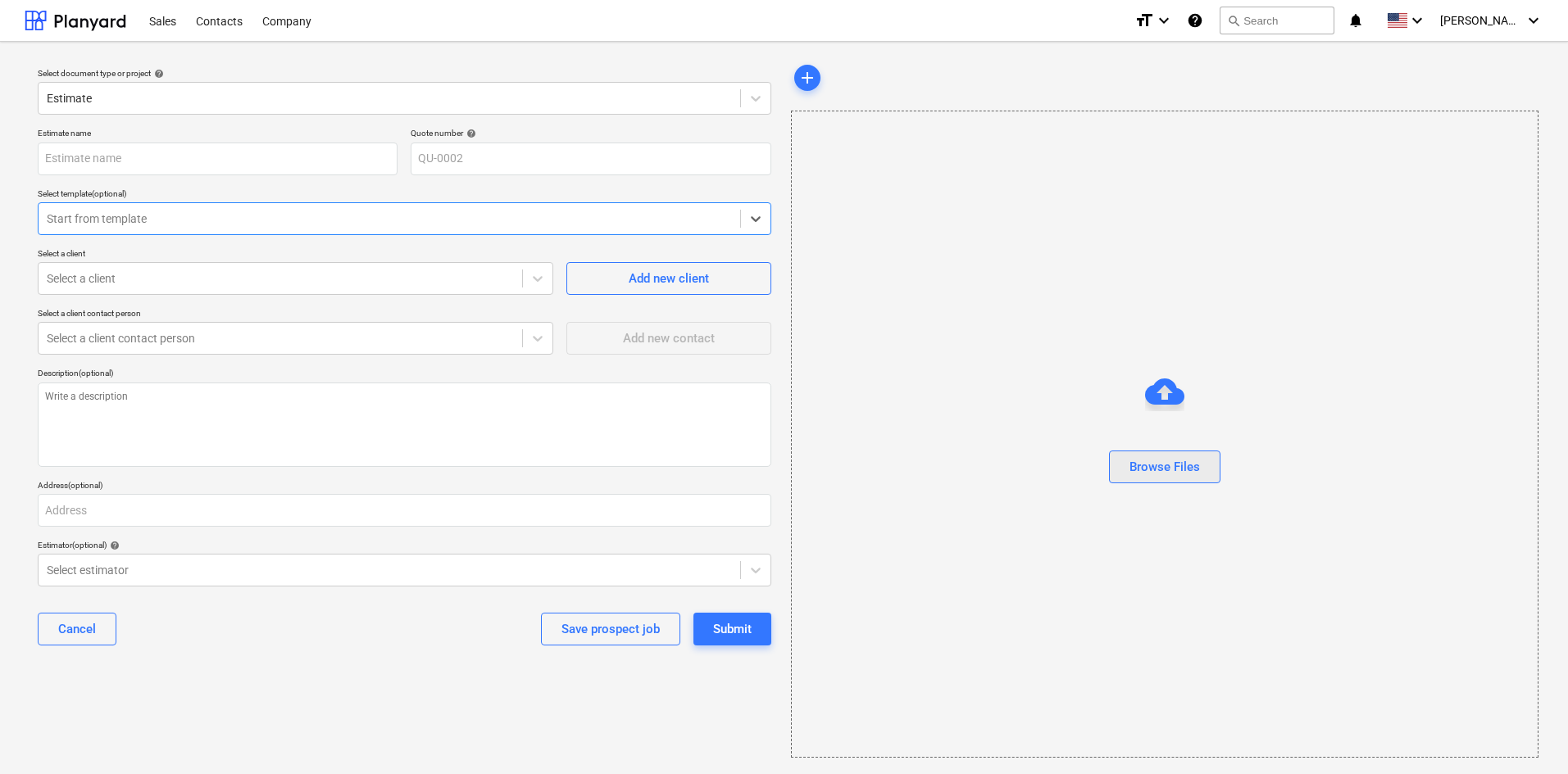
click at [1176, 476] on div "Browse Files" at bounding box center [1165, 467] width 70 height 21
click at [1177, 460] on div "Browse Files" at bounding box center [1165, 467] width 70 height 21
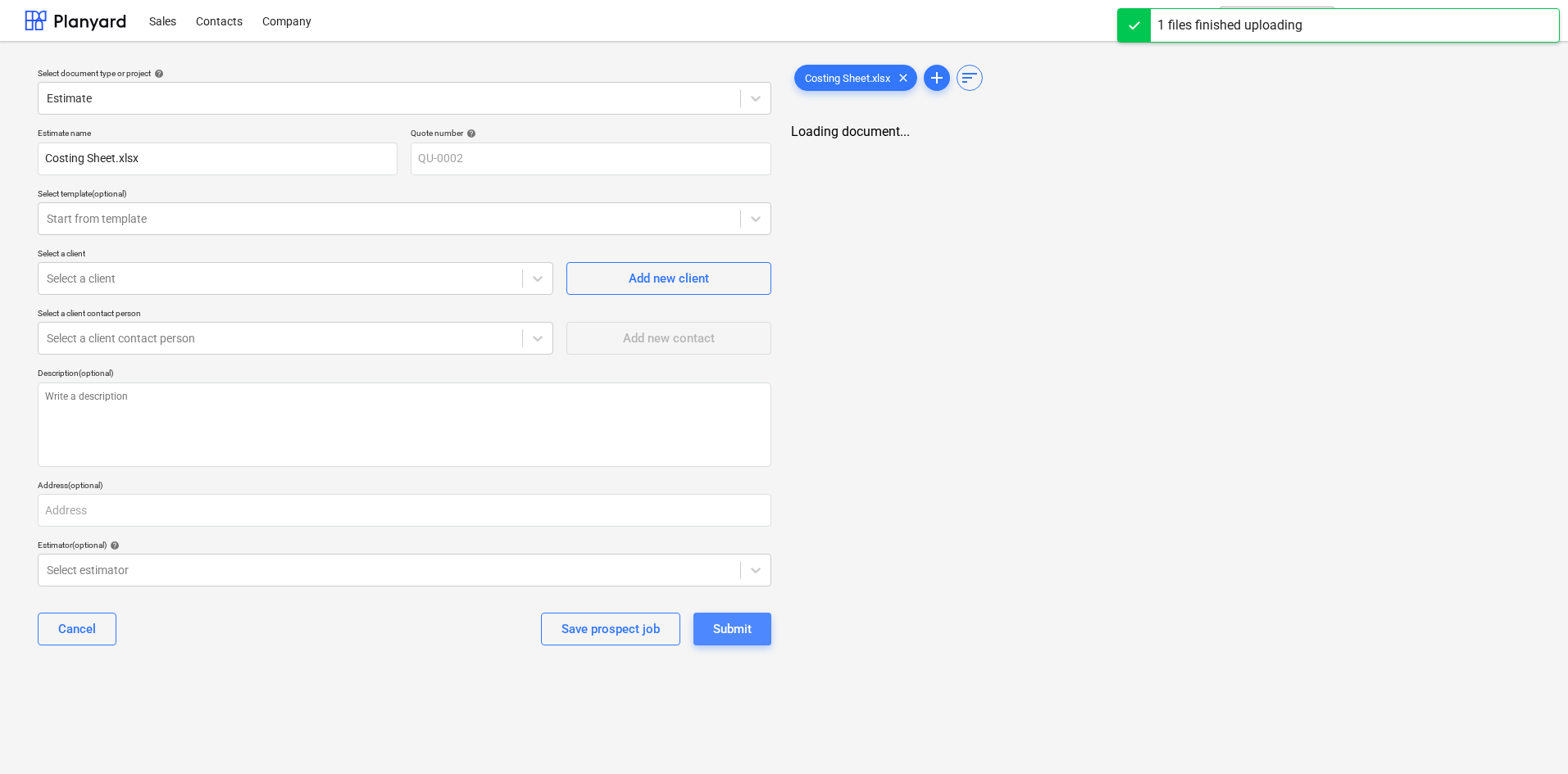
click at [747, 631] on div "Submit" at bounding box center [732, 629] width 39 height 21
click at [188, 223] on div at bounding box center [390, 218] width 685 height 16
click at [170, 311] on div "Select a client contact person" at bounding box center [295, 313] width 516 height 10
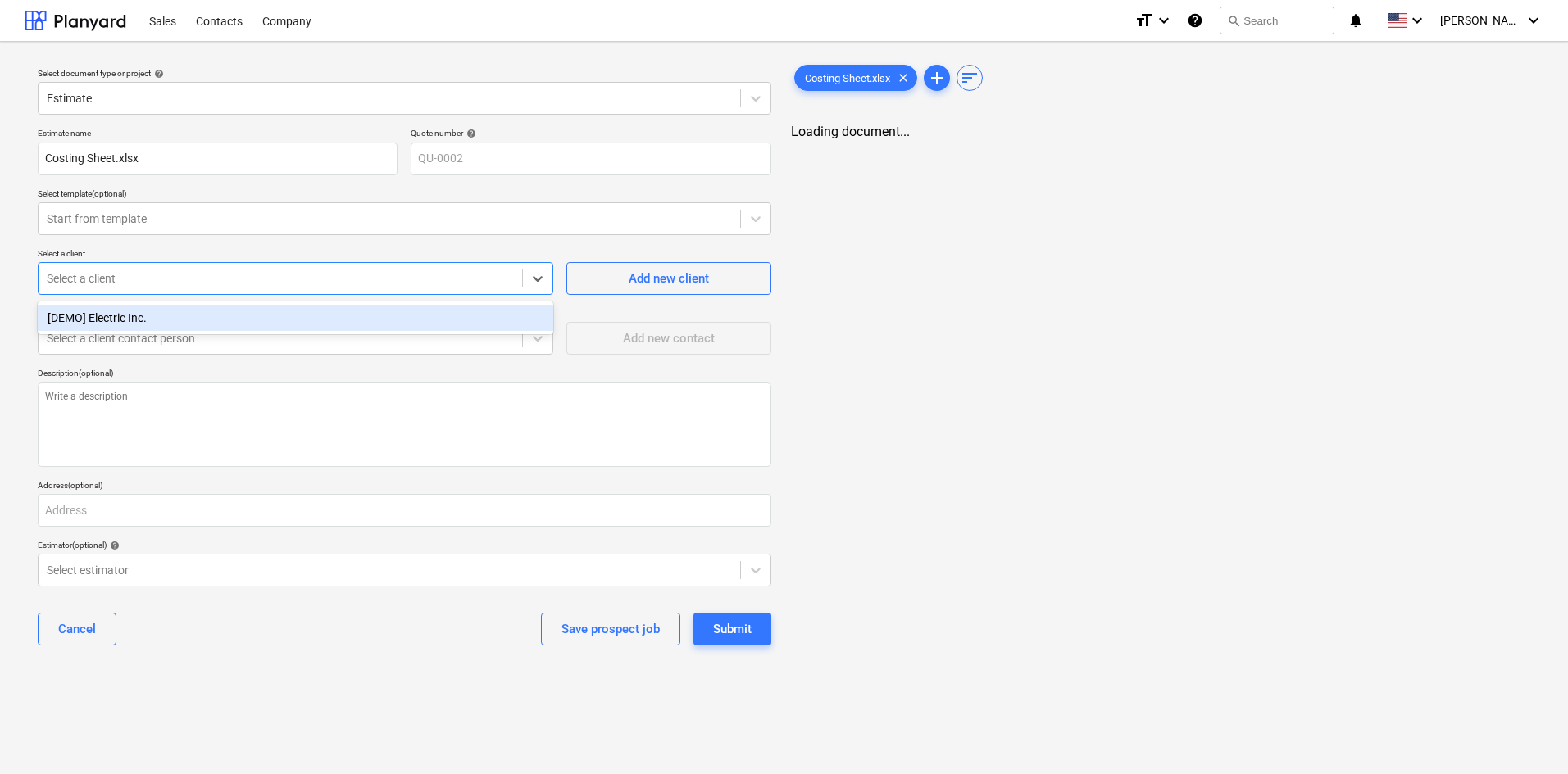
click at [170, 281] on div at bounding box center [280, 278] width 467 height 16
click at [158, 313] on div "[DEMO] Electric Inc." at bounding box center [295, 318] width 516 height 27
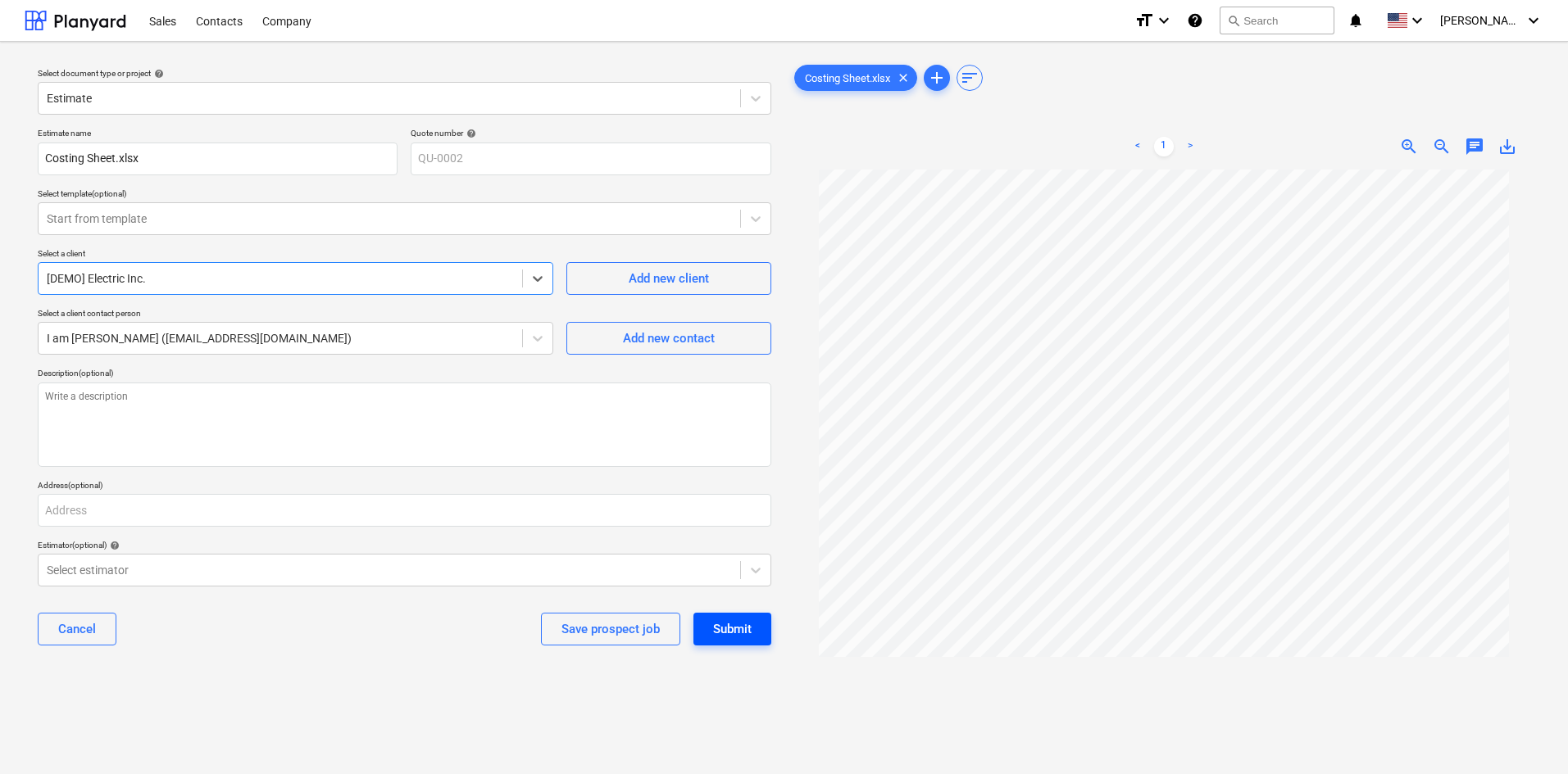
click at [732, 623] on div "Submit" at bounding box center [732, 629] width 39 height 21
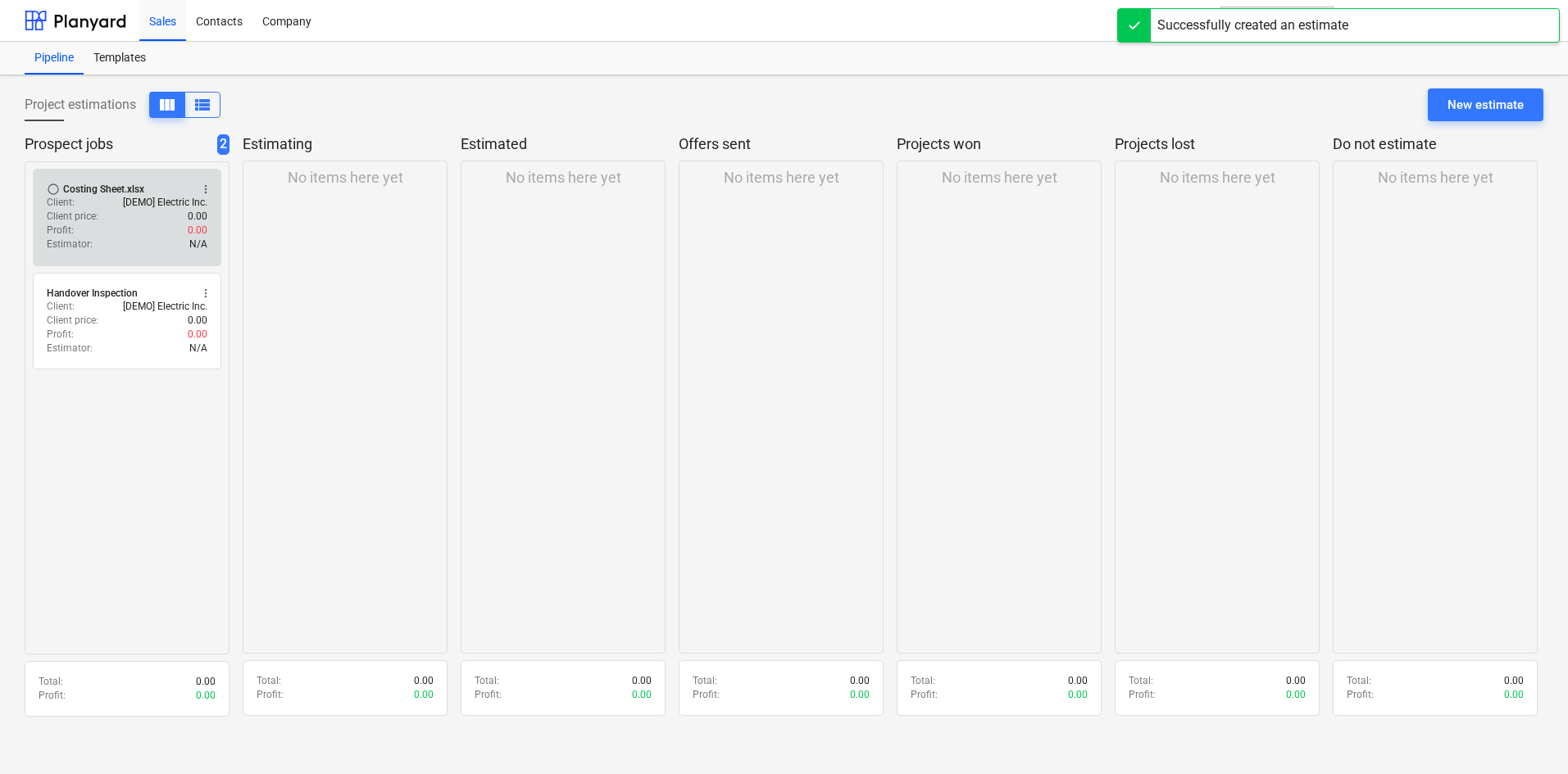
click at [110, 204] on div "Client : [DEMO] Electric Inc." at bounding box center [128, 203] width 161 height 14
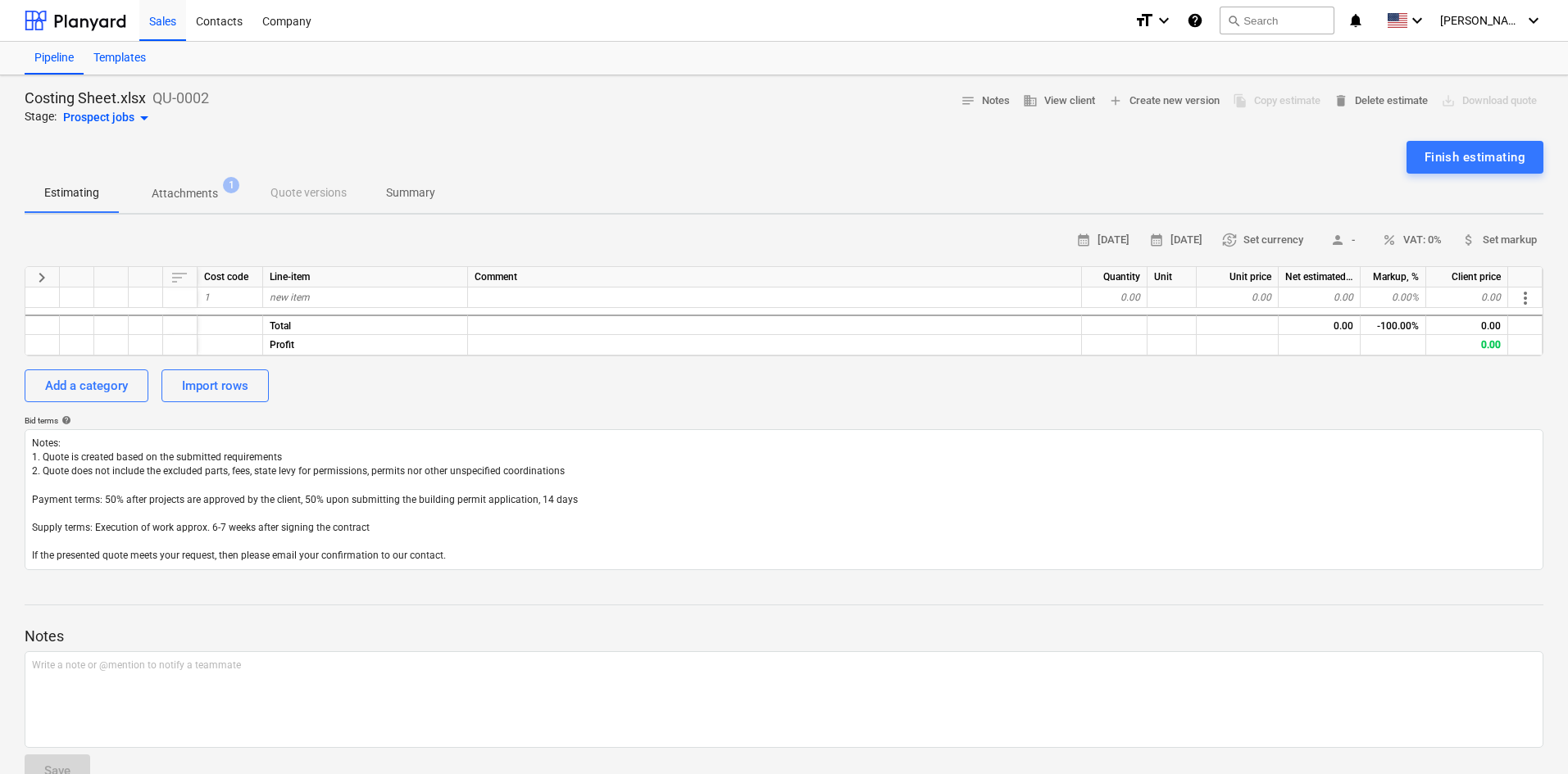
click at [129, 48] on div "Templates" at bounding box center [120, 58] width 72 height 33
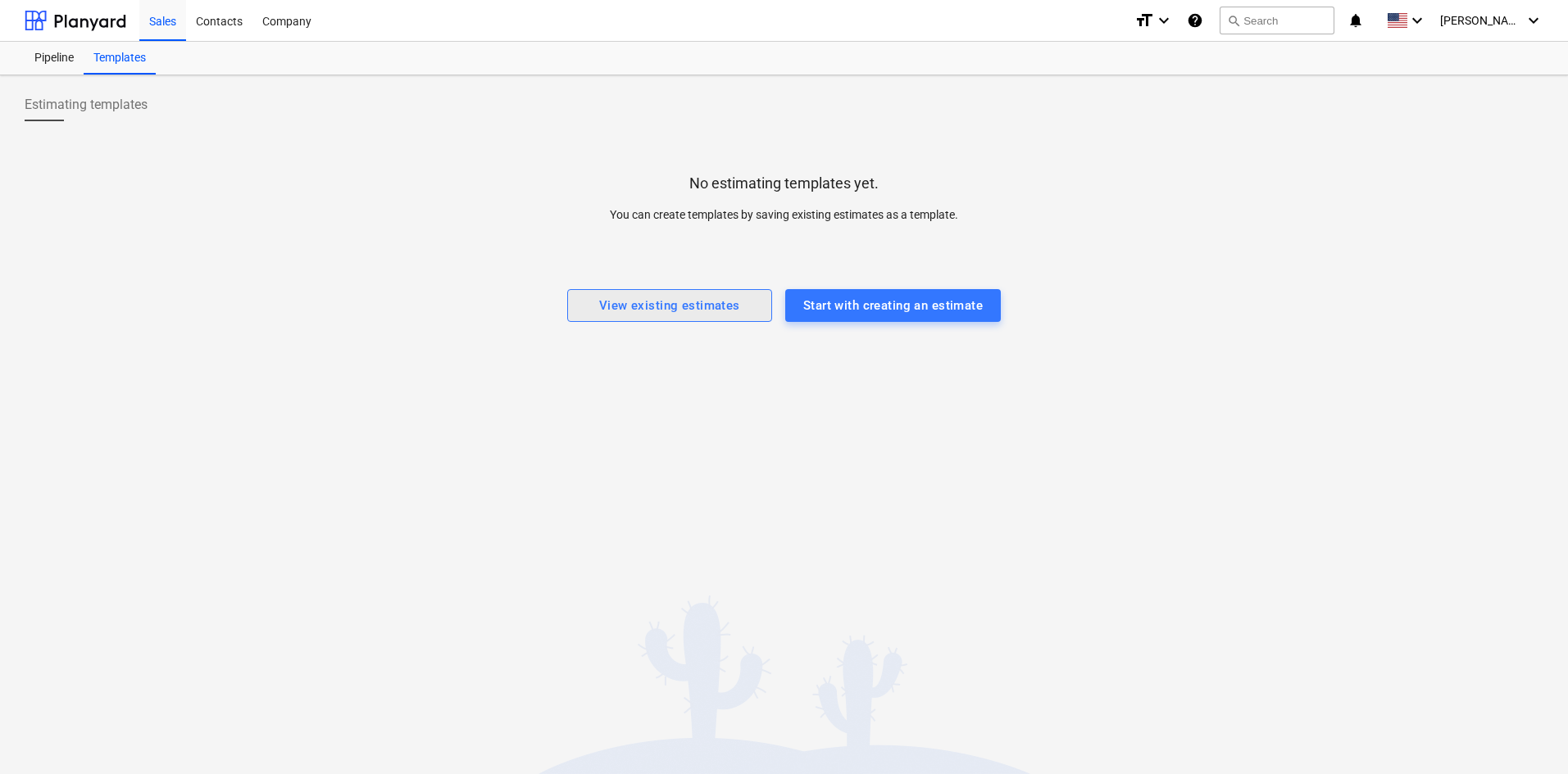
click at [699, 310] on div "View existing estimates" at bounding box center [670, 306] width 141 height 21
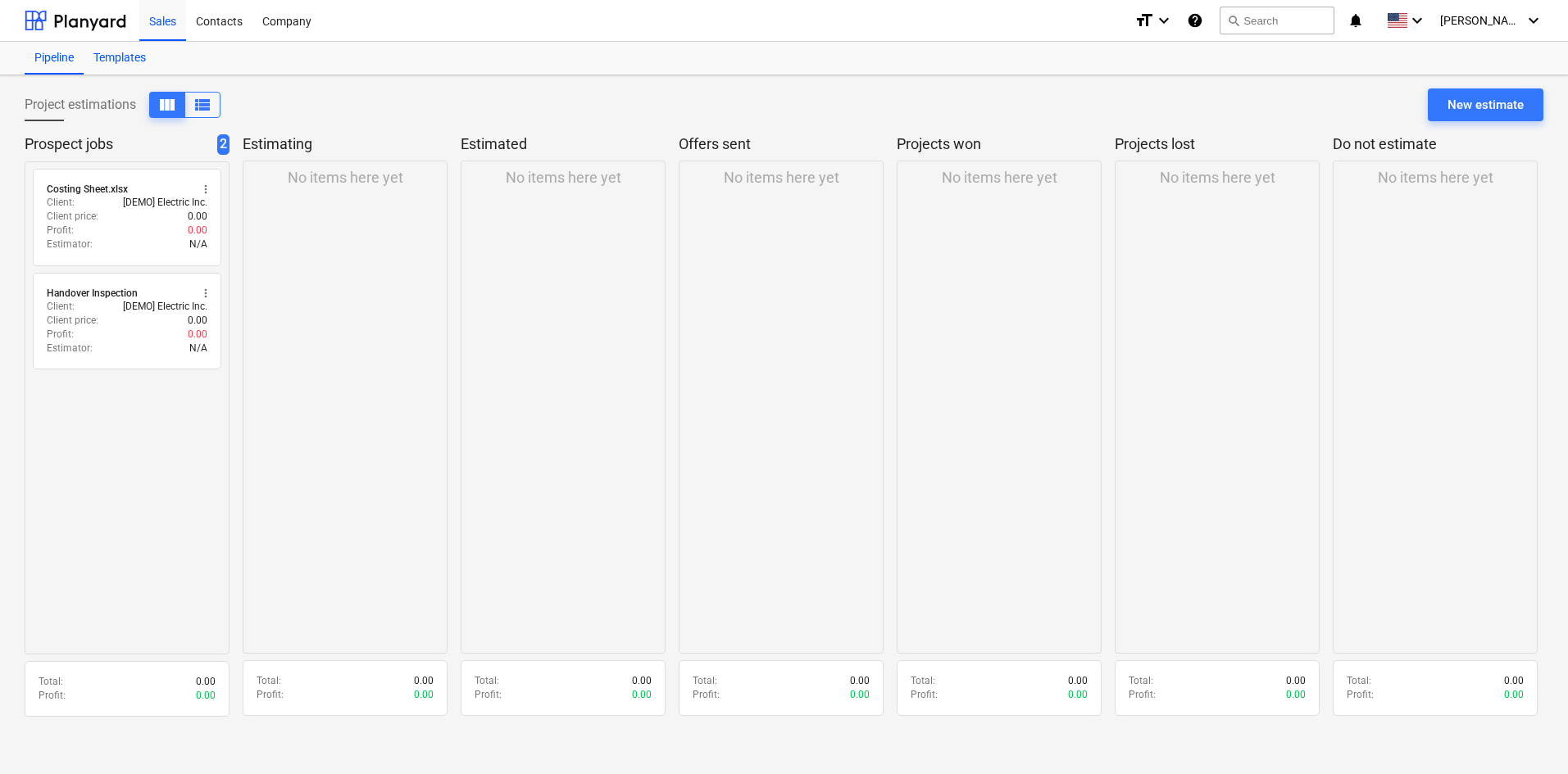
click at [113, 61] on div "Templates" at bounding box center [120, 58] width 72 height 33
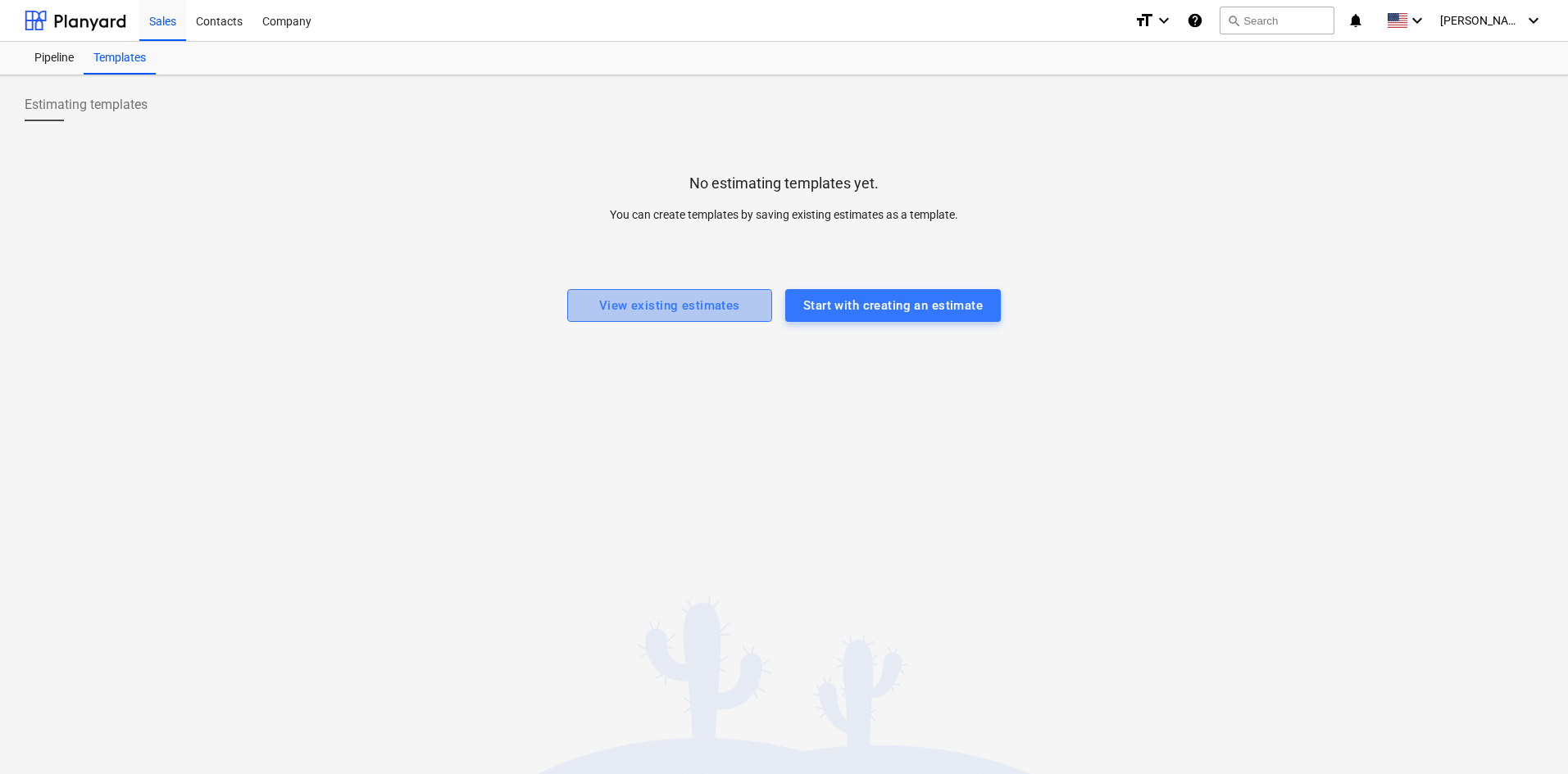
click at [668, 300] on div "View existing estimates" at bounding box center [670, 306] width 141 height 21
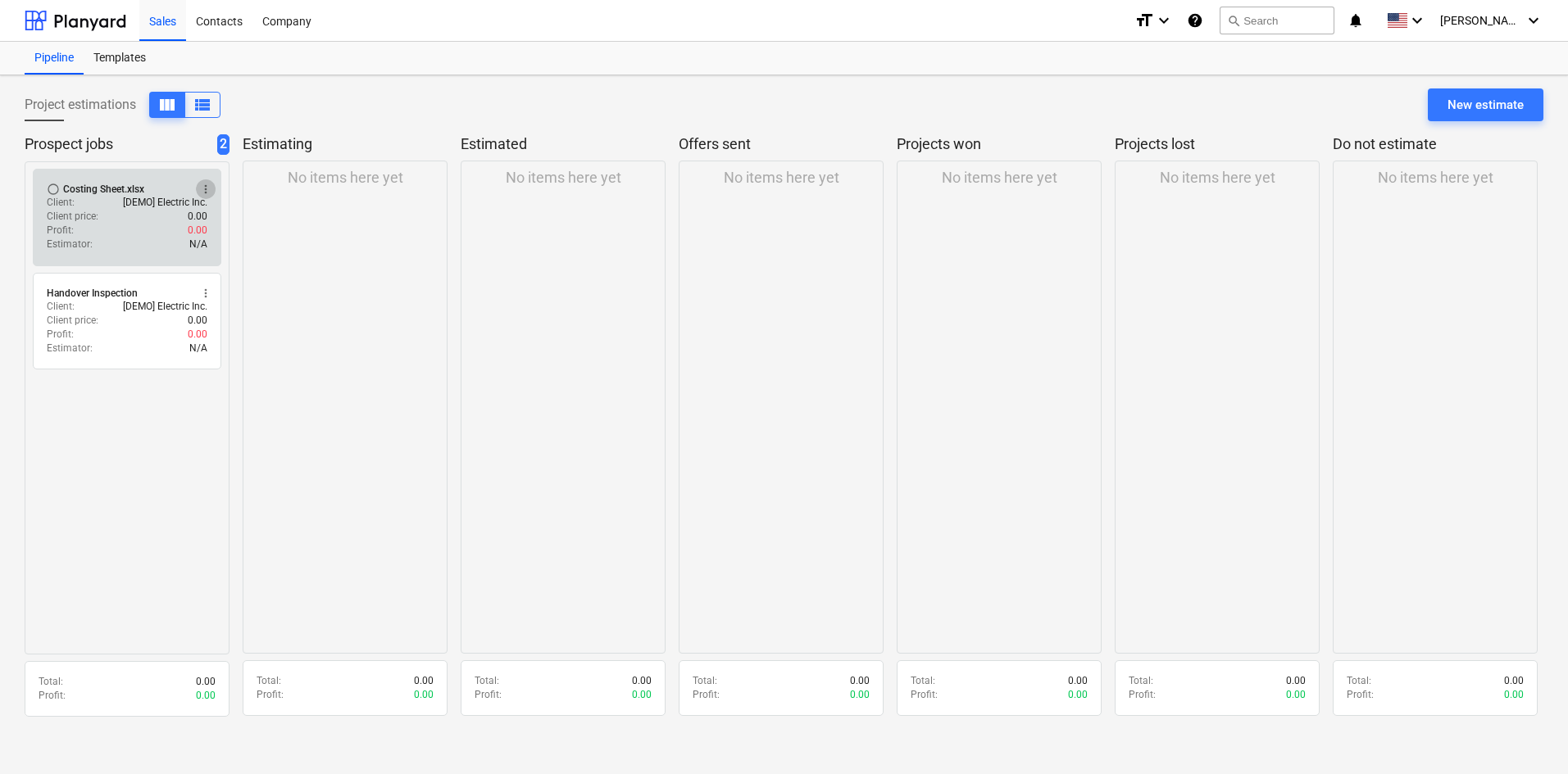
click at [204, 185] on span "more_vert" at bounding box center [206, 188] width 13 height 13
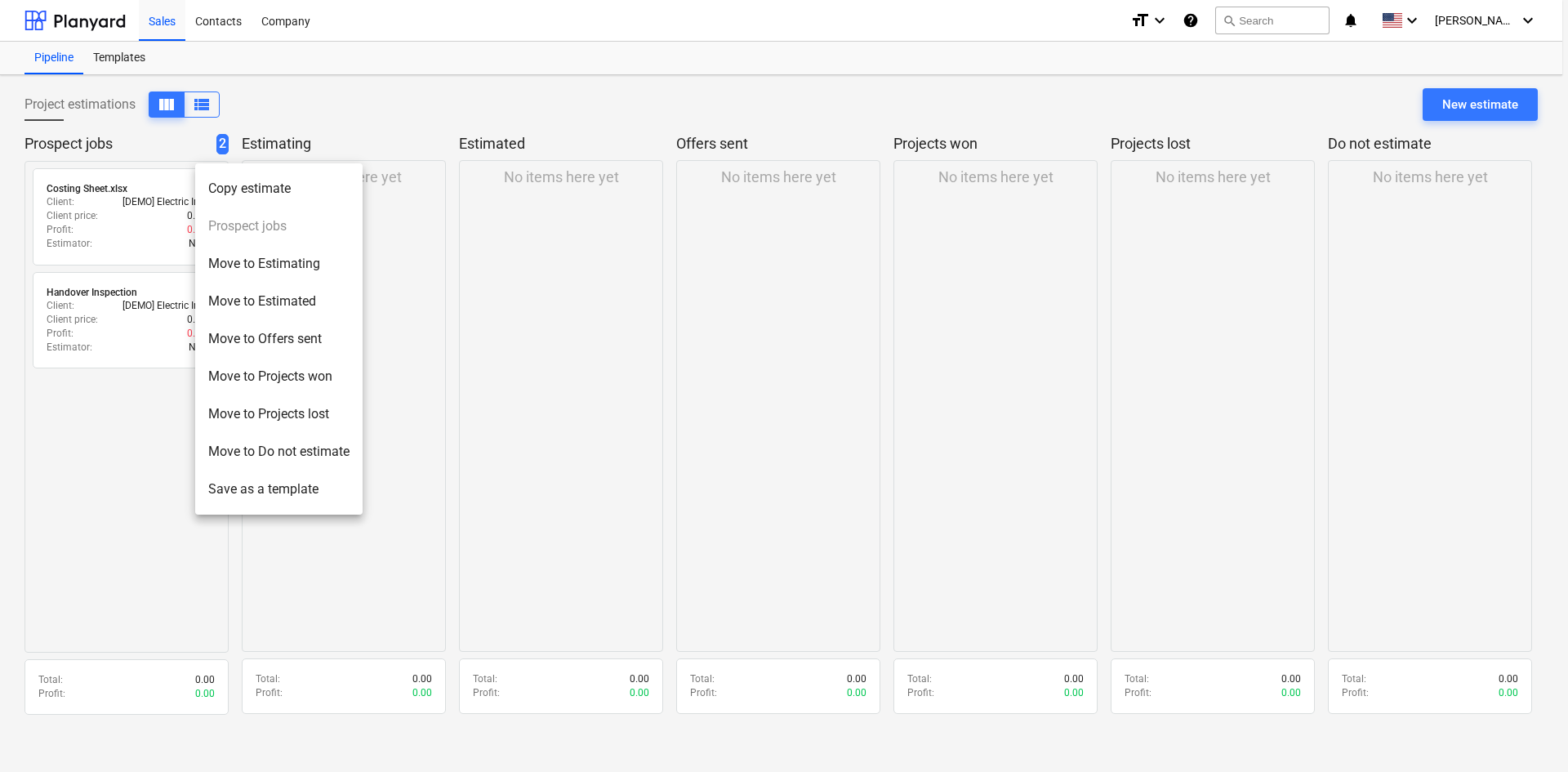
click at [118, 207] on div at bounding box center [784, 386] width 1568 height 772
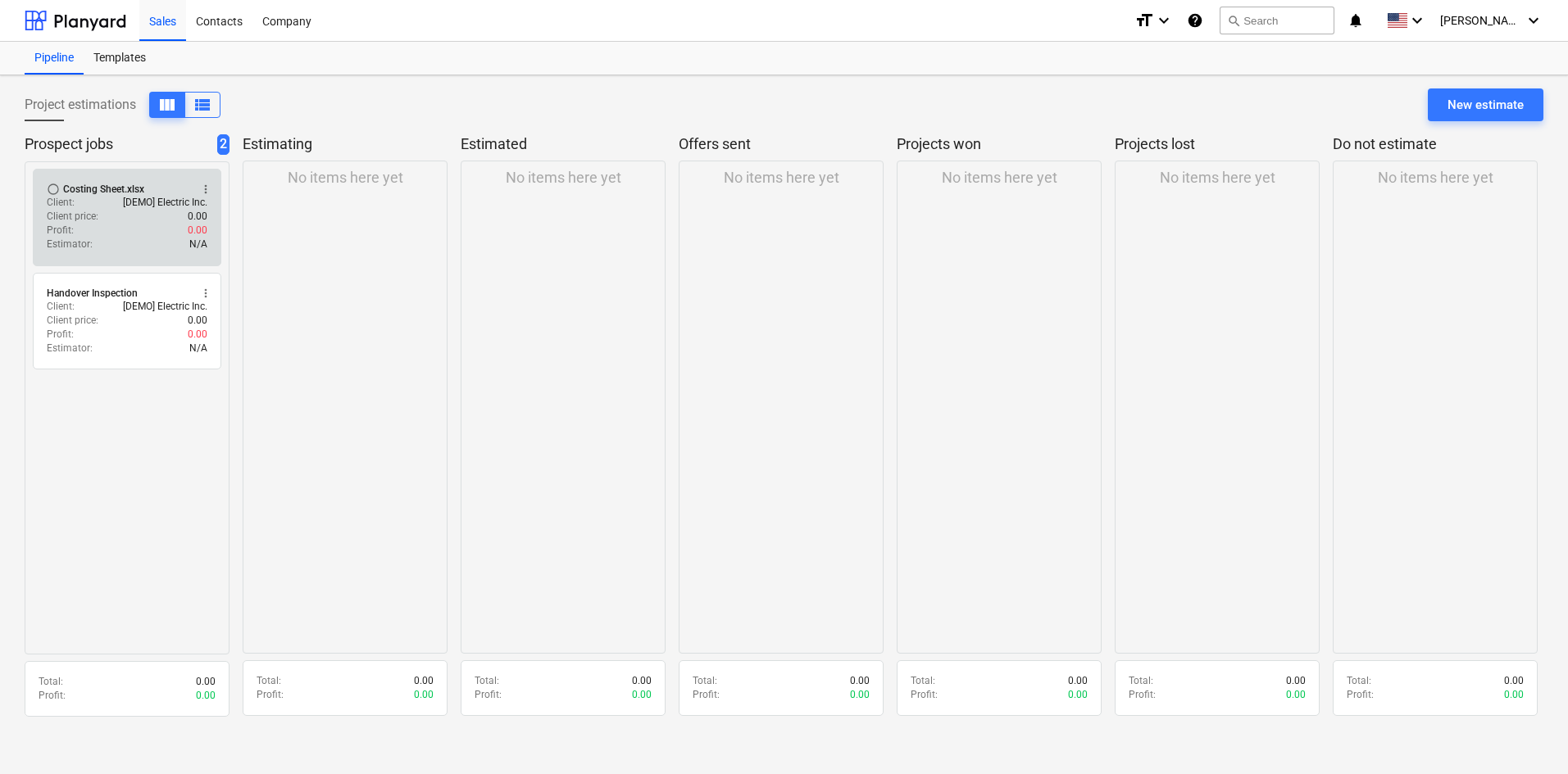
click at [108, 231] on div "Profit : 0.00" at bounding box center [128, 230] width 161 height 14
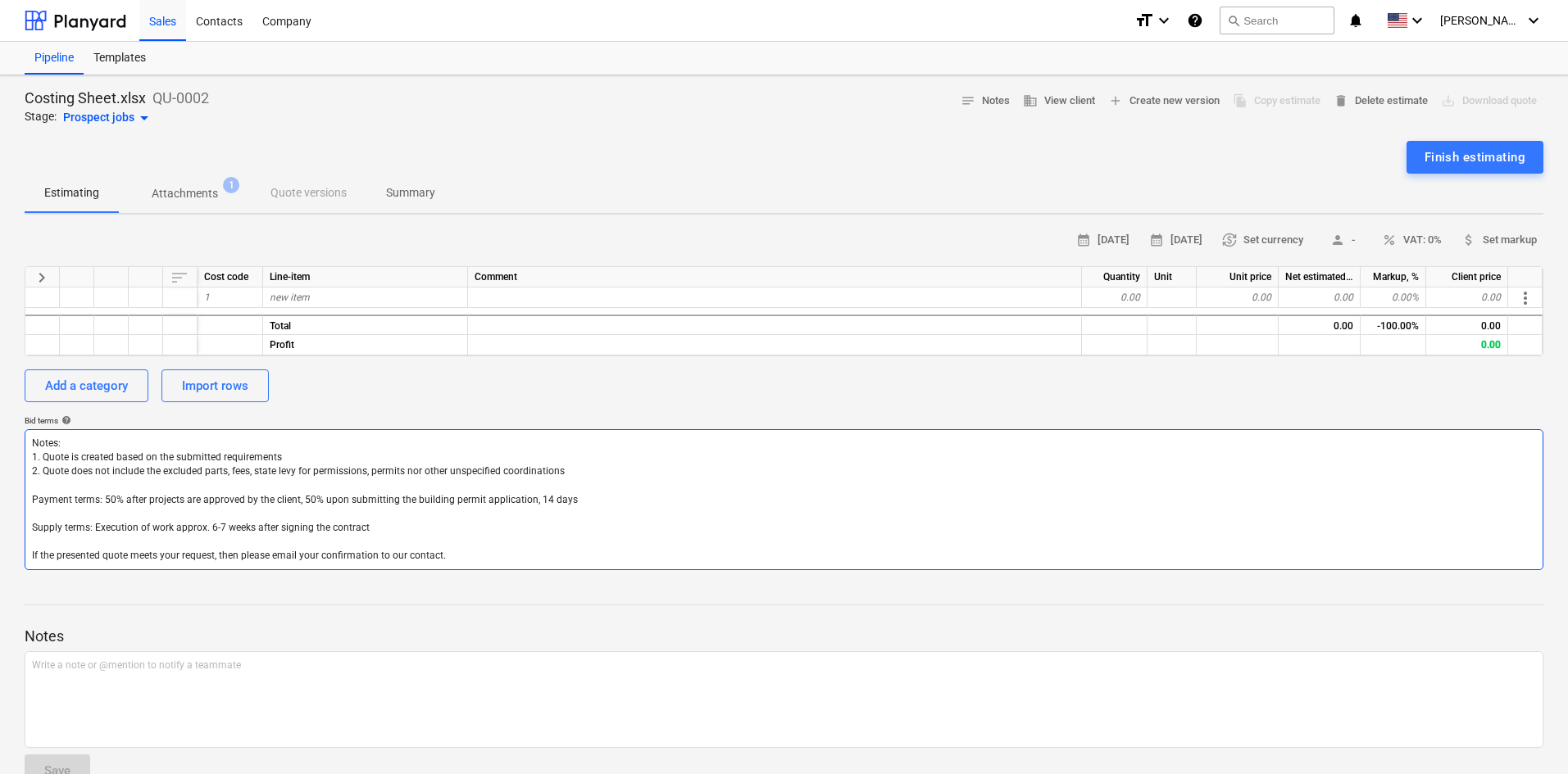
click at [212, 506] on textarea "Notes: 1. Quote is created based on the submitted requirements 2. Quote does no…" at bounding box center [784, 499] width 1518 height 141
click at [418, 521] on textarea "Notes: 1. Quote is created based on the submitted requirements 2. Quote does no…" at bounding box center [784, 499] width 1518 height 141
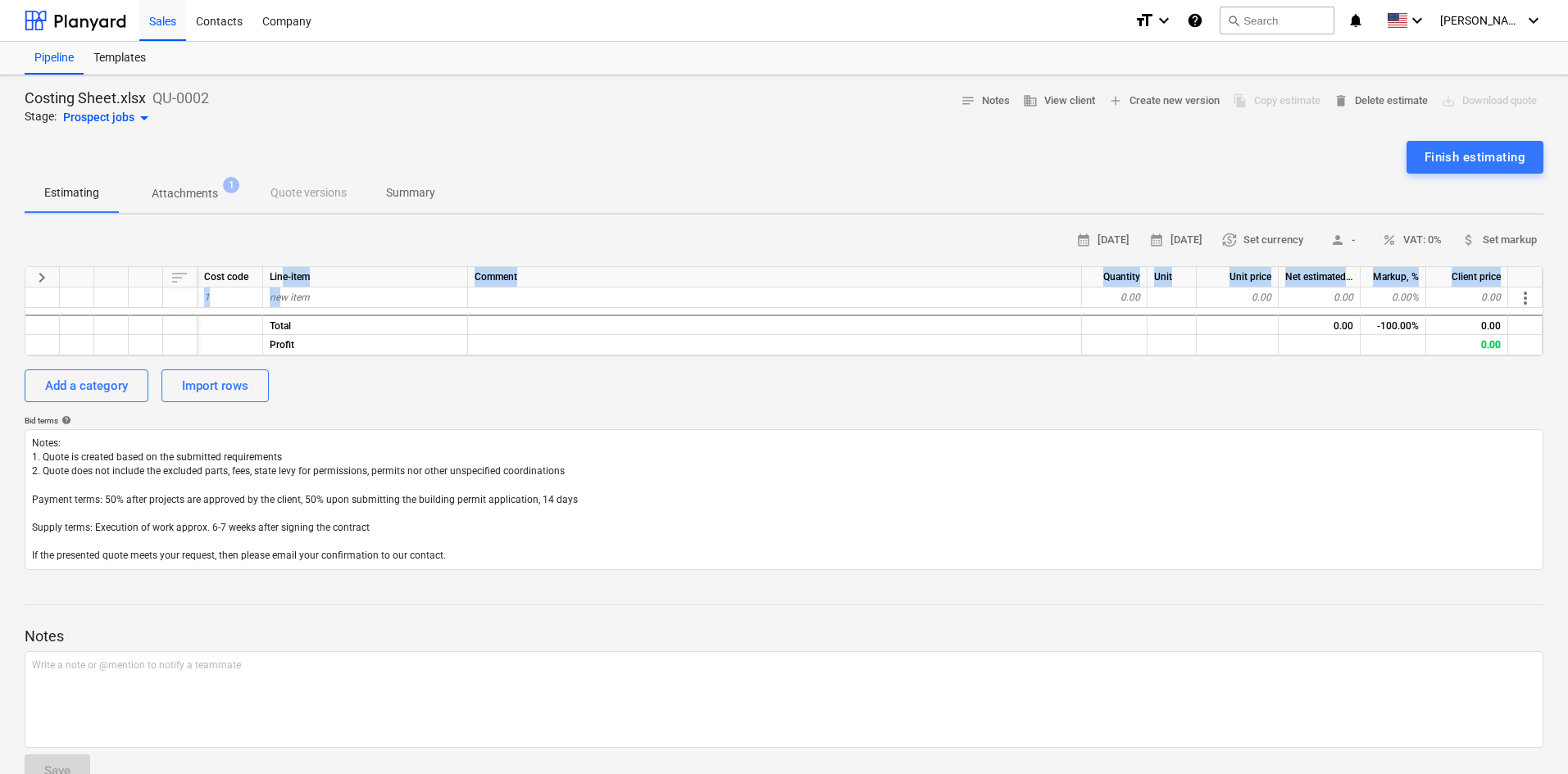
drag, startPoint x: 277, startPoint y: 301, endPoint x: 296, endPoint y: 241, distance: 62.9
click at [291, 260] on div "calendar_month [DATE] calendar_month [DATE] currency_exchange Set currency pers…" at bounding box center [784, 399] width 1518 height 342
click at [278, 295] on span "new item" at bounding box center [289, 297] width 40 height 11
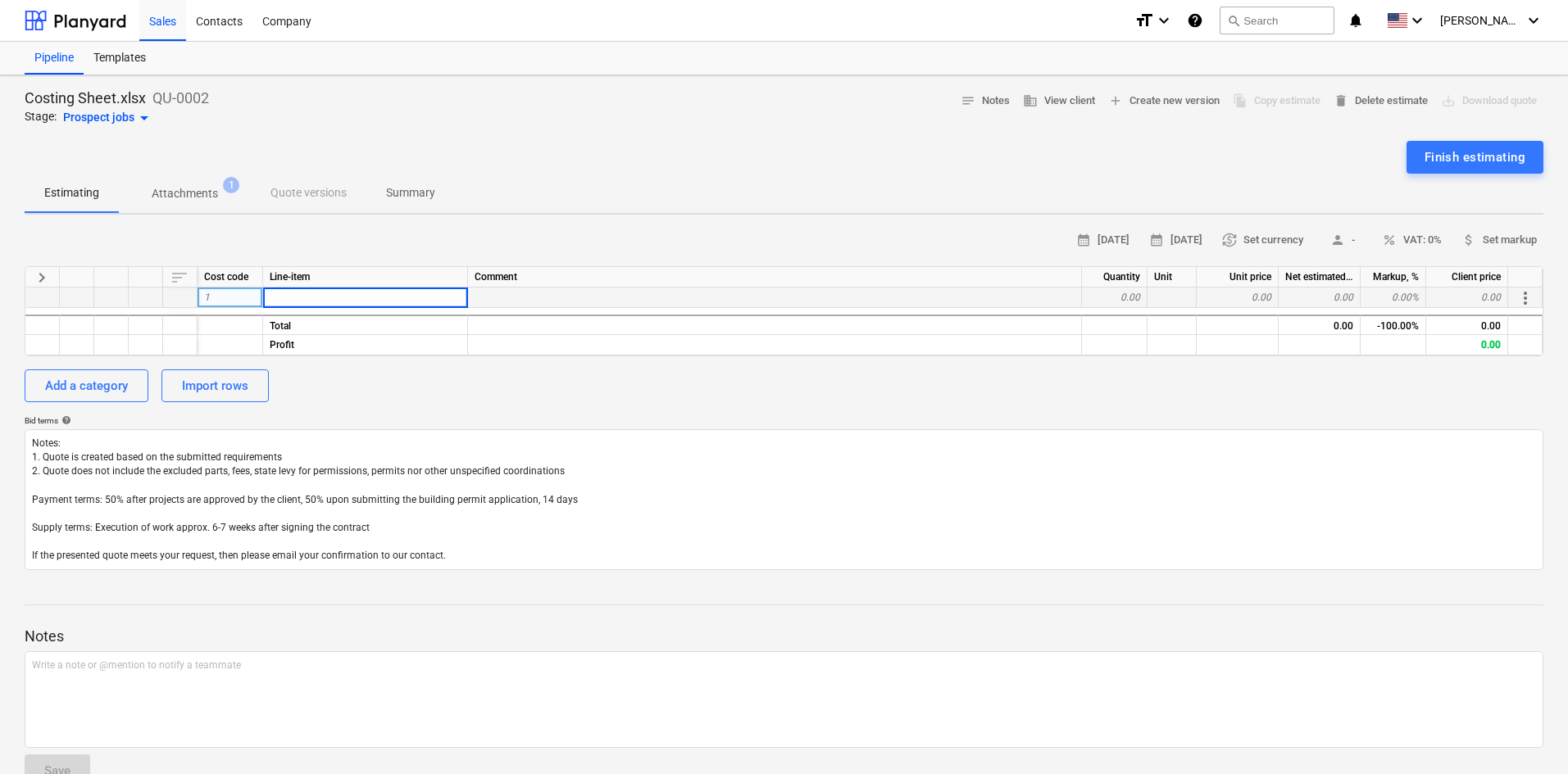
click at [230, 295] on div "1" at bounding box center [230, 298] width 66 height 21
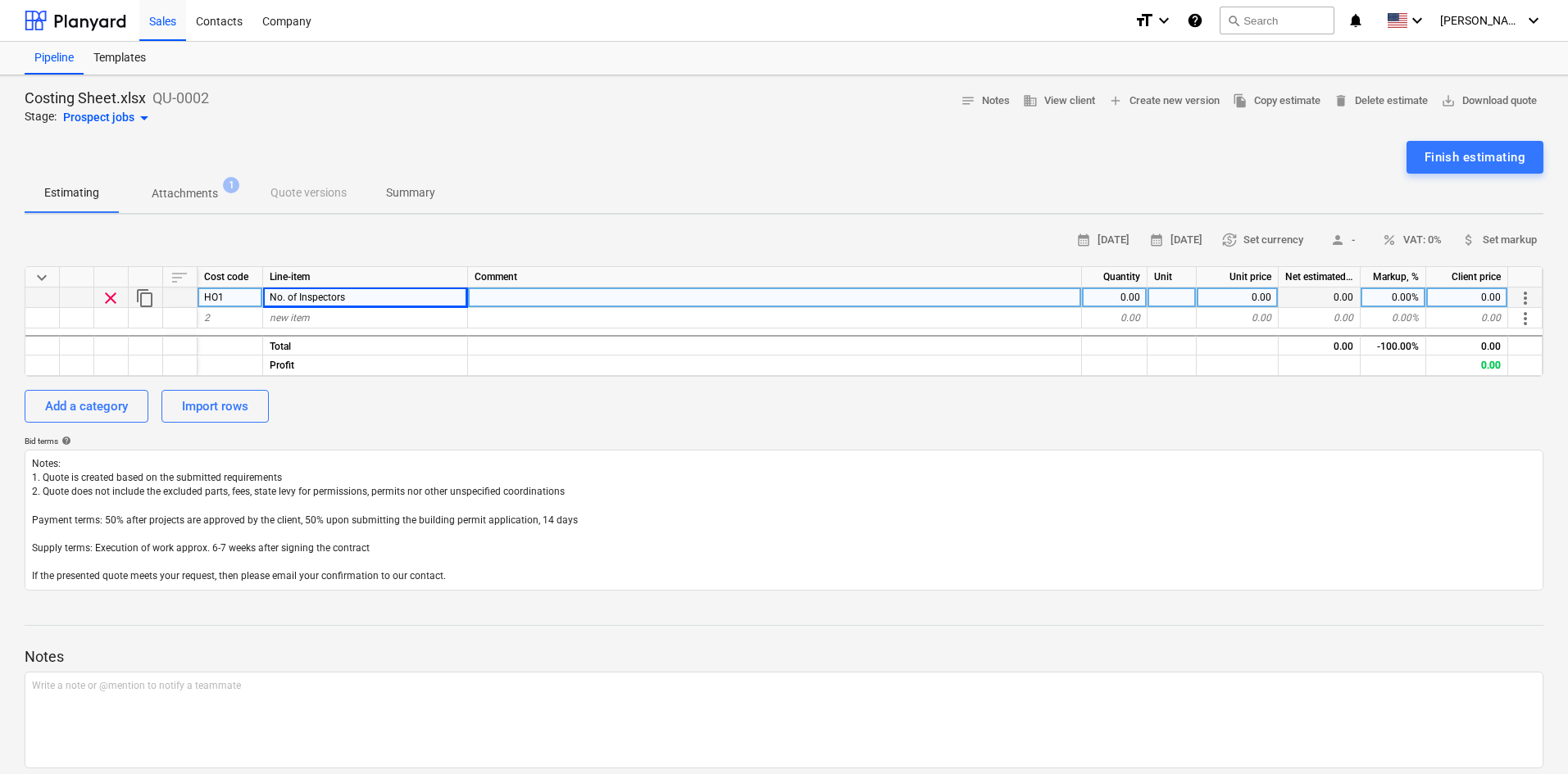
click at [1128, 296] on div "0.00" at bounding box center [1114, 298] width 66 height 21
click at [1192, 303] on div at bounding box center [1172, 298] width 49 height 21
click at [1243, 301] on div "0.00" at bounding box center [1237, 298] width 82 height 21
click at [1105, 302] on div "0.00" at bounding box center [1114, 298] width 66 height 21
click at [1238, 305] on div "0.00" at bounding box center [1237, 298] width 82 height 21
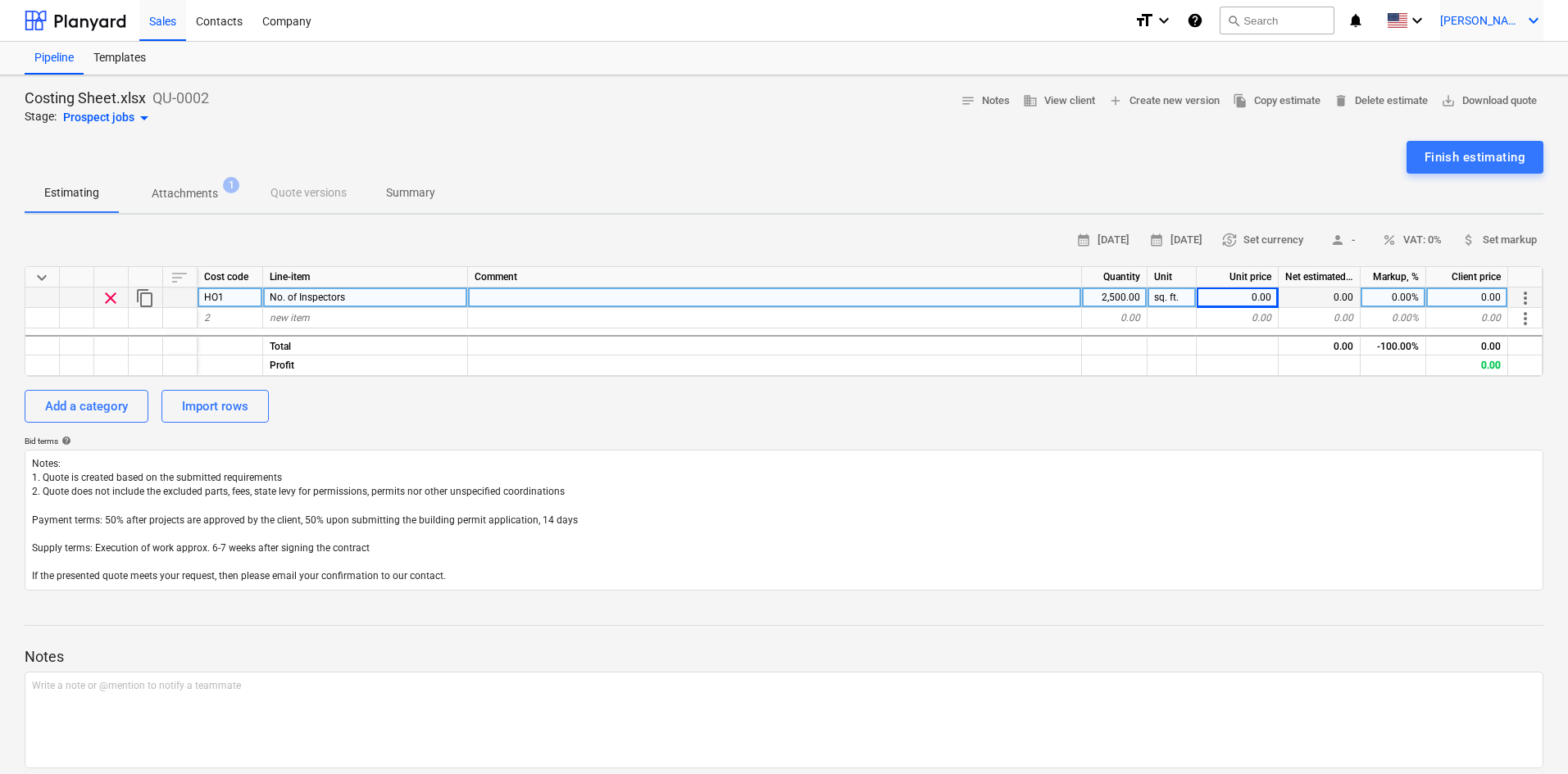
click at [1531, 25] on icon "keyboard_arrow_down" at bounding box center [1533, 20] width 20 height 20
click at [1479, 57] on div "Settings" at bounding box center [1493, 63] width 98 height 27
click at [1222, 293] on div "0.00" at bounding box center [1237, 298] width 82 height 21
click at [407, 295] on div "No. of Inspectors" at bounding box center [365, 298] width 205 height 21
click at [1249, 292] on div "0.00" at bounding box center [1237, 298] width 82 height 21
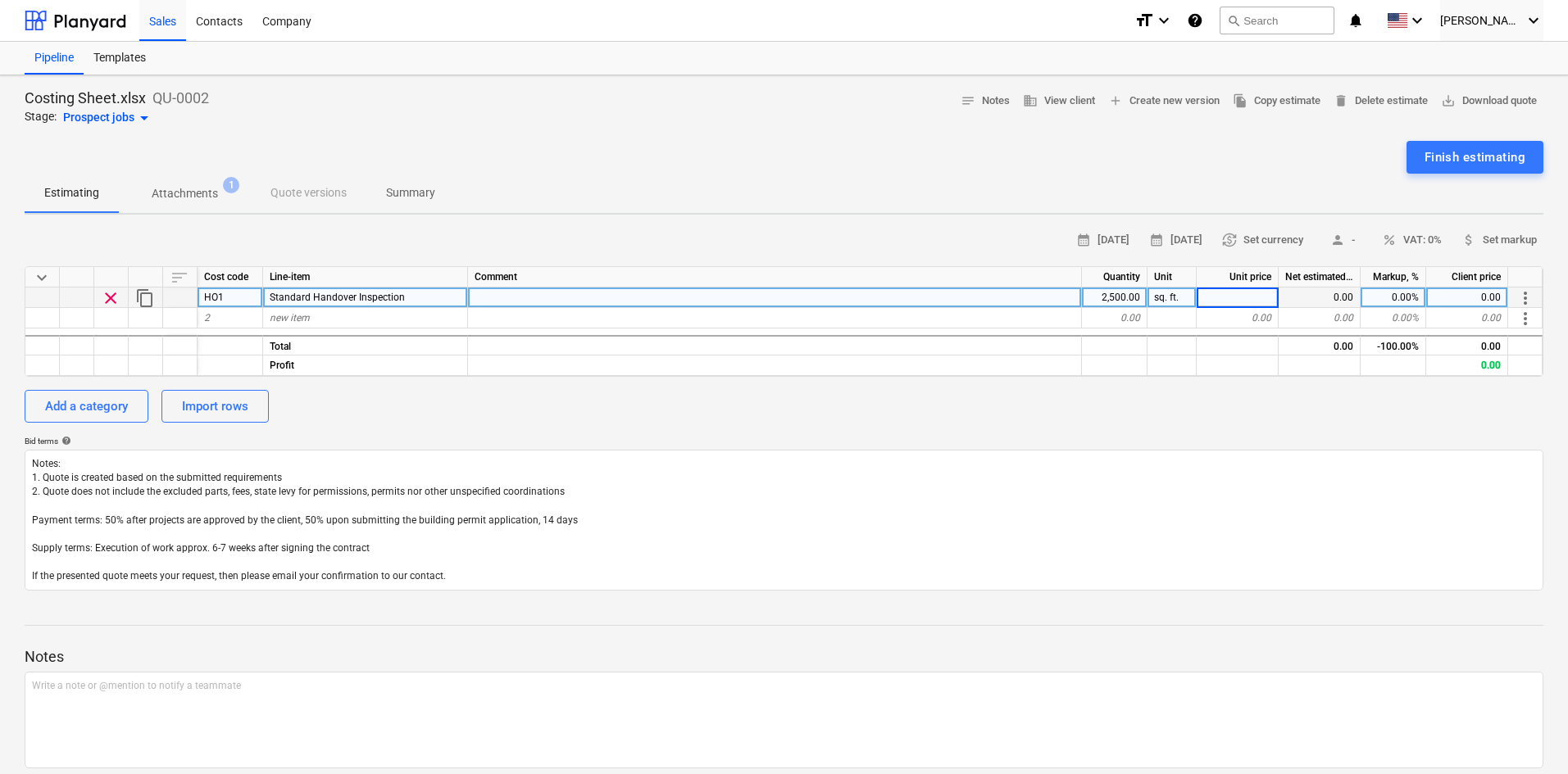
click at [1242, 295] on input at bounding box center [1237, 297] width 81 height 20
click at [1399, 299] on div "0.00%" at bounding box center [1393, 298] width 66 height 21
click at [1246, 298] on div "1.10" at bounding box center [1237, 298] width 82 height 21
click at [1391, 292] on div "0.00%" at bounding box center [1393, 298] width 66 height 21
click at [1384, 407] on div "Add a category Import rows" at bounding box center [784, 407] width 1518 height 33
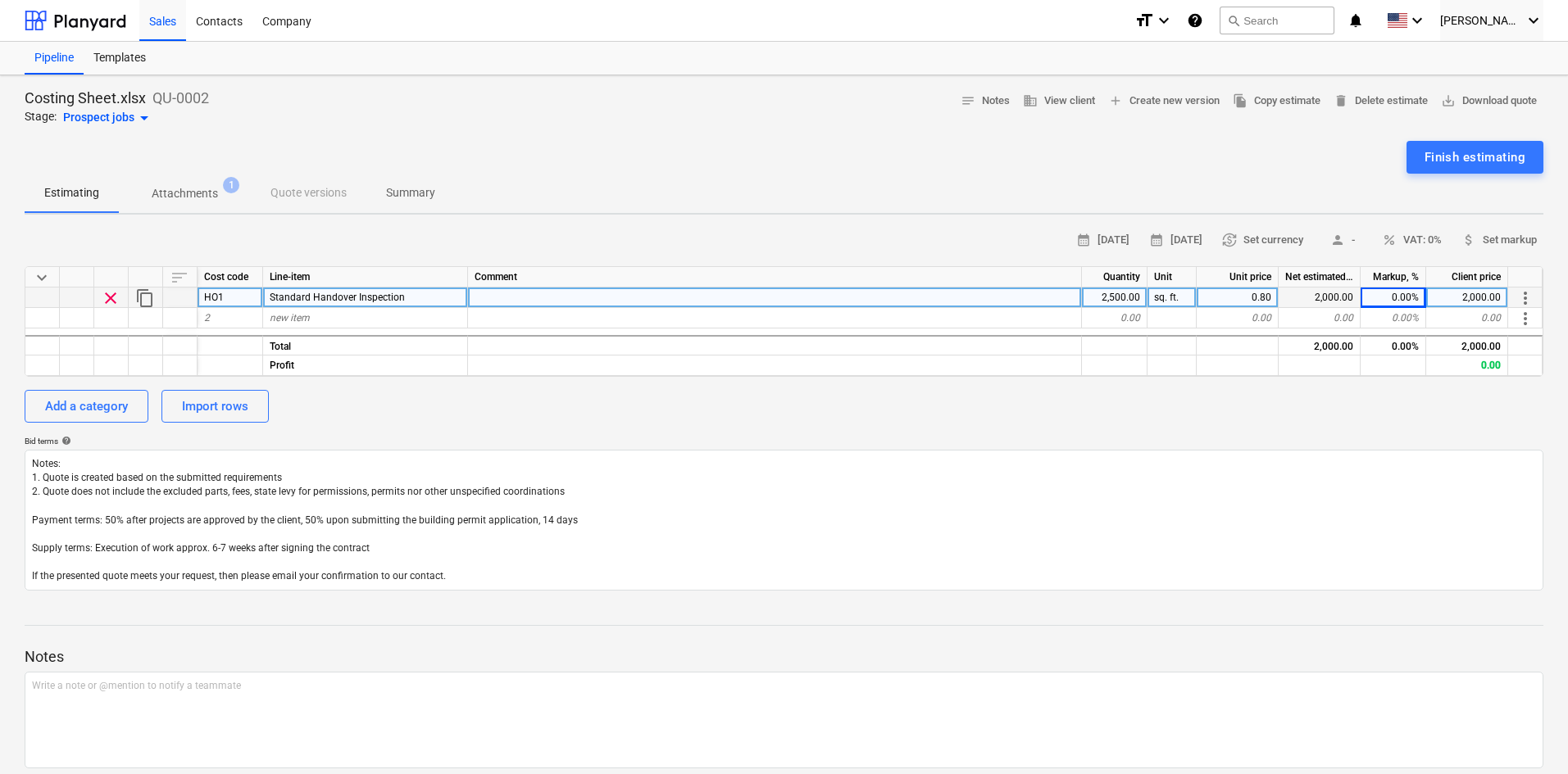
click at [1391, 299] on div "0.00%" at bounding box center [1393, 298] width 66 height 21
click at [478, 296] on div at bounding box center [774, 298] width 614 height 21
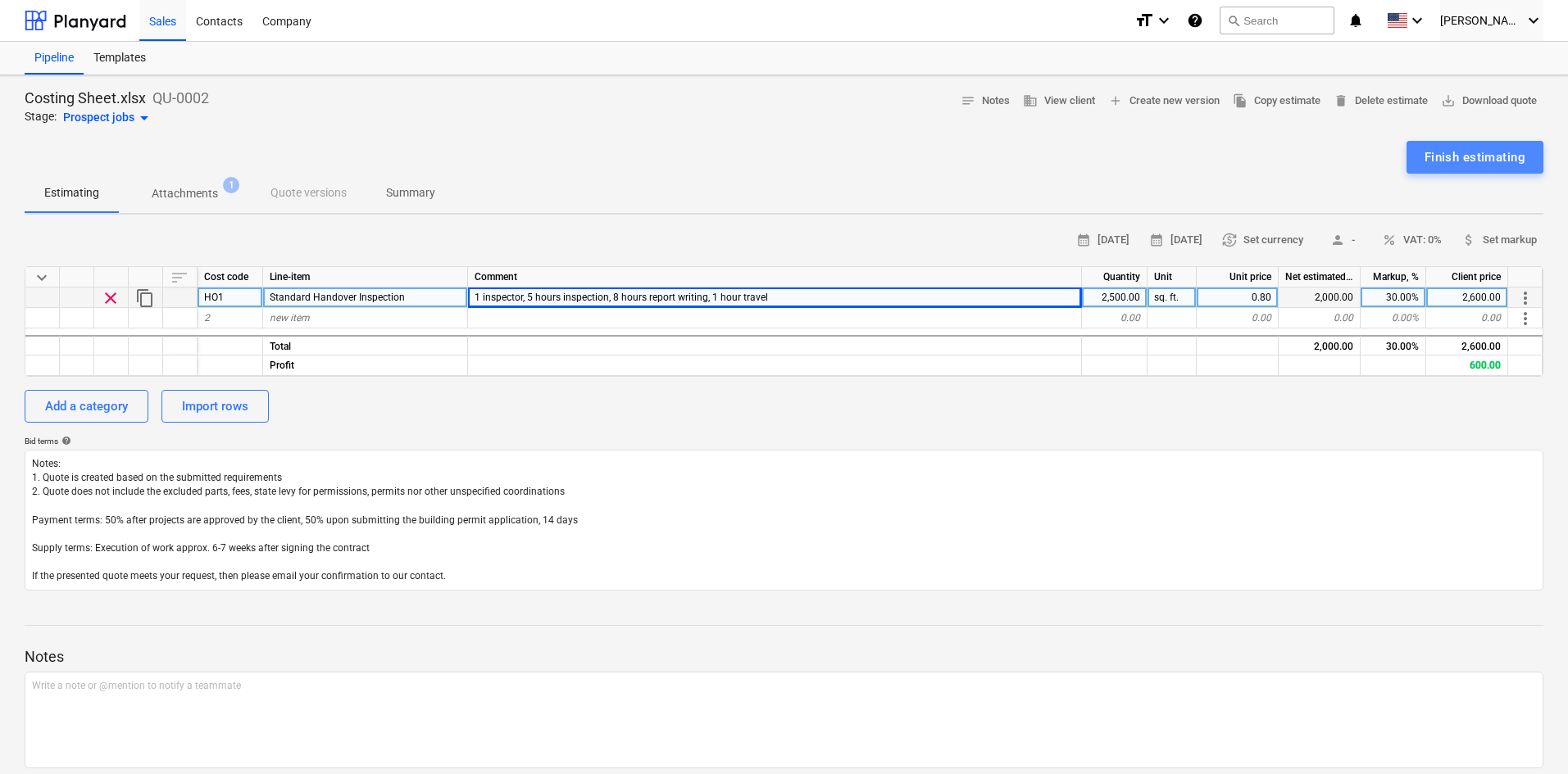
click at [1464, 155] on div "Finish estimating" at bounding box center [1475, 157] width 101 height 21
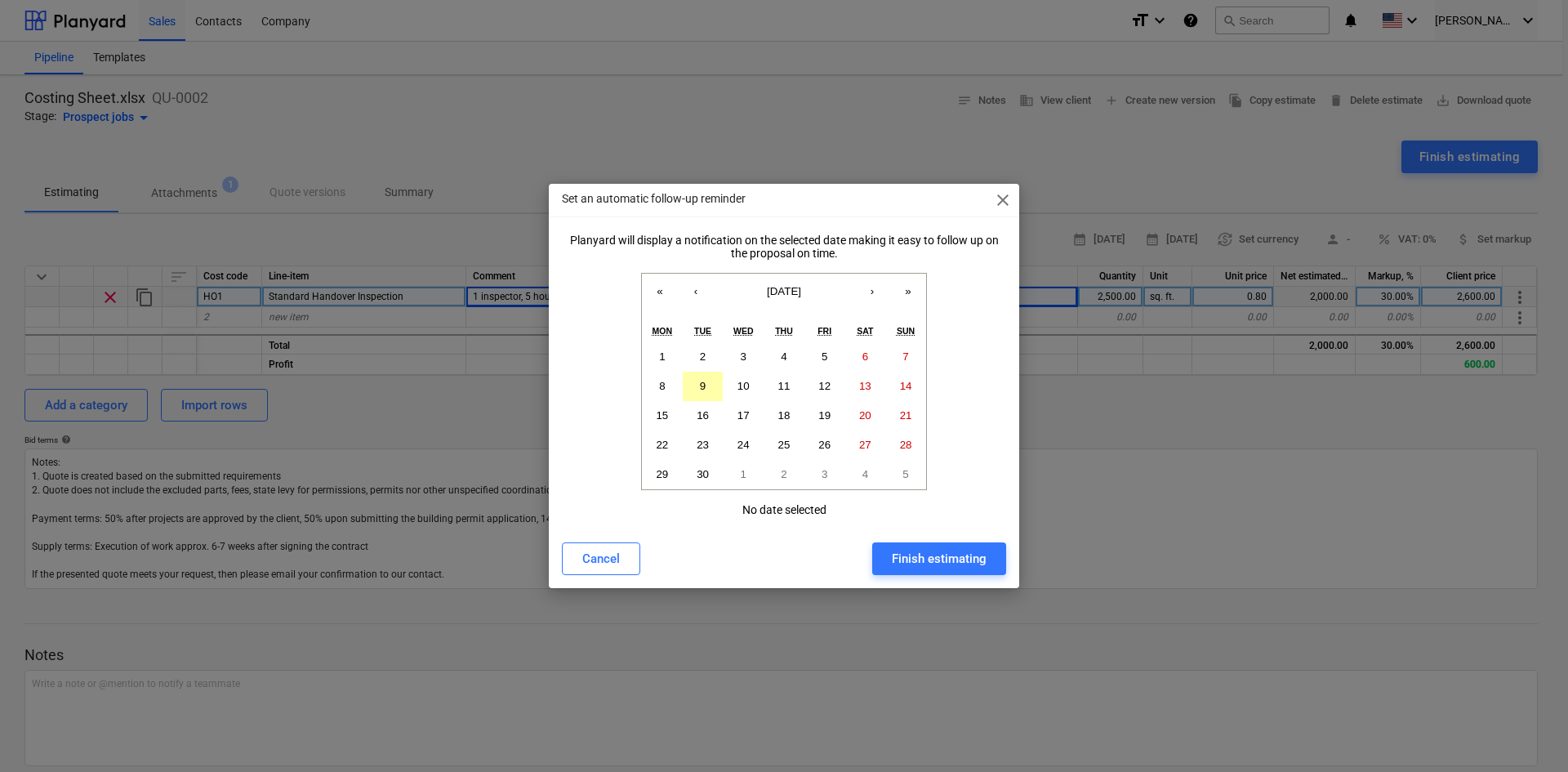
click at [705, 383] on abbr "9" at bounding box center [702, 386] width 6 height 12
click at [743, 386] on abbr "10" at bounding box center [743, 386] width 12 height 12
click at [710, 383] on button "9" at bounding box center [703, 386] width 41 height 29
click at [906, 553] on div "Finish estimating" at bounding box center [939, 559] width 95 height 21
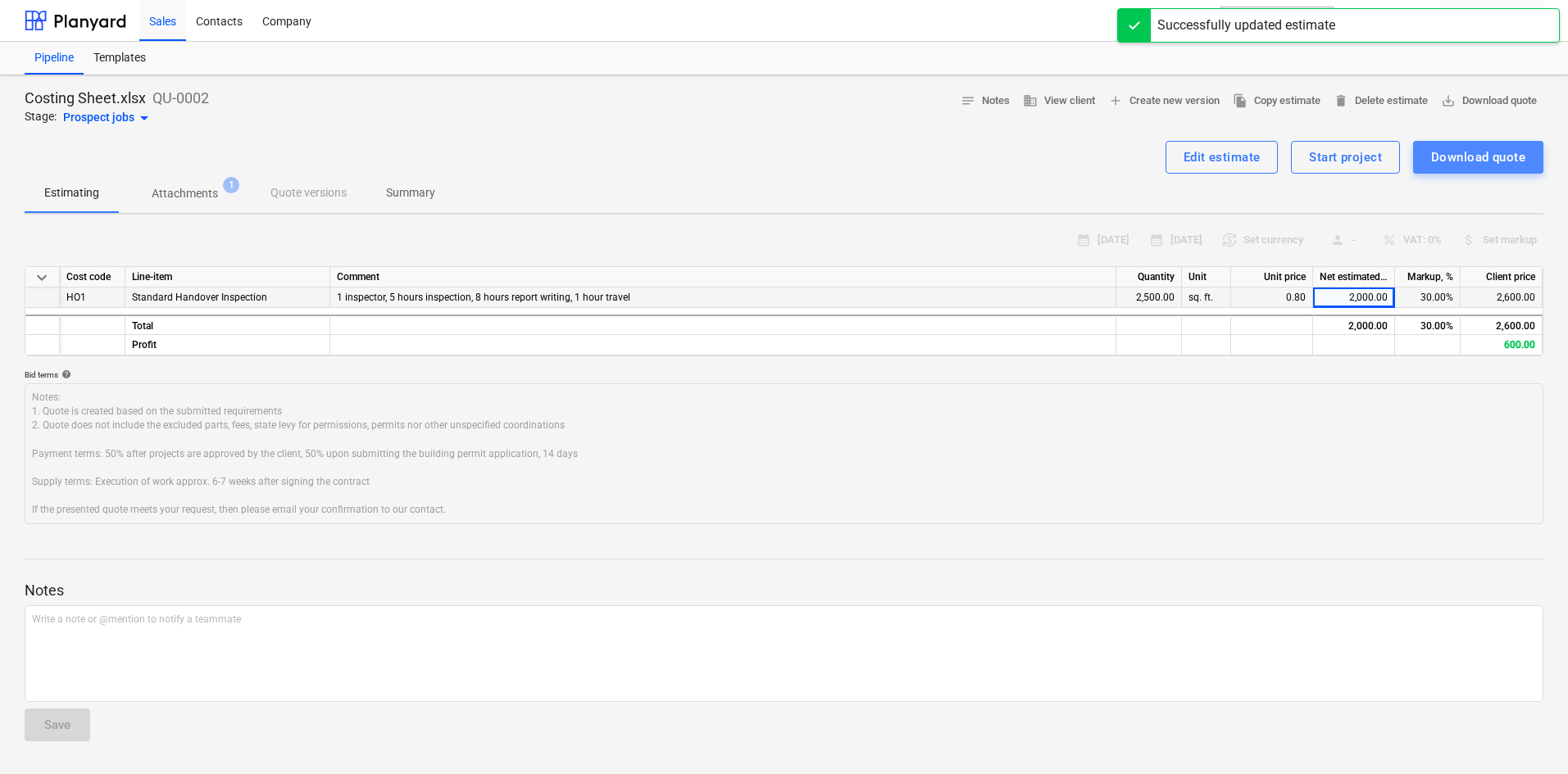
click at [1468, 156] on div "Download quote" at bounding box center [1478, 157] width 94 height 21
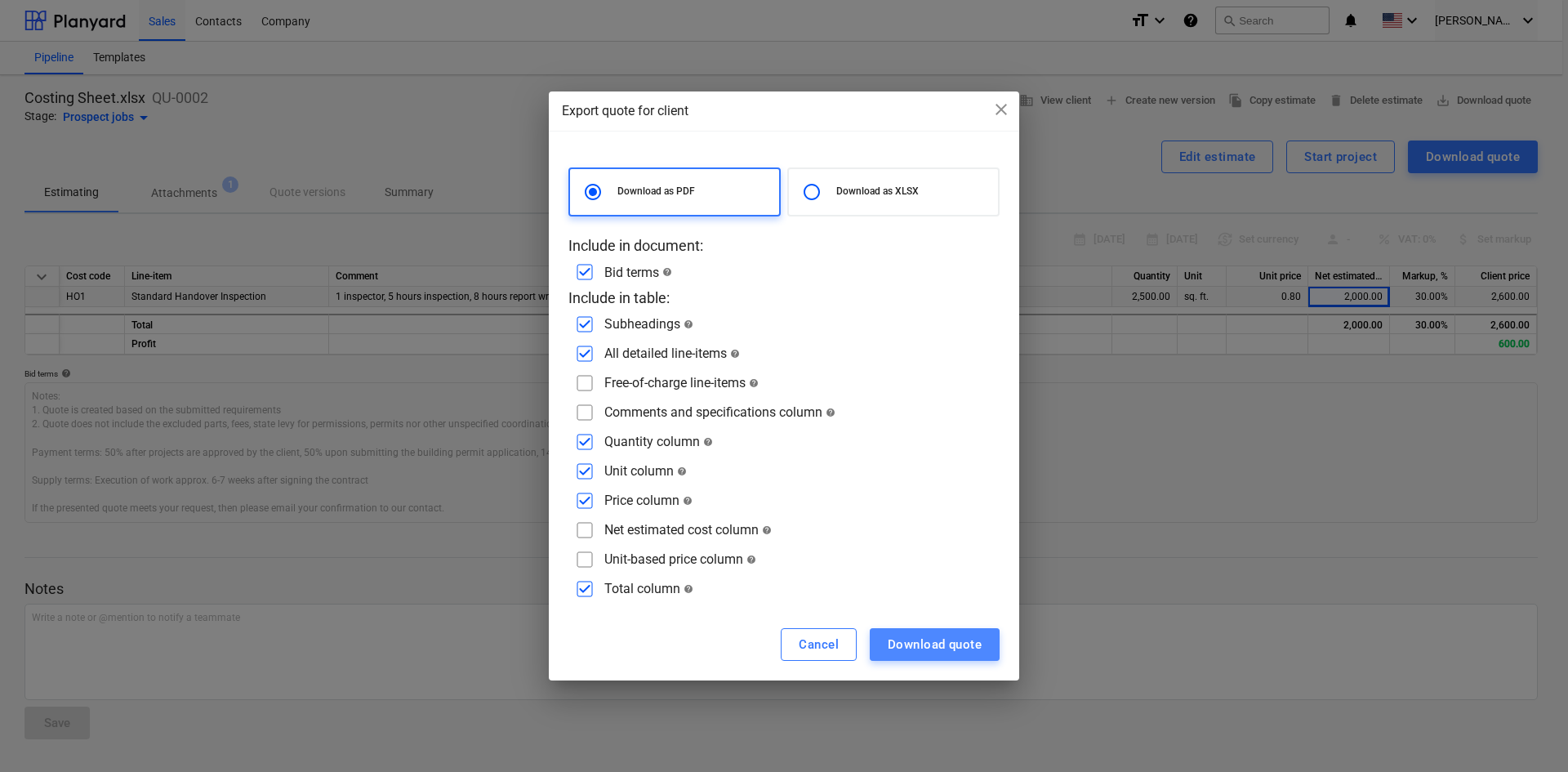
click at [899, 636] on div "Download quote" at bounding box center [935, 645] width 94 height 21
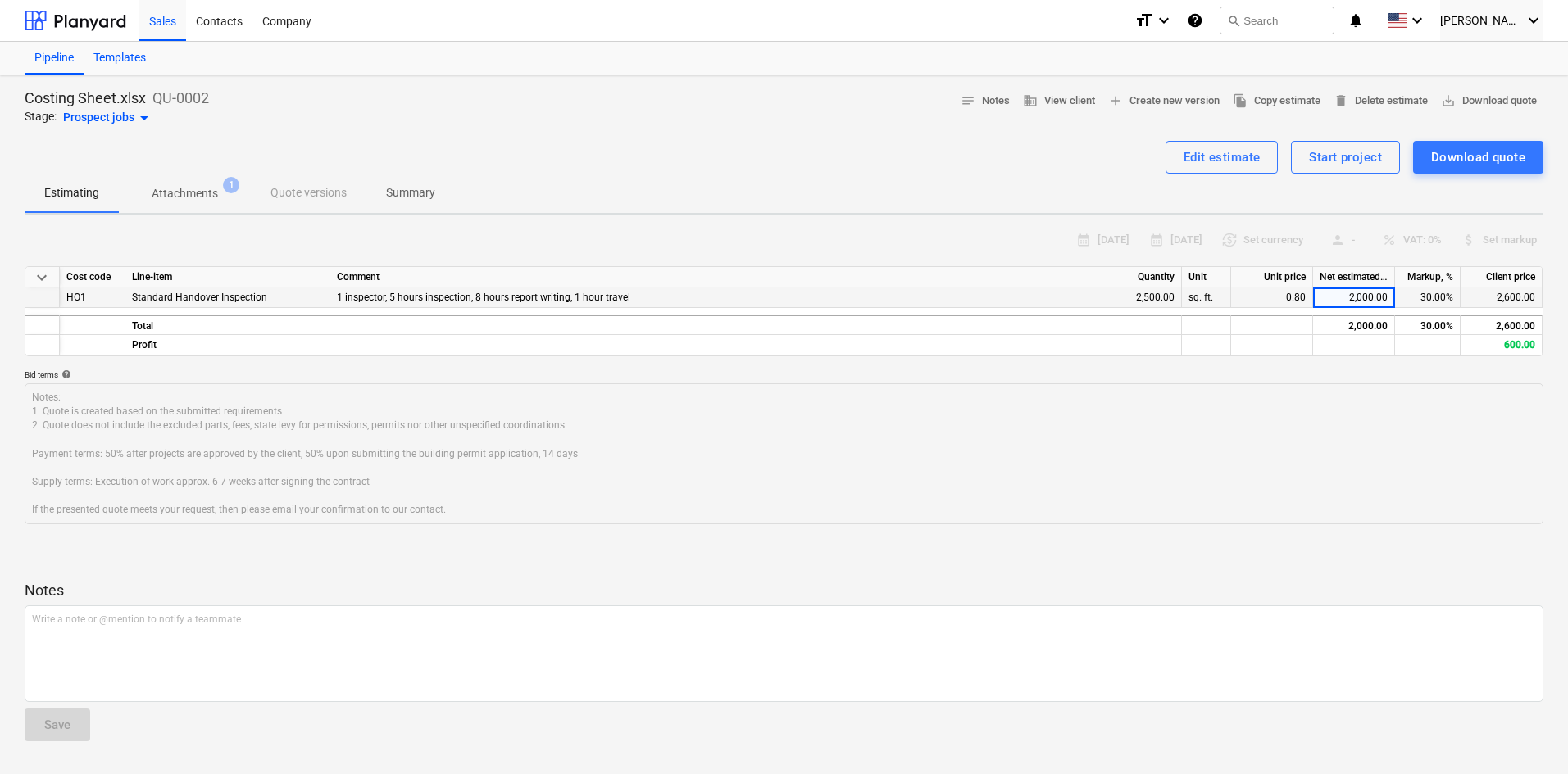
click at [109, 50] on div "Templates" at bounding box center [120, 58] width 72 height 33
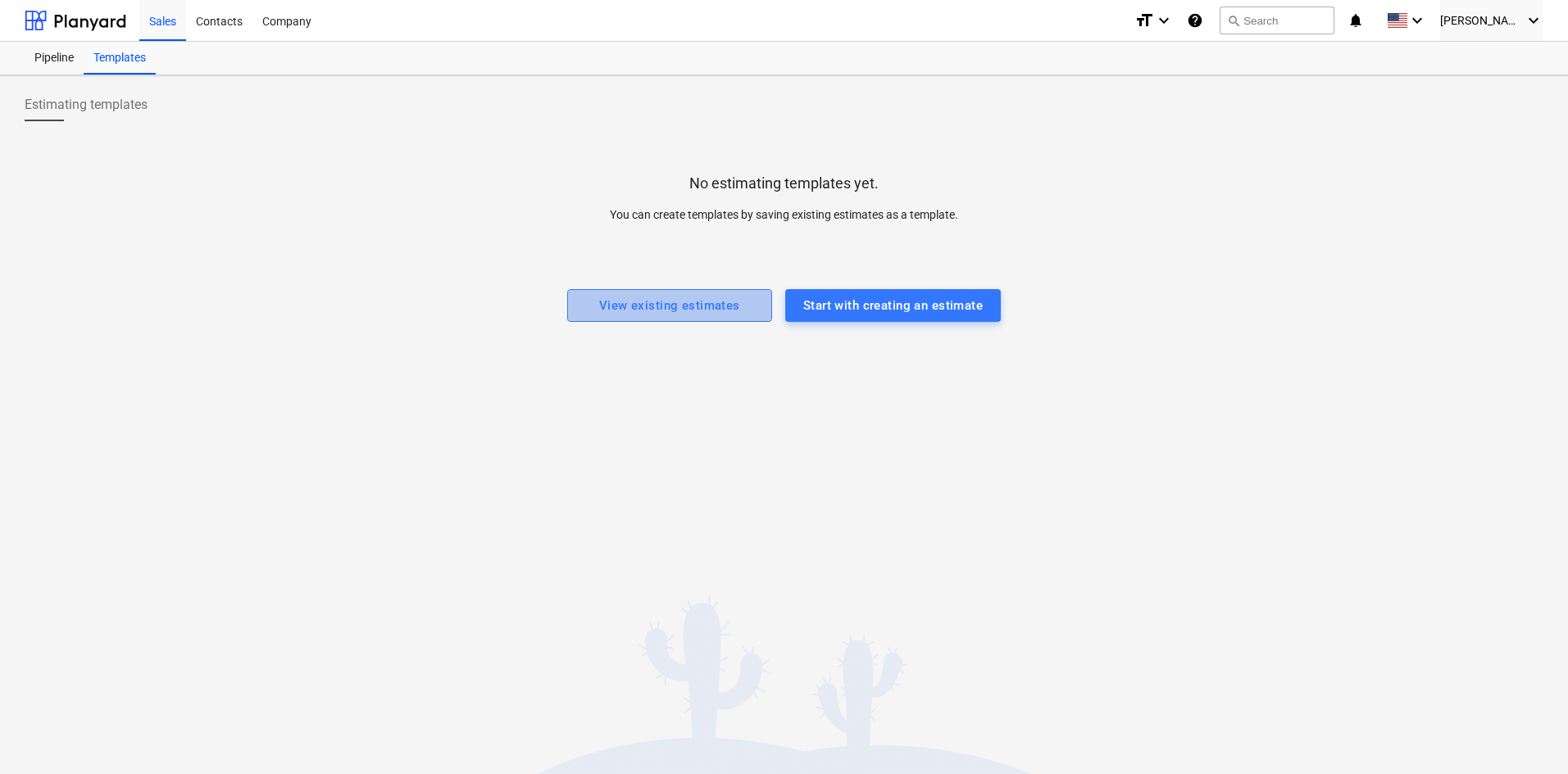
click at [705, 307] on div "View existing estimates" at bounding box center [670, 306] width 141 height 21
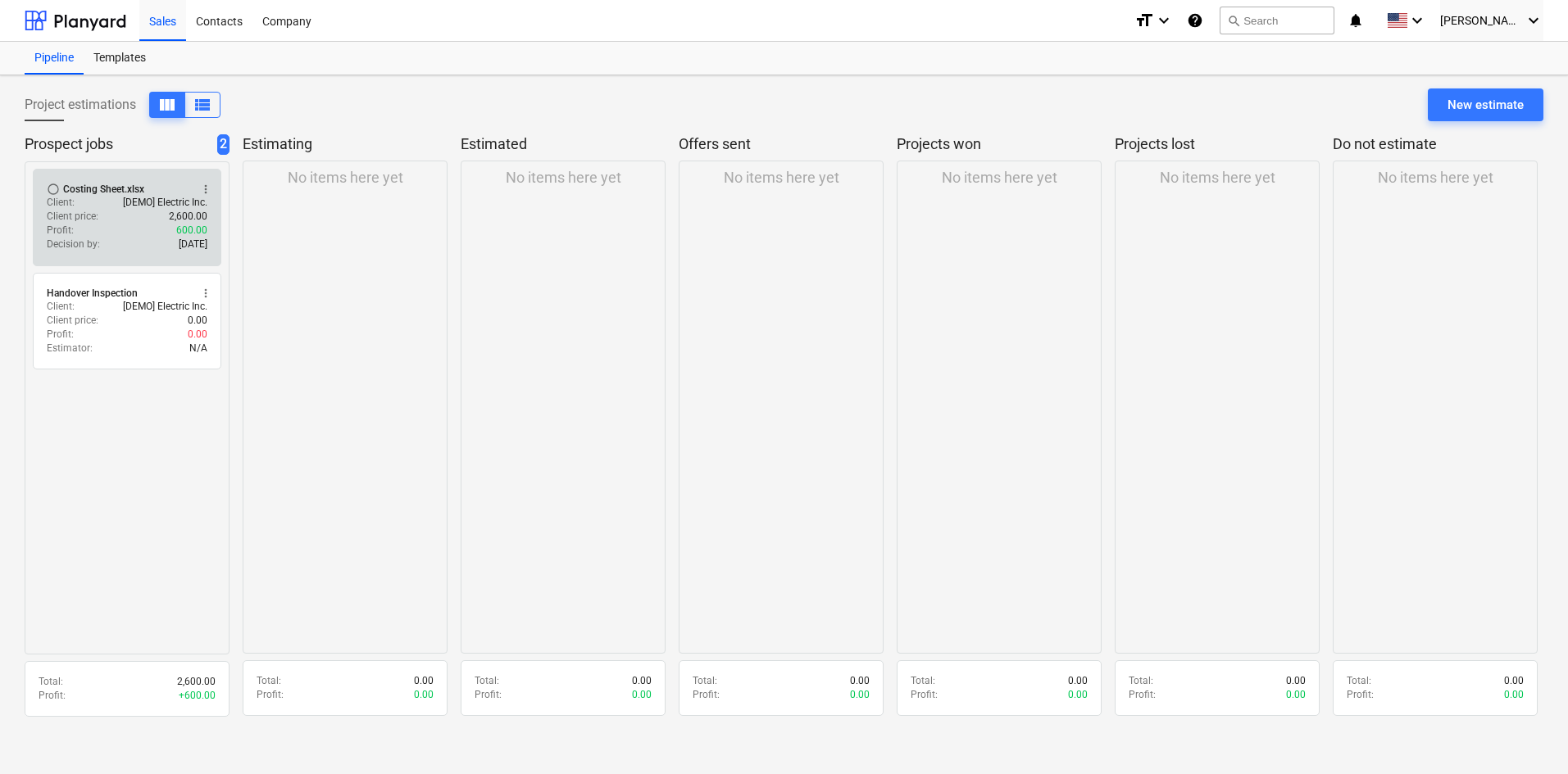
click at [179, 240] on p "[DATE]" at bounding box center [193, 245] width 28 height 14
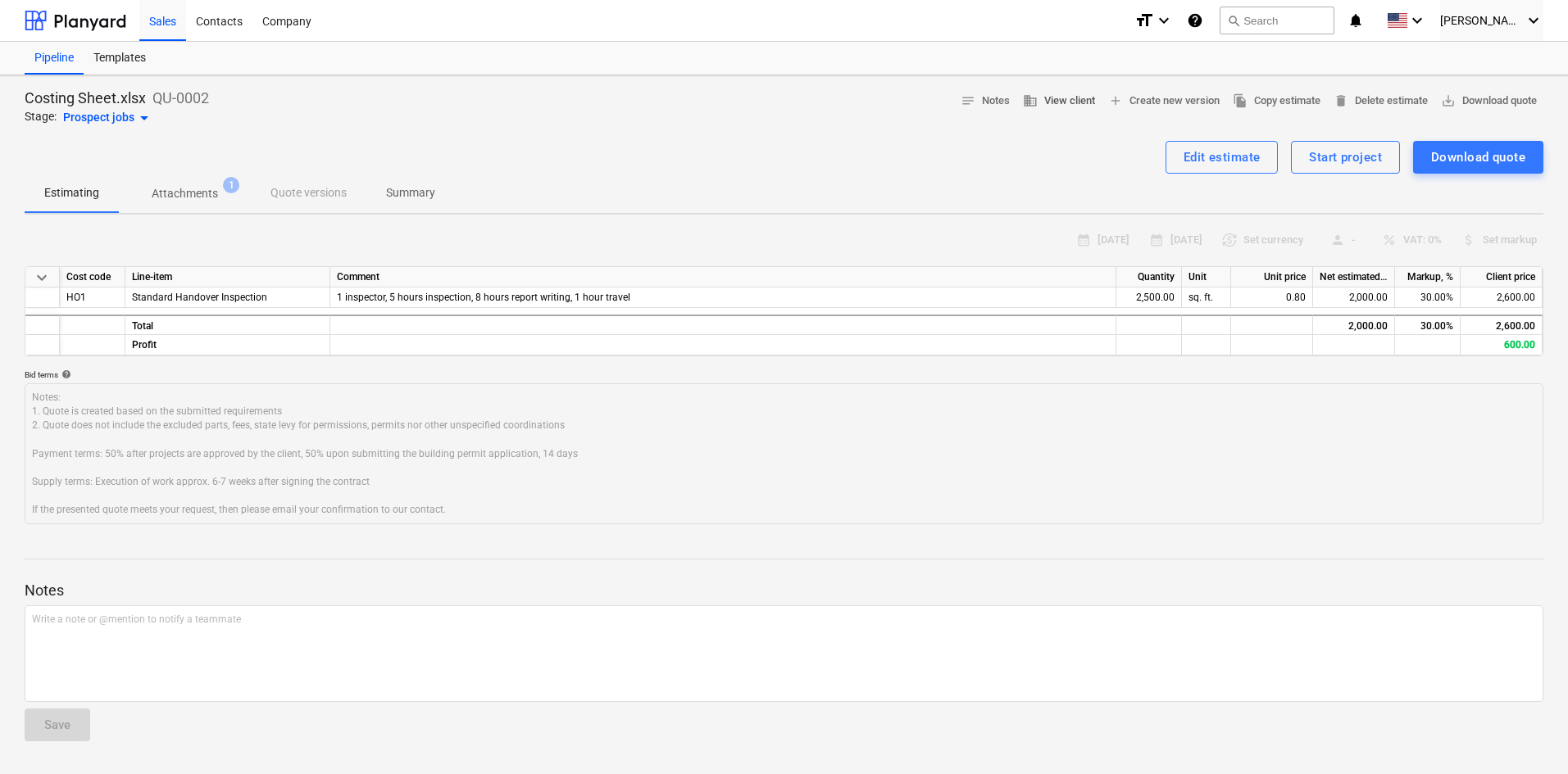
click at [1022, 95] on span "business" at bounding box center [1029, 100] width 15 height 15
click at [136, 117] on span "arrow_drop_down" at bounding box center [144, 117] width 20 height 20
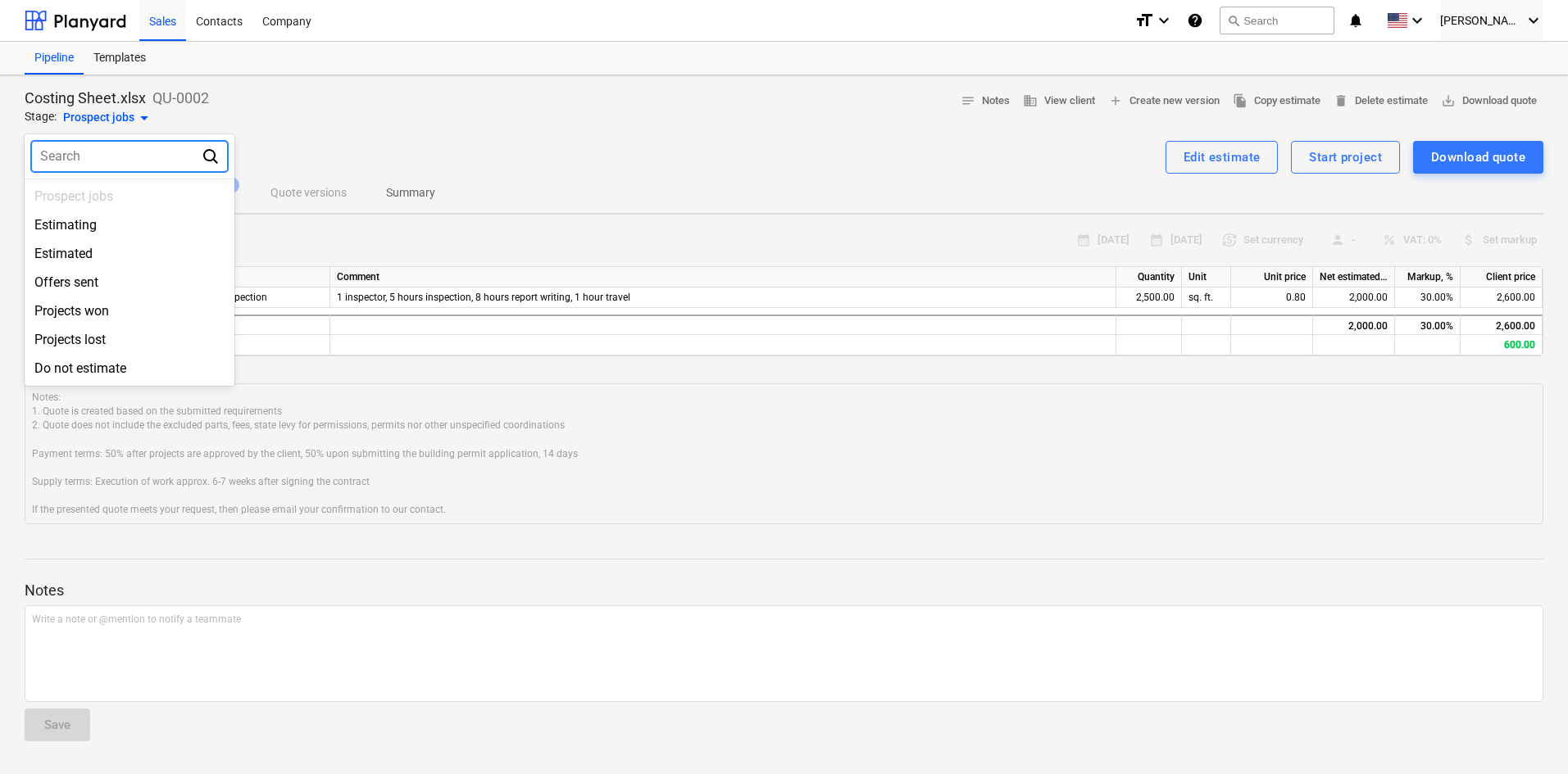
click at [136, 117] on div at bounding box center [784, 387] width 1568 height 774
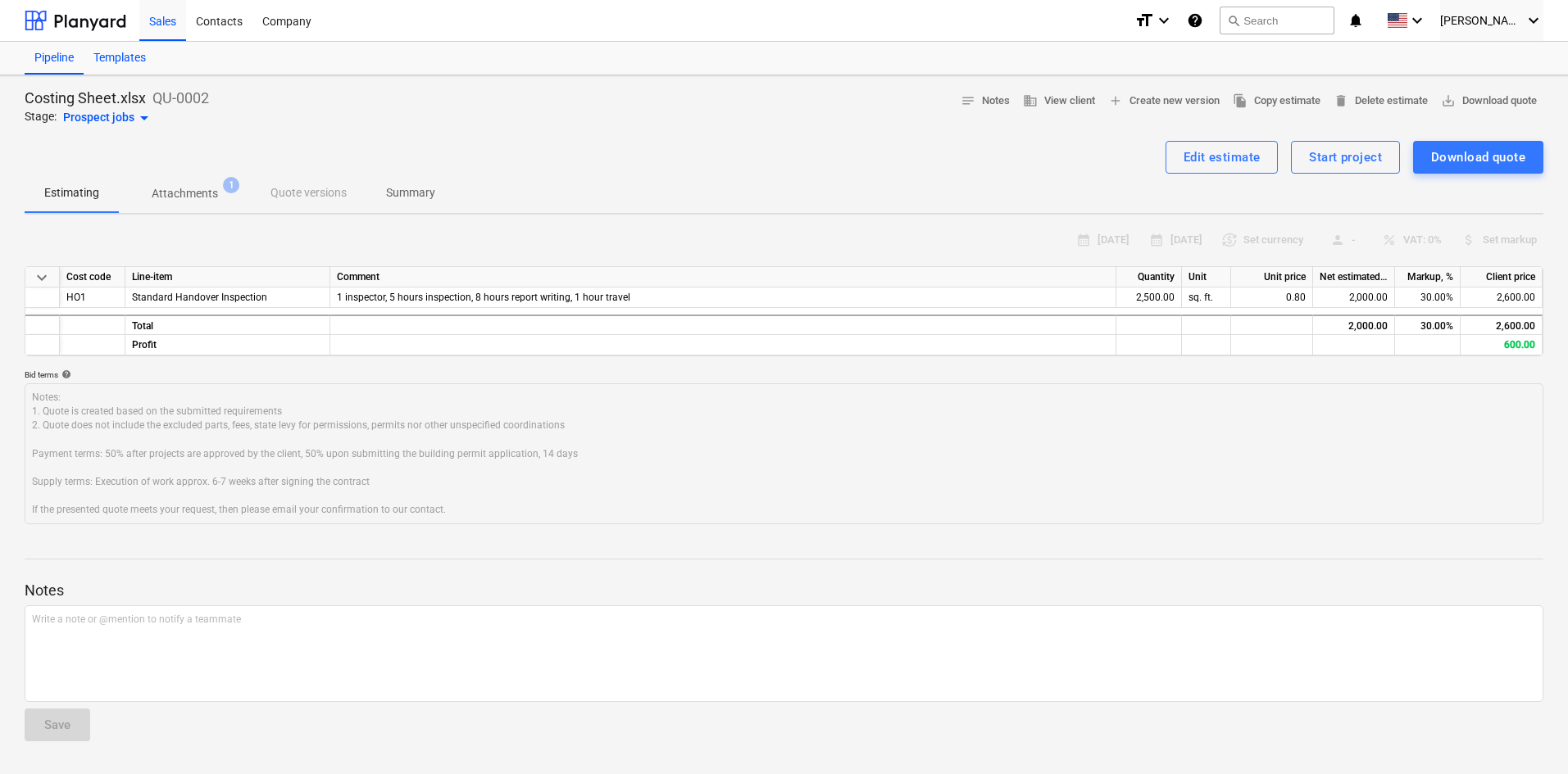
click at [137, 51] on div "Templates" at bounding box center [120, 58] width 72 height 33
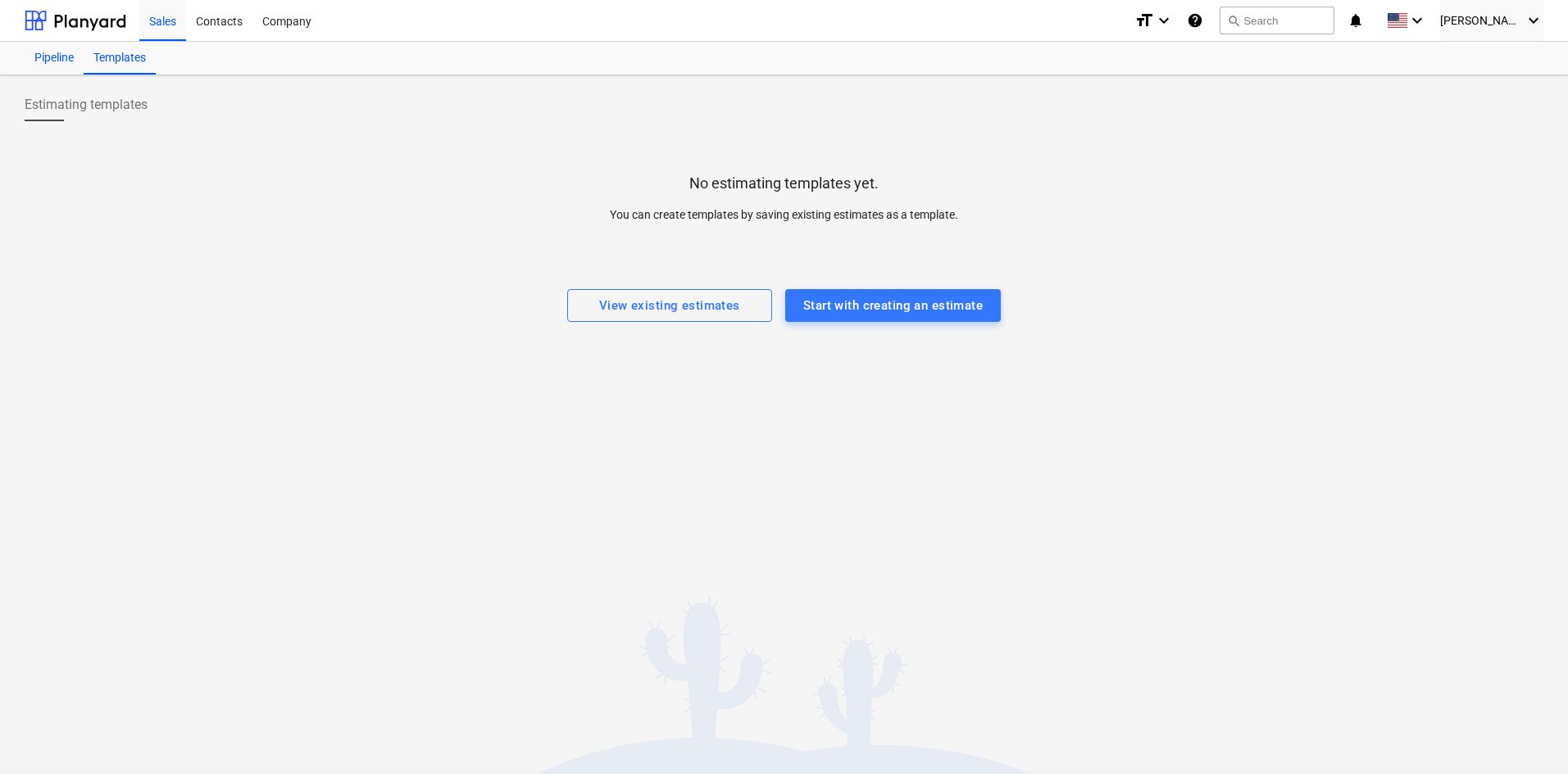
click at [50, 55] on div "Pipeline" at bounding box center [54, 58] width 59 height 33
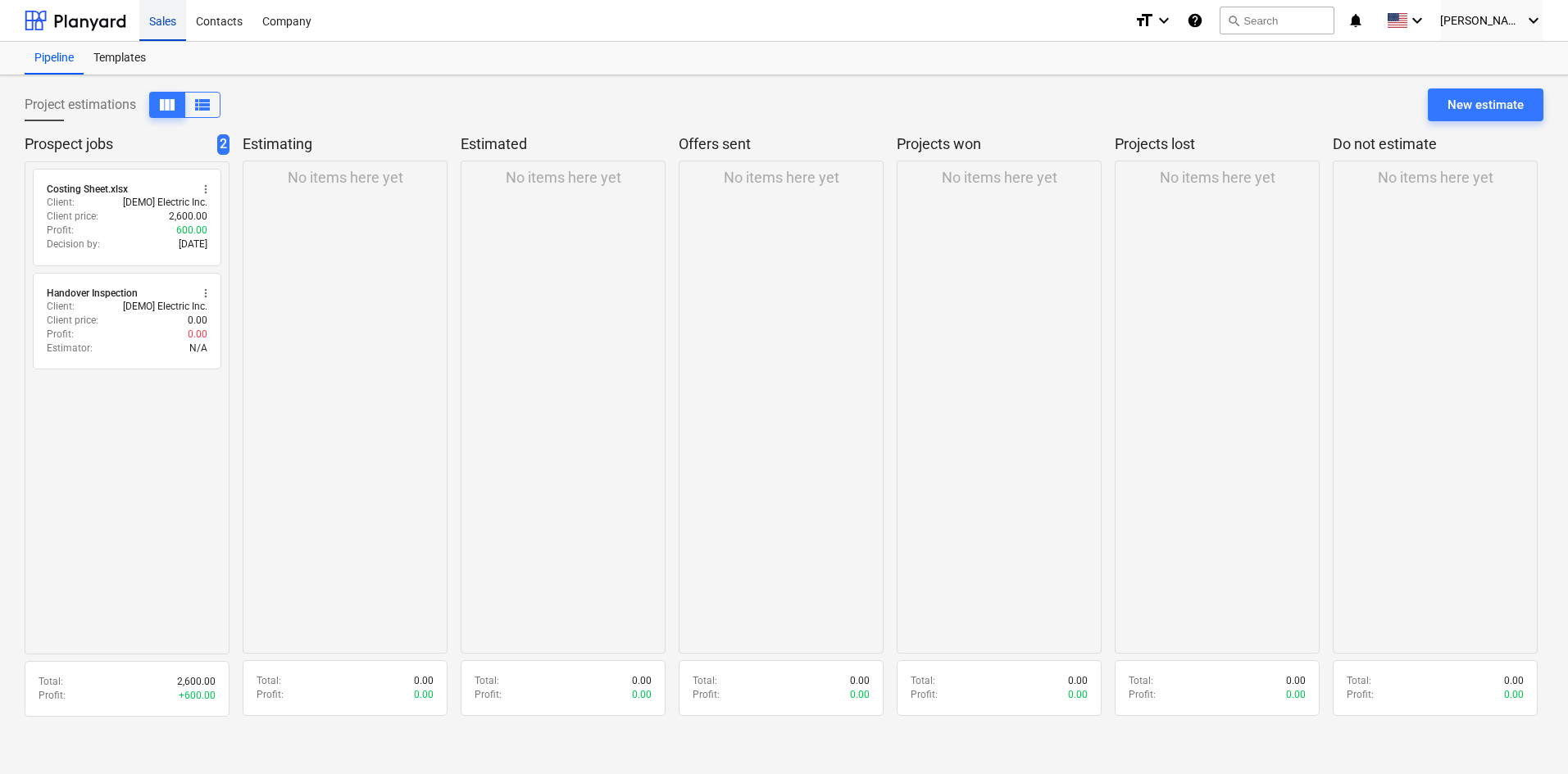
click at [175, 16] on div "Sales" at bounding box center [163, 20] width 47 height 42
click at [1452, 102] on div "New estimate" at bounding box center [1485, 104] width 76 height 21
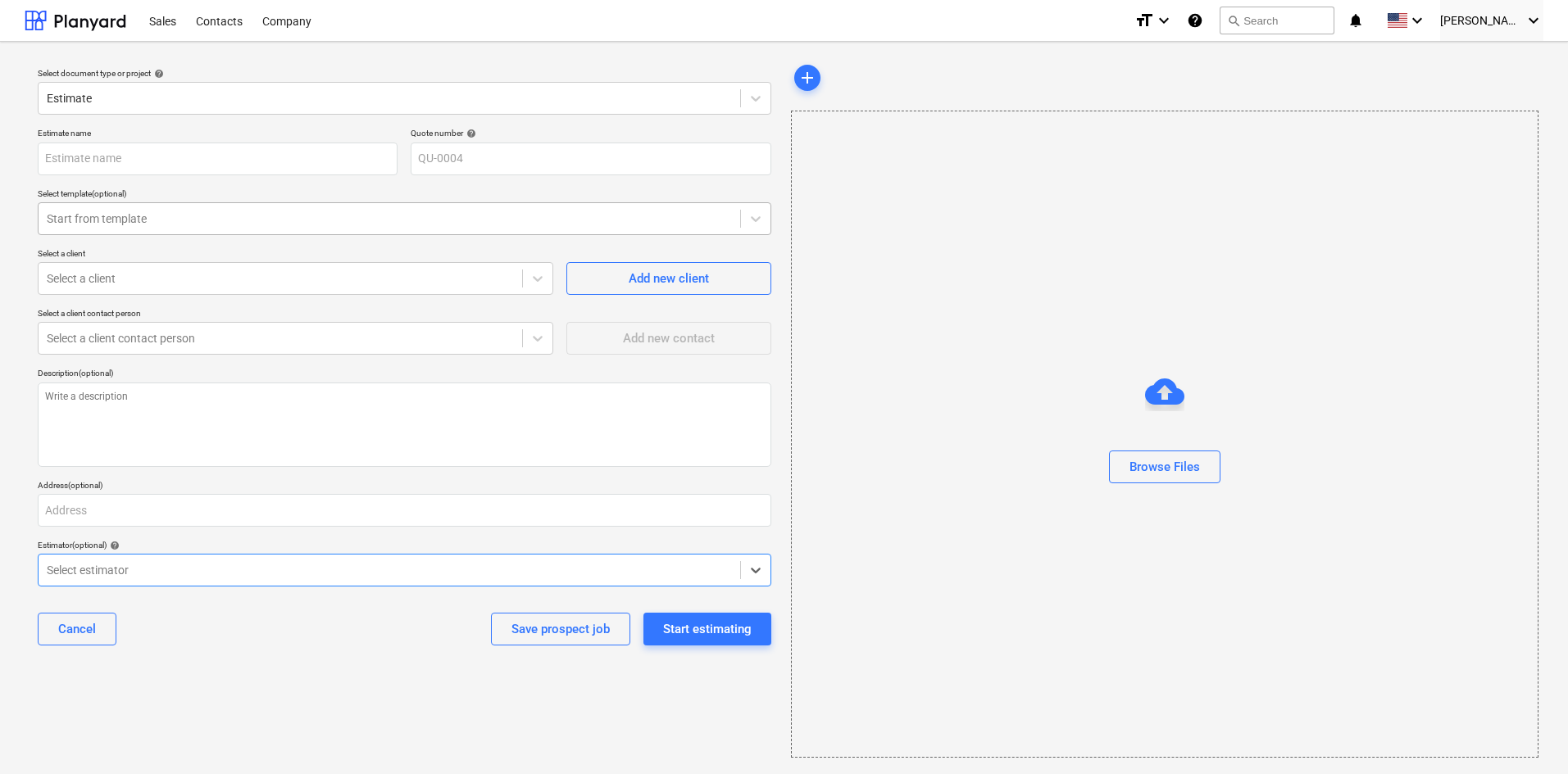
click at [161, 219] on div at bounding box center [390, 218] width 685 height 16
click at [161, 218] on div at bounding box center [390, 218] width 685 height 16
click at [161, 217] on div at bounding box center [390, 218] width 685 height 16
click at [161, 218] on div at bounding box center [390, 218] width 685 height 16
click at [161, 219] on div at bounding box center [390, 218] width 685 height 16
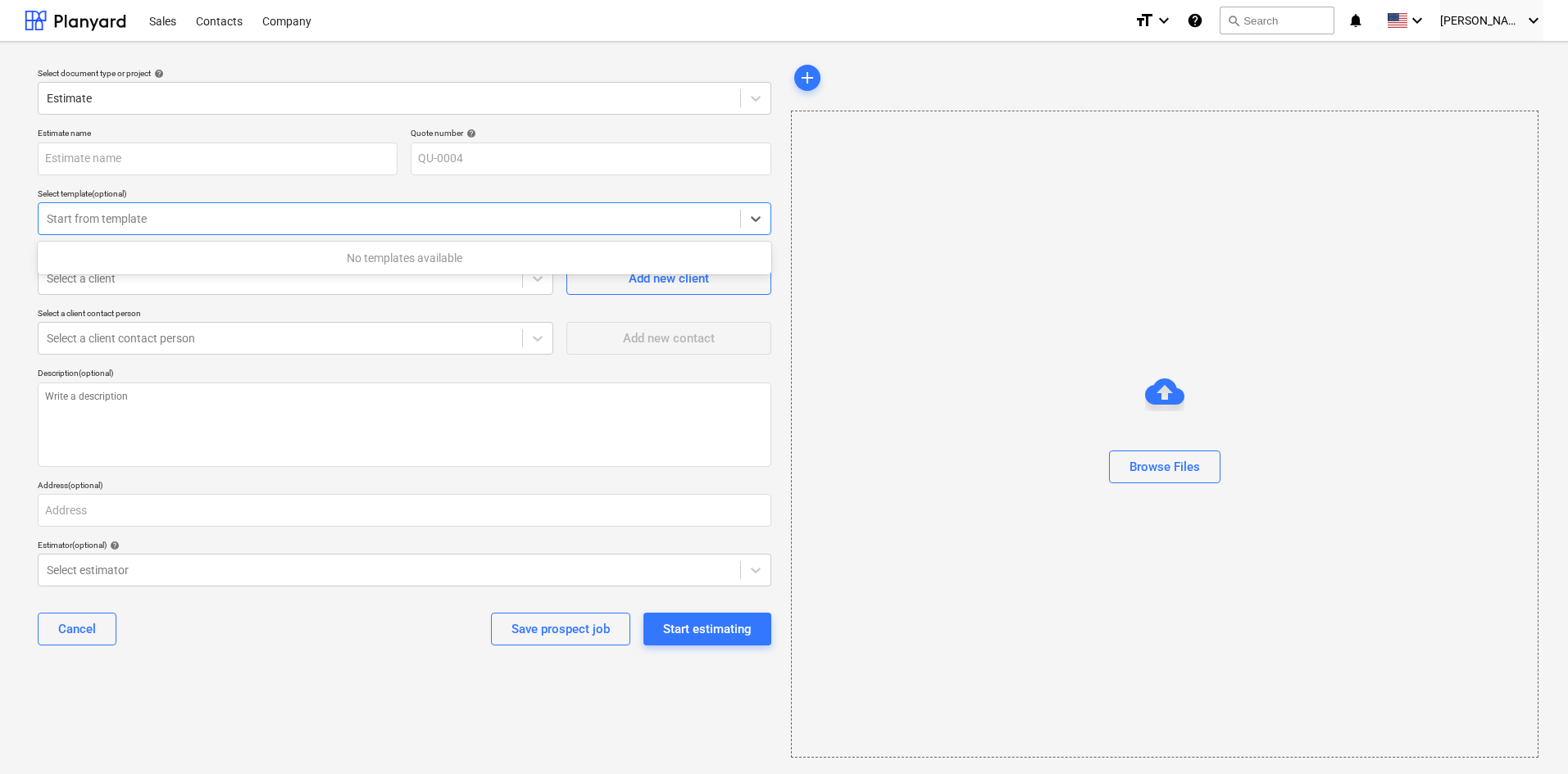
click at [161, 261] on div "No templates available" at bounding box center [404, 258] width 734 height 27
click at [162, 260] on div "No templates available" at bounding box center [404, 258] width 734 height 27
click at [162, 259] on div "No templates available" at bounding box center [404, 258] width 734 height 27
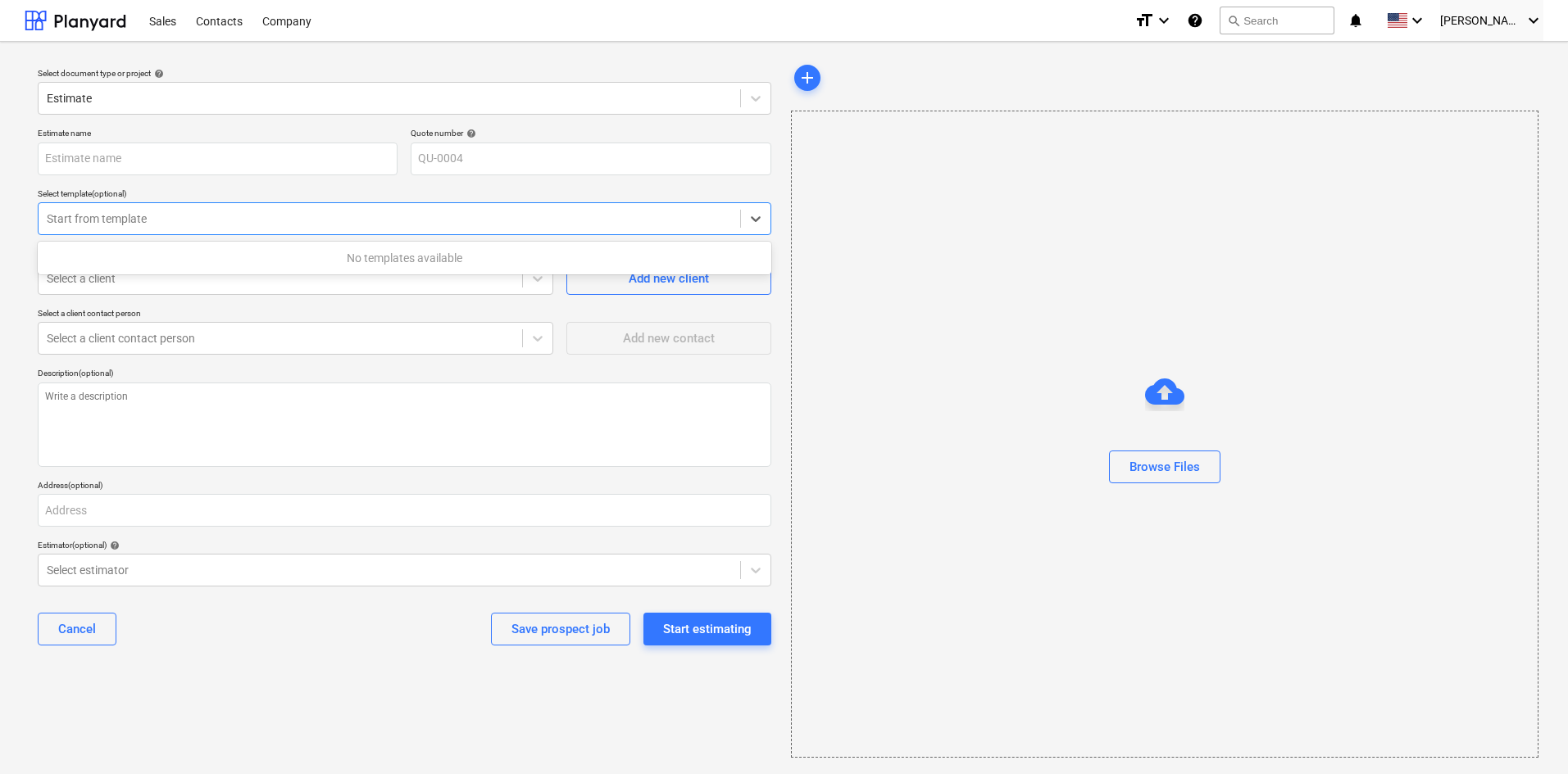
click at [162, 260] on div "No templates available" at bounding box center [404, 258] width 734 height 27
click at [162, 259] on div "No templates available" at bounding box center [404, 258] width 734 height 27
click at [91, 630] on div "Cancel" at bounding box center [77, 629] width 38 height 21
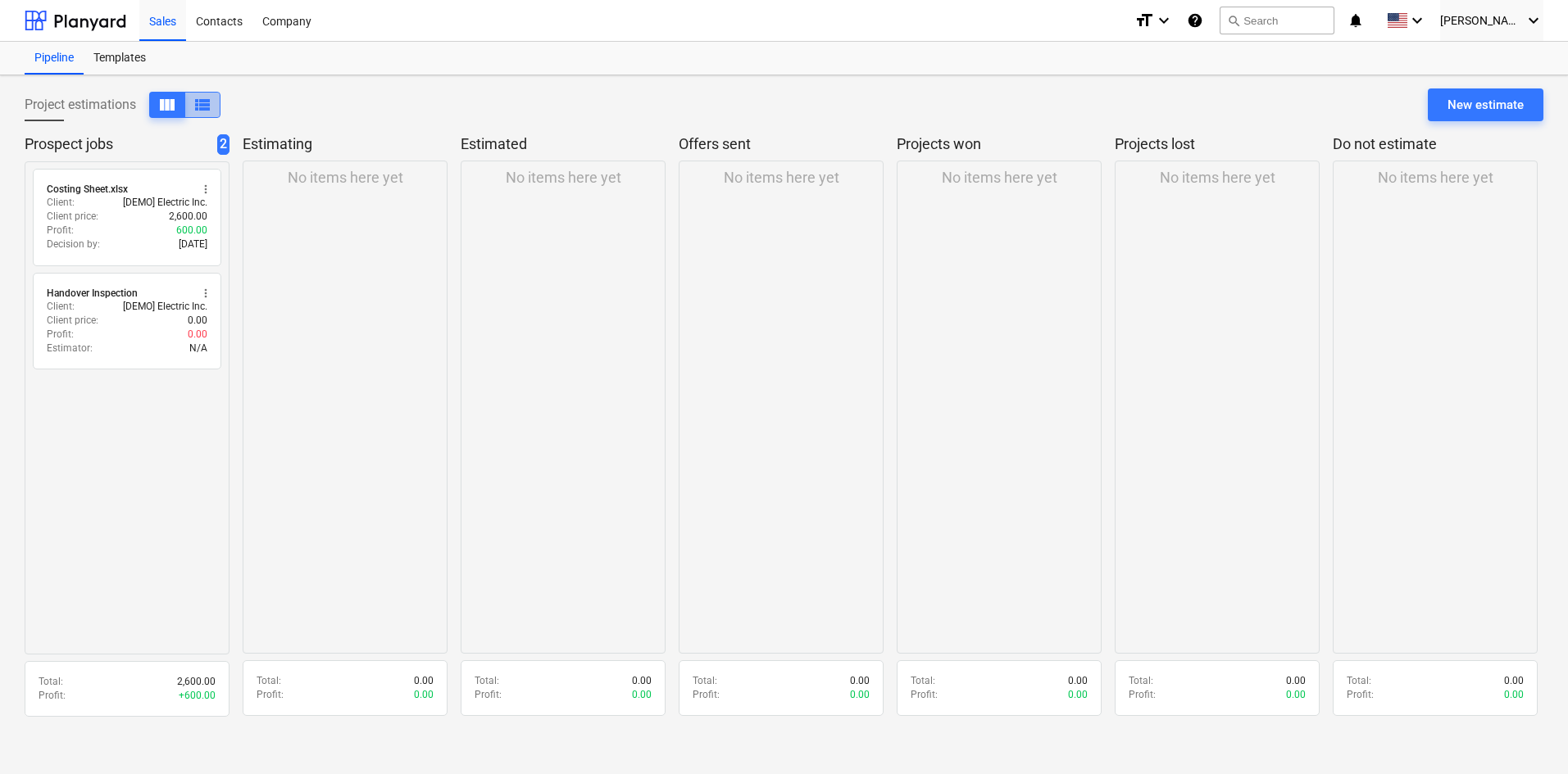
click at [194, 103] on button "view_list" at bounding box center [202, 104] width 36 height 27
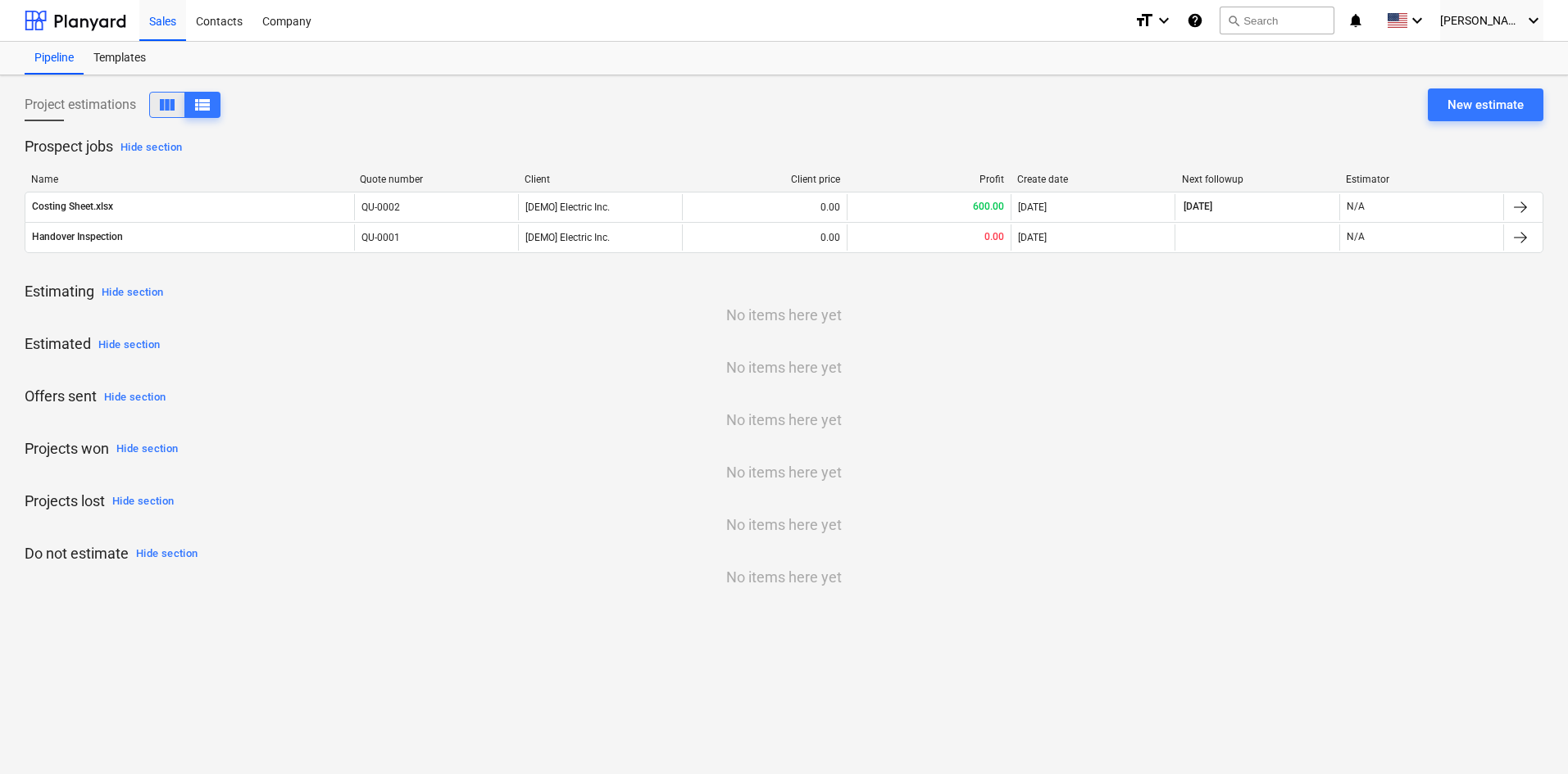
click at [163, 98] on span "view_column" at bounding box center [167, 104] width 20 height 20
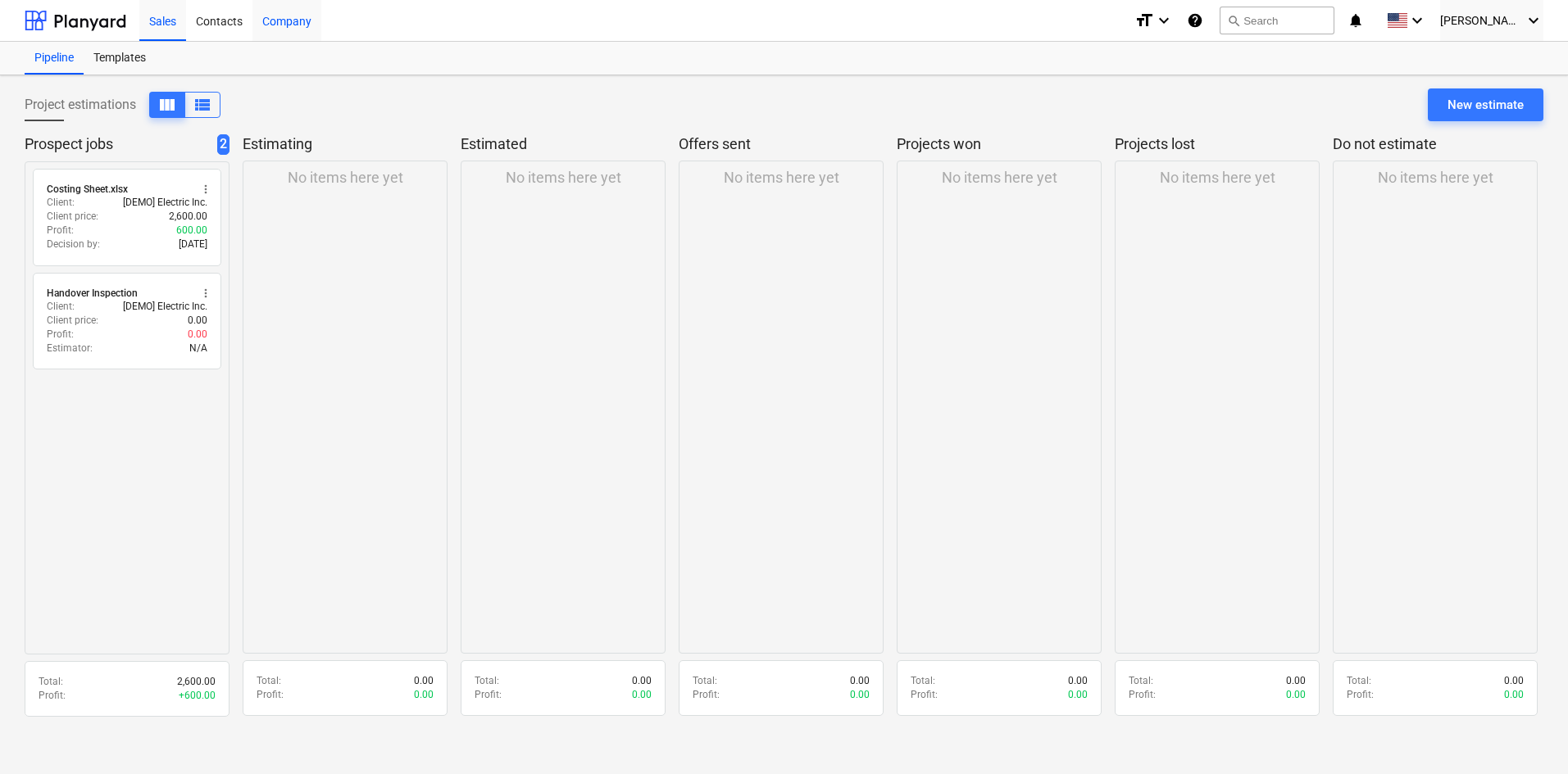
click at [294, 26] on div "Company" at bounding box center [287, 20] width 69 height 42
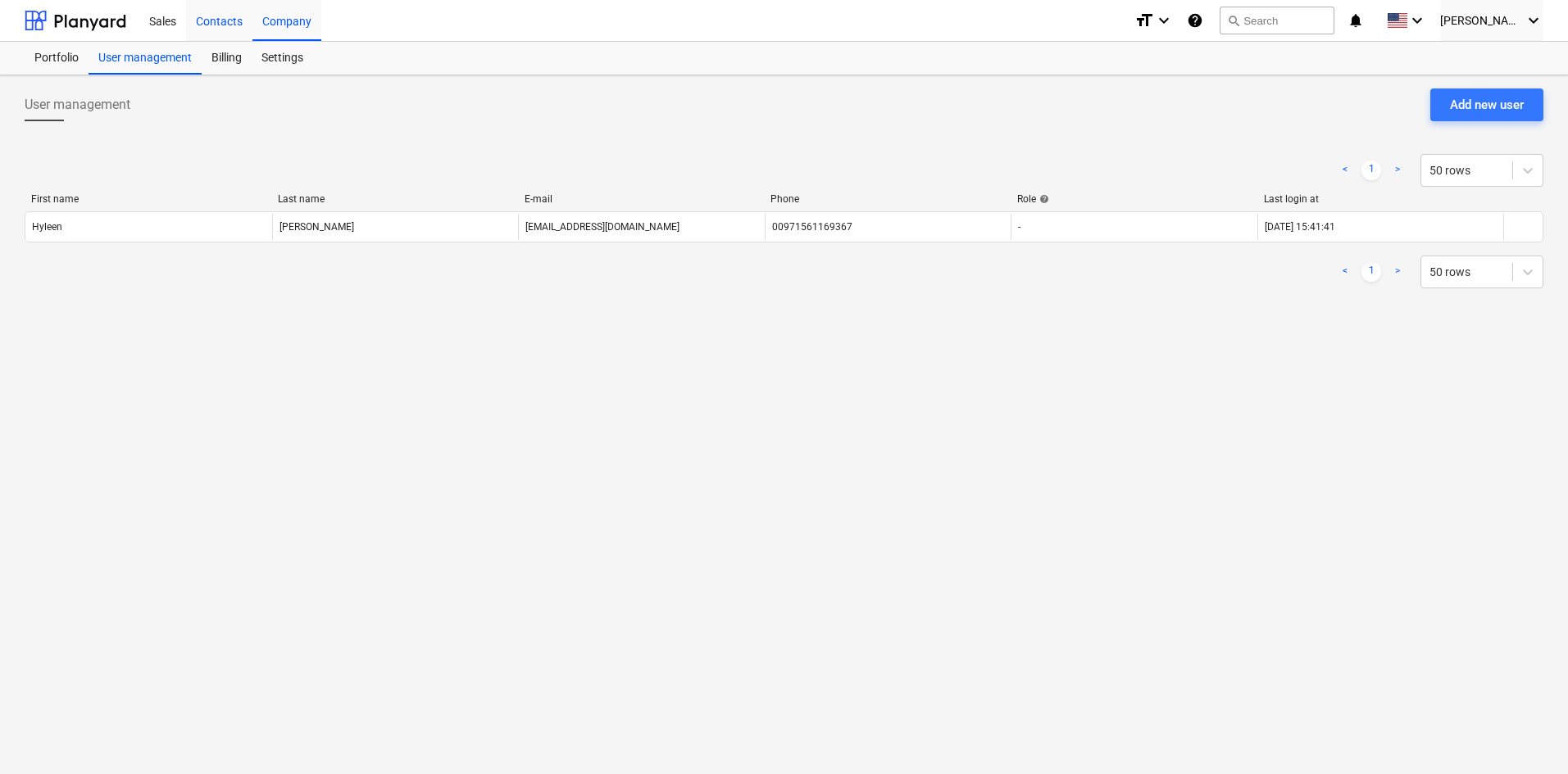
click at [228, 25] on div "Contacts" at bounding box center [219, 20] width 67 height 42
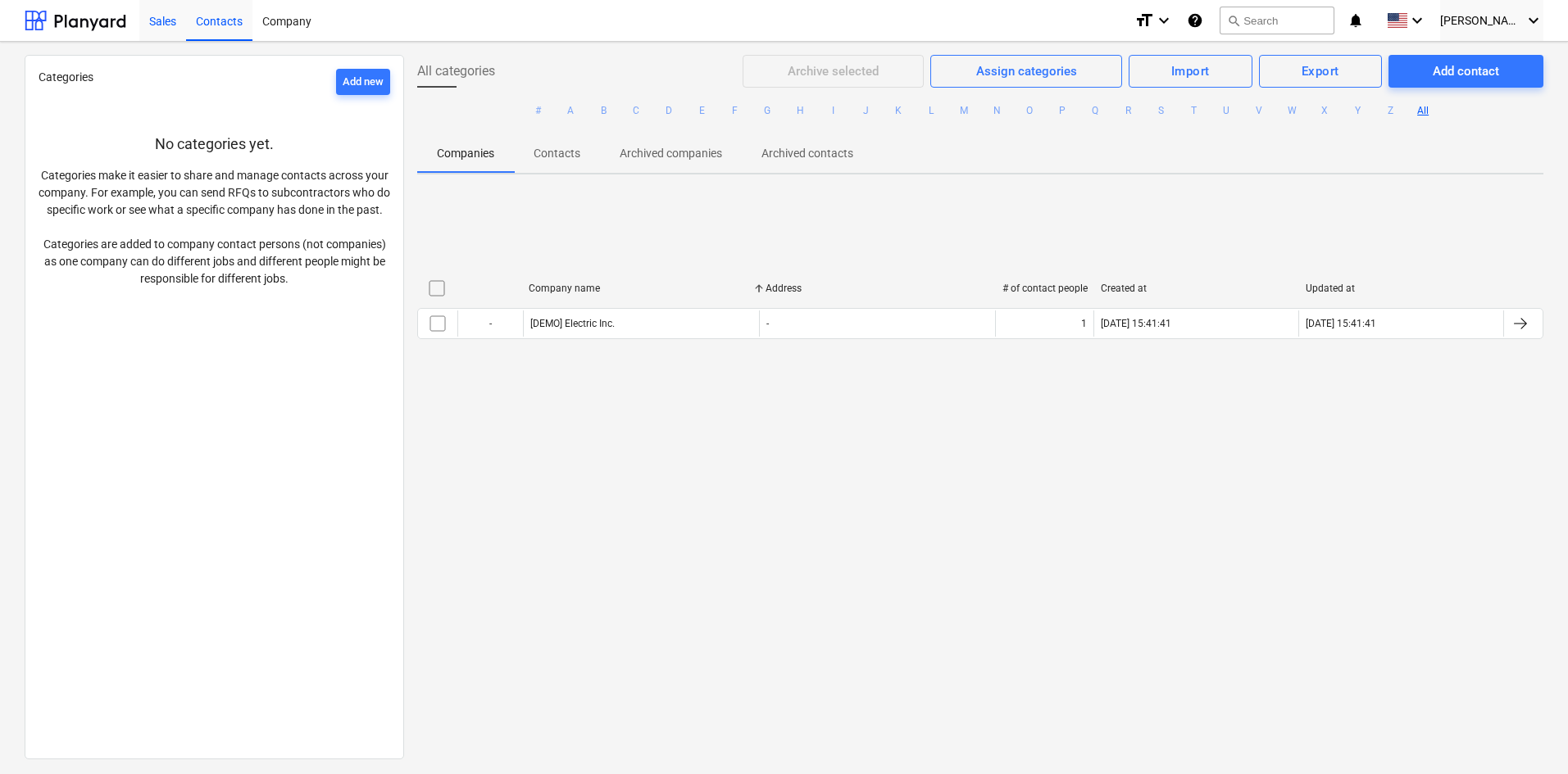
click at [176, 15] on div "Sales" at bounding box center [163, 20] width 47 height 42
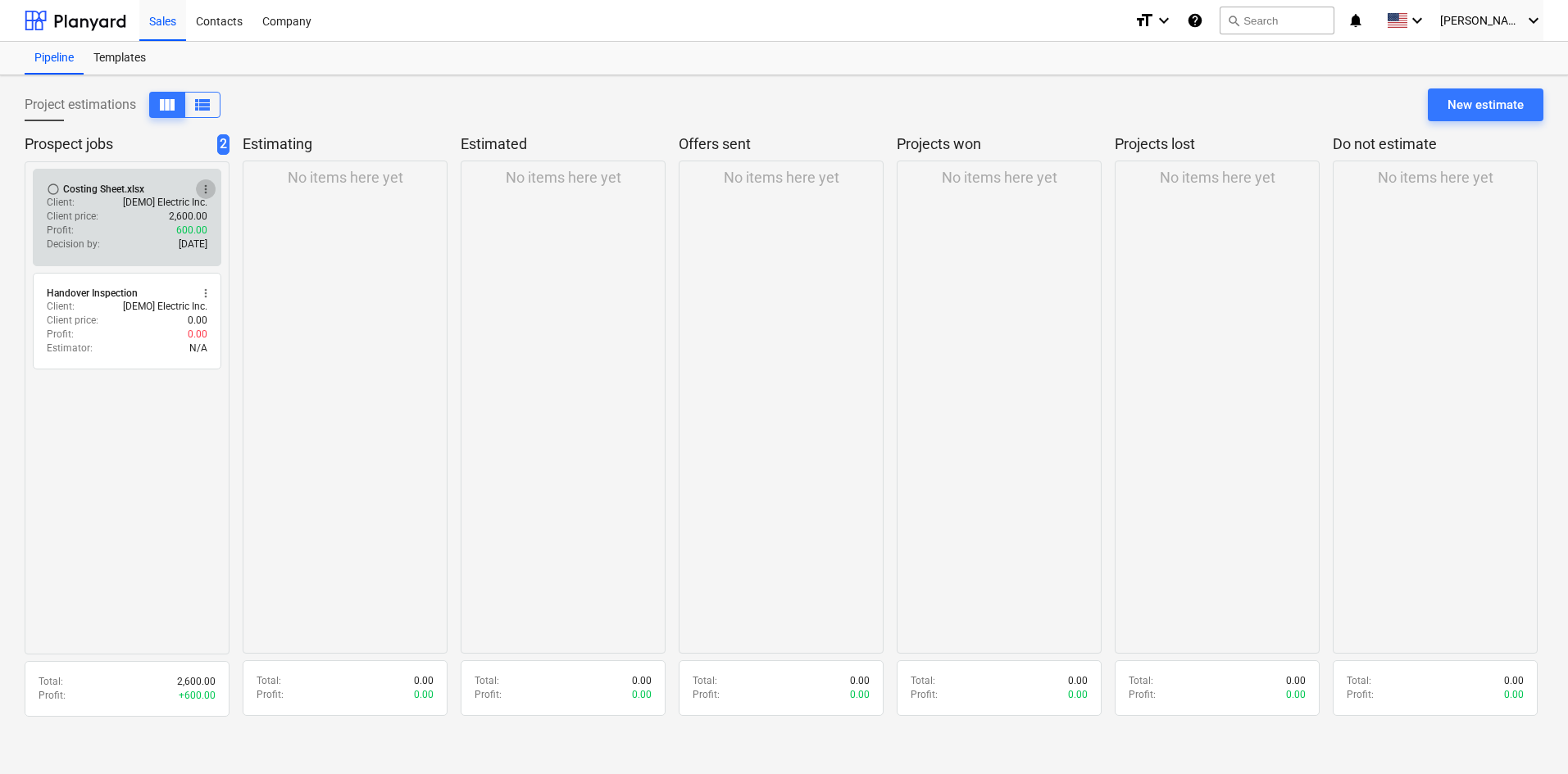
click at [207, 181] on button "more_vert" at bounding box center [206, 189] width 20 height 20
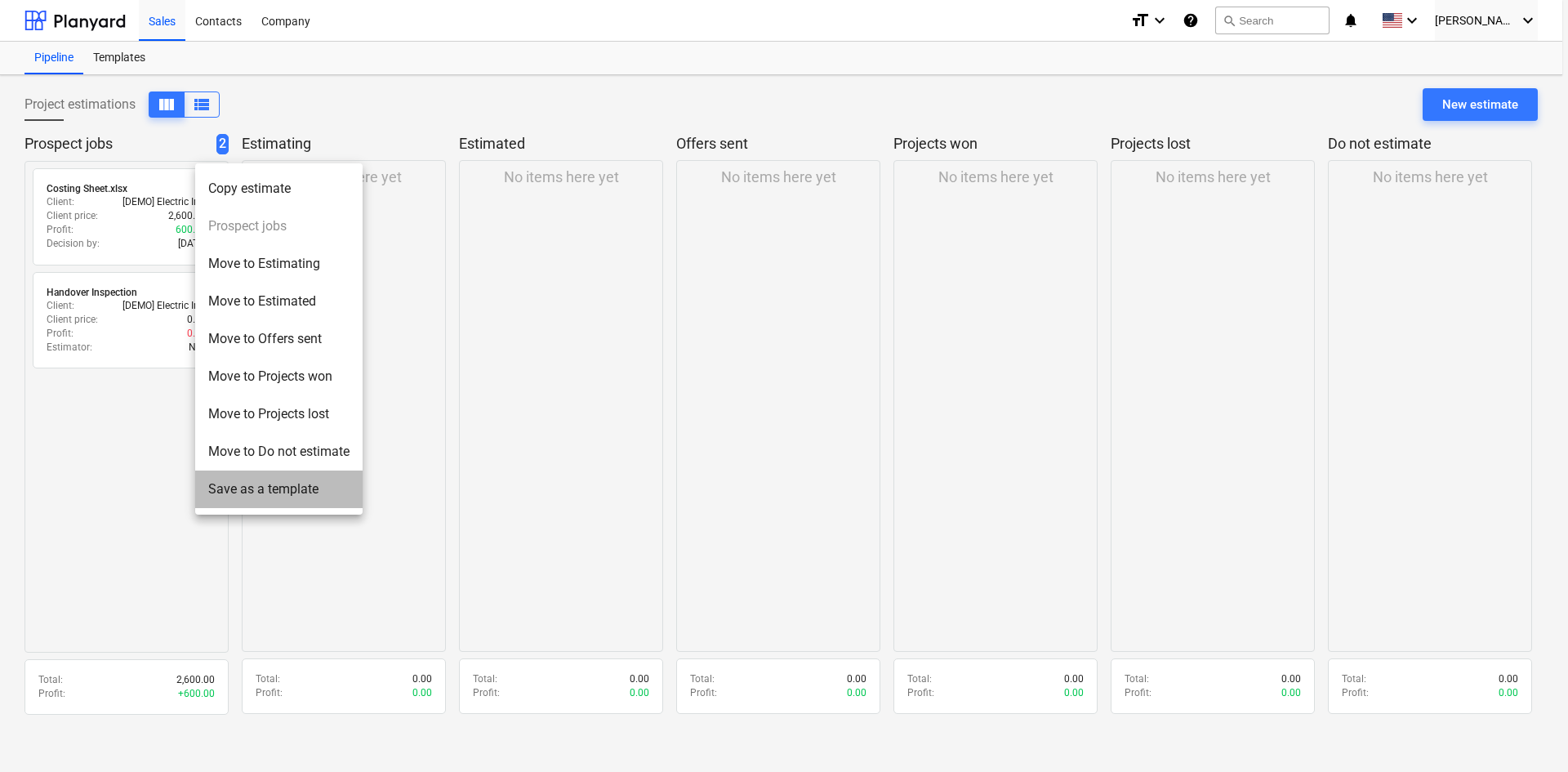
click at [299, 483] on li "Save as a template" at bounding box center [279, 489] width 167 height 38
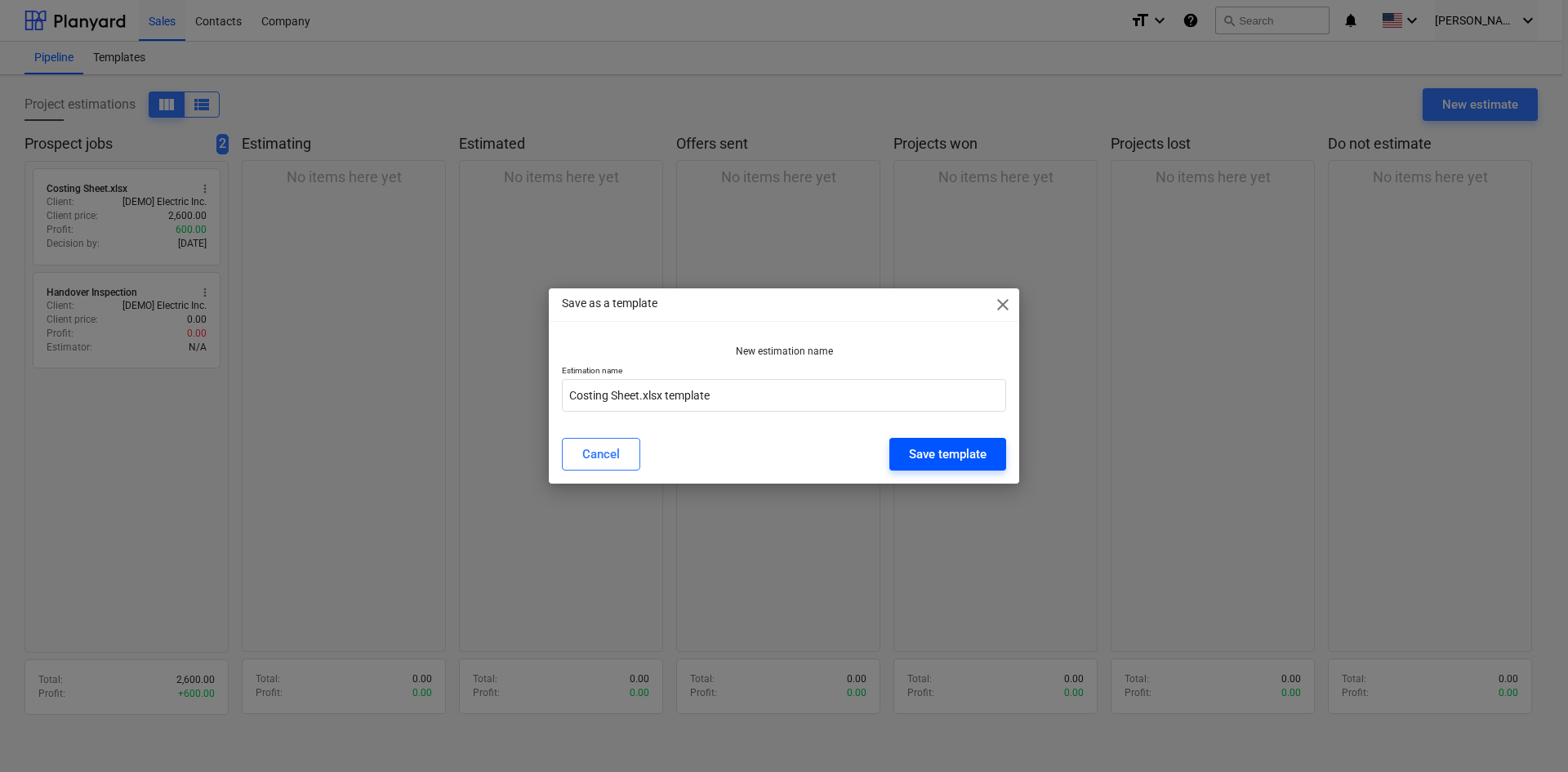
click at [924, 461] on div "Save template" at bounding box center [947, 454] width 78 height 21
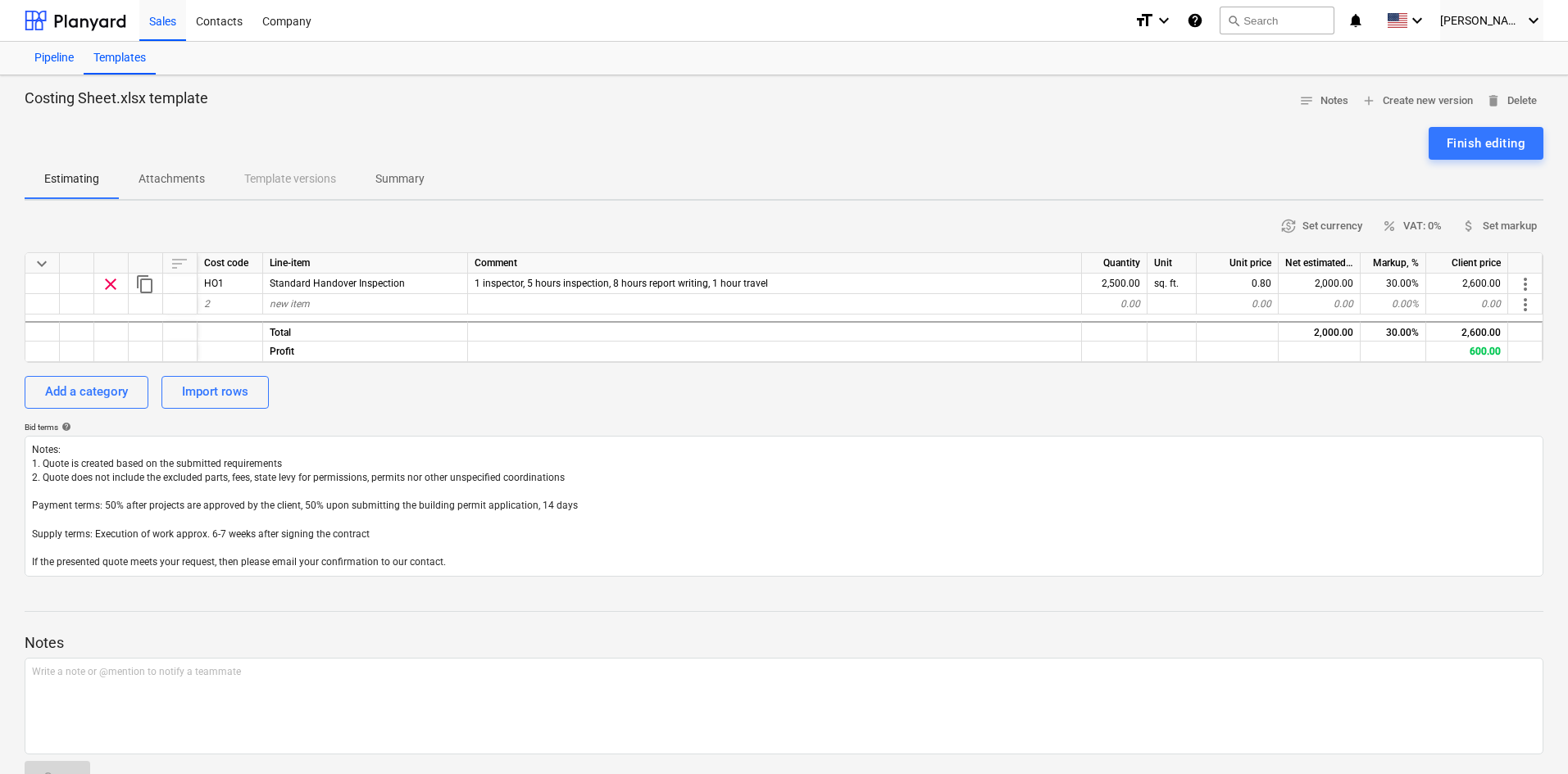
click at [67, 59] on div "Pipeline" at bounding box center [54, 58] width 59 height 33
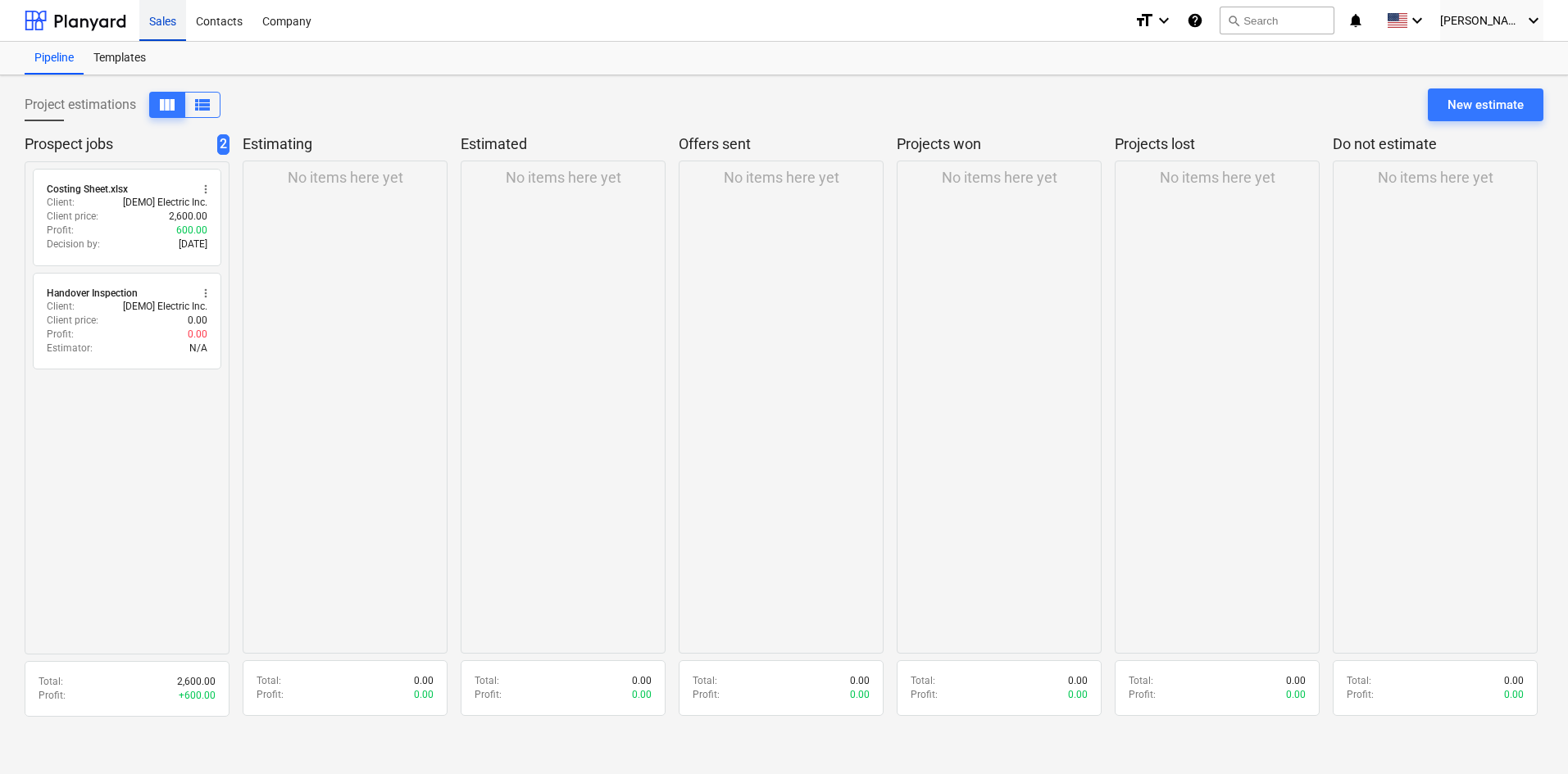
click at [153, 17] on div "Sales" at bounding box center [163, 20] width 47 height 42
click at [122, 51] on div "Templates" at bounding box center [120, 58] width 72 height 33
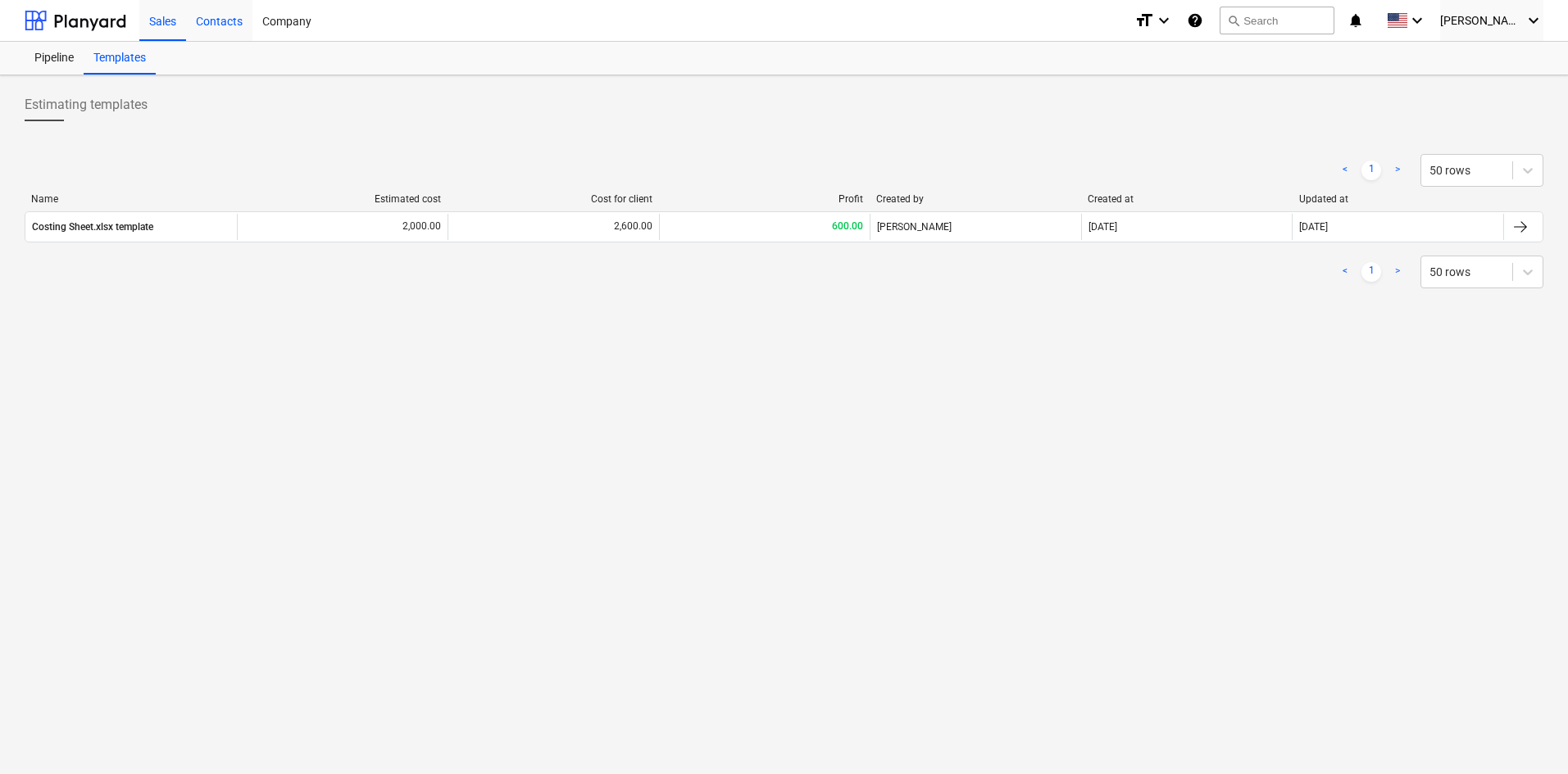
click at [224, 20] on div "Contacts" at bounding box center [219, 20] width 67 height 42
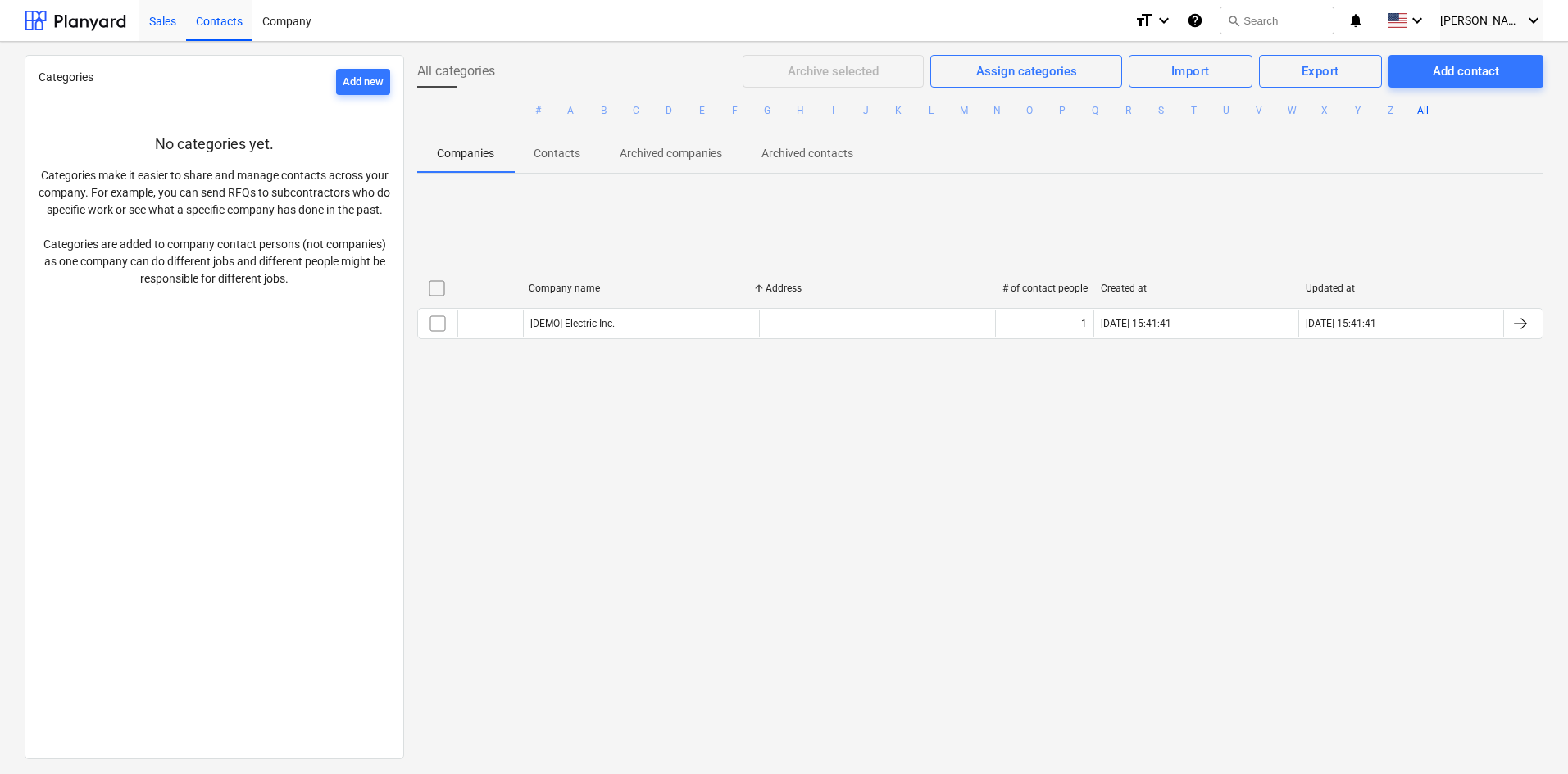
click at [162, 11] on div "Sales" at bounding box center [163, 20] width 47 height 42
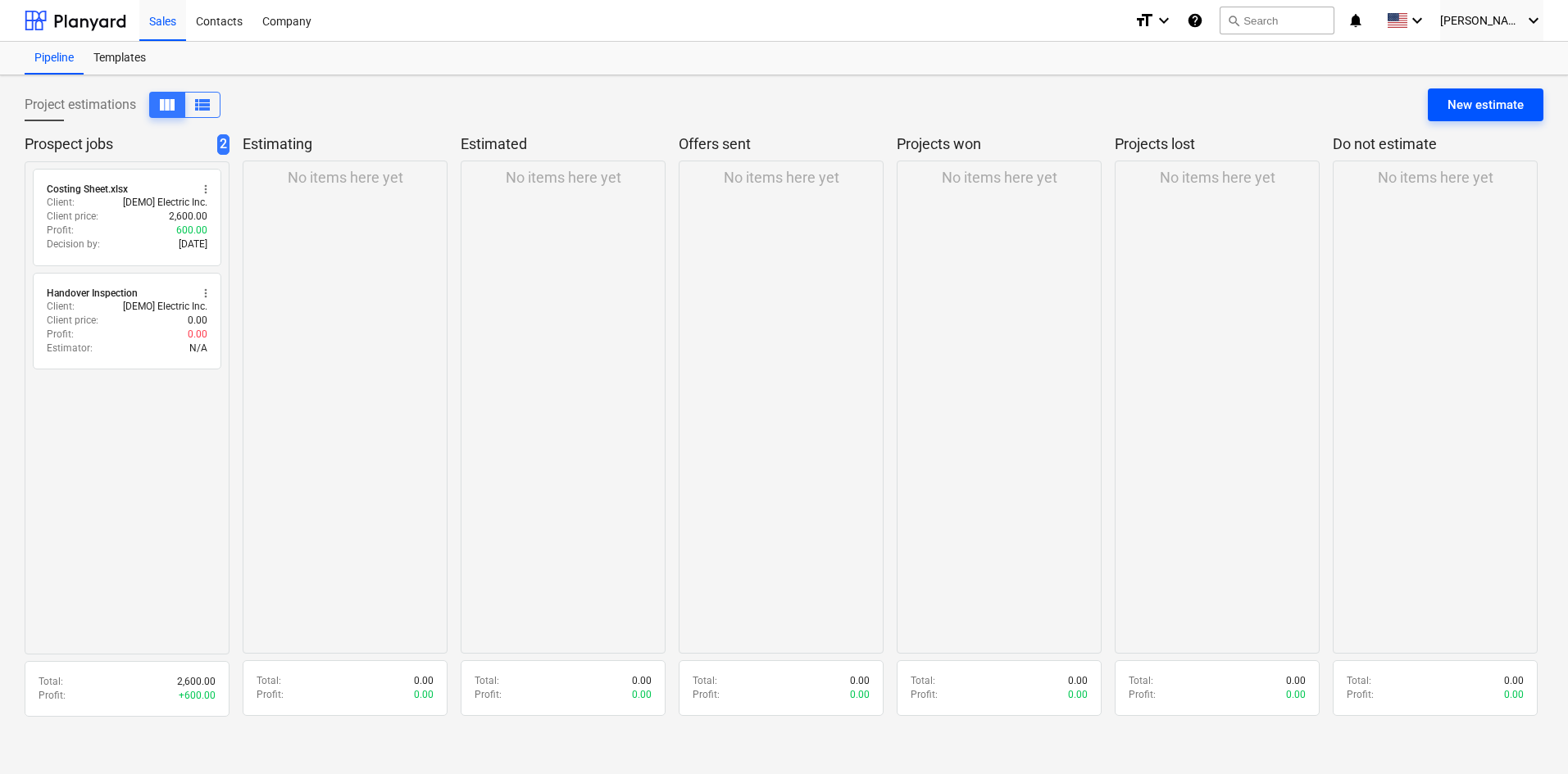
click at [1475, 106] on div "New estimate" at bounding box center [1485, 104] width 76 height 21
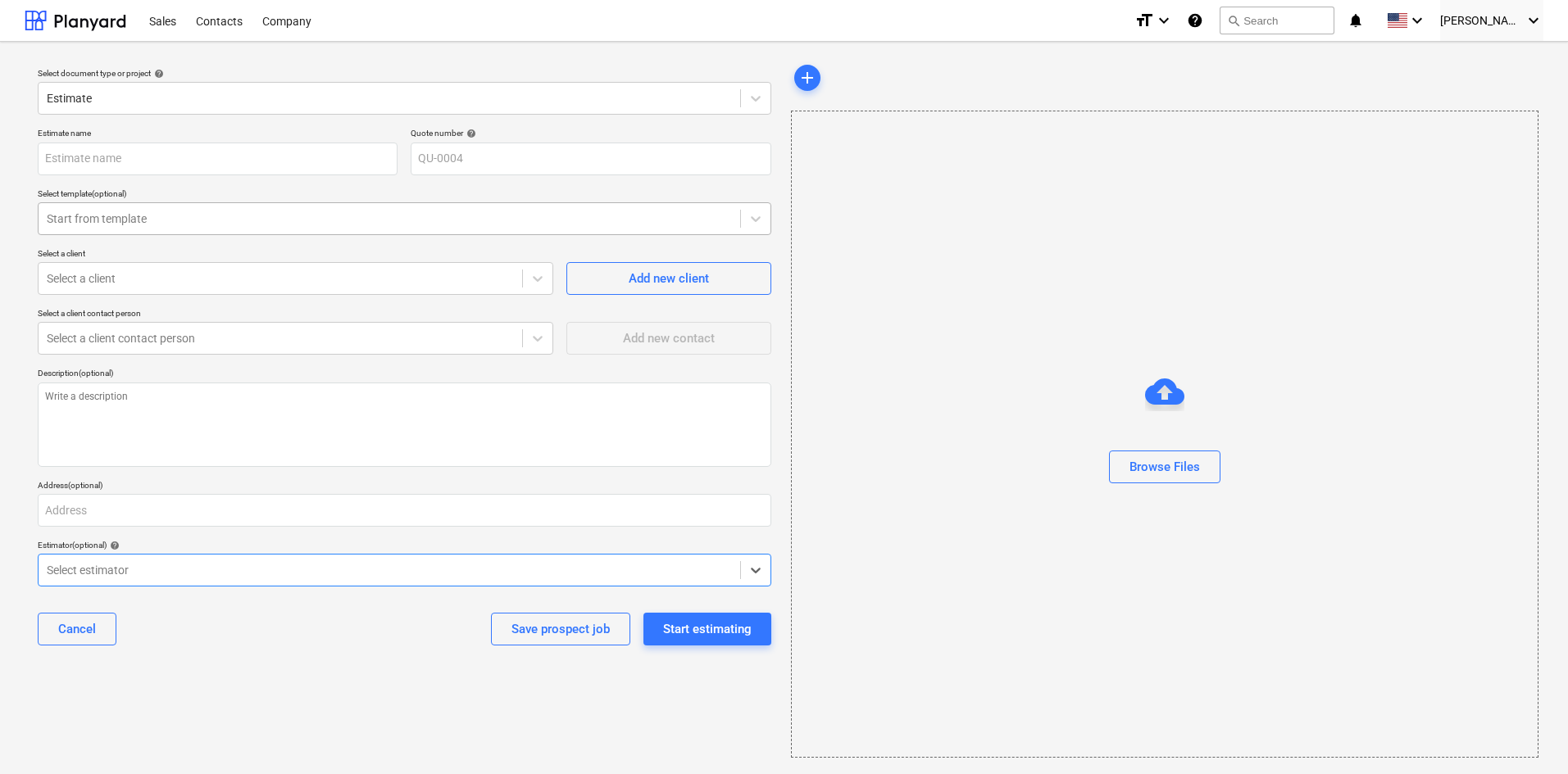
click at [257, 216] on div at bounding box center [390, 218] width 685 height 16
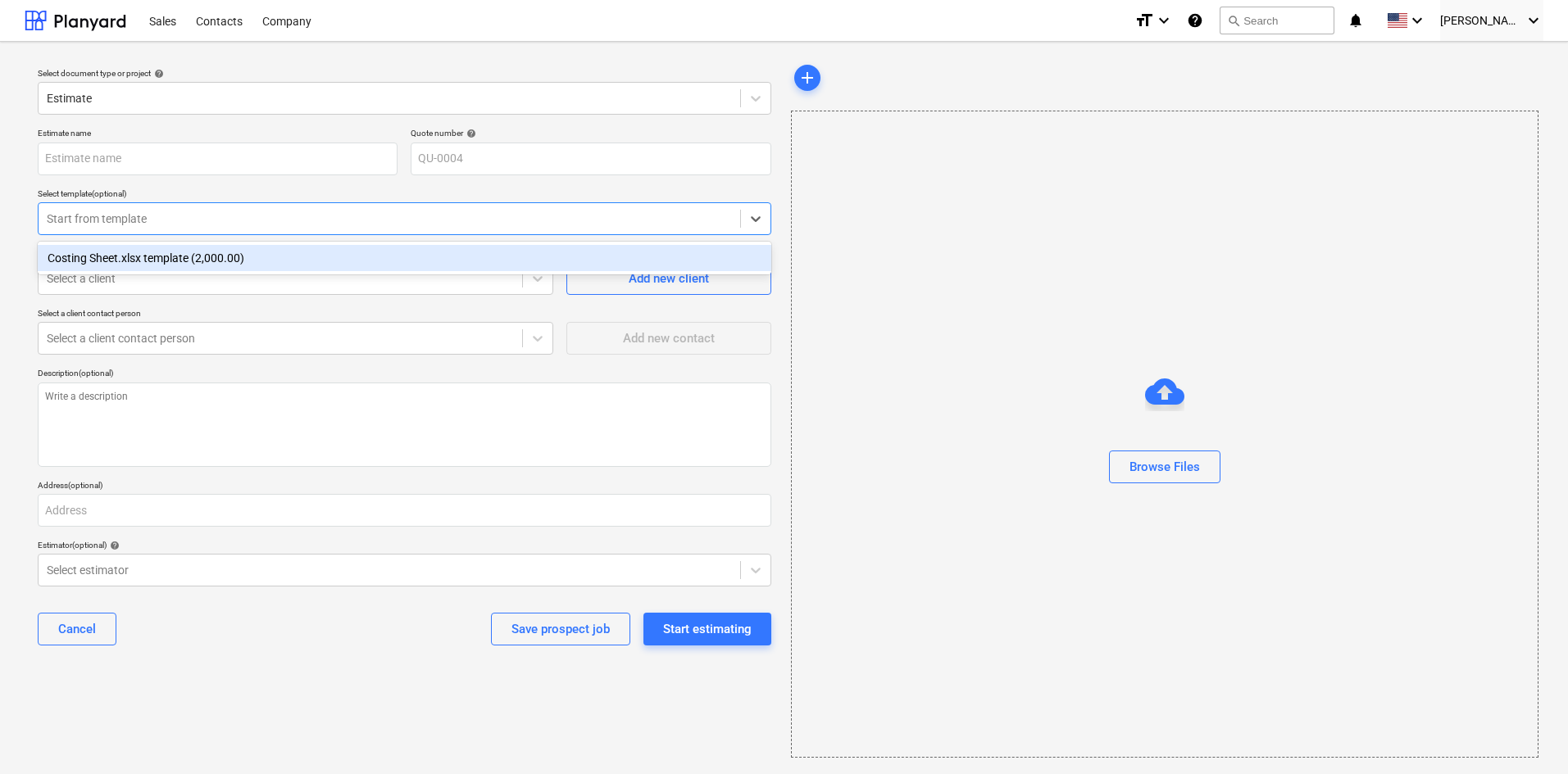
click at [201, 262] on div "Costing Sheet.xlsx template (2,000.00)" at bounding box center [404, 258] width 734 height 27
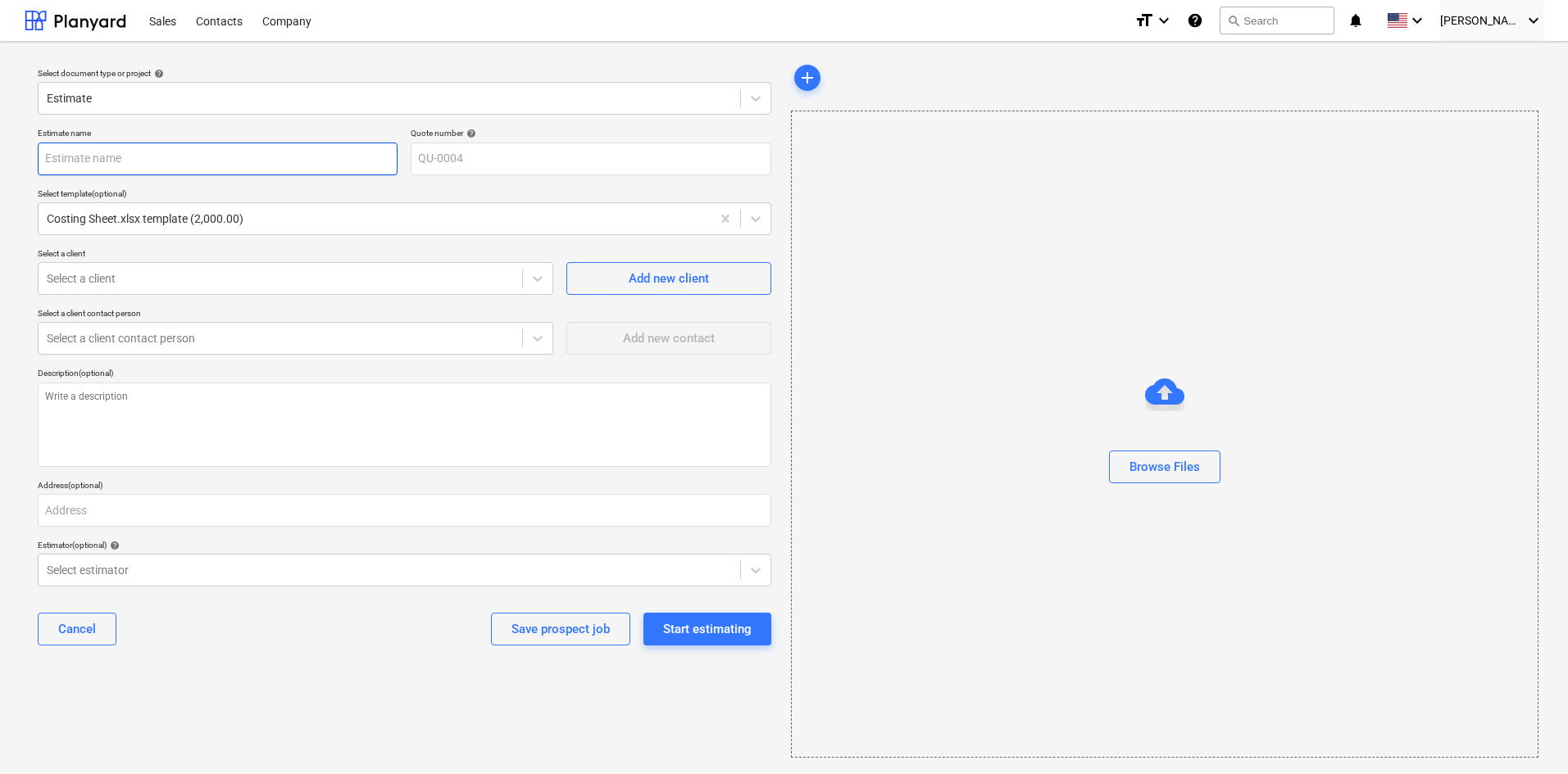
click at [188, 154] on input "text" at bounding box center [218, 159] width 360 height 33
click at [620, 277] on span "Add new client" at bounding box center [668, 278] width 164 height 21
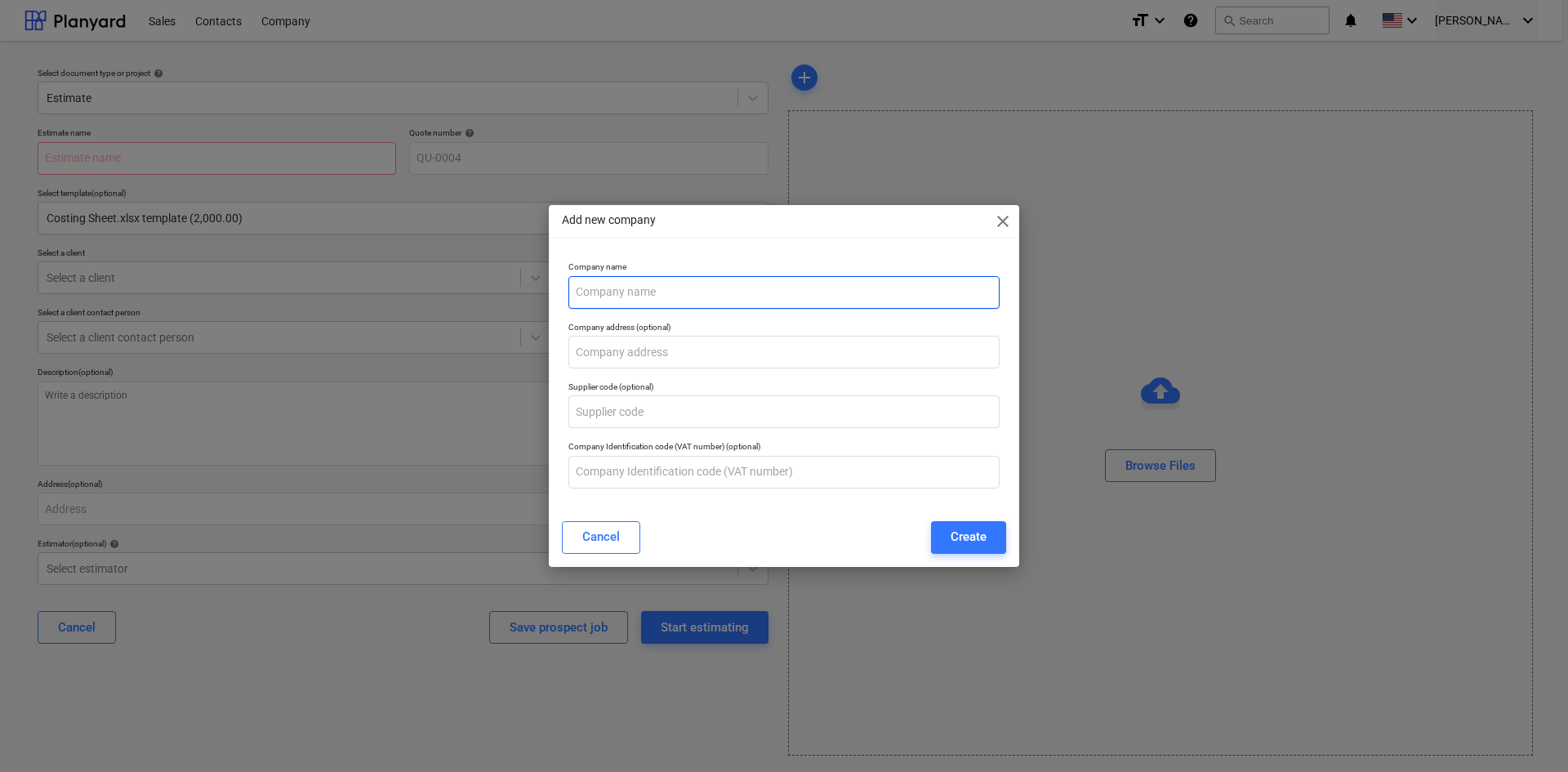
click at [663, 278] on input "text" at bounding box center [784, 292] width 431 height 32
click at [956, 541] on div "Create" at bounding box center [969, 536] width 36 height 21
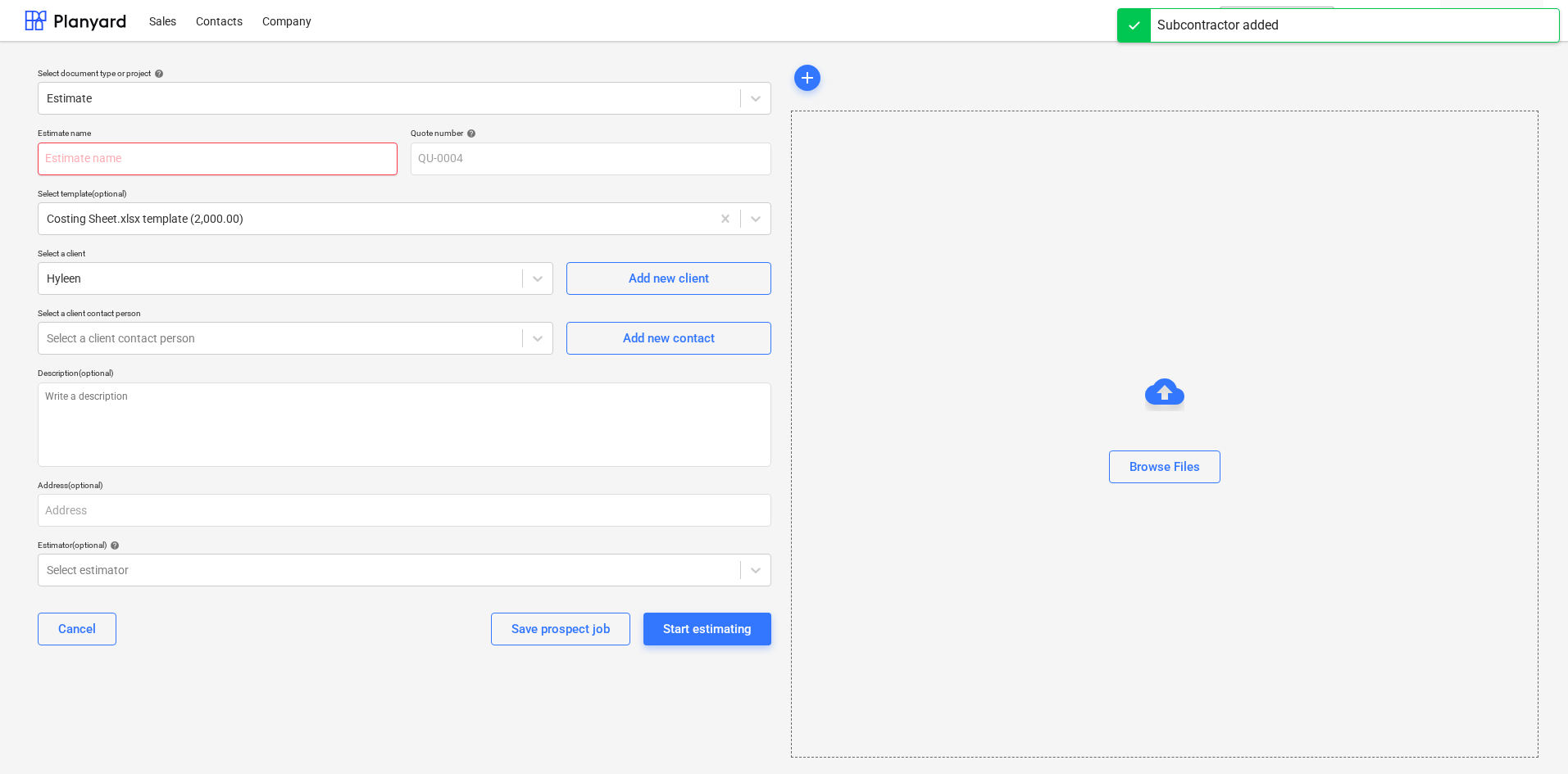
click at [257, 161] on input "text" at bounding box center [218, 159] width 360 height 33
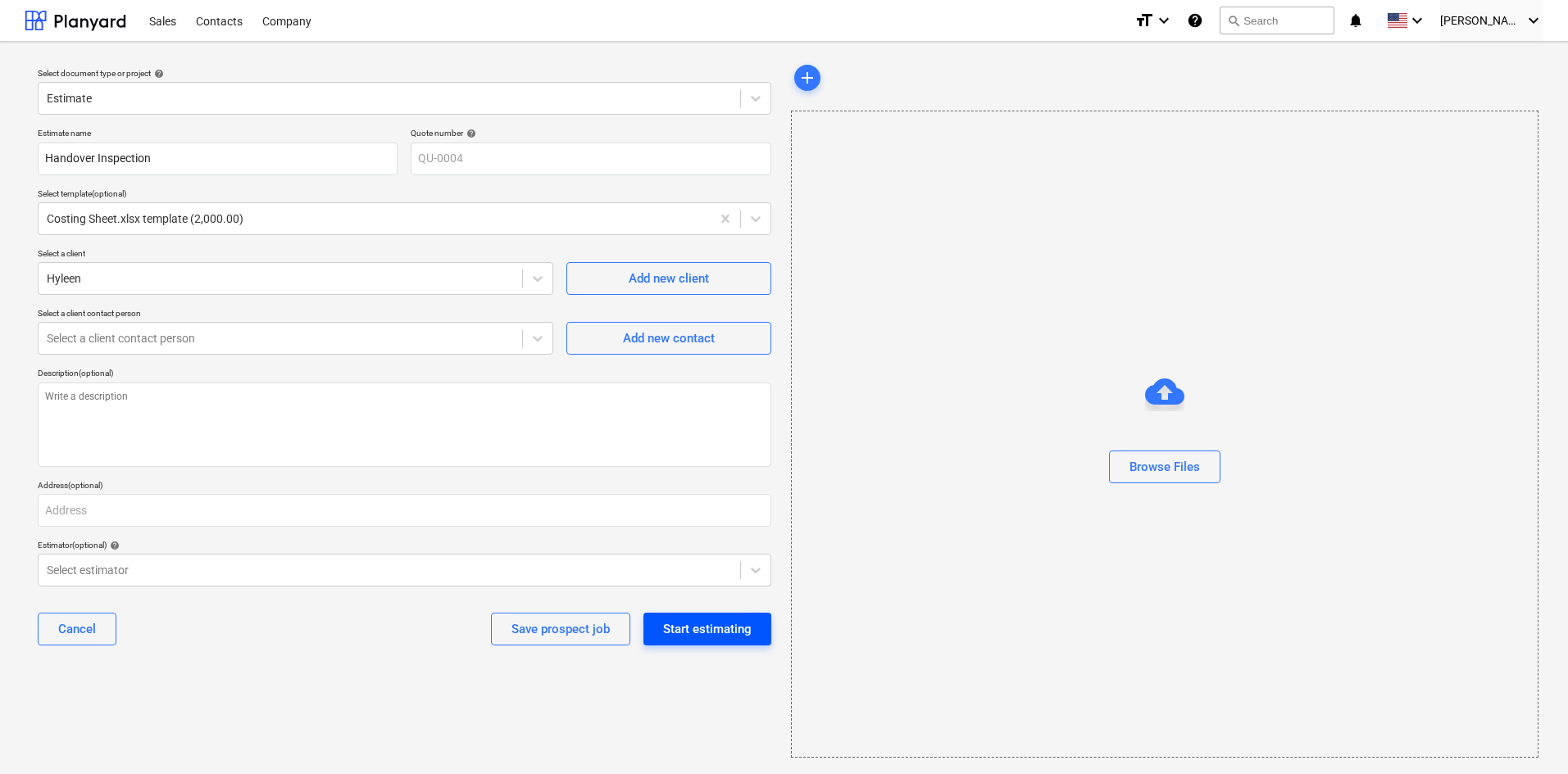
drag, startPoint x: 705, startPoint y: 629, endPoint x: 690, endPoint y: 627, distance: 15.1
click at [703, 628] on div "Start estimating" at bounding box center [706, 629] width 88 height 21
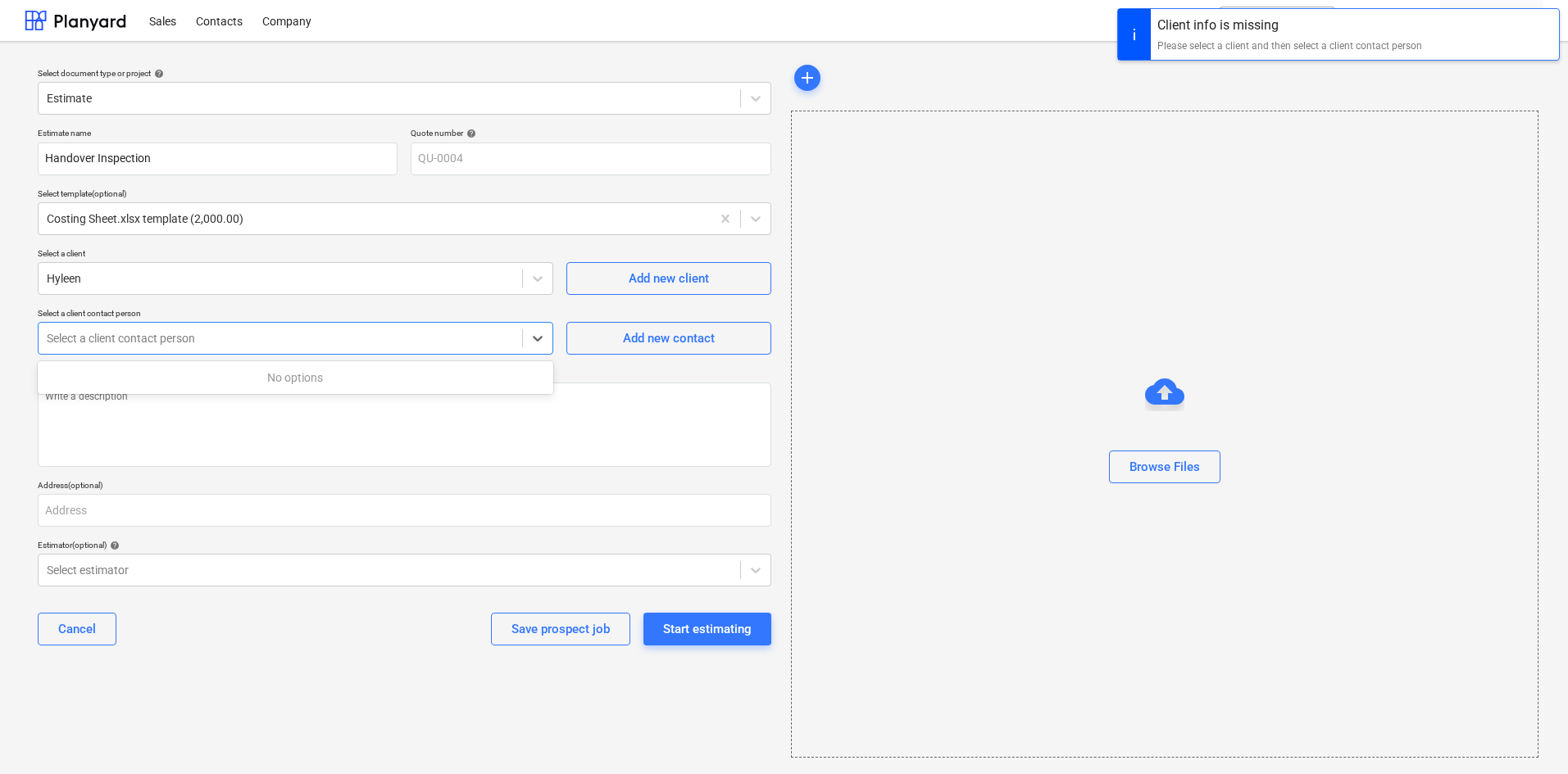
click at [450, 336] on div at bounding box center [280, 338] width 467 height 16
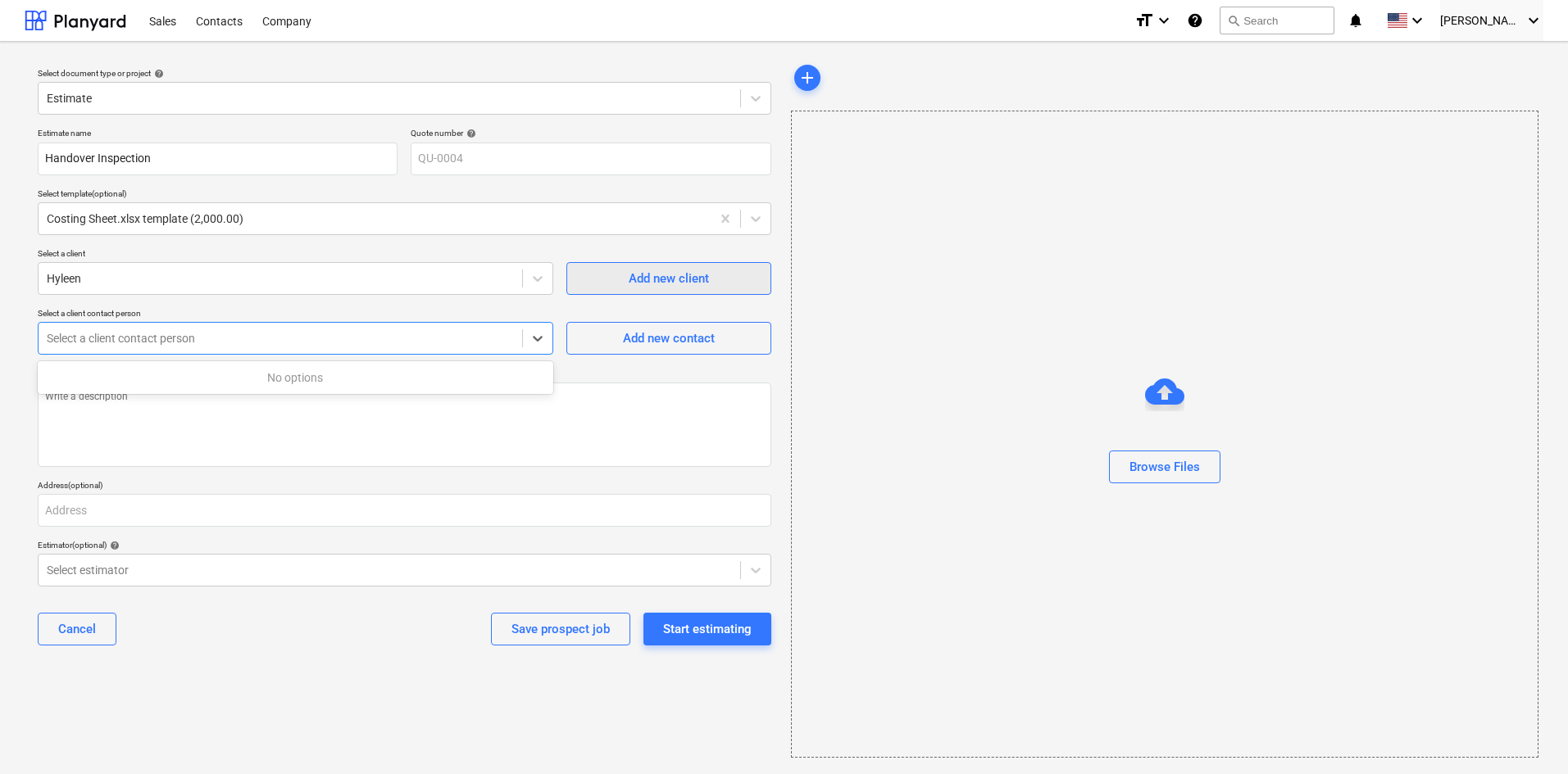
click at [676, 282] on div "Add new client" at bounding box center [669, 278] width 80 height 21
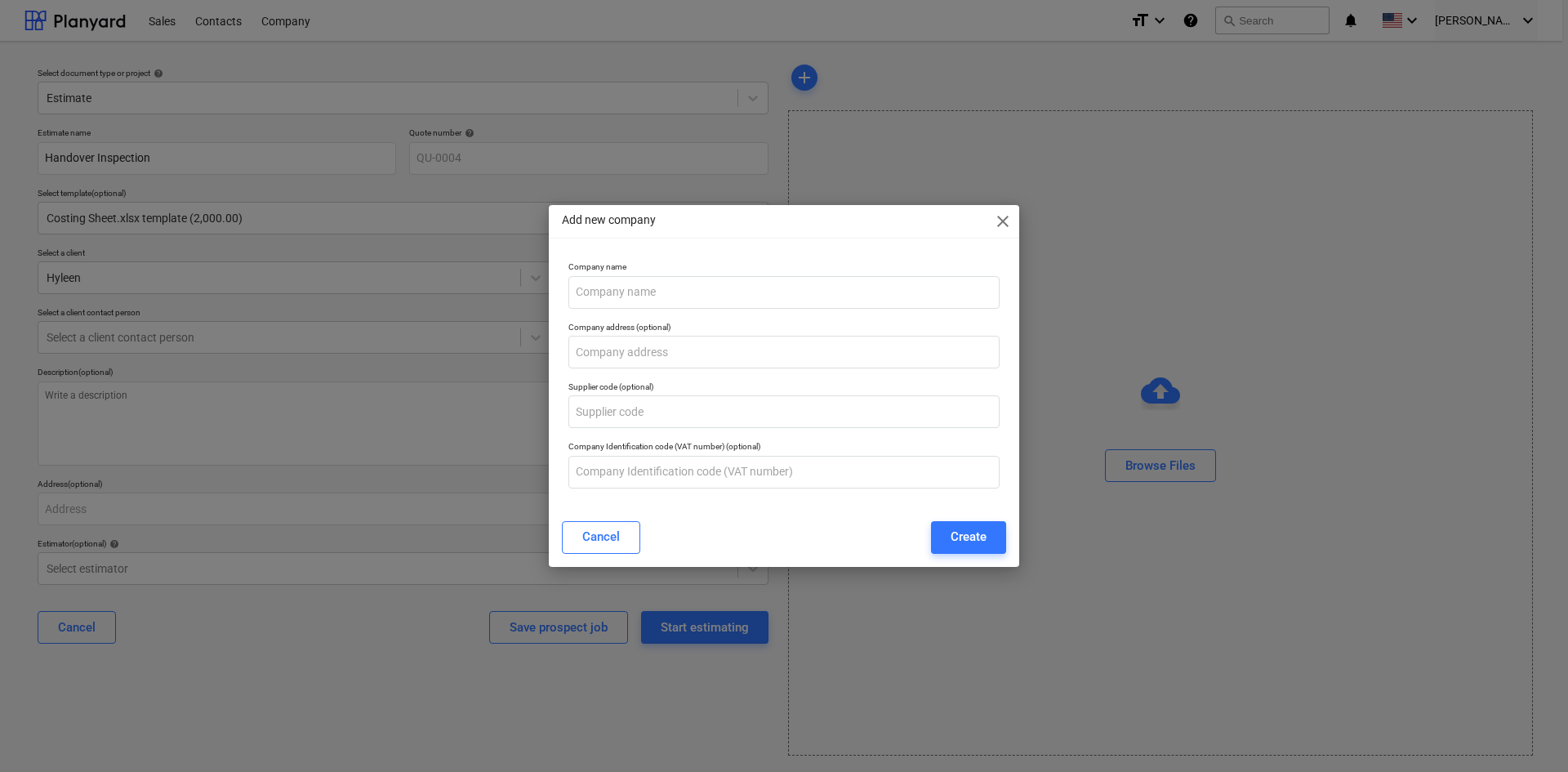
click at [1004, 224] on span "close" at bounding box center [1003, 221] width 20 height 20
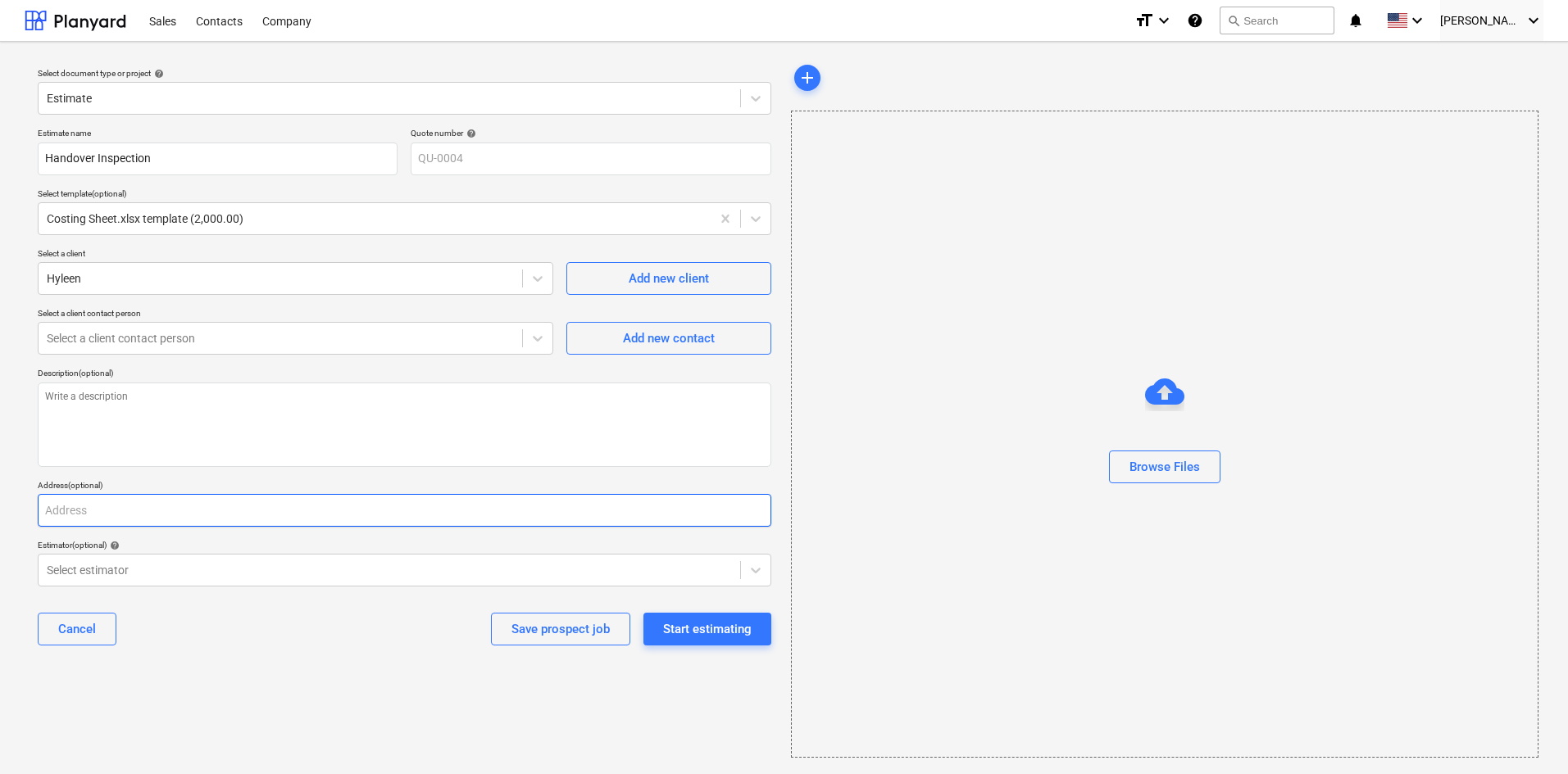
click at [104, 515] on input "text" at bounding box center [404, 510] width 734 height 33
click at [139, 417] on textarea at bounding box center [404, 425] width 734 height 85
click at [144, 343] on div at bounding box center [280, 338] width 467 height 16
click at [157, 277] on div at bounding box center [280, 278] width 467 height 16
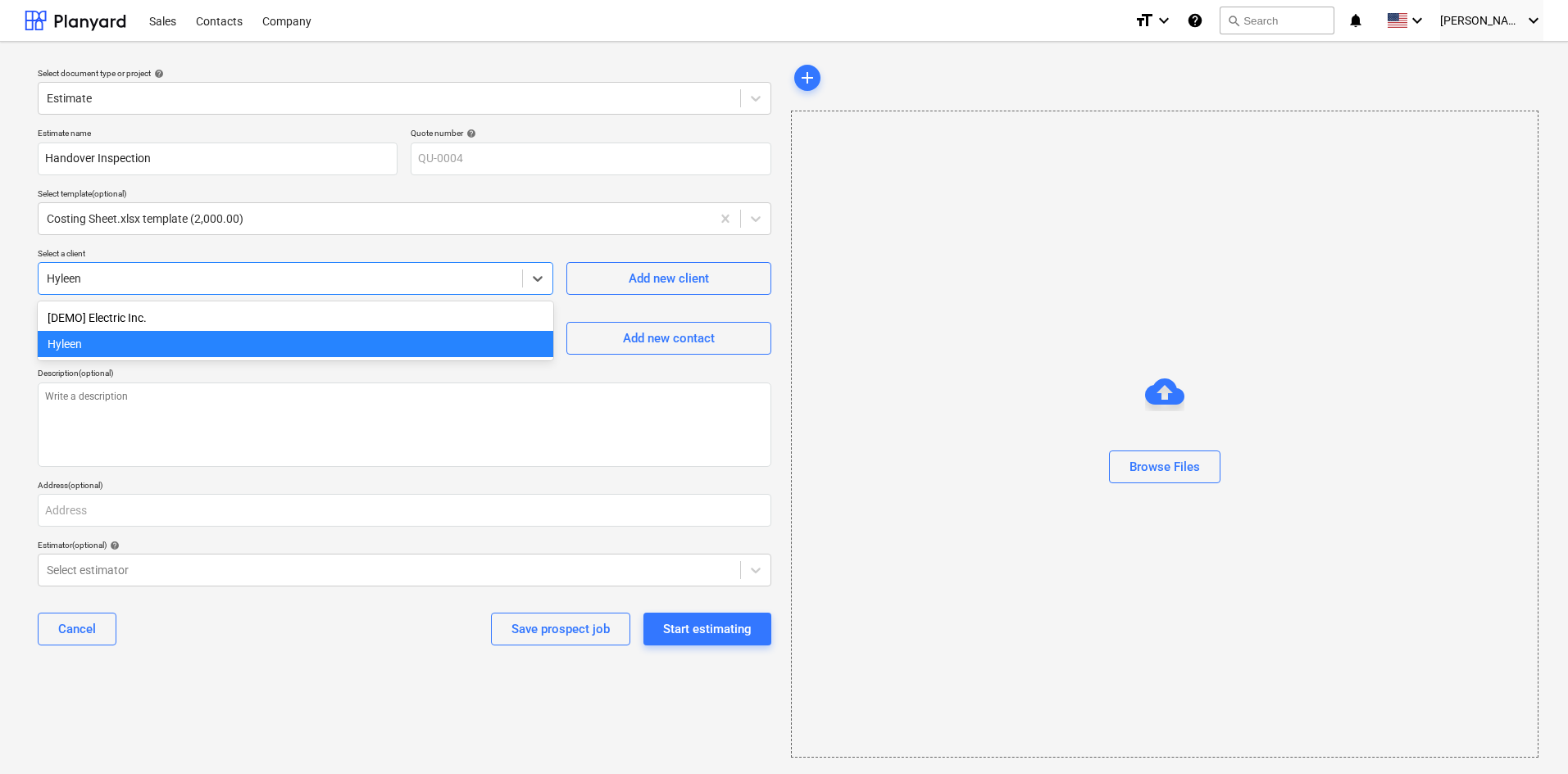
click at [177, 349] on div "Hyleen" at bounding box center [295, 344] width 516 height 27
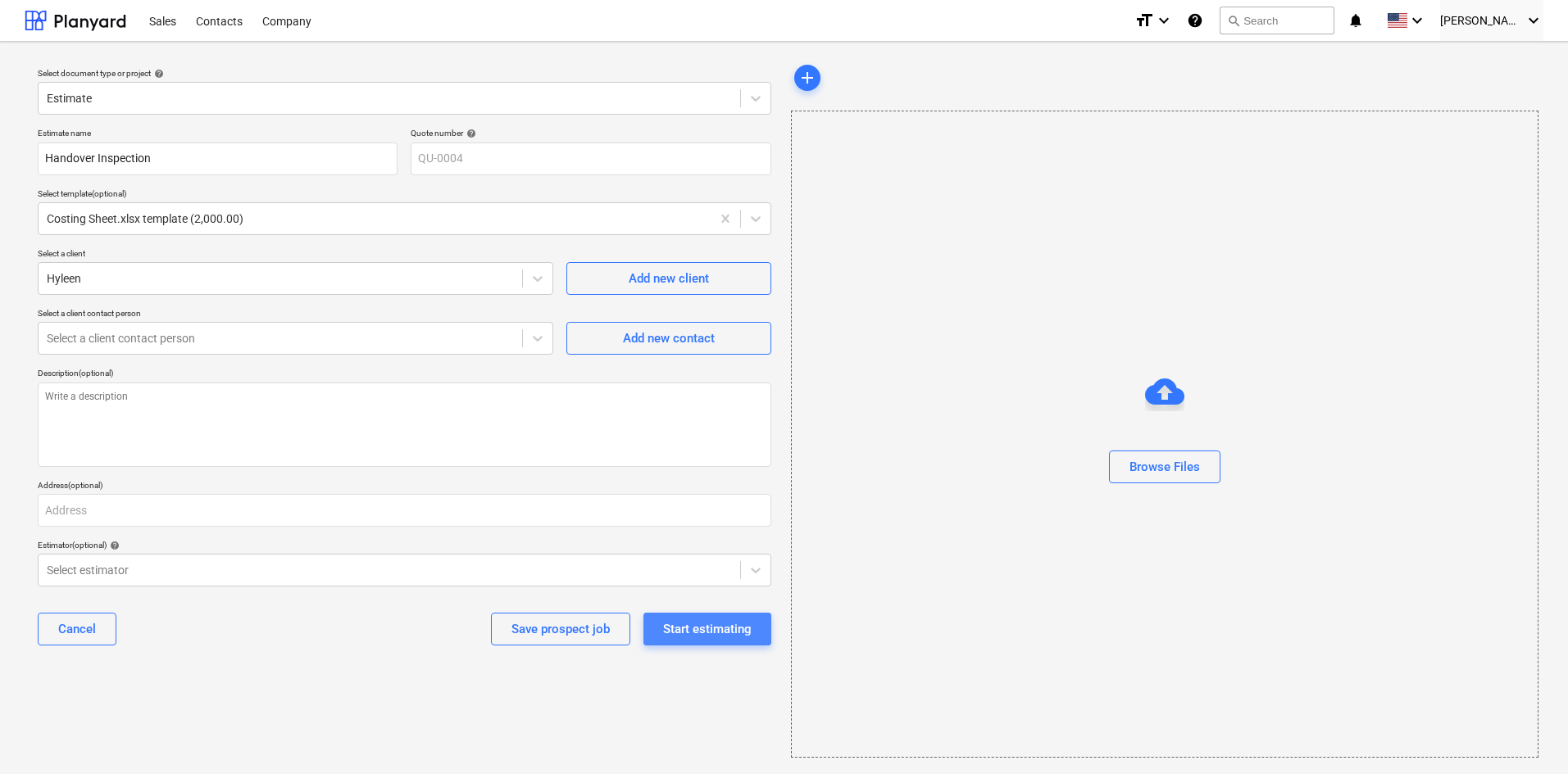
click at [687, 625] on div "Start estimating" at bounding box center [706, 629] width 88 height 21
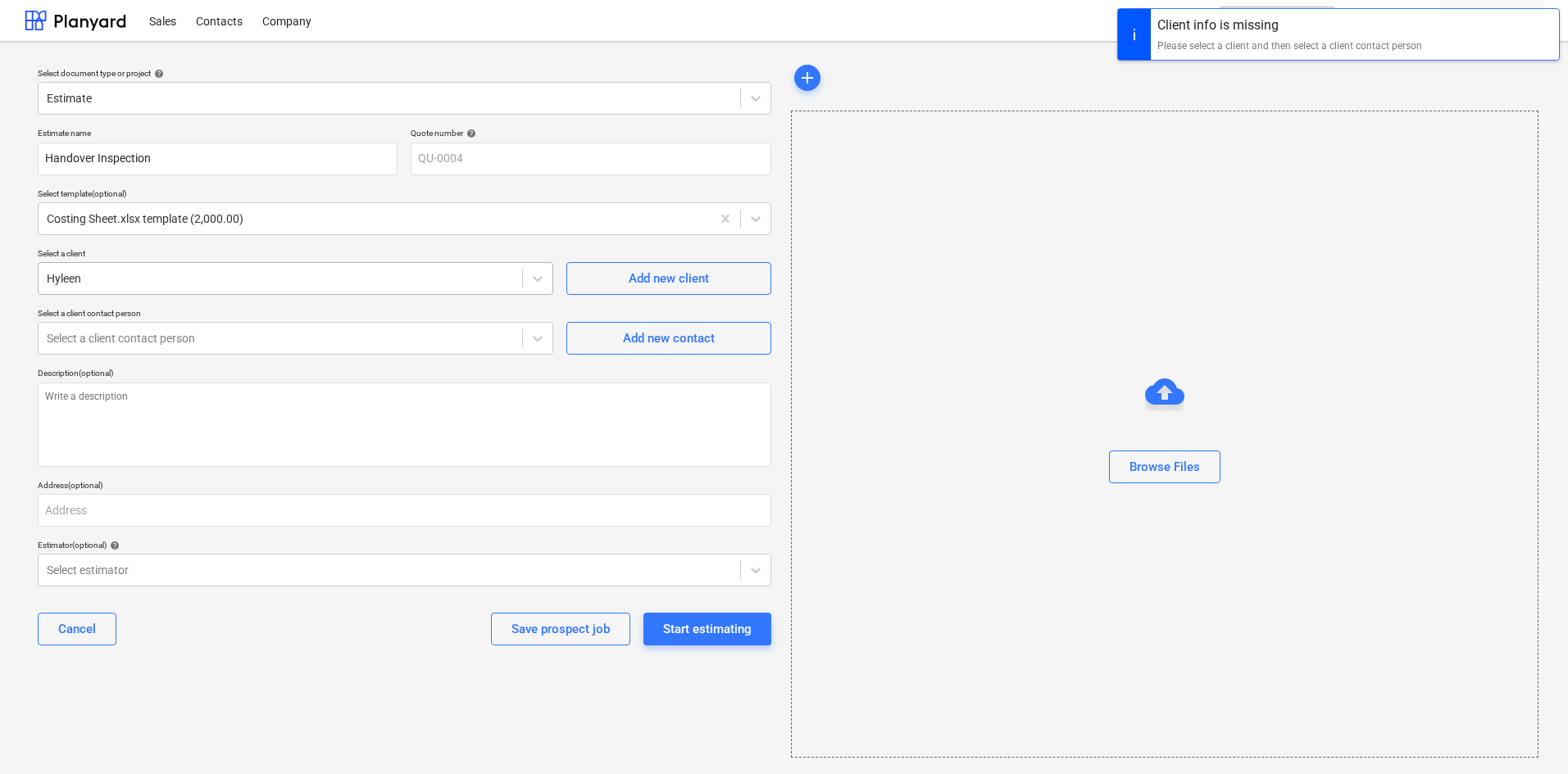
click at [188, 274] on div at bounding box center [280, 278] width 467 height 16
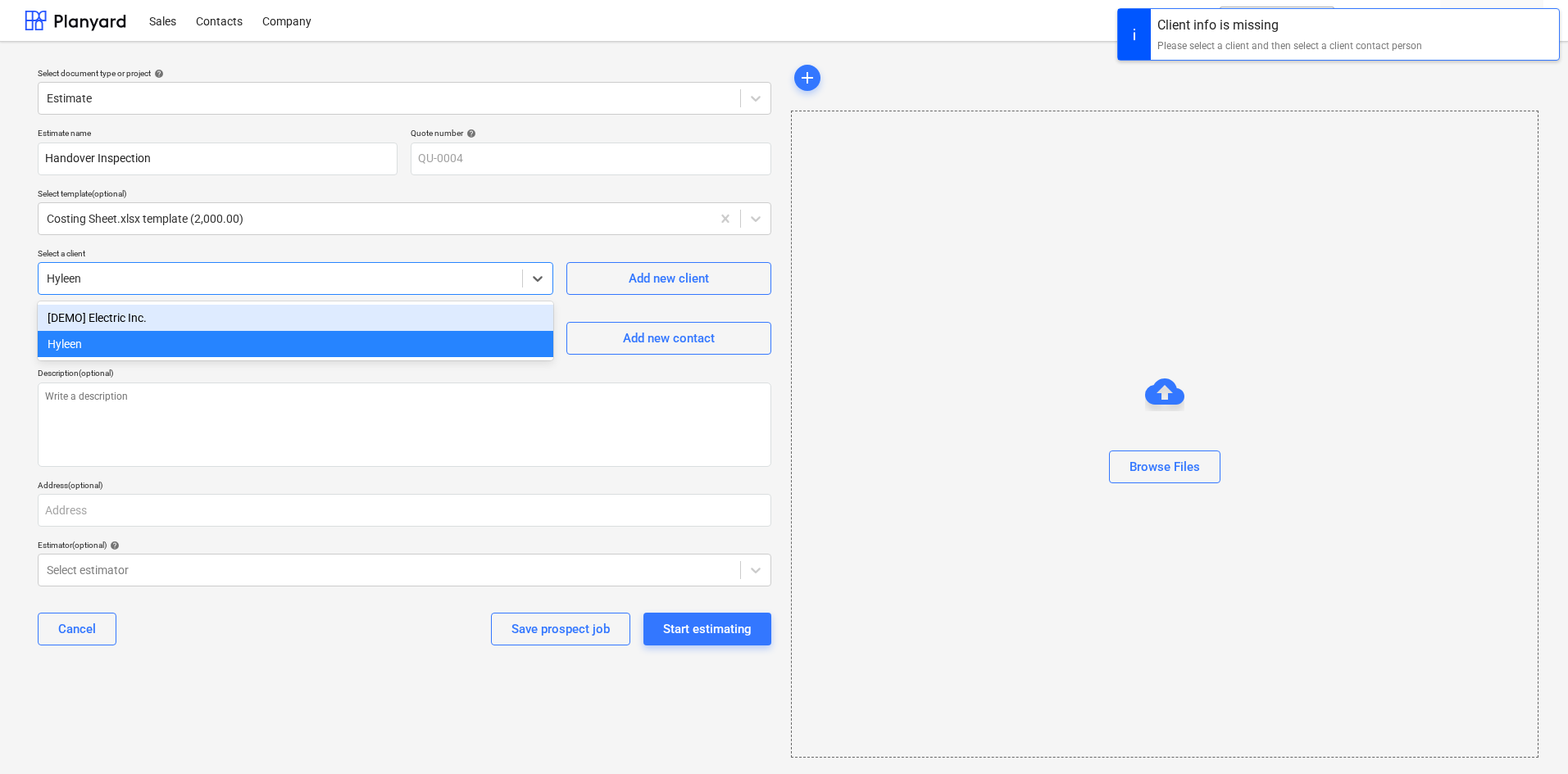
drag, startPoint x: 116, startPoint y: 317, endPoint x: 162, endPoint y: 336, distance: 49.8
click at [116, 316] on div "[DEMO] Electric Inc." at bounding box center [295, 318] width 516 height 27
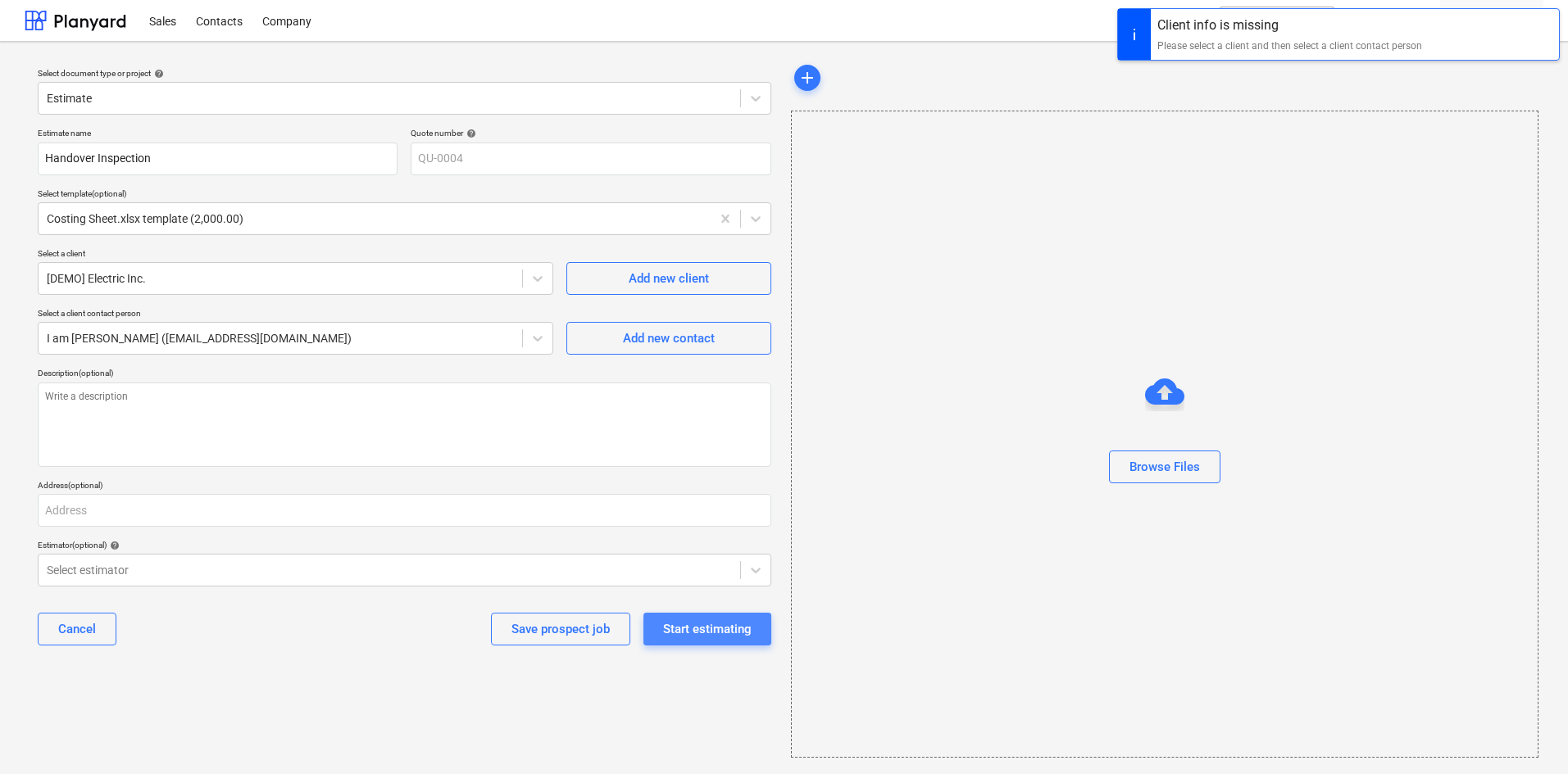
click at [692, 628] on div "Start estimating" at bounding box center [706, 629] width 88 height 21
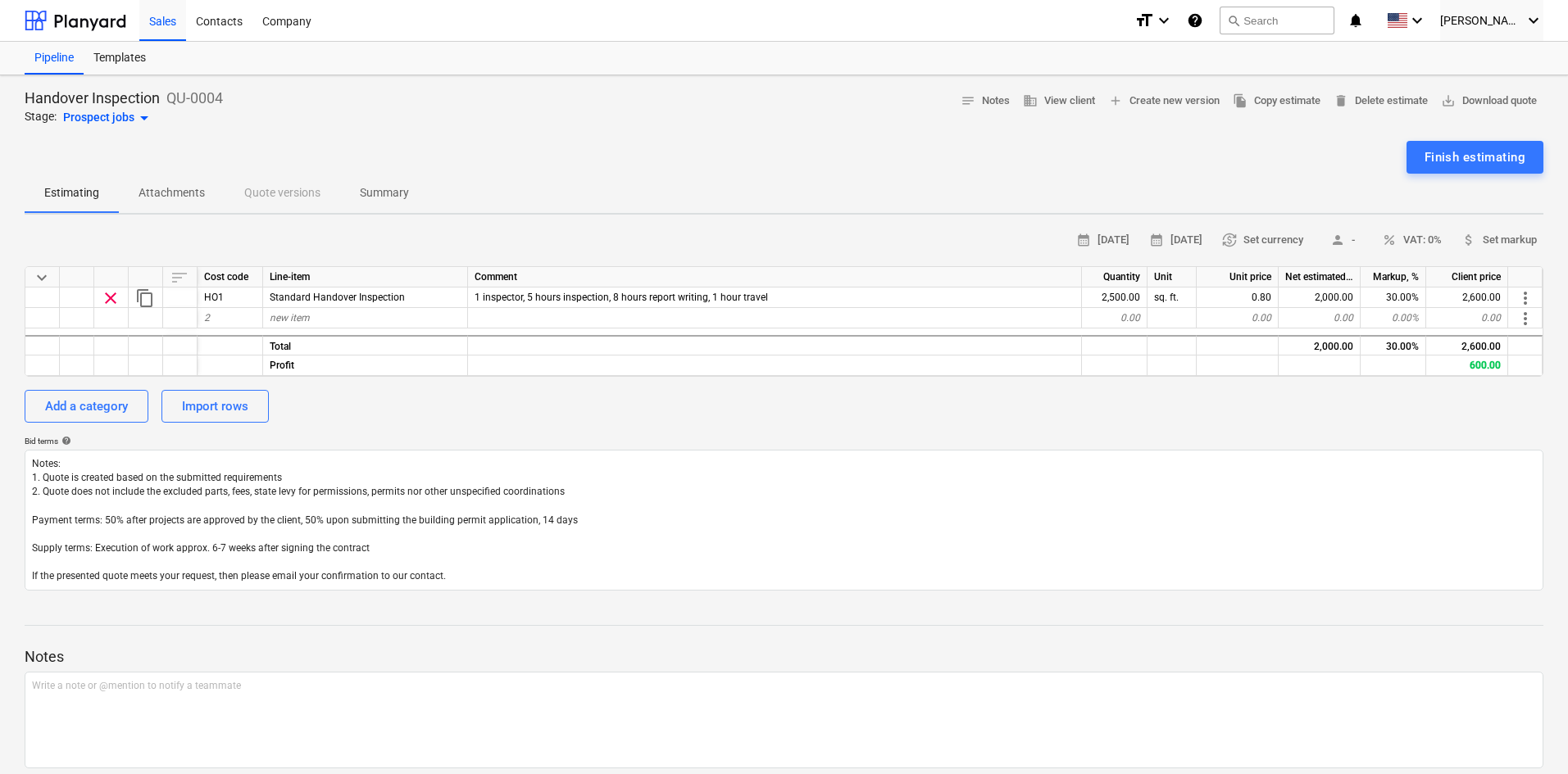
click at [391, 416] on div "Add a category Import rows" at bounding box center [784, 407] width 1518 height 33
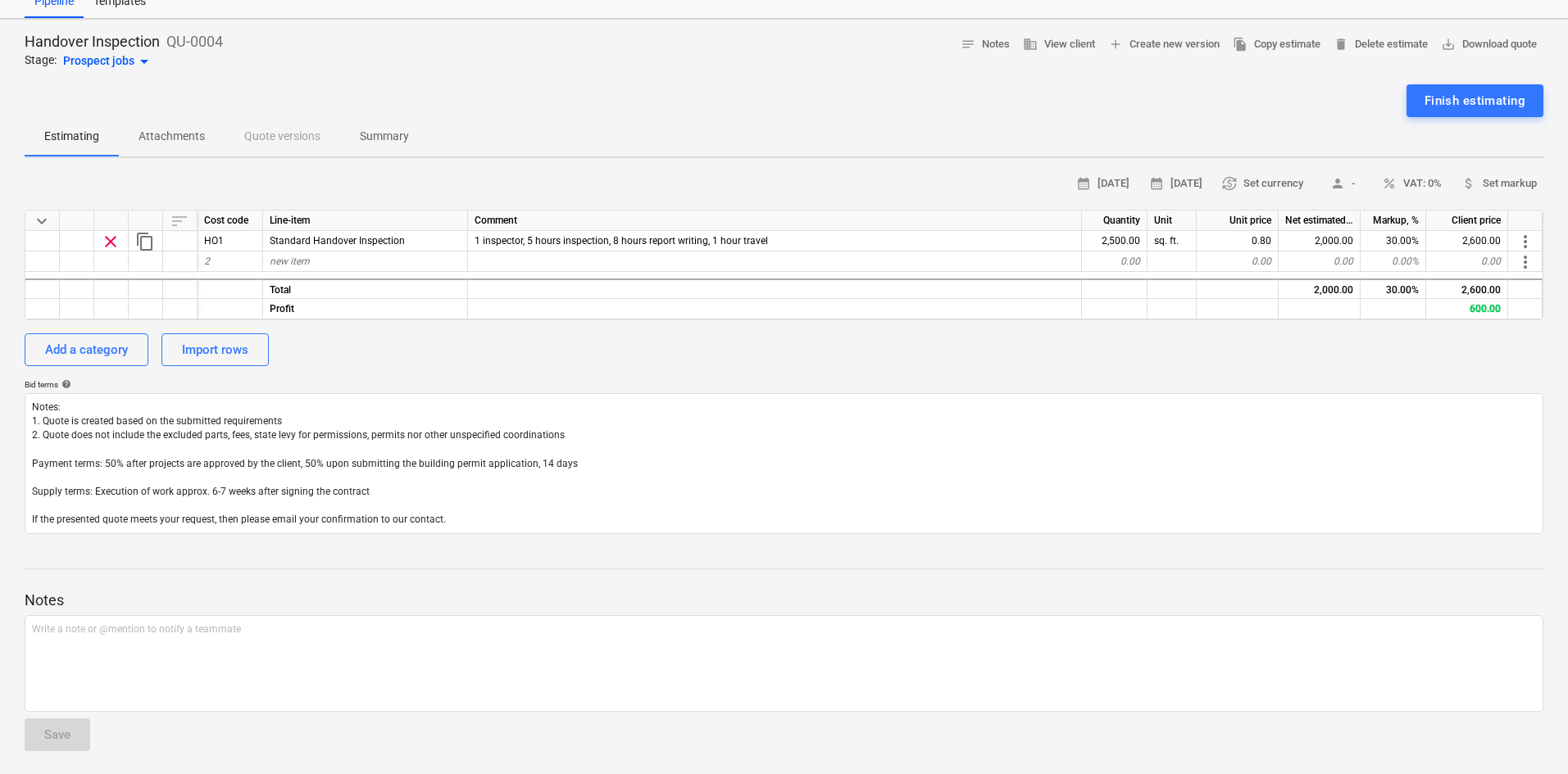
scroll to position [60, 0]
